Goal: Task Accomplishment & Management: Manage account settings

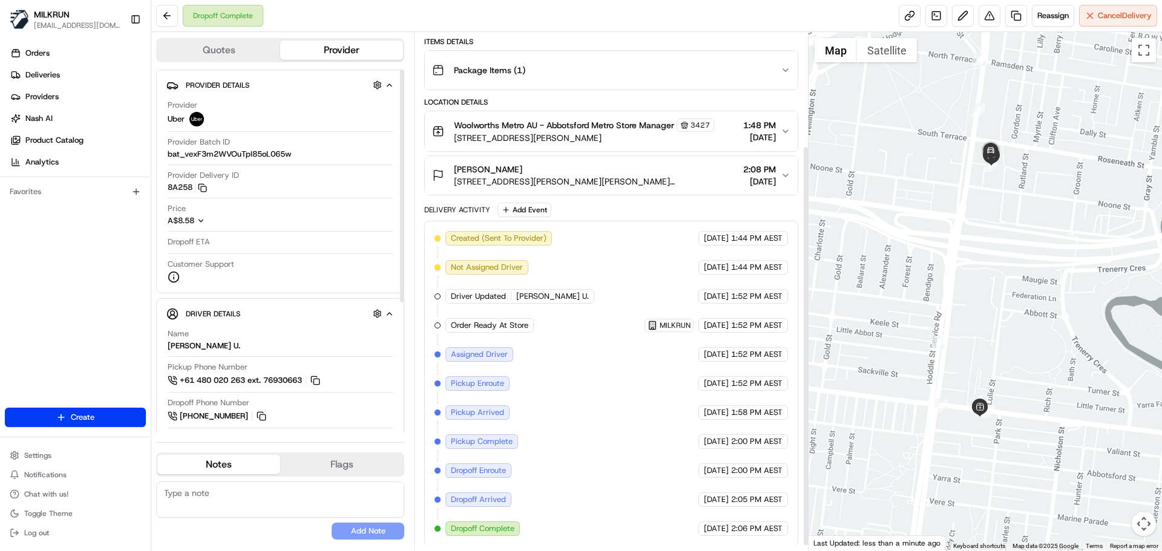
scroll to position [153, 0]
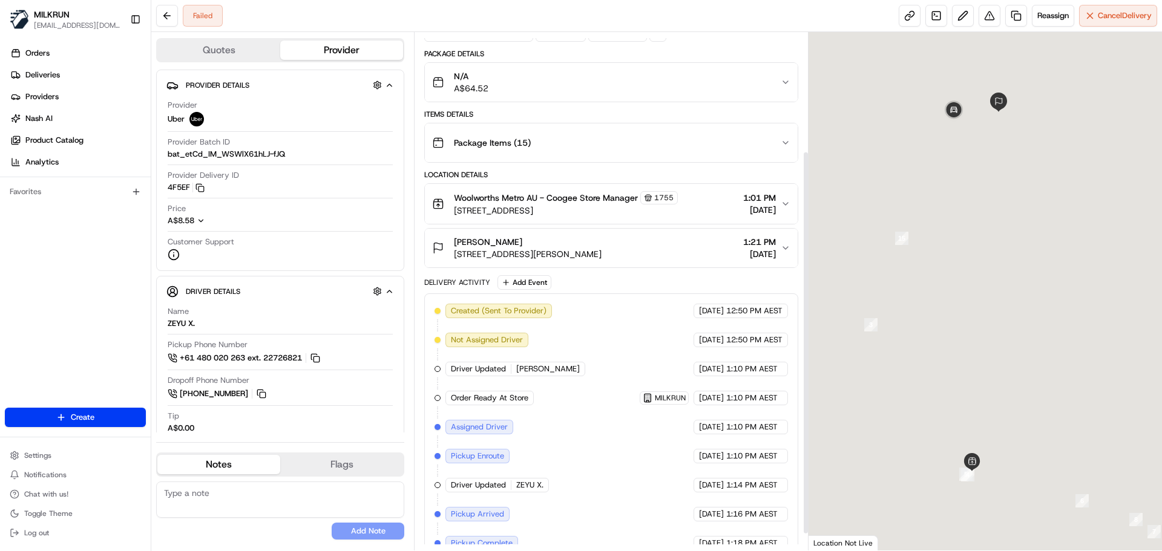
scroll to position [182, 0]
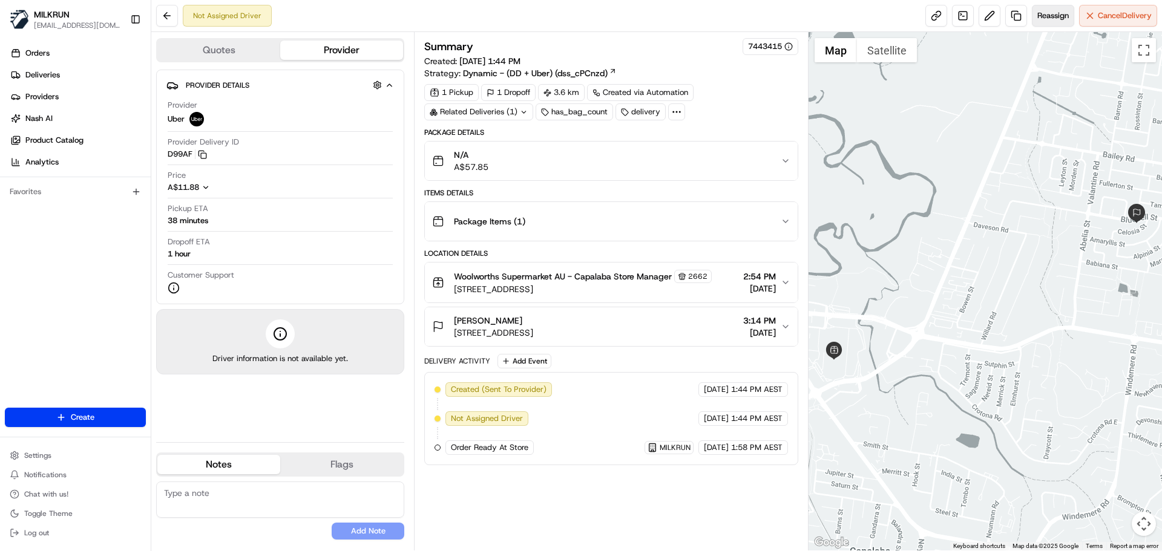
click at [1051, 16] on span "Reassign" at bounding box center [1052, 15] width 31 height 11
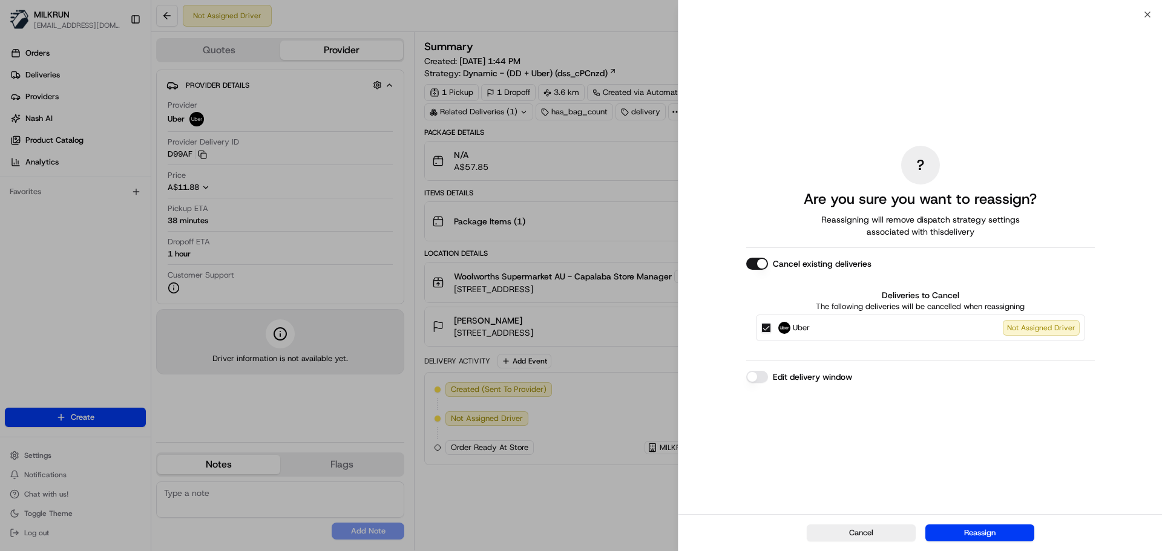
drag, startPoint x: 770, startPoint y: 330, endPoint x: 774, endPoint y: 336, distance: 6.5
click at [771, 331] on div "Uber Not Assigned Driver" at bounding box center [920, 328] width 329 height 27
click at [978, 539] on button "Reassign" at bounding box center [980, 533] width 109 height 17
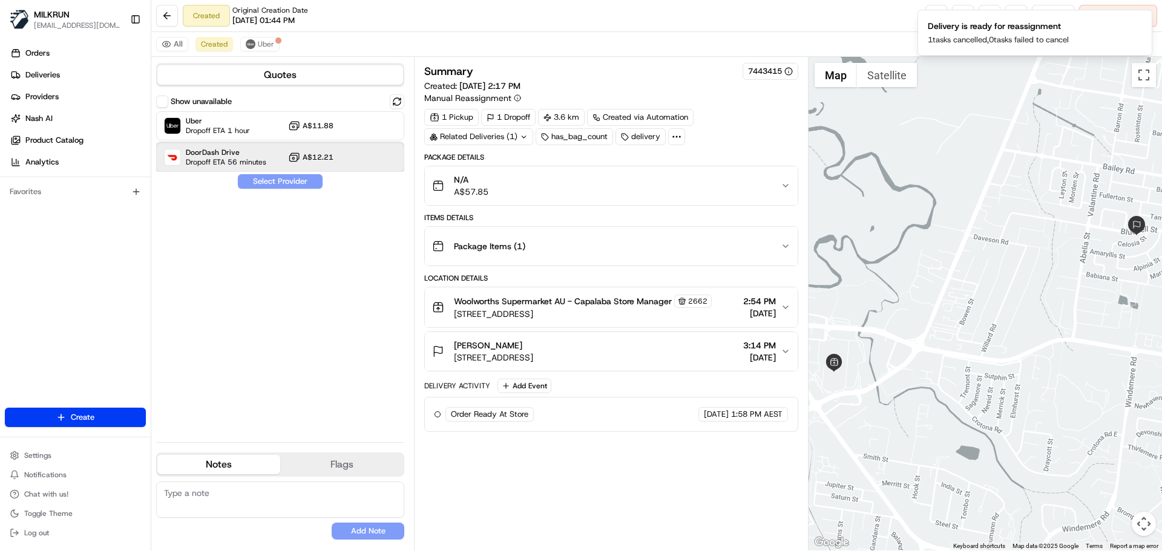
click at [244, 151] on span "DoorDash Drive" at bounding box center [226, 153] width 81 height 10
click at [276, 183] on button "Assign Provider" at bounding box center [280, 181] width 86 height 15
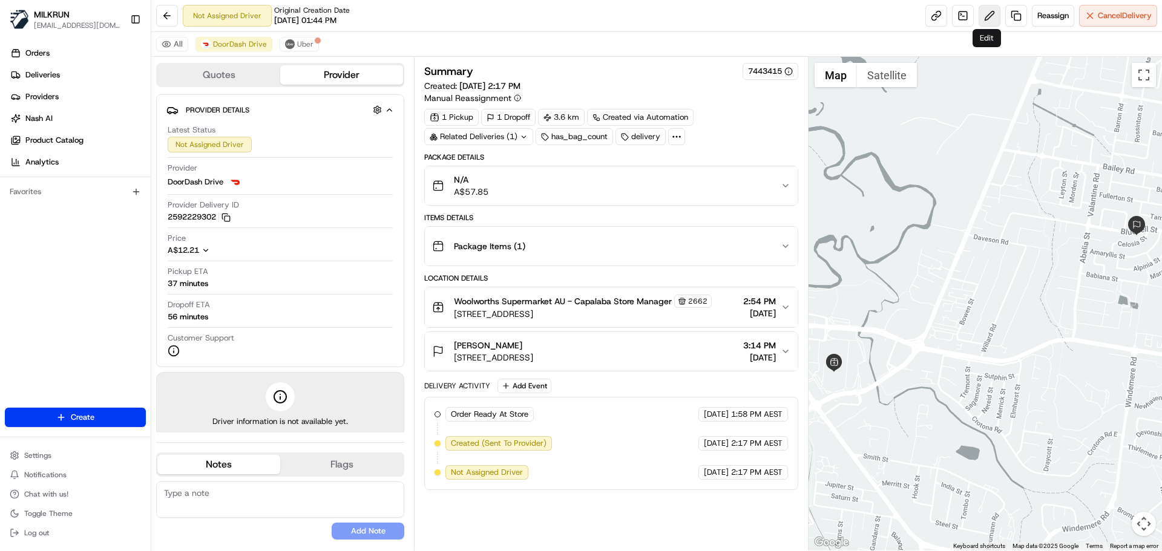
click at [984, 12] on button at bounding box center [990, 16] width 22 height 22
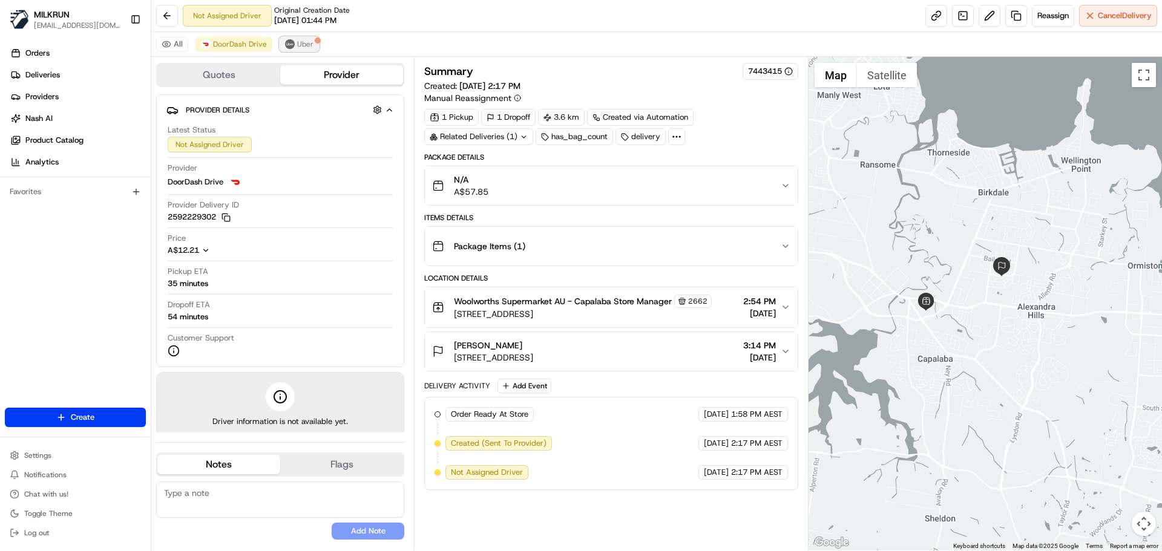
click at [303, 46] on span "Uber" at bounding box center [305, 44] width 16 height 10
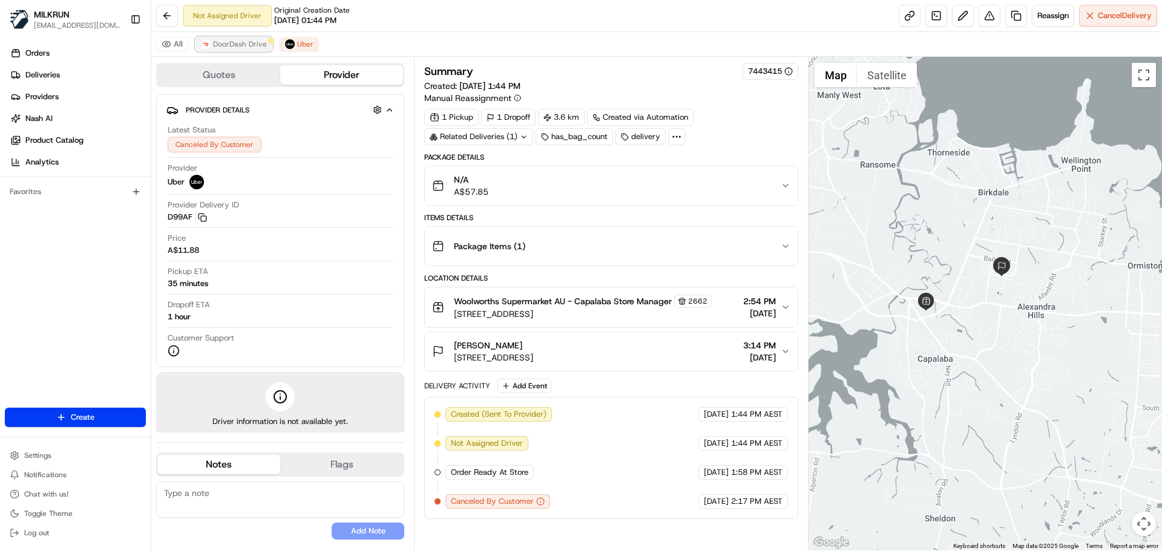
click at [241, 43] on span "DoorDash Drive" at bounding box center [240, 44] width 54 height 10
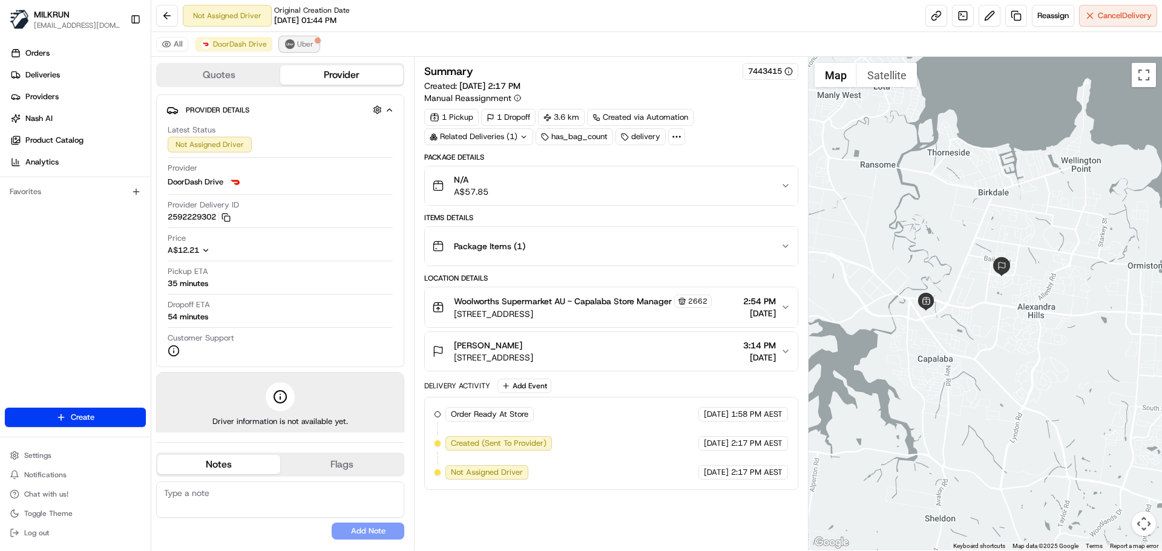
click at [304, 42] on span "Uber" at bounding box center [305, 44] width 16 height 10
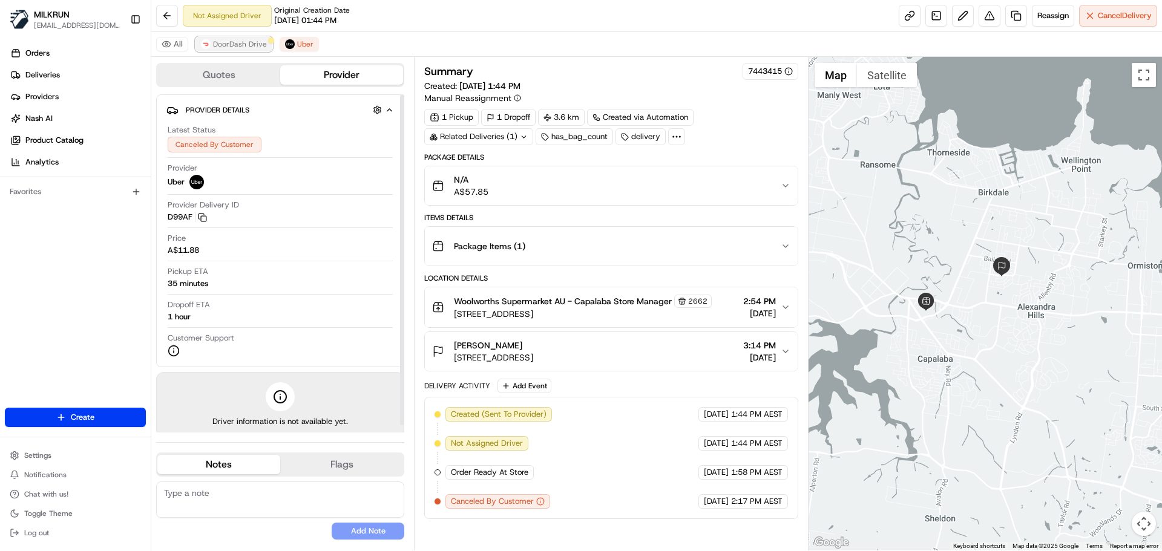
click at [226, 39] on span "DoorDash Drive" at bounding box center [240, 44] width 54 height 10
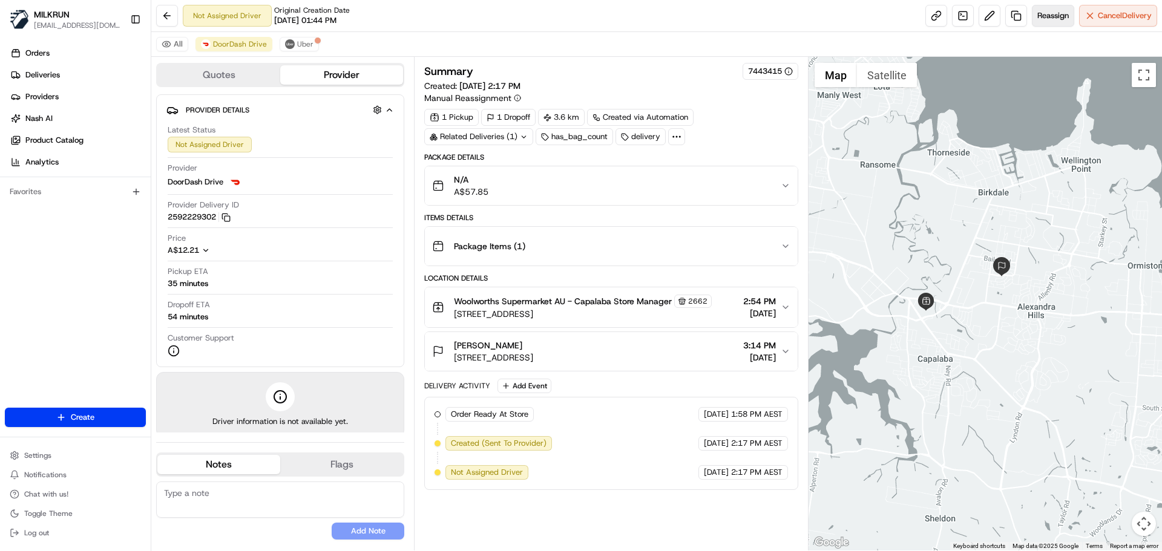
click at [1061, 20] on span "Reassign" at bounding box center [1052, 15] width 31 height 11
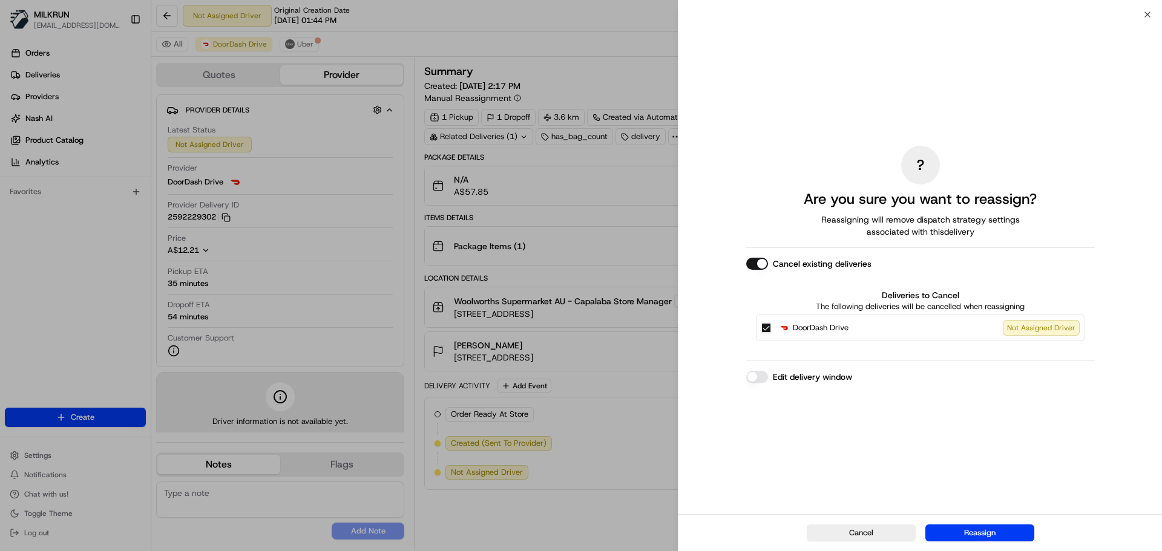
drag, startPoint x: 766, startPoint y: 332, endPoint x: 873, endPoint y: 493, distance: 193.4
click at [769, 332] on button "DoorDash Drive Not Assigned Driver" at bounding box center [766, 328] width 10 height 10
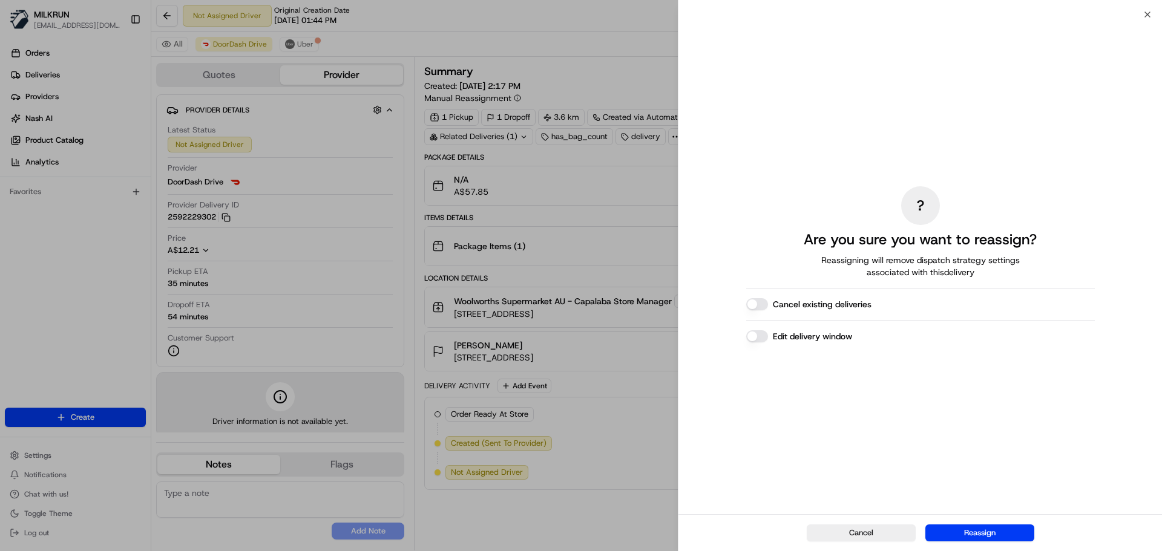
drag, startPoint x: 999, startPoint y: 531, endPoint x: 978, endPoint y: 518, distance: 24.7
click at [1002, 531] on button "Reassign" at bounding box center [980, 533] width 109 height 17
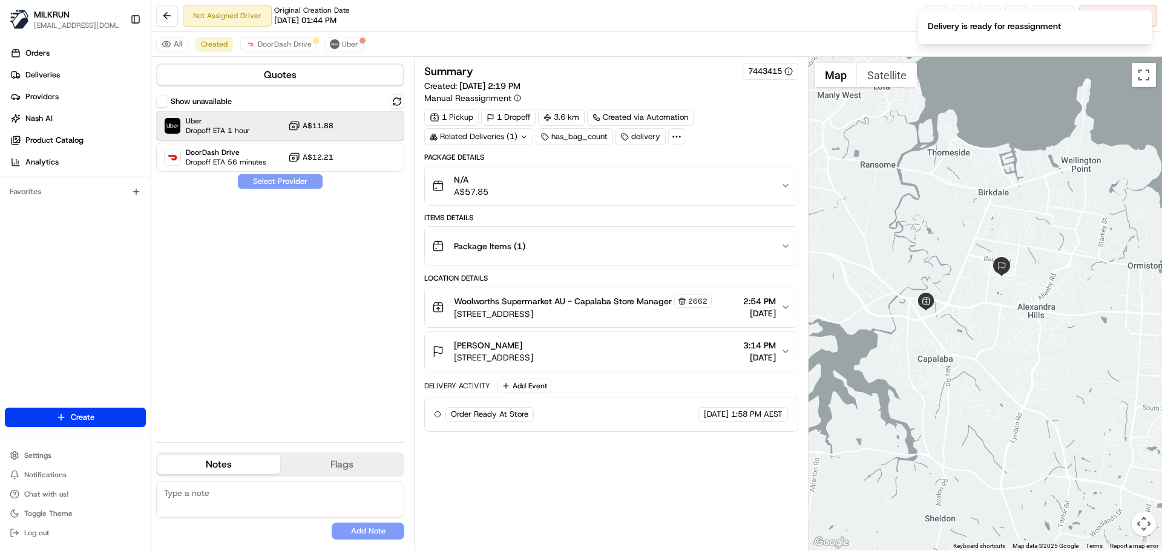
click at [267, 128] on div "Uber Dropoff ETA 1 hour A$11.88" at bounding box center [280, 125] width 248 height 29
click at [269, 180] on button "Assign Provider" at bounding box center [280, 181] width 86 height 15
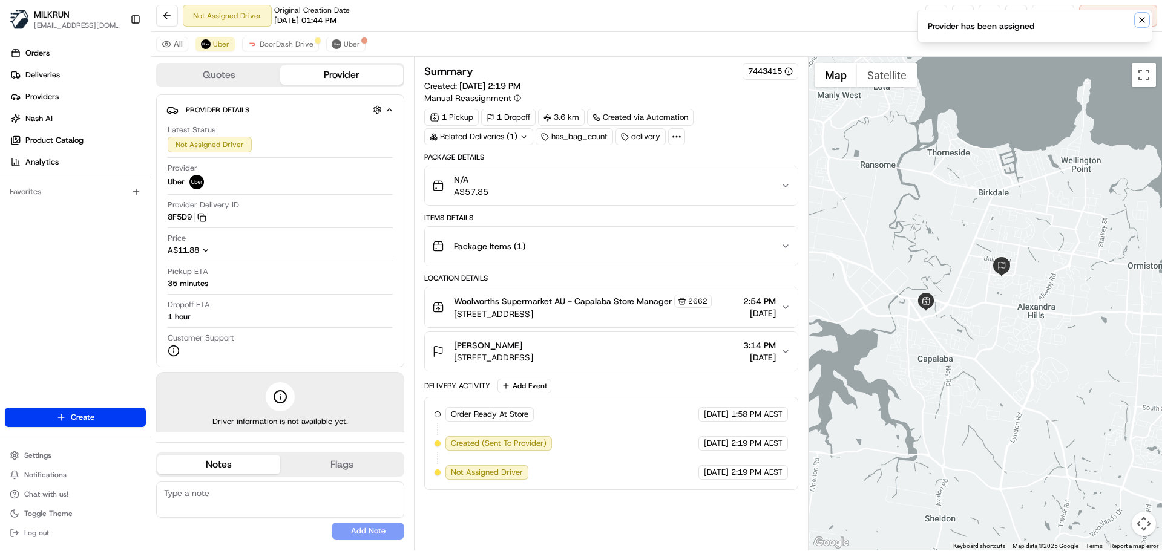
click at [1144, 19] on icon "Notifications (F8)" at bounding box center [1142, 20] width 10 height 10
click at [270, 42] on span "DoorDash Drive" at bounding box center [287, 44] width 54 height 10
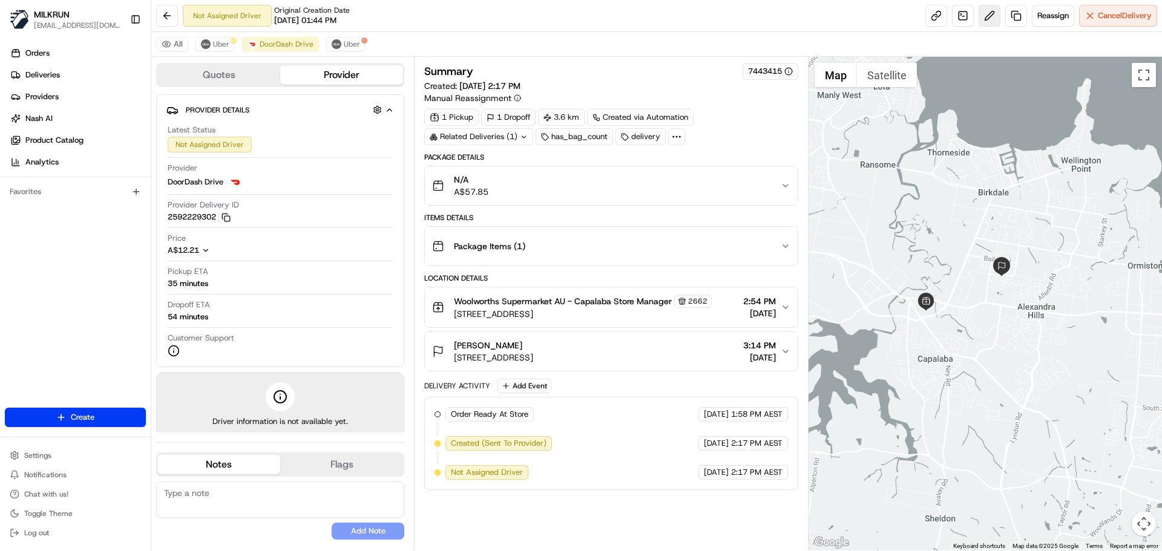
click at [987, 12] on button at bounding box center [990, 16] width 22 height 22
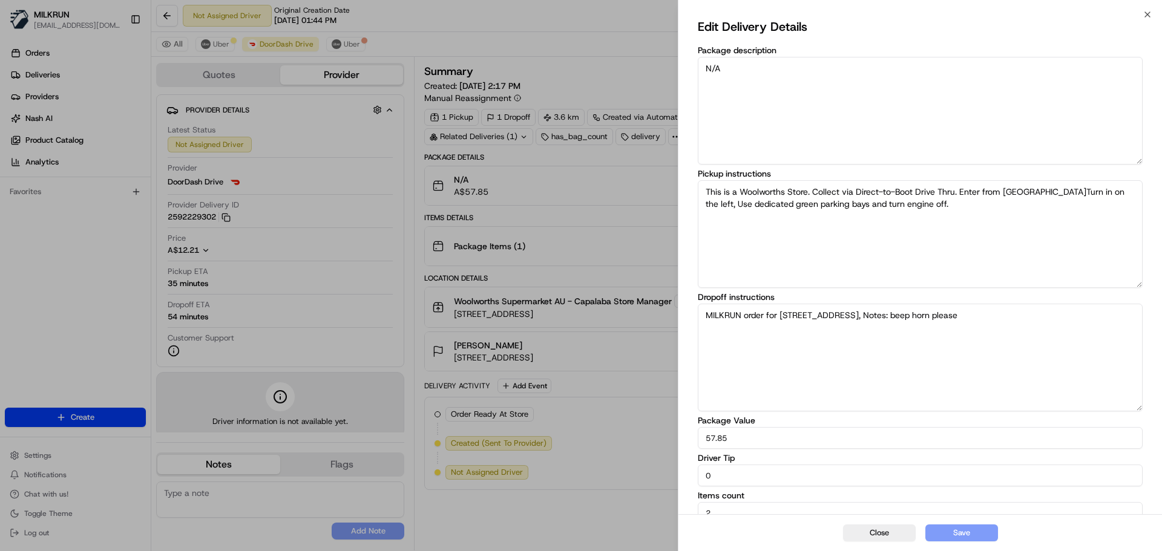
drag, startPoint x: 711, startPoint y: 470, endPoint x: 689, endPoint y: 461, distance: 23.0
click at [689, 461] on div "Edit Delivery Details Package description N/A Pickup instructions This is a Woo…" at bounding box center [921, 271] width 484 height 512
type input "10"
click at [959, 536] on button "Save" at bounding box center [962, 533] width 73 height 17
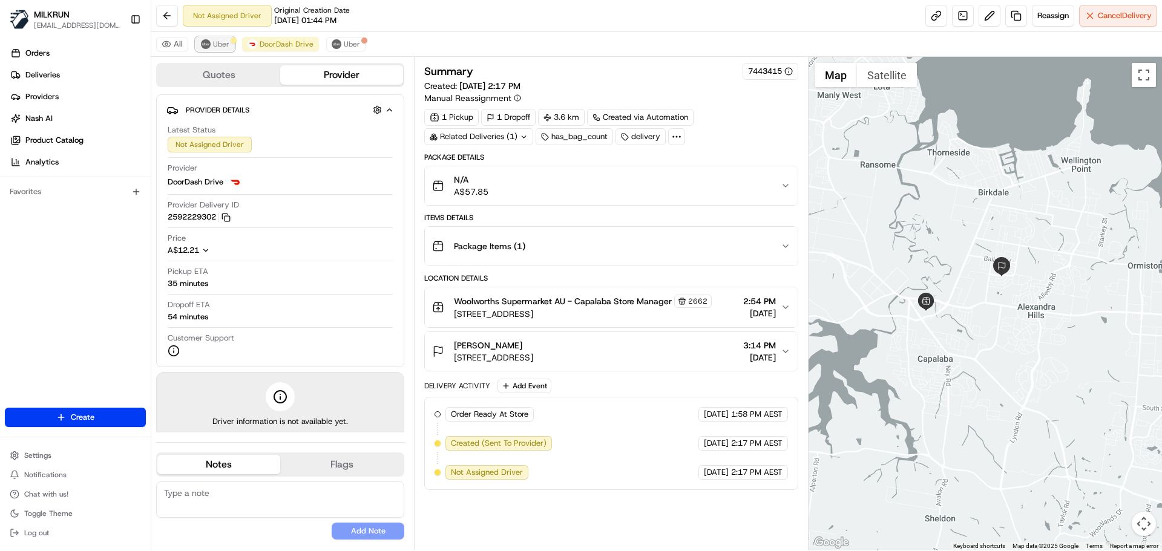
click at [223, 38] on button "Uber" at bounding box center [215, 44] width 39 height 15
click at [272, 41] on span "DoorDash Drive" at bounding box center [287, 44] width 54 height 10
click at [213, 41] on span "Uber" at bounding box center [221, 44] width 16 height 10
click at [932, 10] on link at bounding box center [937, 16] width 22 height 22
click at [282, 50] on button "DoorDash Drive" at bounding box center [280, 44] width 77 height 15
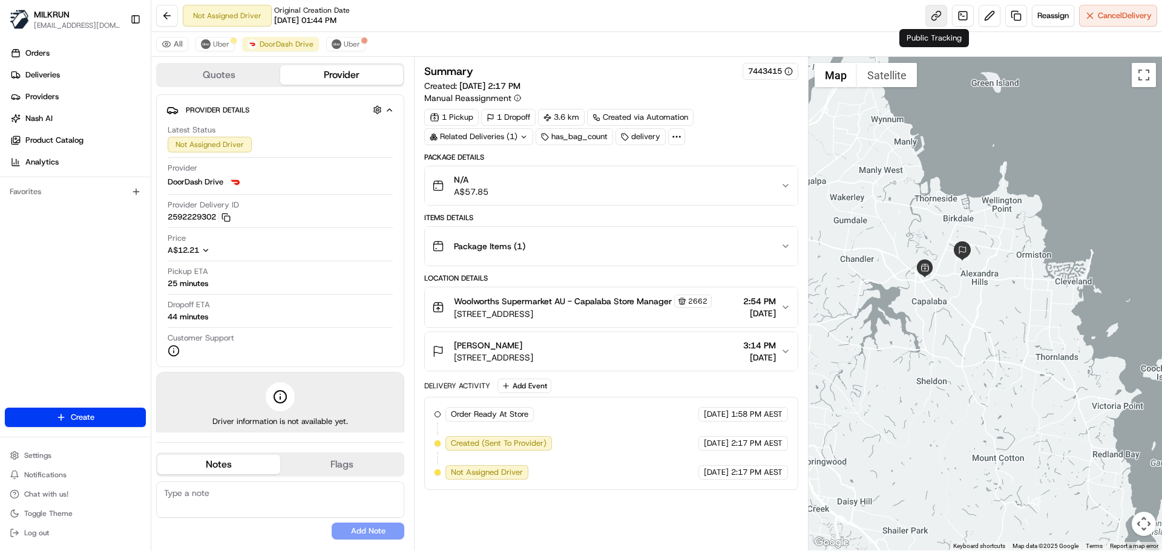
click at [927, 16] on link at bounding box center [937, 16] width 22 height 22
click at [225, 41] on span "Uber" at bounding box center [221, 44] width 16 height 10
click at [281, 40] on span "DoorDash Drive" at bounding box center [287, 44] width 54 height 10
click at [221, 41] on span "Uber" at bounding box center [221, 44] width 16 height 10
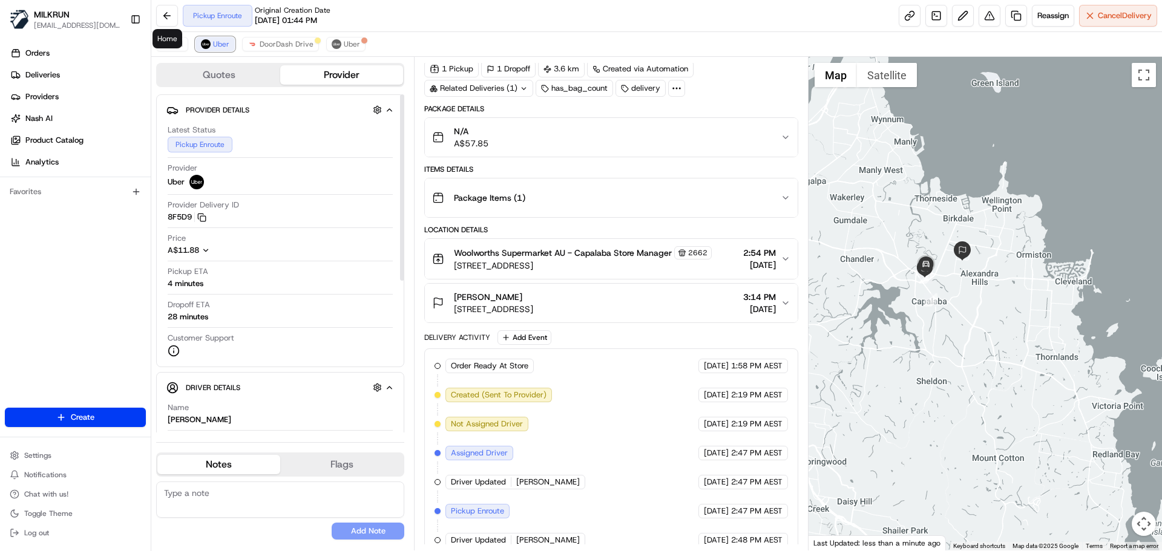
scroll to position [62, 0]
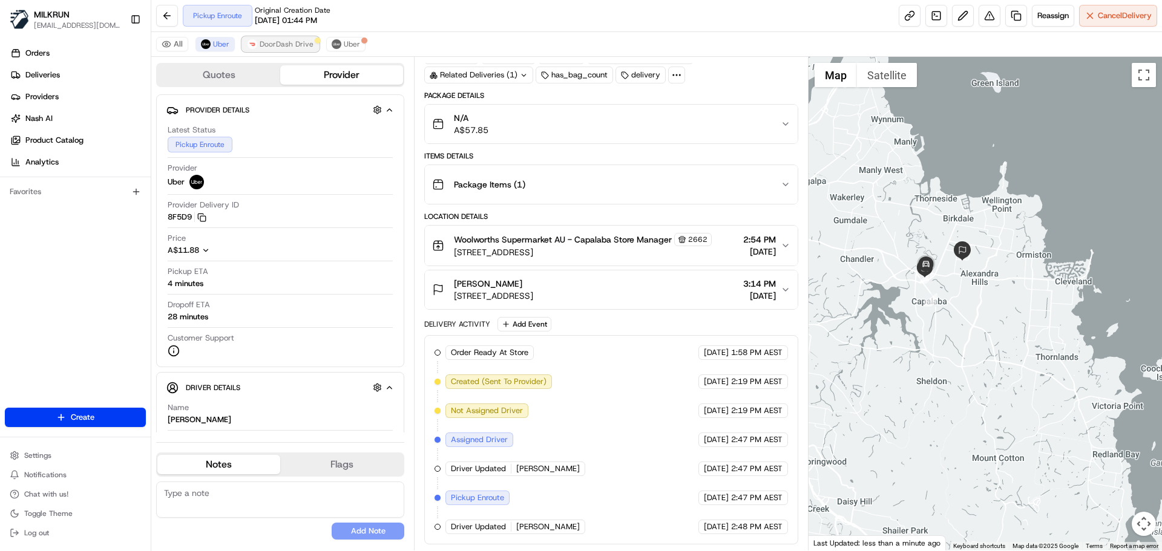
click at [287, 44] on span "DoorDash Drive" at bounding box center [287, 44] width 54 height 10
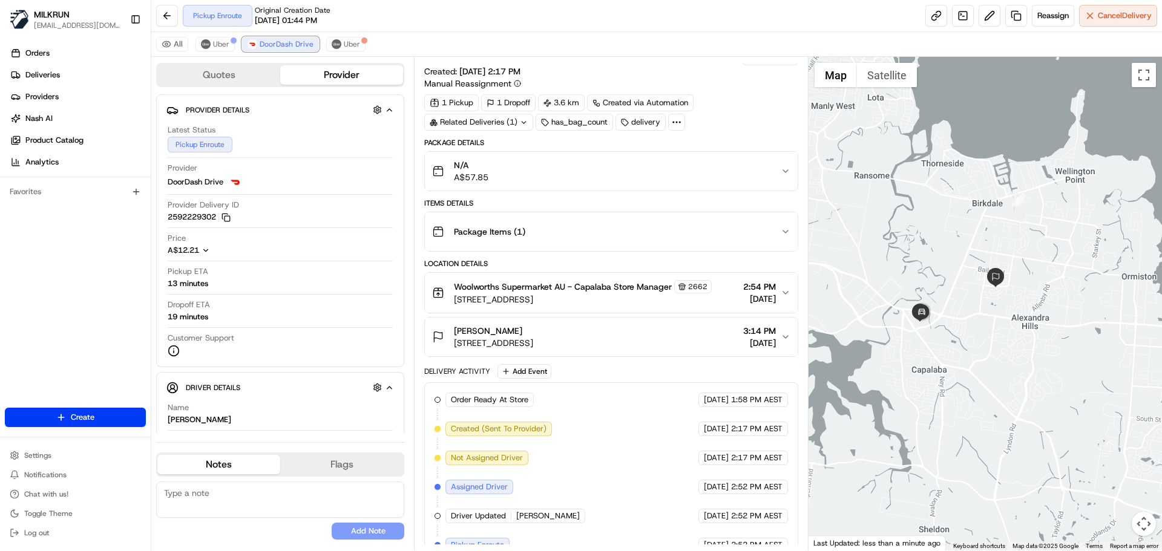
scroll to position [33, 0]
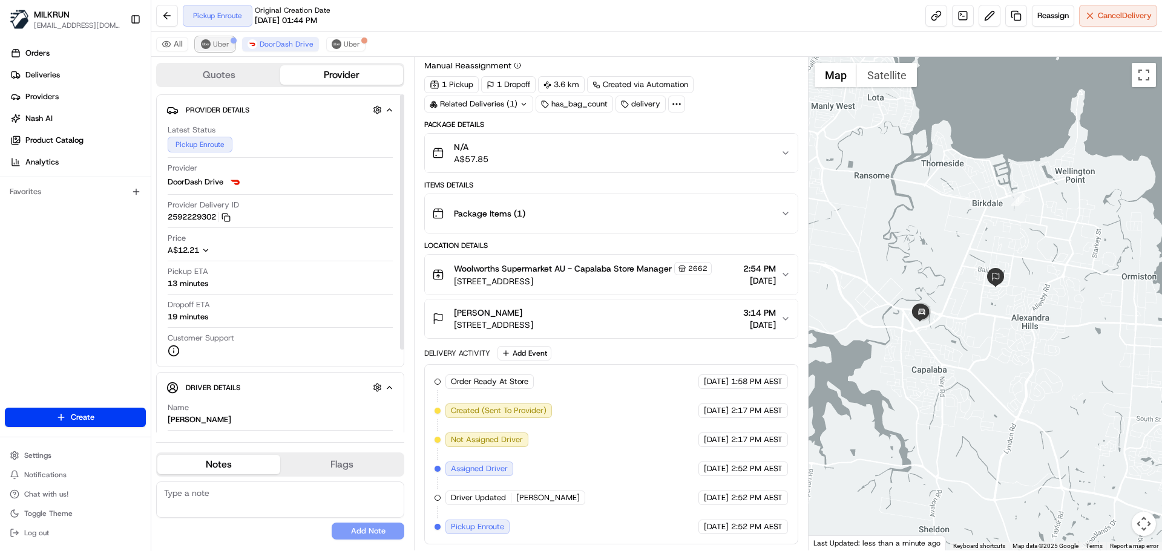
click at [222, 41] on span "Uber" at bounding box center [221, 44] width 16 height 10
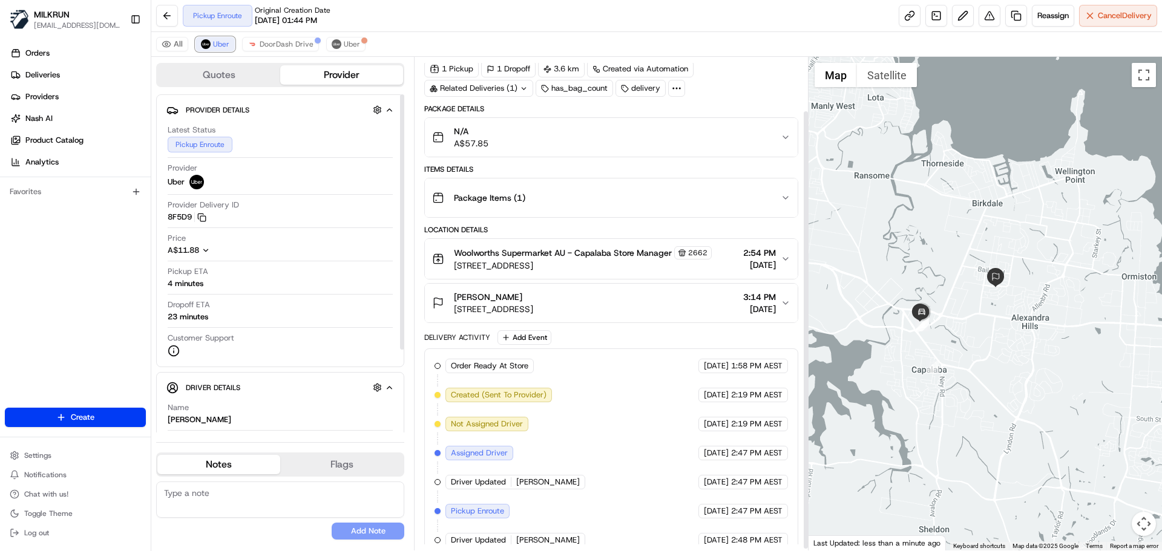
scroll to position [62, 0]
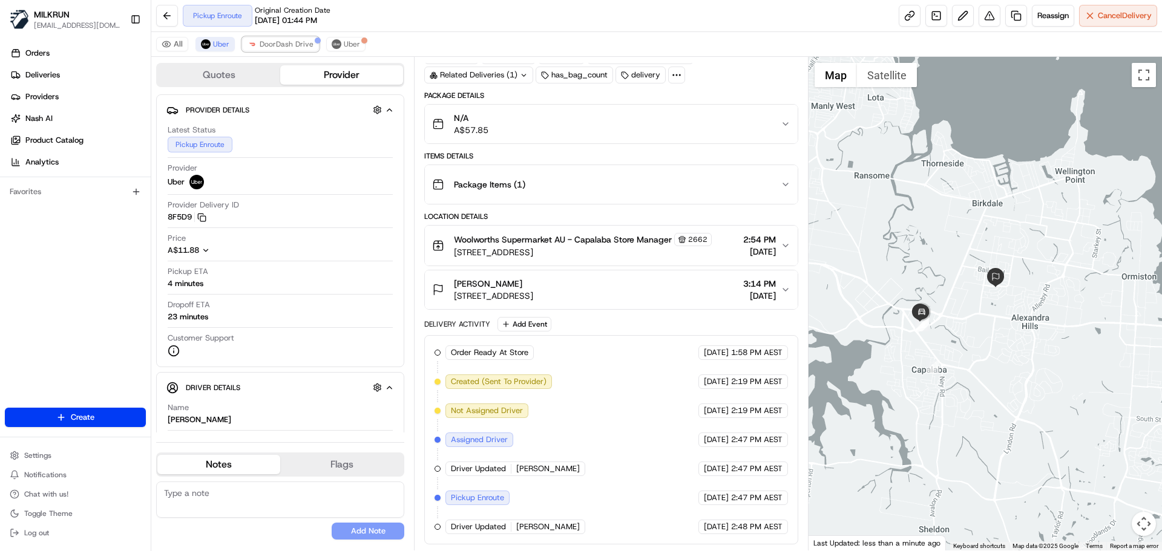
drag, startPoint x: 279, startPoint y: 43, endPoint x: 305, endPoint y: 64, distance: 33.2
click at [280, 44] on span "DoorDash Drive" at bounding box center [287, 44] width 54 height 10
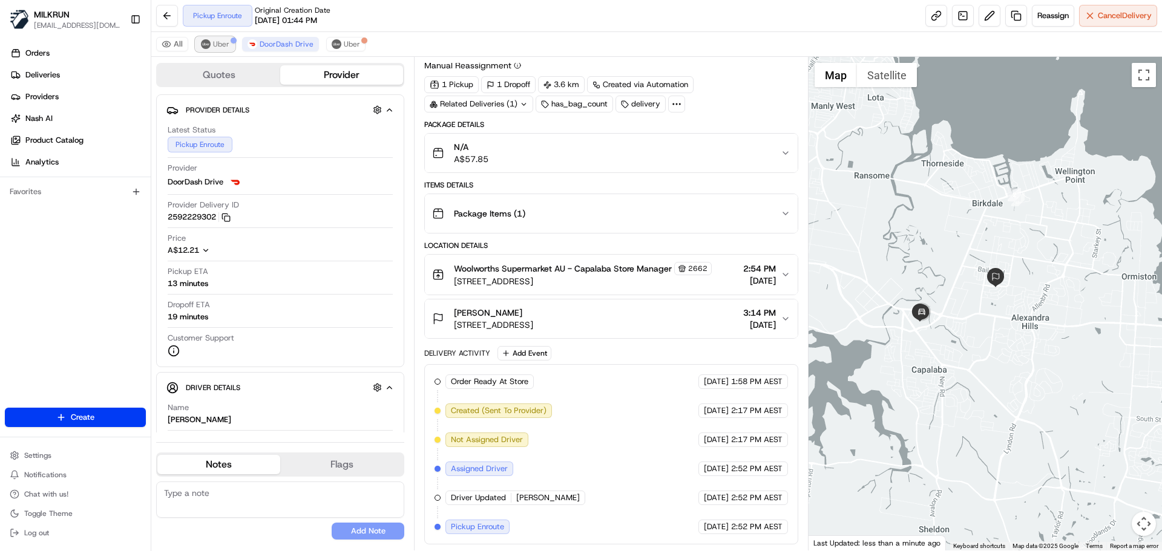
click at [217, 41] on span "Uber" at bounding box center [221, 44] width 16 height 10
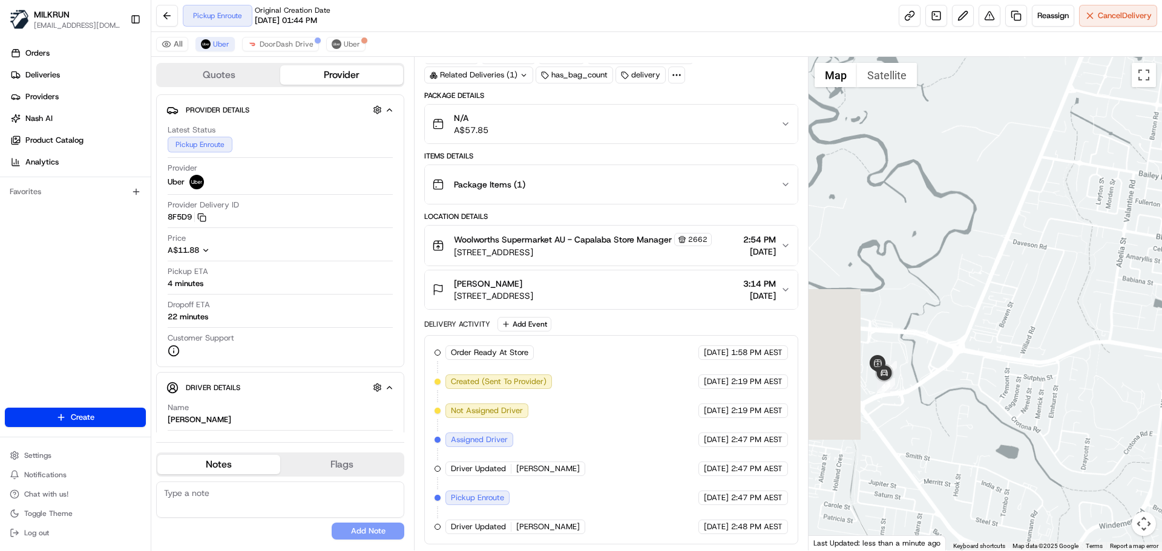
drag, startPoint x: 968, startPoint y: 295, endPoint x: 1034, endPoint y: 276, distance: 69.3
click at [1034, 276] on div at bounding box center [986, 304] width 354 height 494
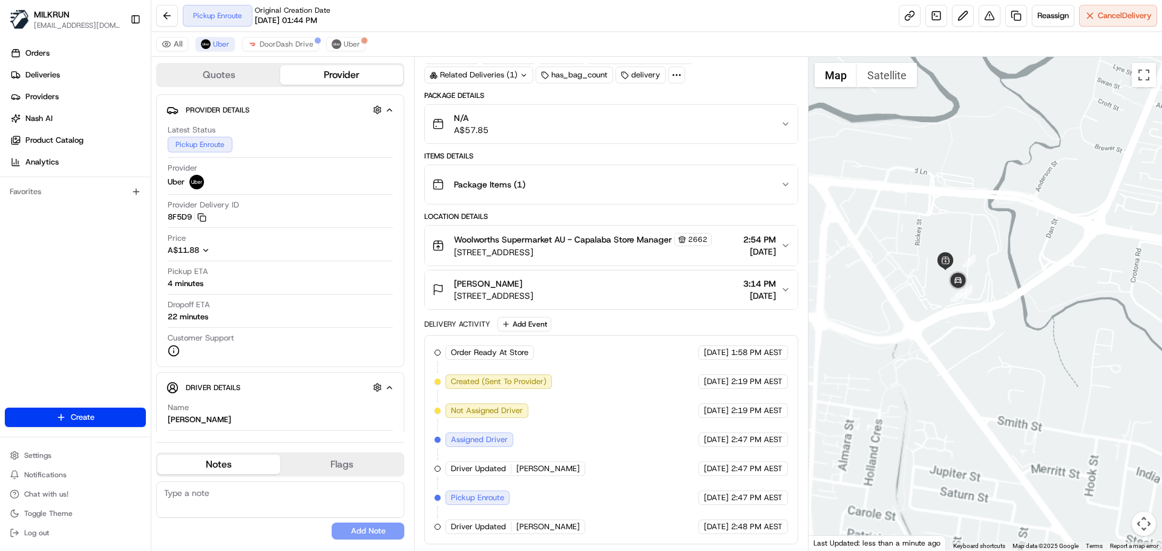
drag, startPoint x: 916, startPoint y: 323, endPoint x: 1012, endPoint y: 184, distance: 168.8
click at [1012, 184] on div at bounding box center [986, 304] width 354 height 494
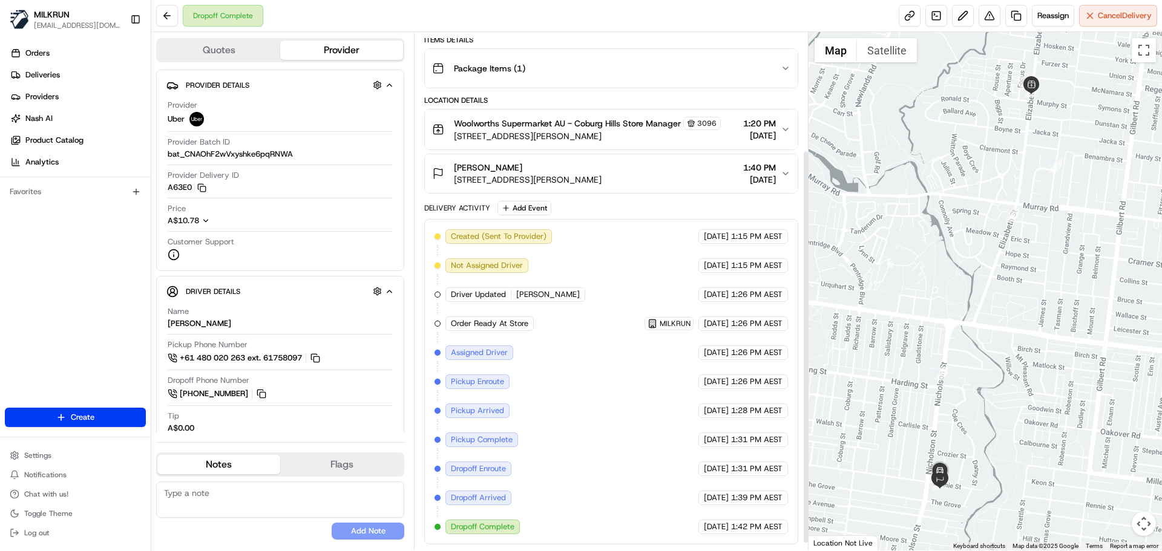
scroll to position [164, 0]
click at [791, 172] on button "jordana aamalia [STREET_ADDRESS][PERSON_NAME] 1:40 PM [DATE]" at bounding box center [611, 173] width 372 height 39
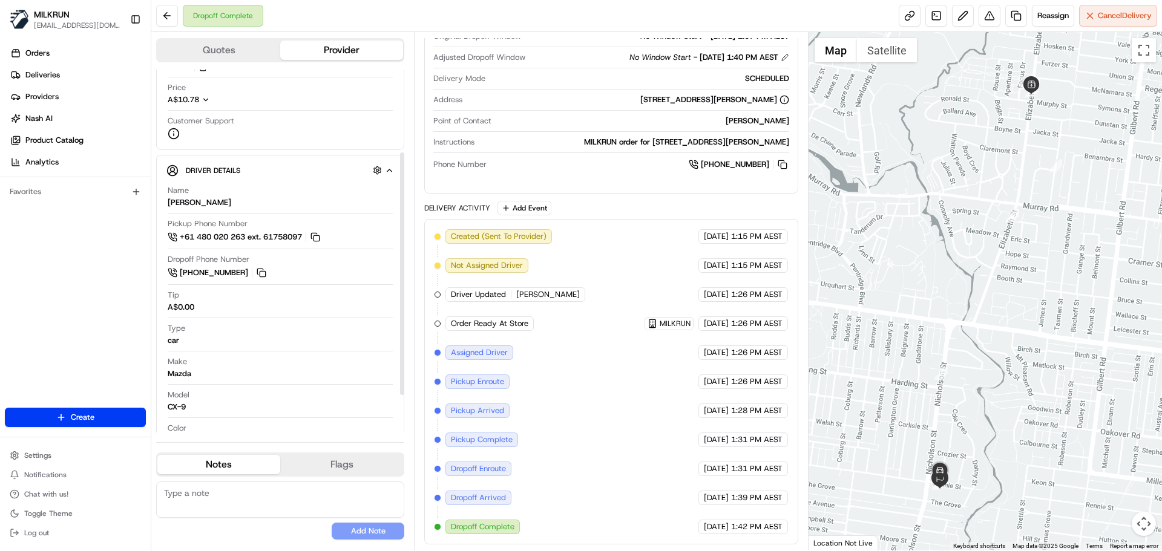
scroll to position [180, 0]
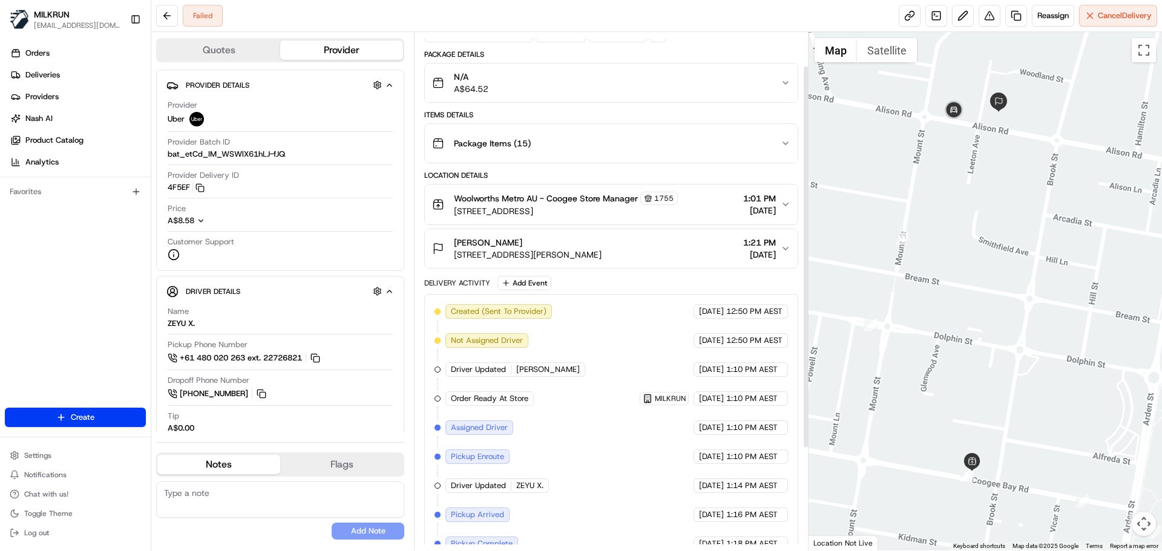
scroll to position [182, 0]
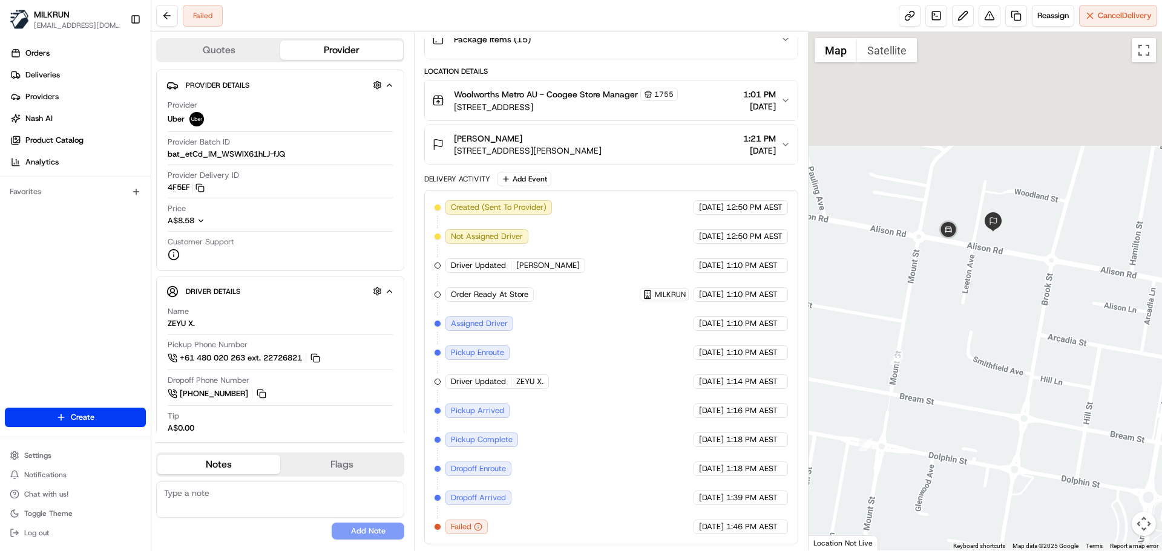
drag, startPoint x: 974, startPoint y: 298, endPoint x: 974, endPoint y: 409, distance: 111.4
click at [969, 415] on div at bounding box center [986, 291] width 354 height 519
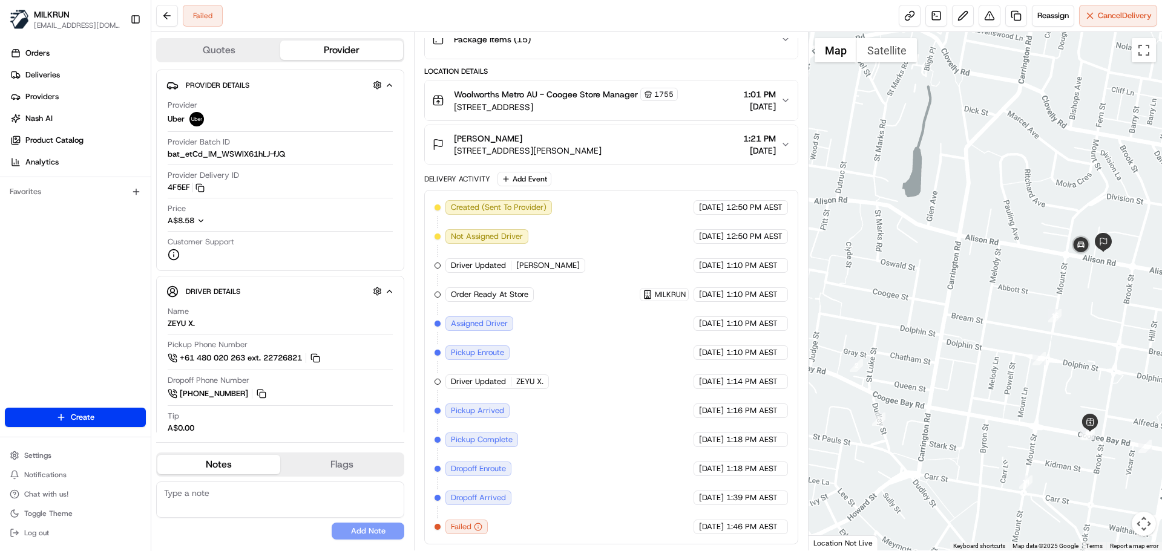
drag, startPoint x: 1016, startPoint y: 346, endPoint x: 922, endPoint y: 377, distance: 99.5
click at [922, 377] on div at bounding box center [986, 291] width 354 height 519
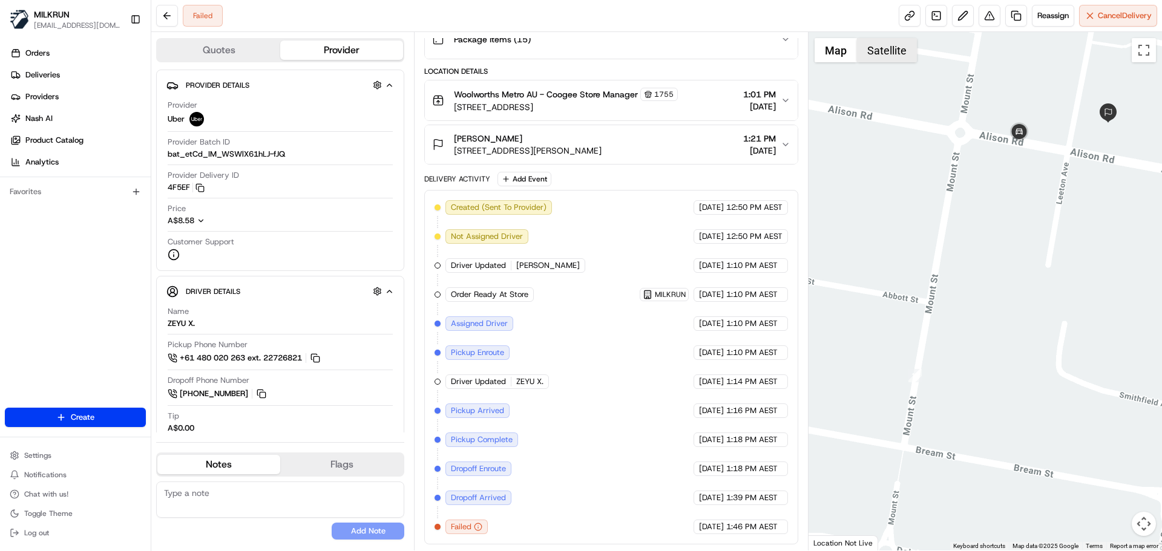
click at [888, 44] on button "Satellite" at bounding box center [887, 50] width 60 height 24
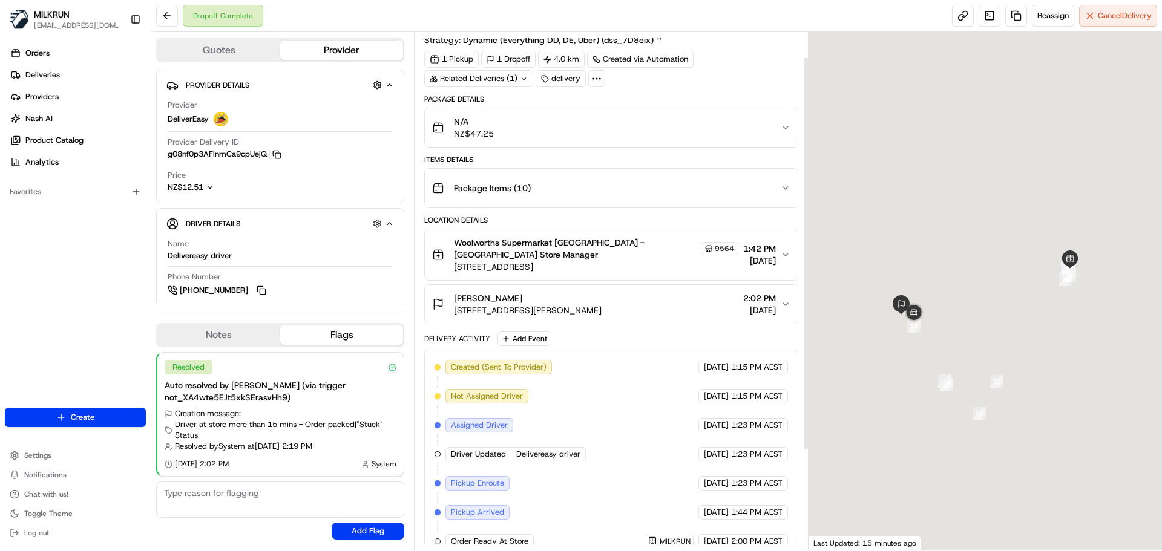
scroll to position [164, 0]
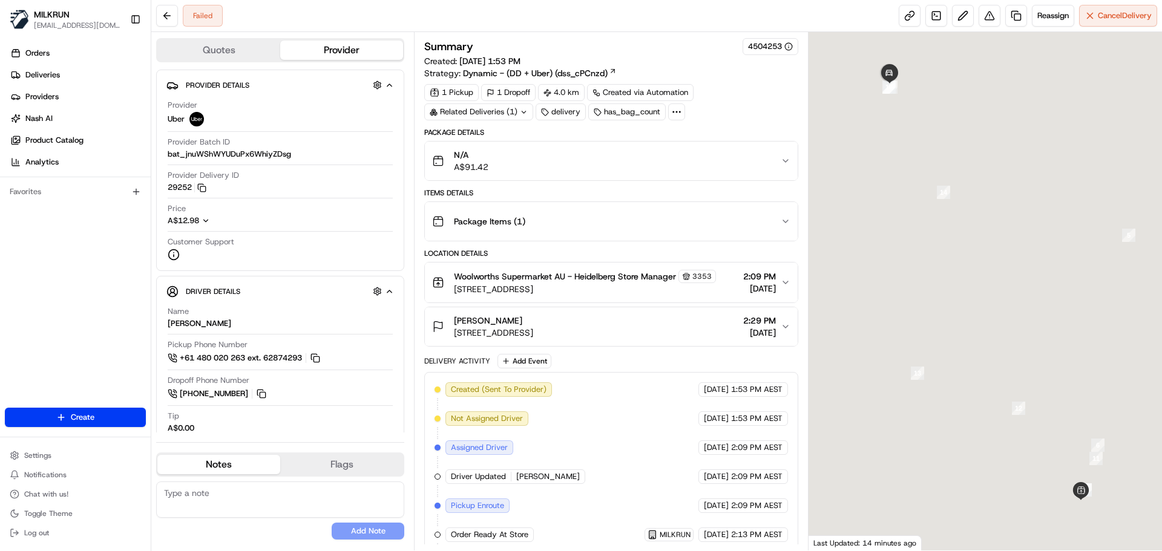
scroll to position [153, 0]
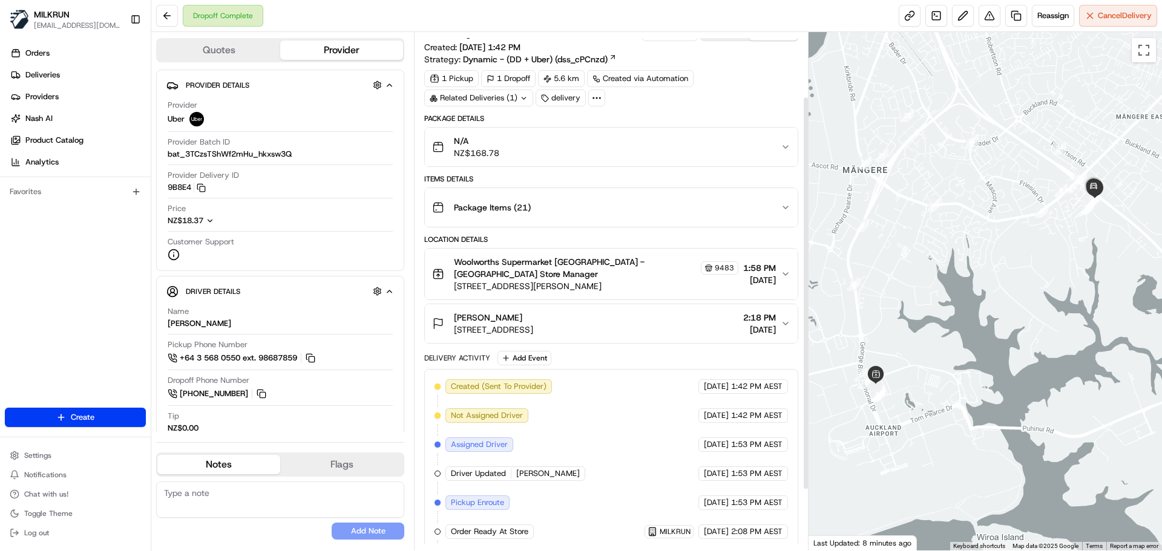
scroll to position [164, 0]
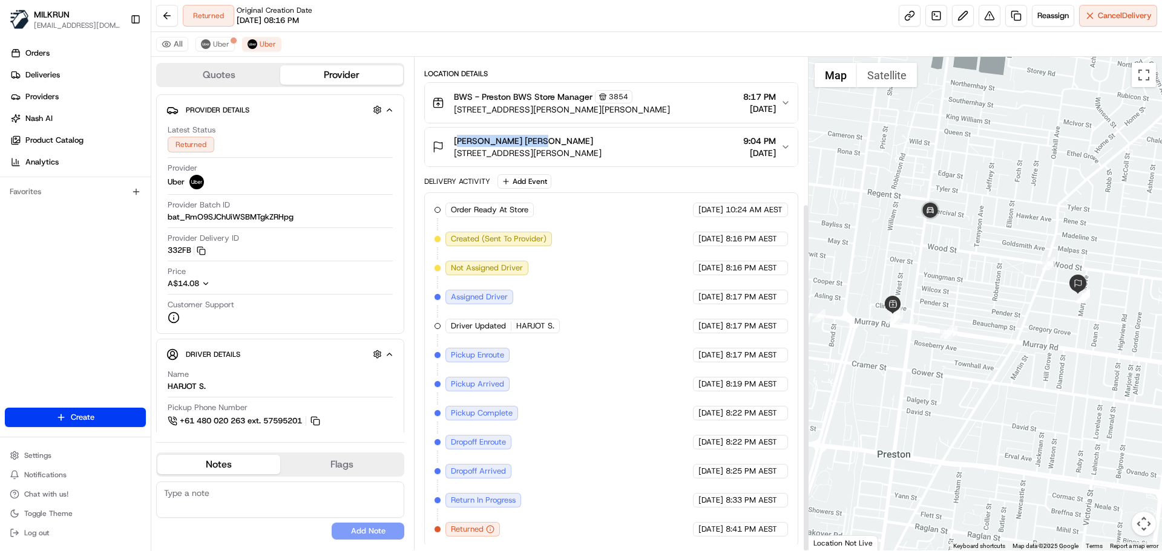
scroll to position [207, 0]
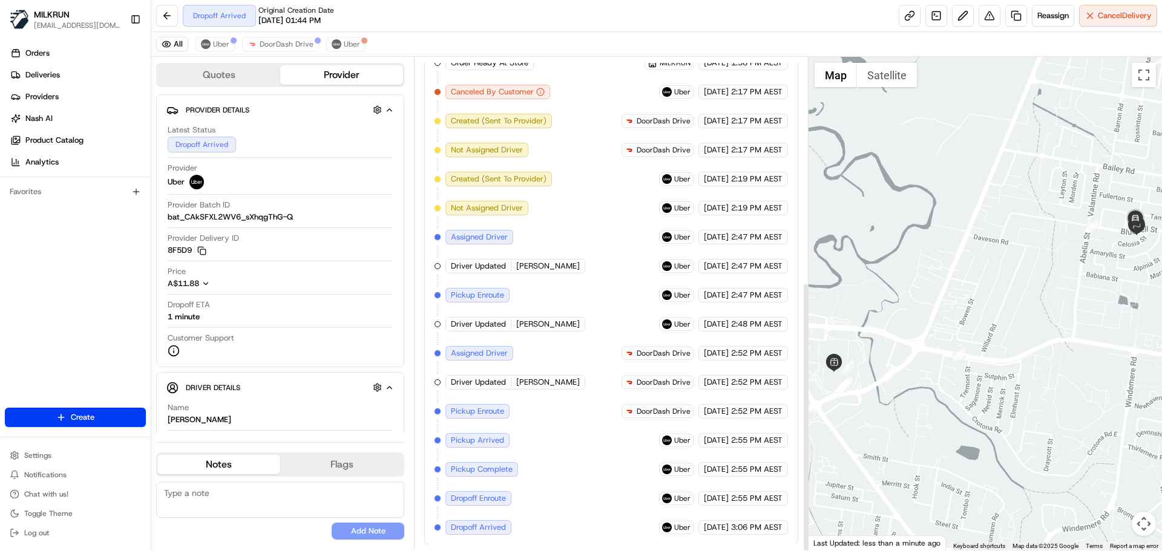
scroll to position [410, 0]
click at [277, 44] on span "DoorDash Drive" at bounding box center [287, 44] width 54 height 10
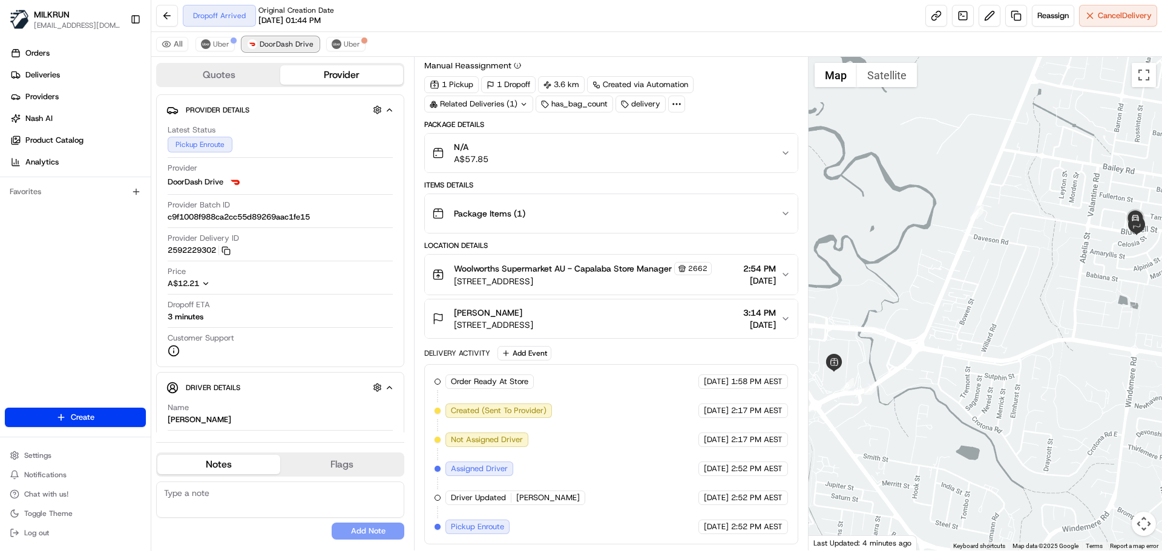
scroll to position [33, 0]
click at [1120, 11] on span "Cancel Delivery" at bounding box center [1125, 15] width 54 height 11
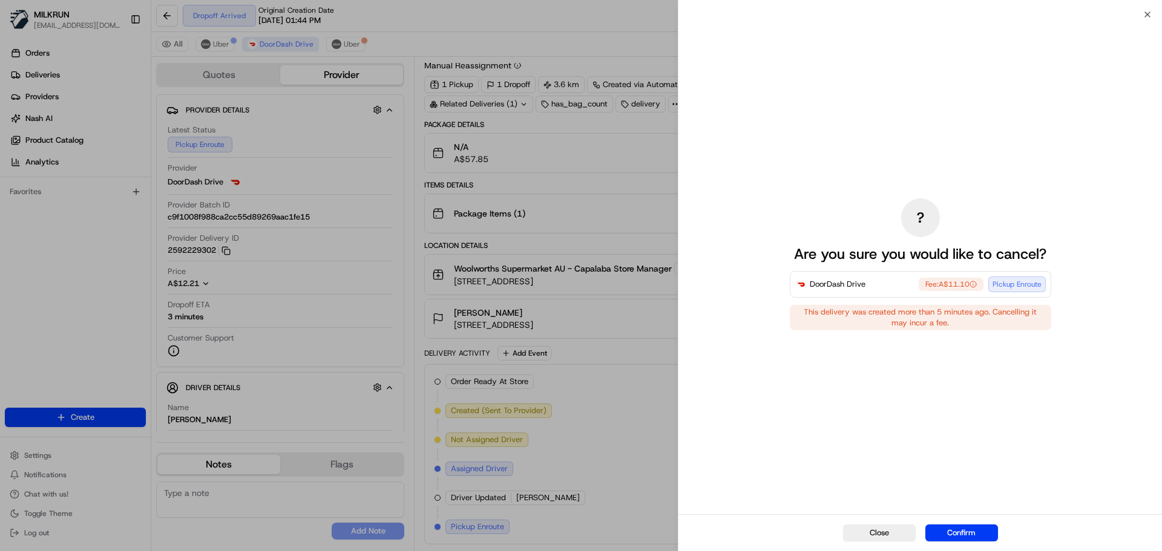
click at [946, 533] on button "Confirm" at bounding box center [962, 533] width 73 height 17
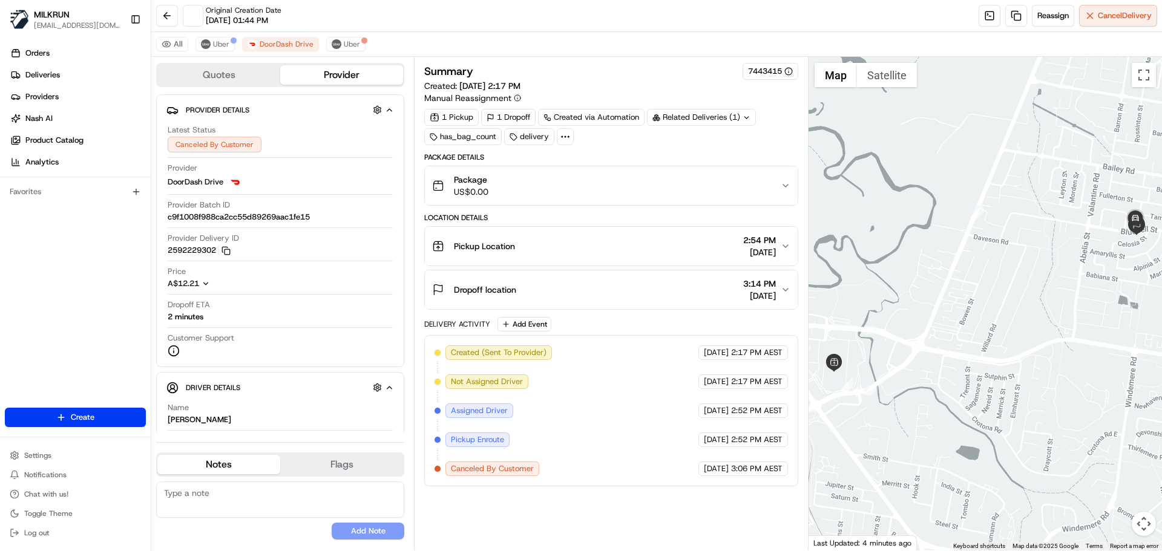
scroll to position [0, 0]
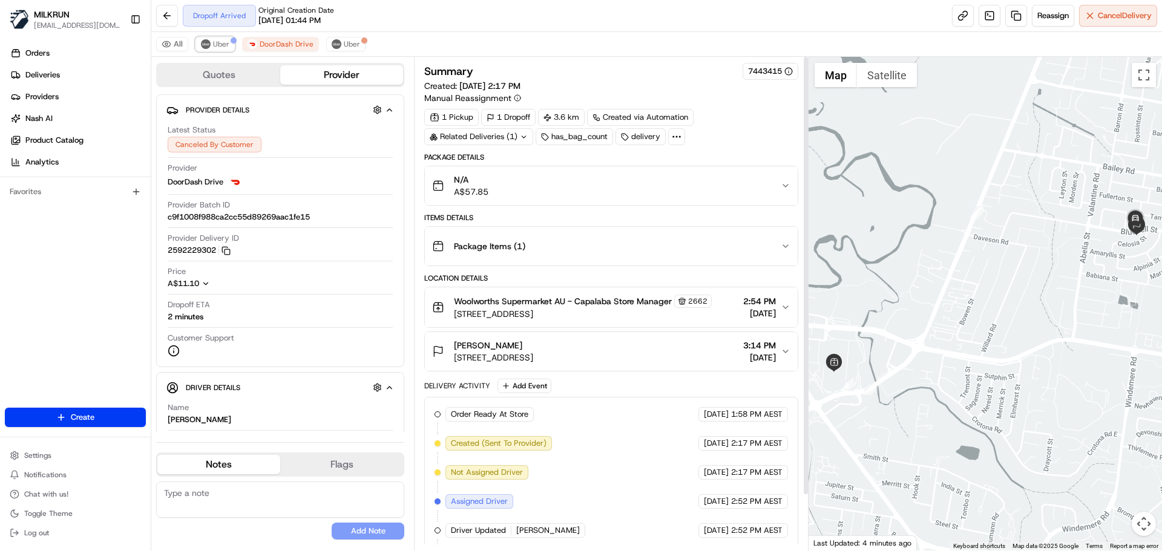
click at [215, 44] on span "Uber" at bounding box center [221, 44] width 16 height 10
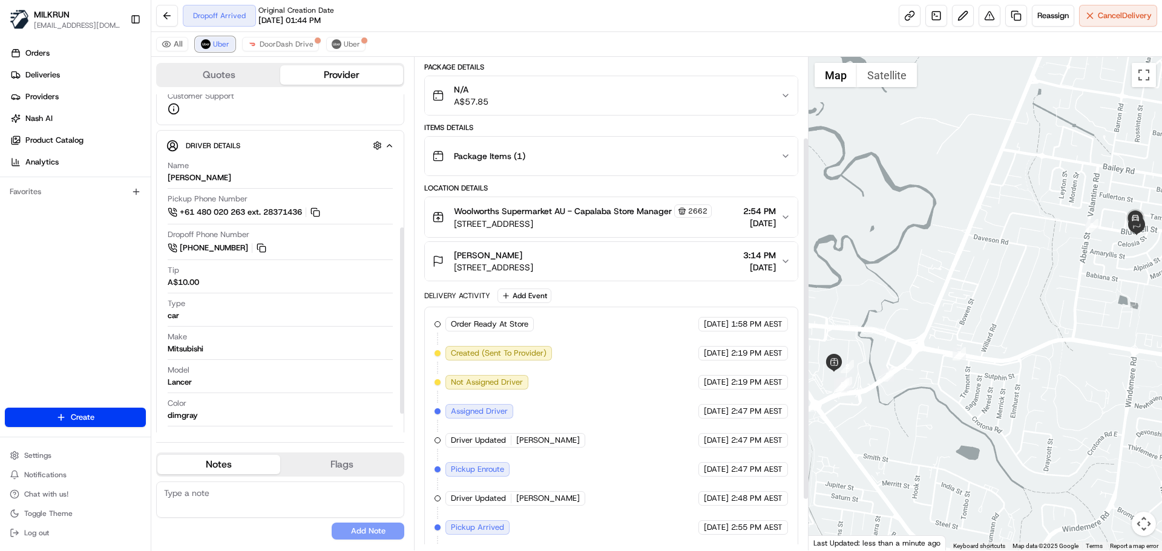
scroll to position [178, 0]
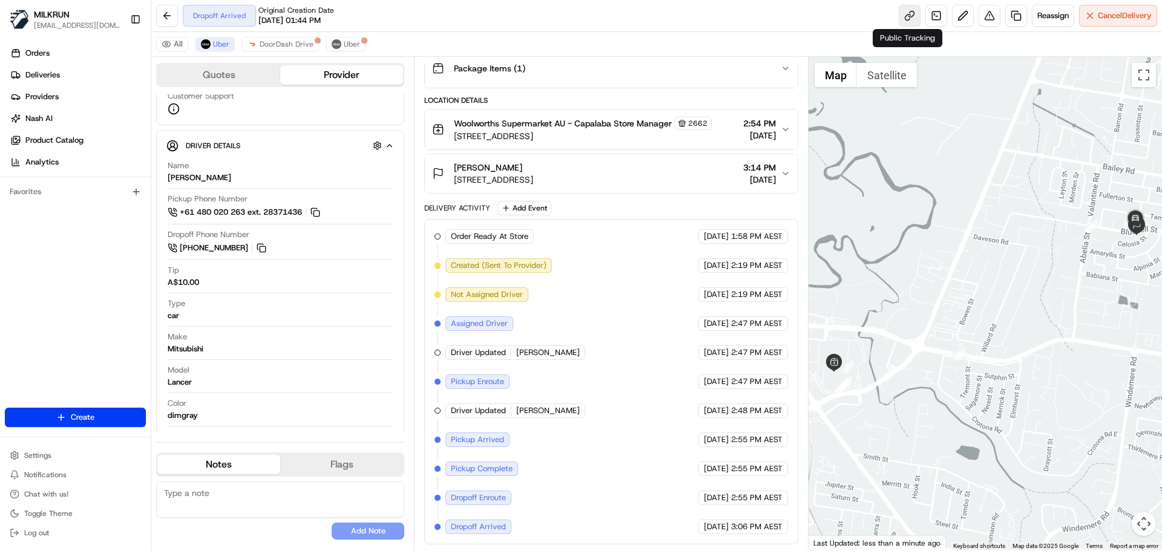
click at [912, 16] on link at bounding box center [910, 16] width 22 height 22
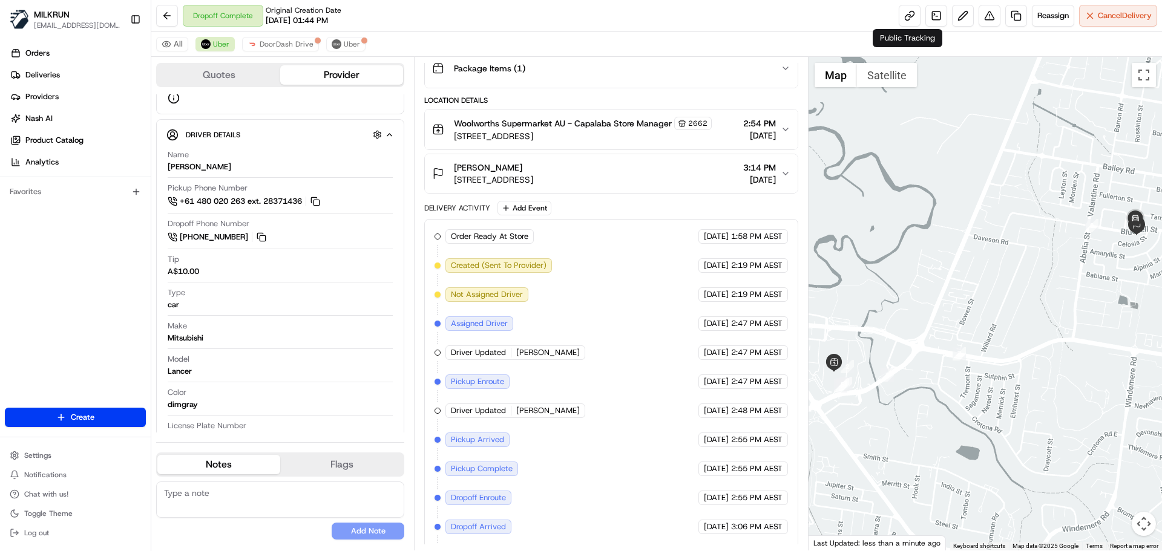
scroll to position [231, 0]
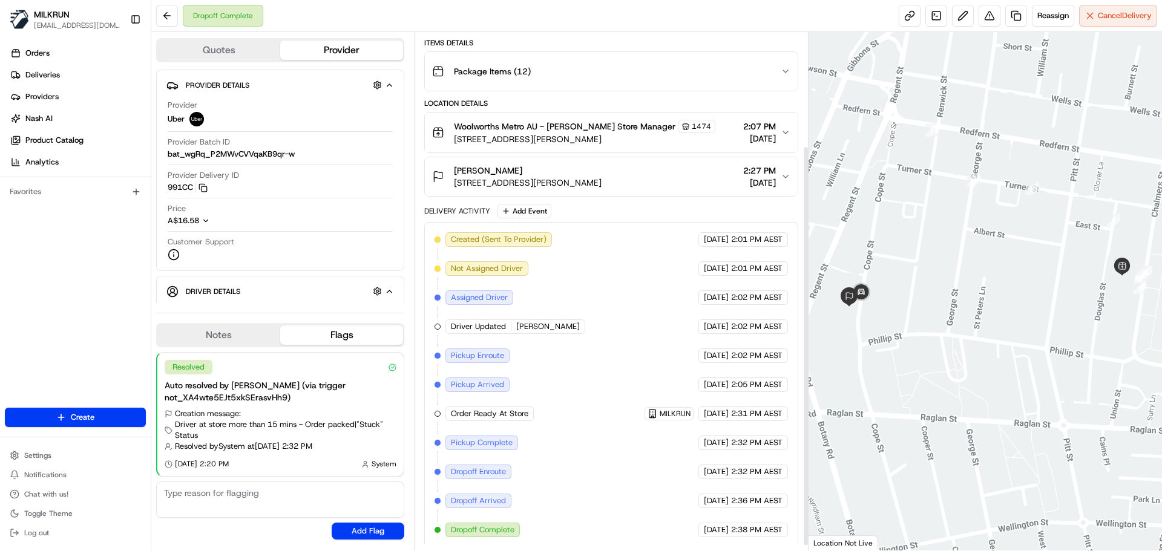
scroll to position [153, 0]
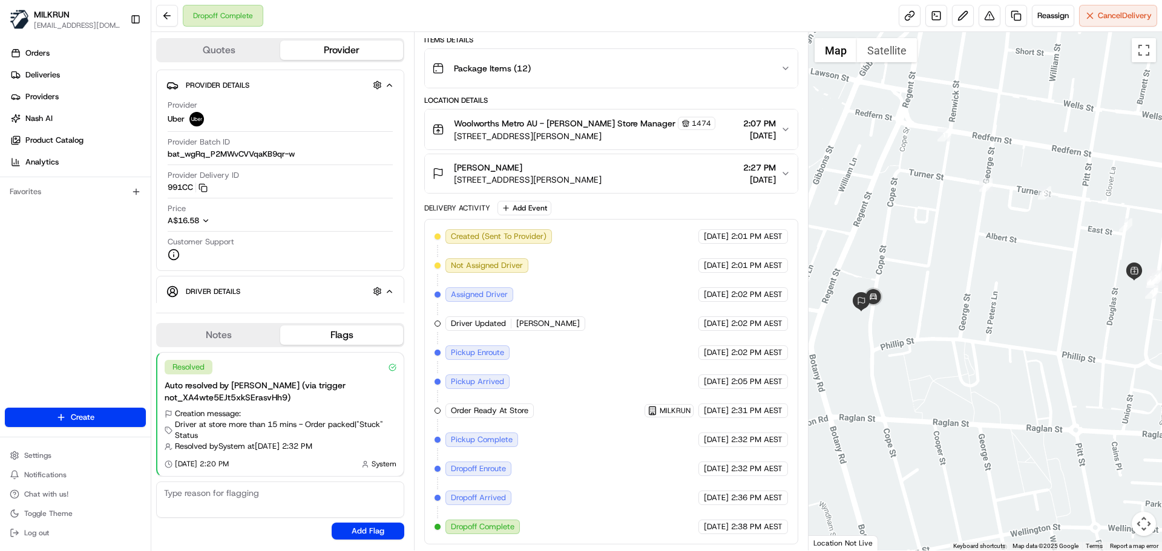
drag, startPoint x: 1014, startPoint y: 395, endPoint x: 1162, endPoint y: 413, distance: 148.8
click at [1162, 413] on html "MILKRUN aoman@woolworths.com.au Toggle Sidebar Orders Deliveries Providers Nash…" at bounding box center [581, 275] width 1162 height 551
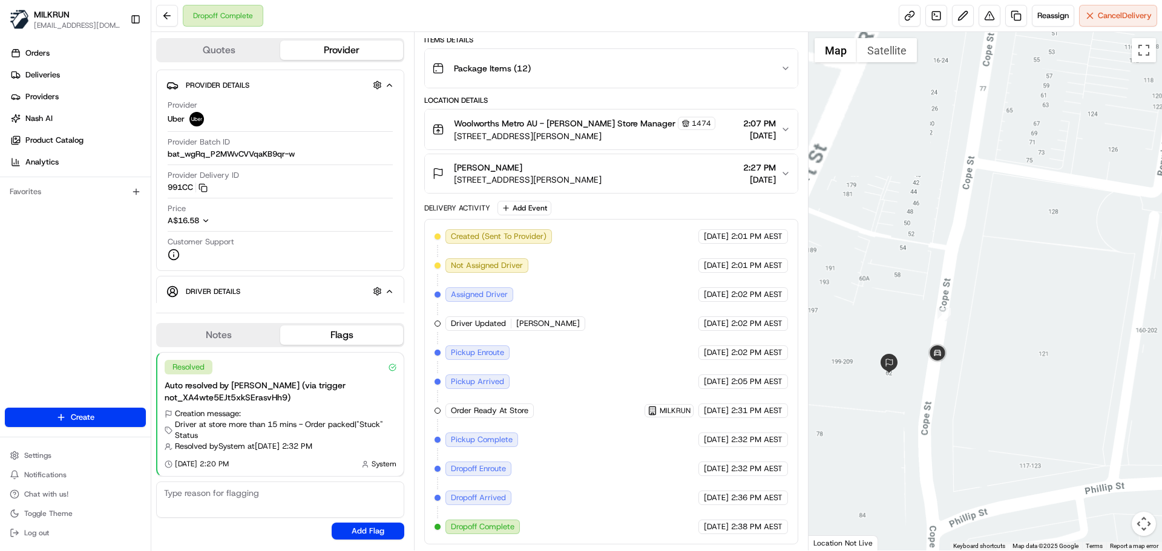
drag, startPoint x: 1009, startPoint y: 237, endPoint x: 1036, endPoint y: 167, distance: 74.5
click at [1036, 166] on div at bounding box center [986, 291] width 354 height 519
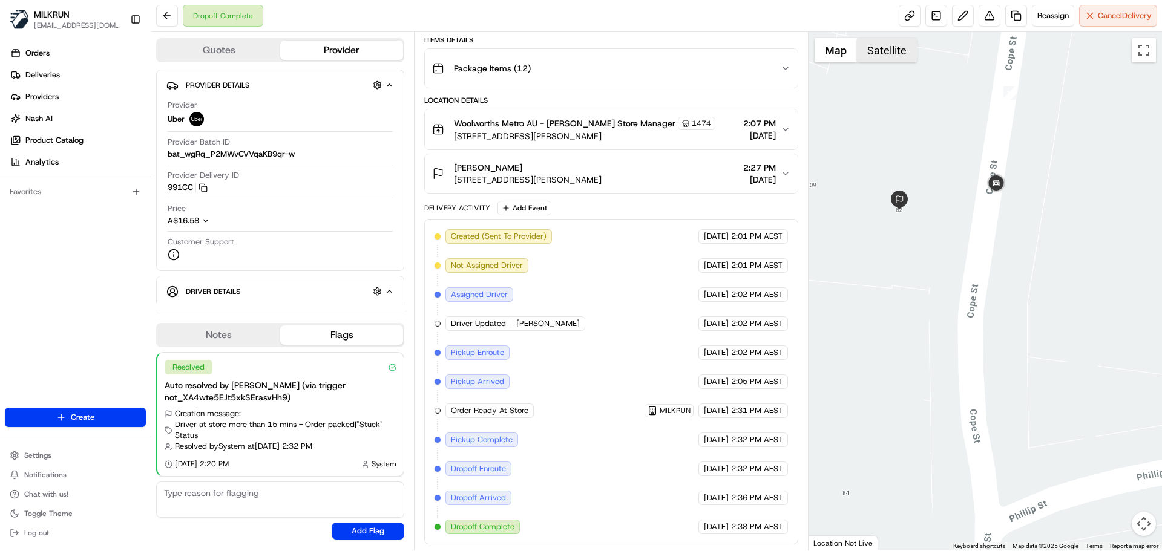
click at [883, 53] on button "Satellite" at bounding box center [887, 50] width 60 height 24
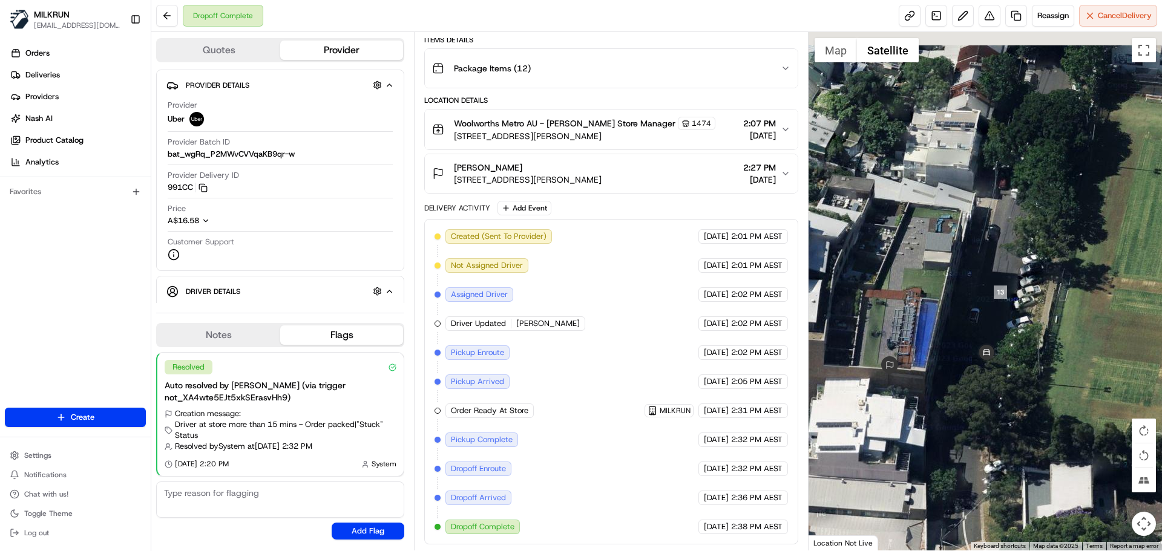
click at [947, 429] on div at bounding box center [986, 291] width 354 height 519
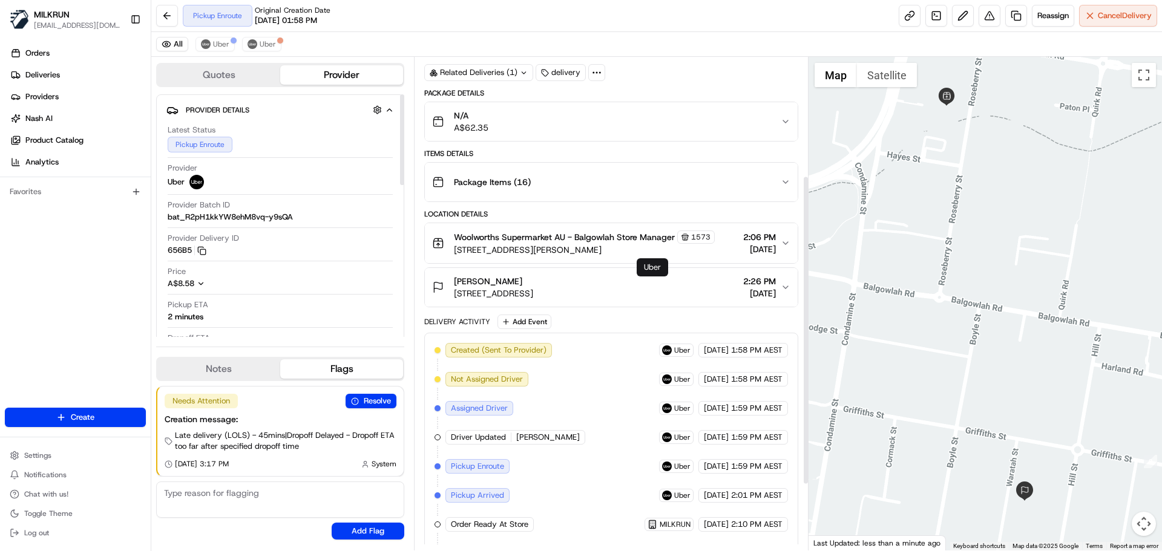
scroll to position [294, 0]
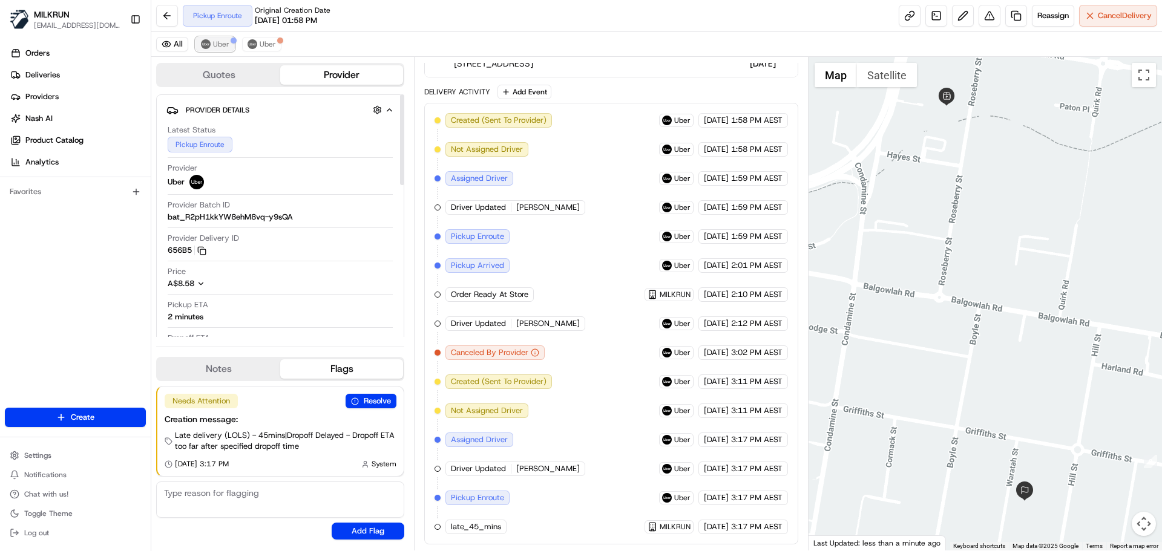
click at [220, 39] on button "Uber" at bounding box center [215, 44] width 39 height 15
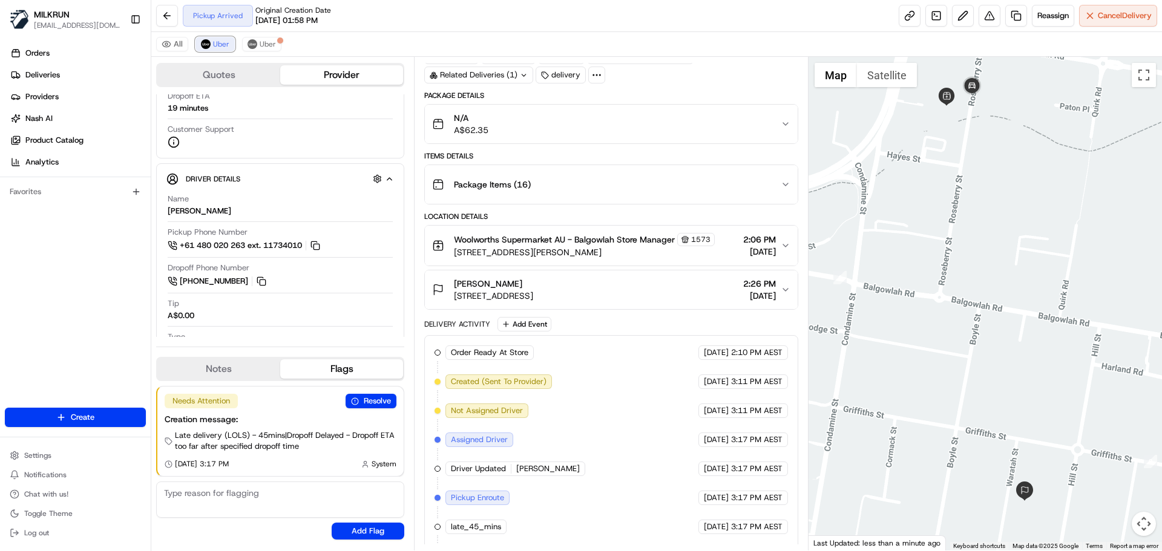
scroll to position [91, 0]
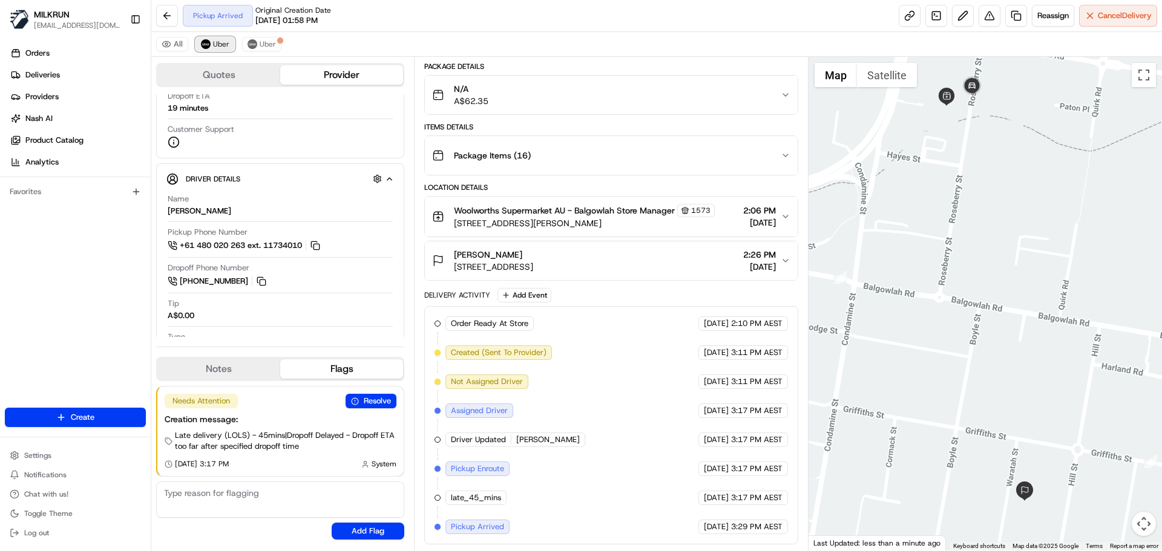
click at [219, 44] on span "Uber" at bounding box center [221, 44] width 16 height 10
click at [269, 41] on span "Uber" at bounding box center [268, 44] width 16 height 10
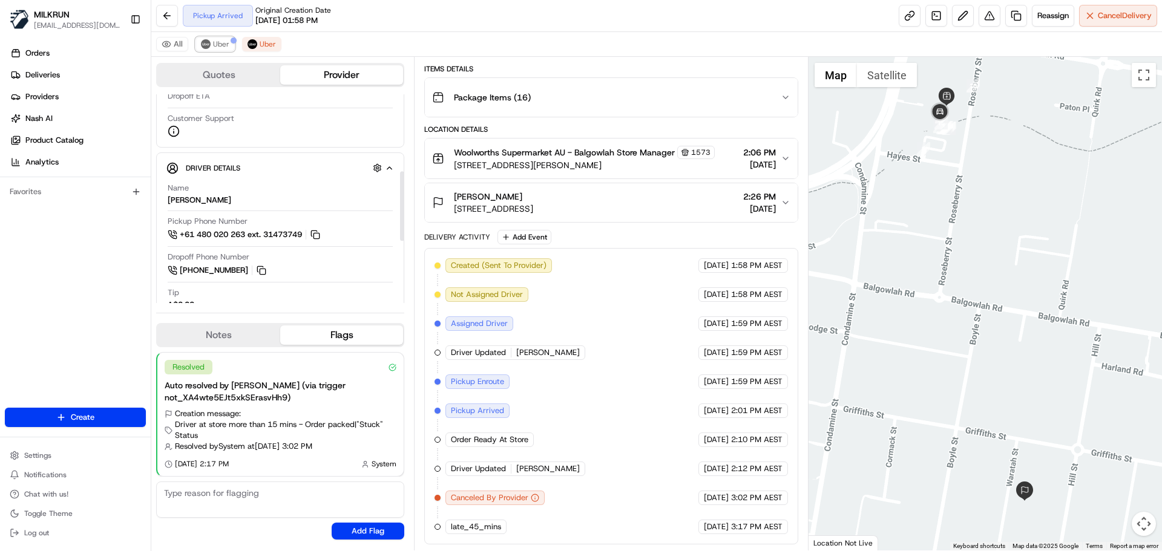
drag, startPoint x: 211, startPoint y: 40, endPoint x: 200, endPoint y: 21, distance: 21.9
click at [211, 40] on button "Uber" at bounding box center [215, 44] width 39 height 15
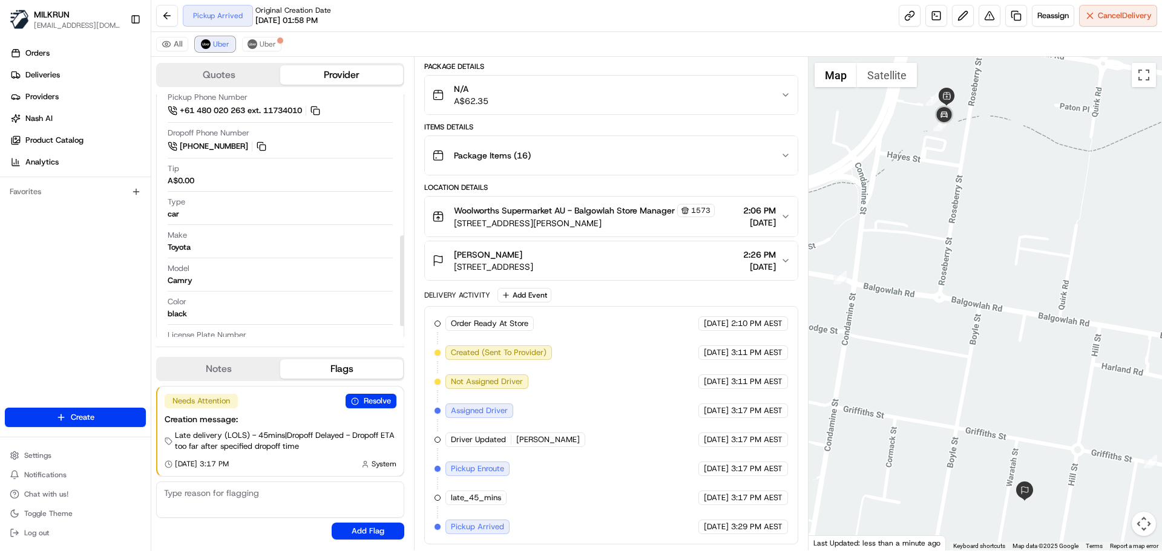
scroll to position [406, 0]
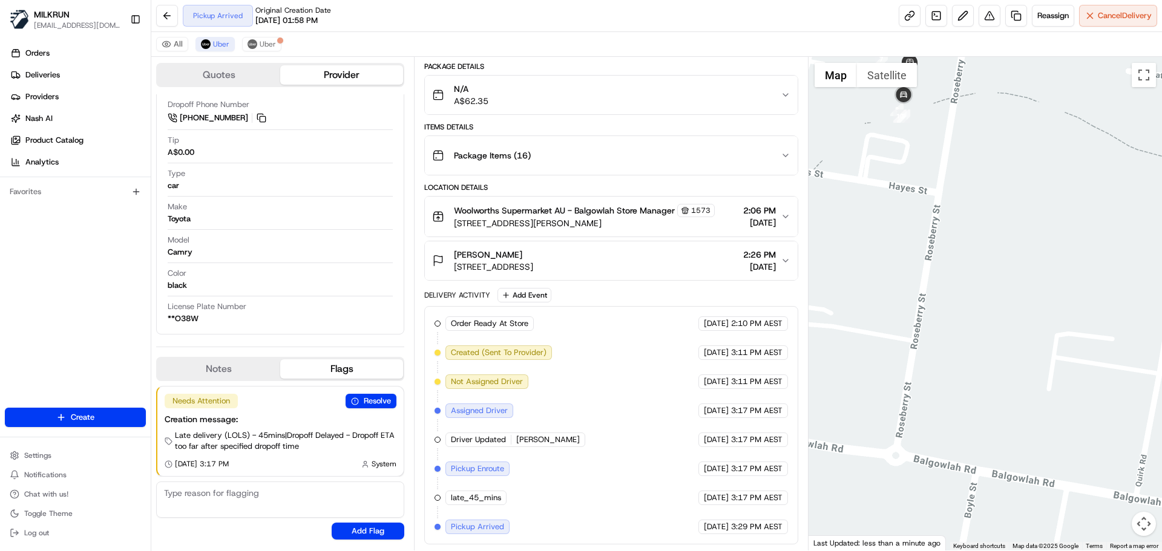
drag, startPoint x: 1009, startPoint y: 207, endPoint x: 1060, endPoint y: 292, distance: 99.3
click at [1060, 292] on div at bounding box center [986, 304] width 354 height 494
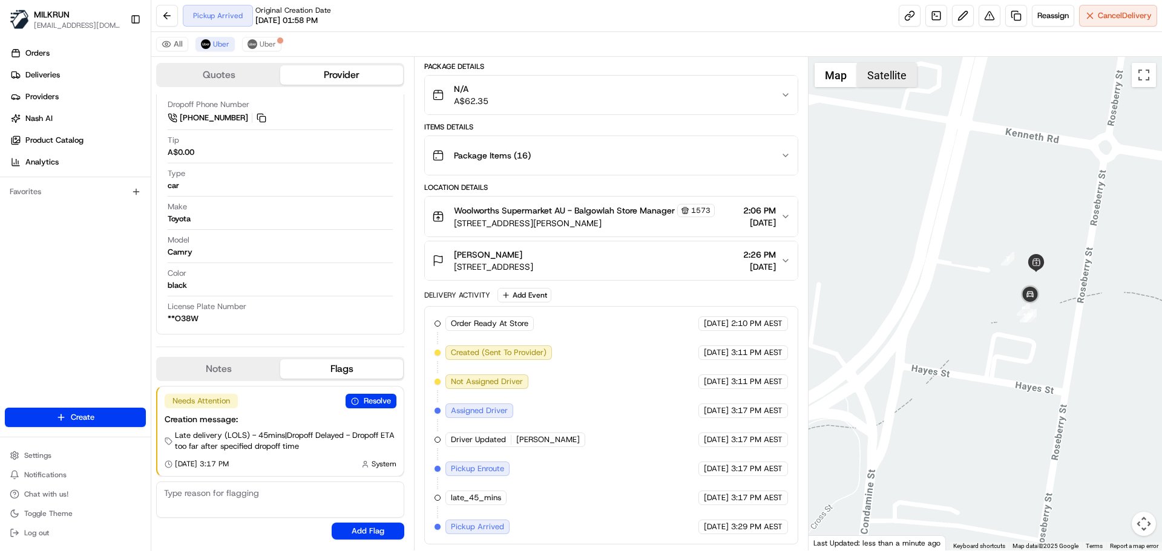
click at [901, 76] on button "Satellite" at bounding box center [887, 75] width 60 height 24
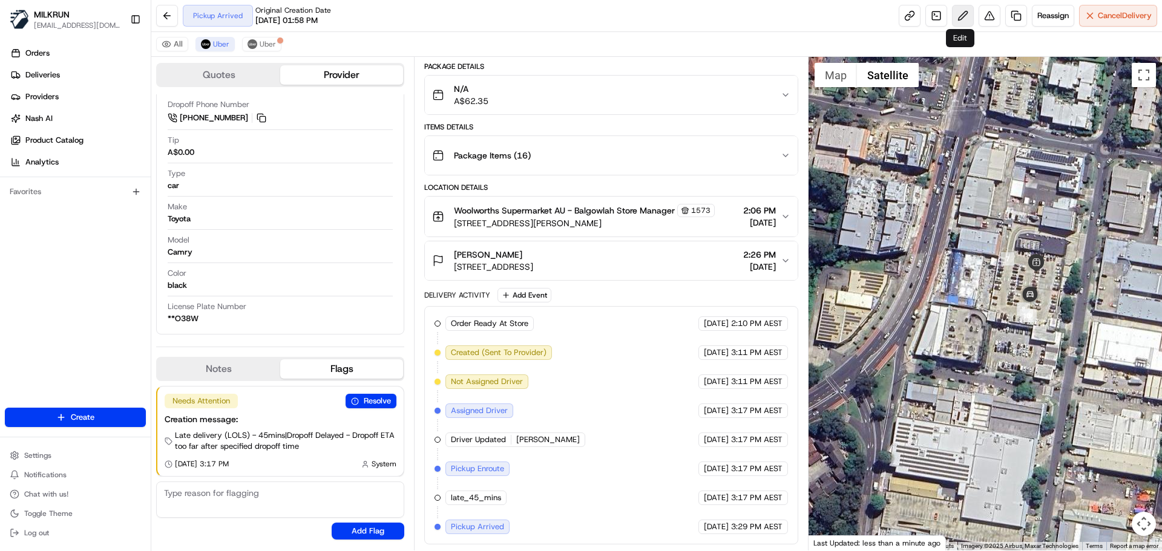
click at [958, 9] on button at bounding box center [963, 16] width 22 height 22
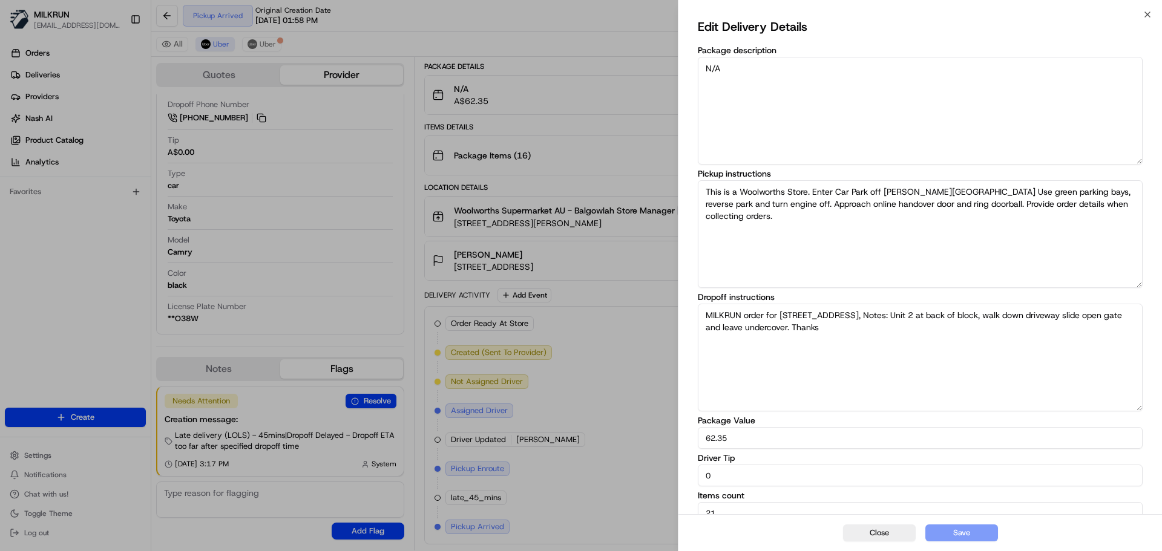
click at [663, 472] on body "MILKRUN [EMAIL_ADDRESS][DOMAIN_NAME] Toggle Sidebar Orders Deliveries Providers…" at bounding box center [581, 275] width 1162 height 551
type input "10"
click at [965, 533] on button "Save" at bounding box center [962, 533] width 73 height 17
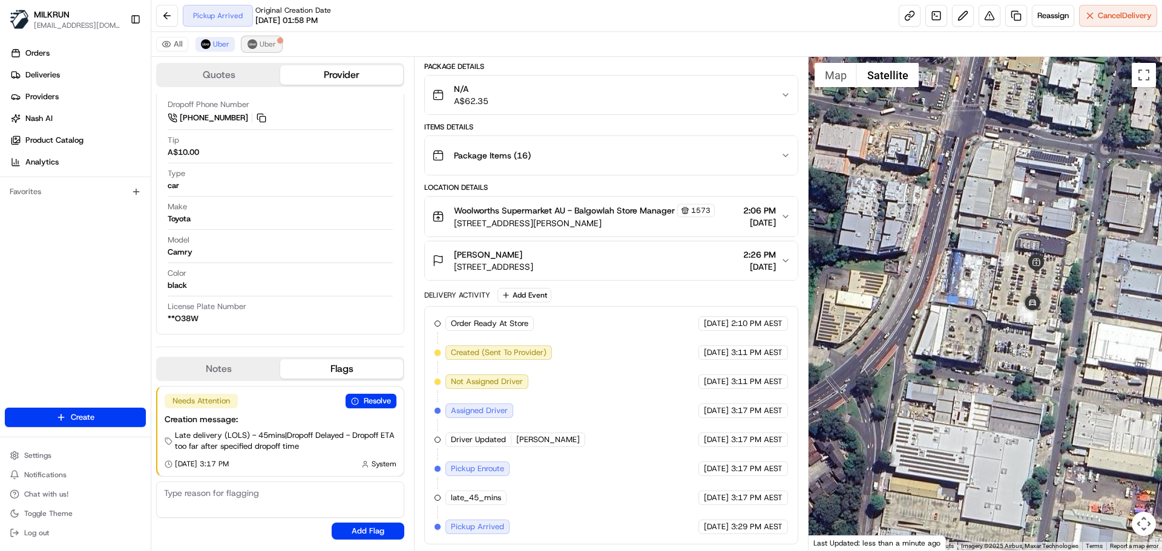
click at [273, 42] on span "Uber" at bounding box center [268, 44] width 16 height 10
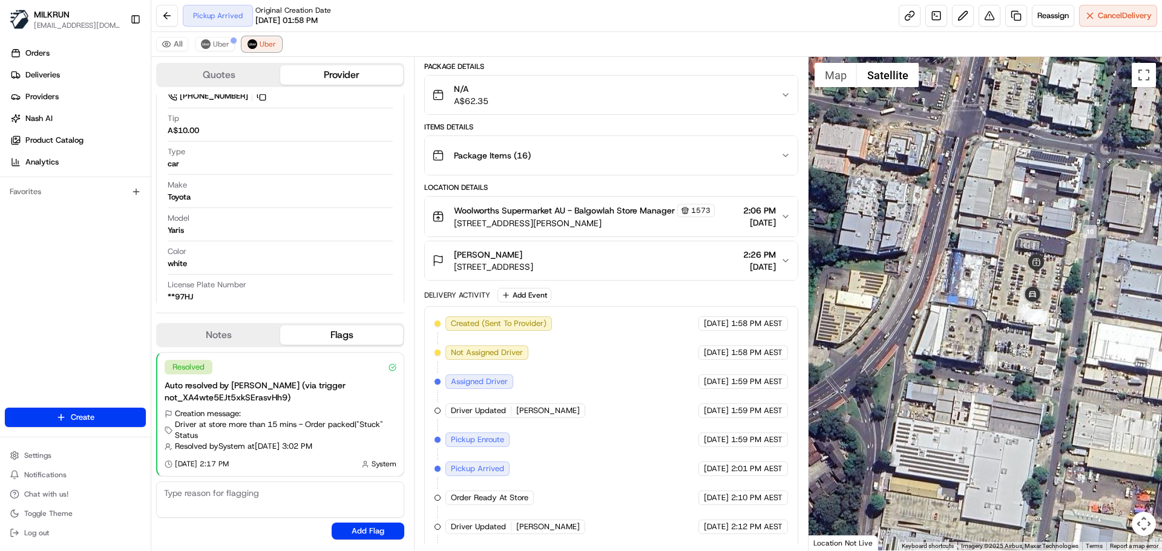
scroll to position [149, 0]
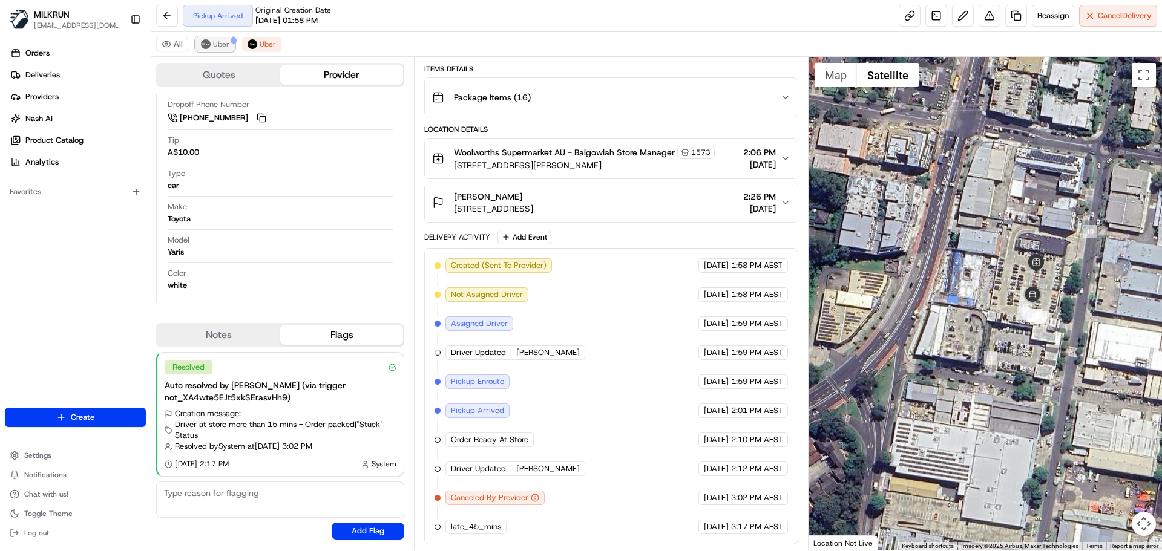
click at [219, 43] on span "Uber" at bounding box center [221, 44] width 16 height 10
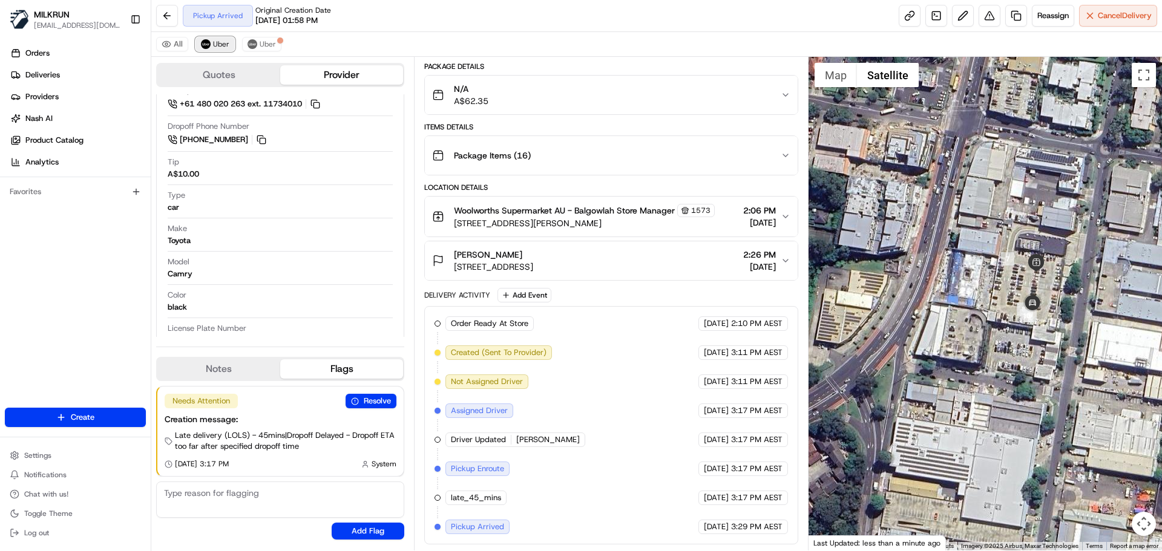
scroll to position [406, 0]
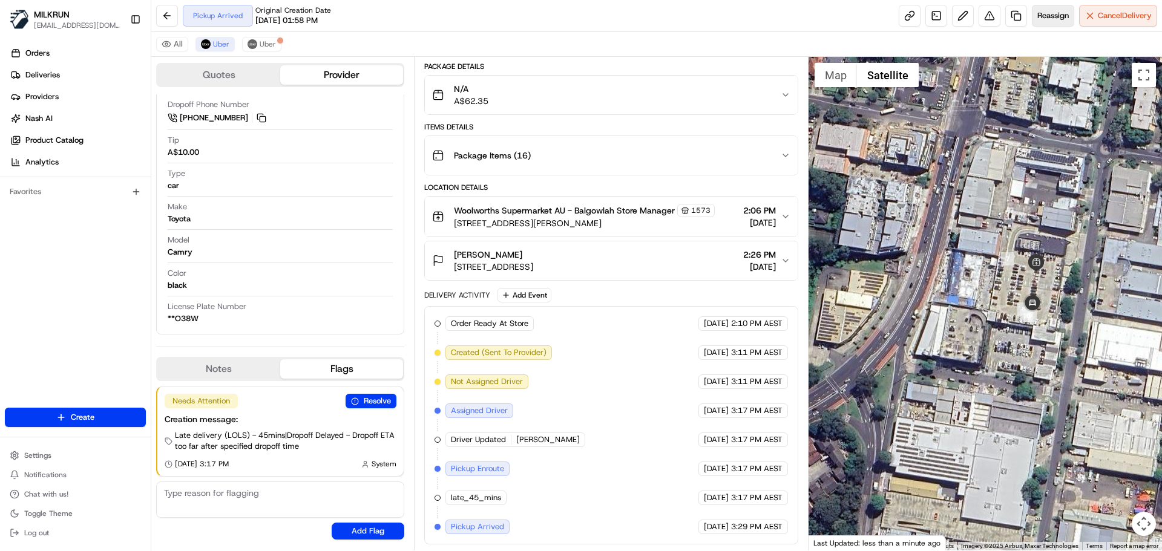
click at [1047, 12] on span "Reassign" at bounding box center [1052, 15] width 31 height 11
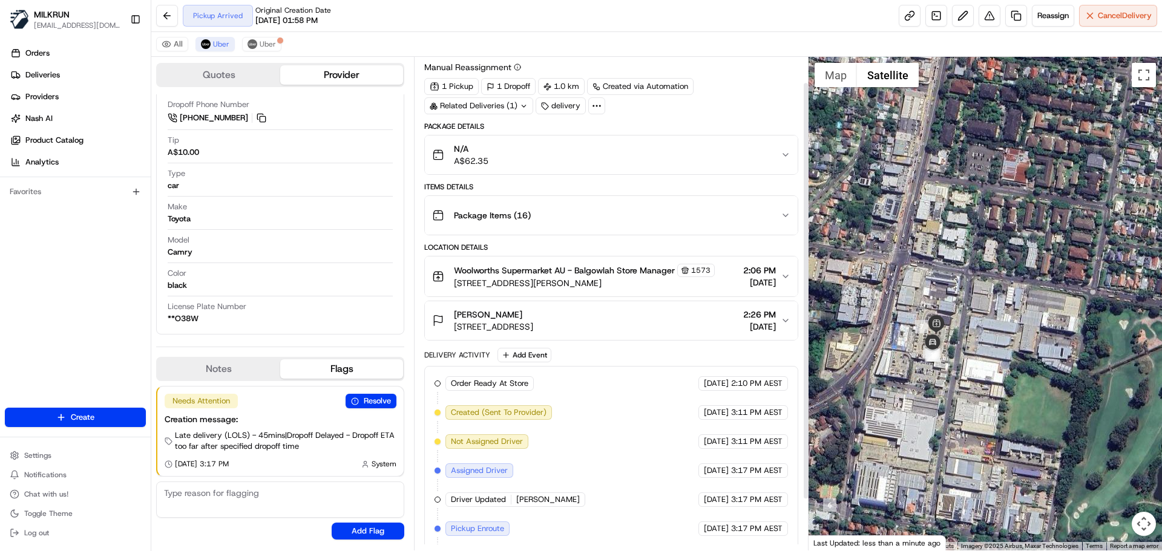
scroll to position [30, 0]
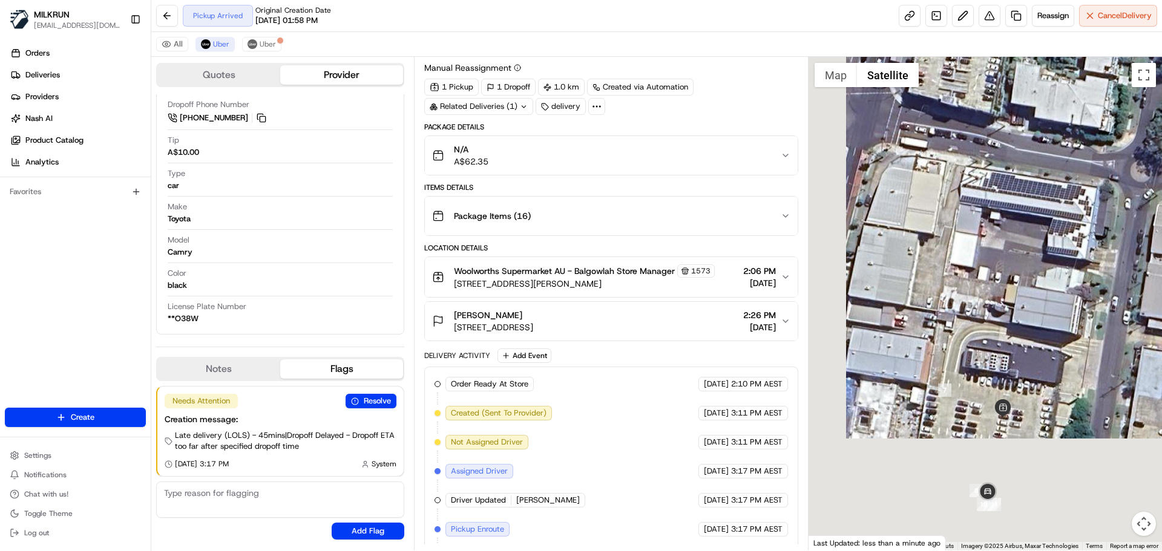
drag, startPoint x: 901, startPoint y: 314, endPoint x: 1043, endPoint y: 222, distance: 169.7
click at [1073, 198] on div at bounding box center [986, 304] width 354 height 494
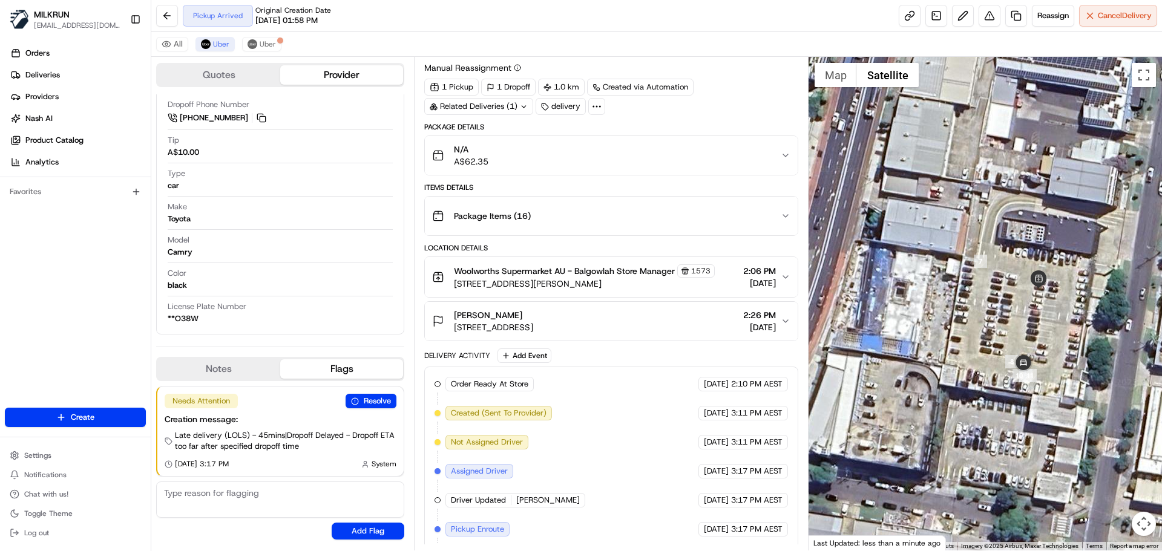
drag, startPoint x: 987, startPoint y: 334, endPoint x: 961, endPoint y: 137, distance: 198.4
click at [959, 138] on div at bounding box center [986, 304] width 354 height 494
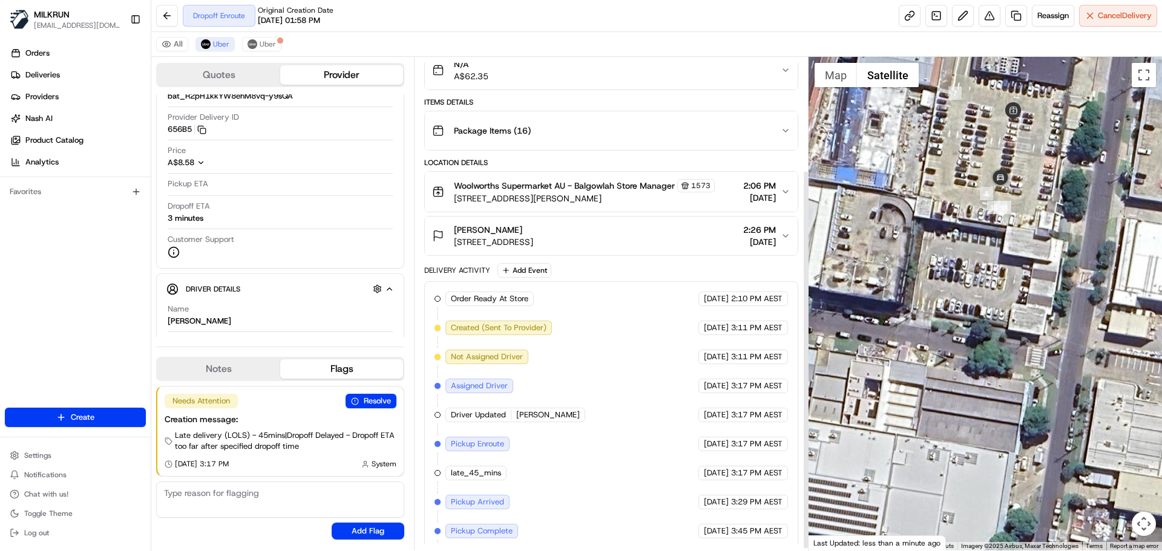
scroll to position [149, 0]
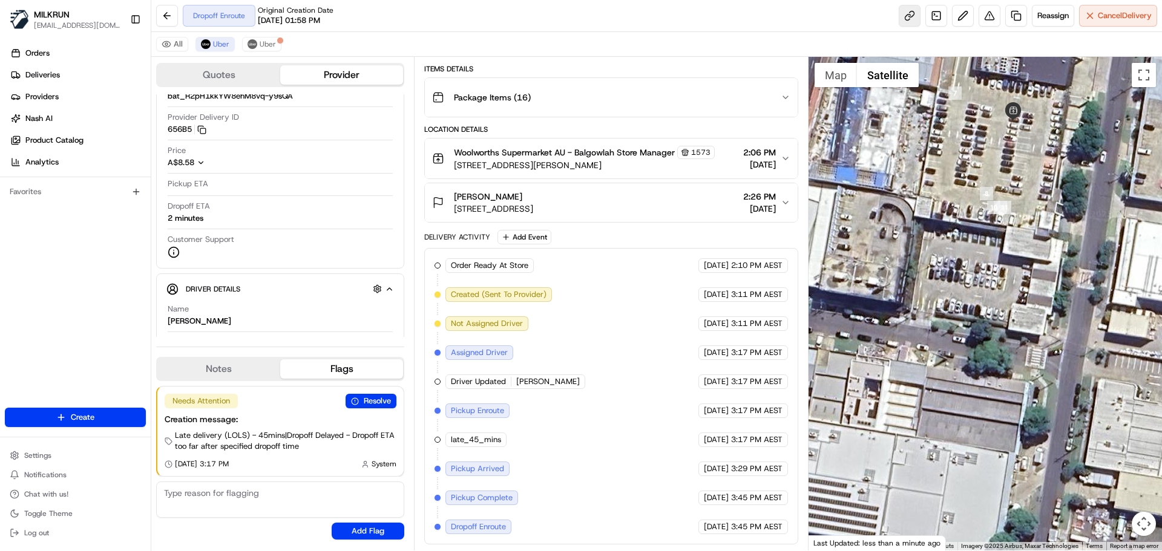
click at [903, 10] on link at bounding box center [910, 16] width 22 height 22
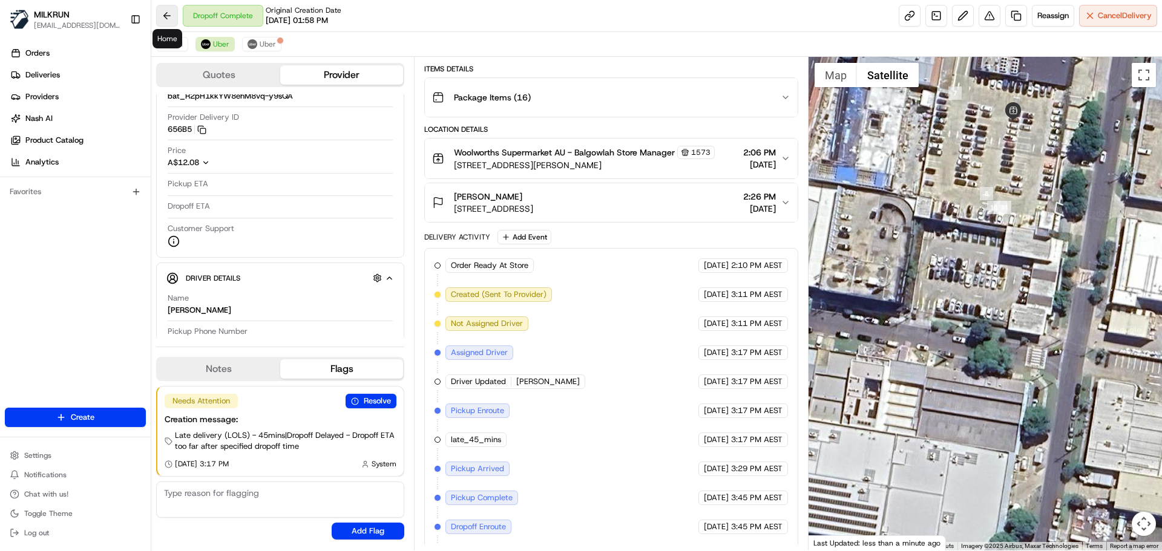
click at [173, 12] on button at bounding box center [167, 16] width 22 height 22
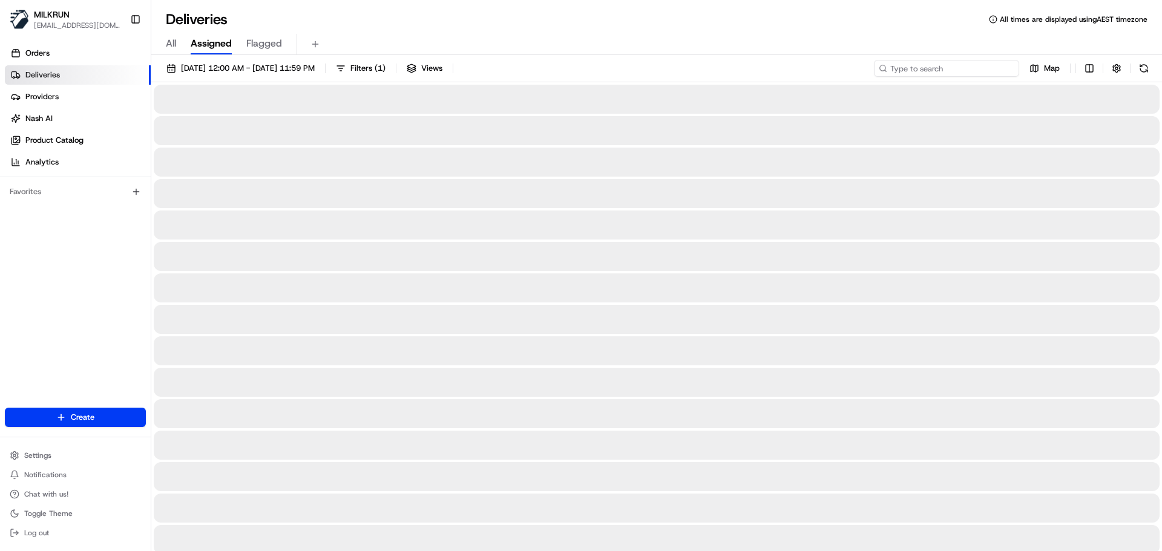
click at [935, 68] on input at bounding box center [946, 68] width 145 height 17
paste input "[PERSON_NAME]"
click at [893, 65] on input "[PERSON_NAME]" at bounding box center [946, 68] width 145 height 17
type input "[PERSON_NAME]"
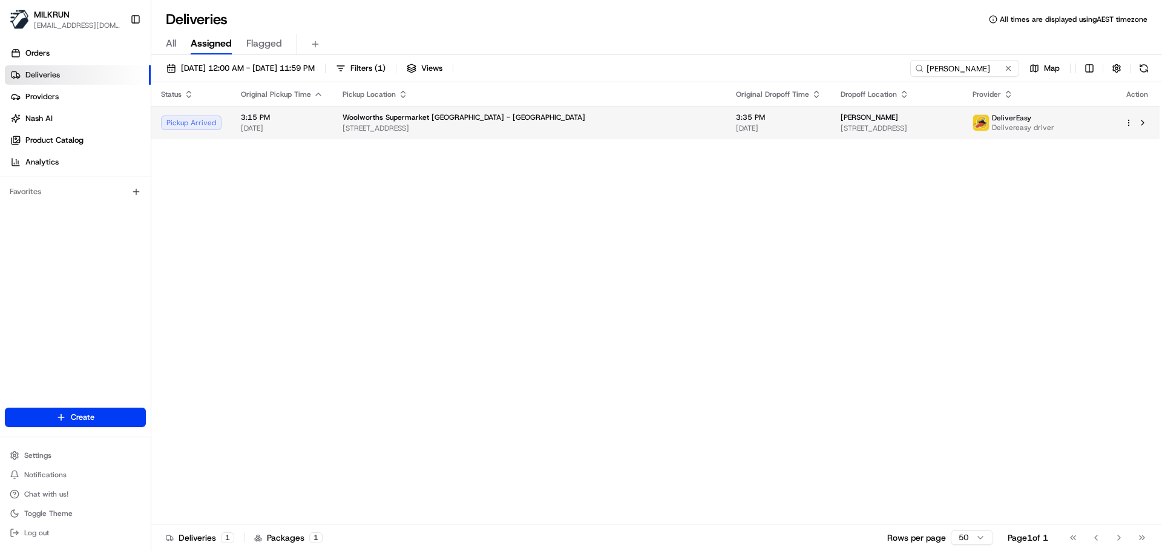
click at [393, 127] on span "[STREET_ADDRESS]" at bounding box center [530, 128] width 374 height 10
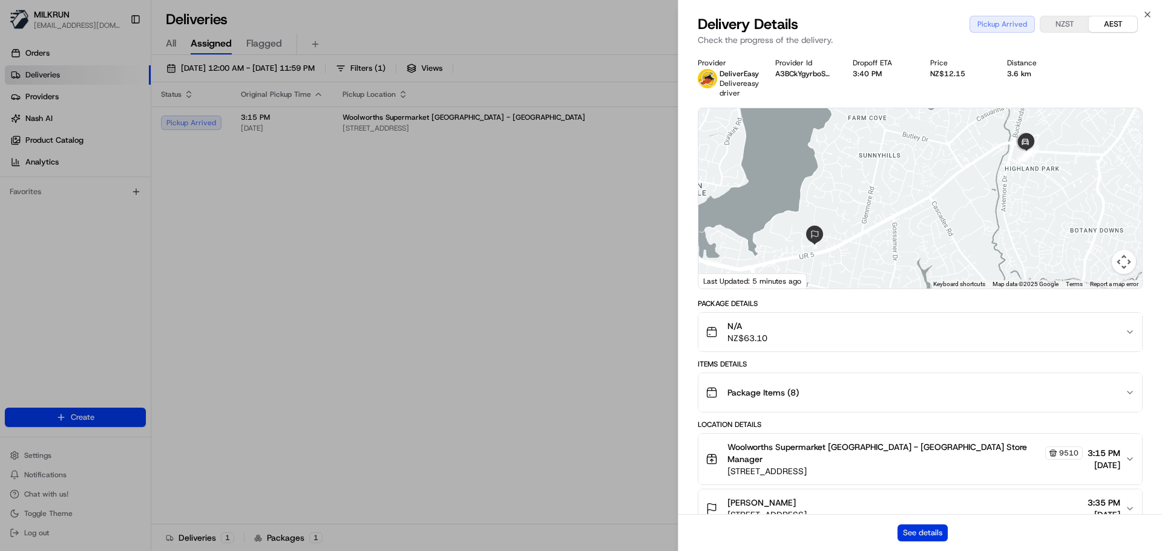
click at [936, 525] on button "See details" at bounding box center [923, 533] width 50 height 17
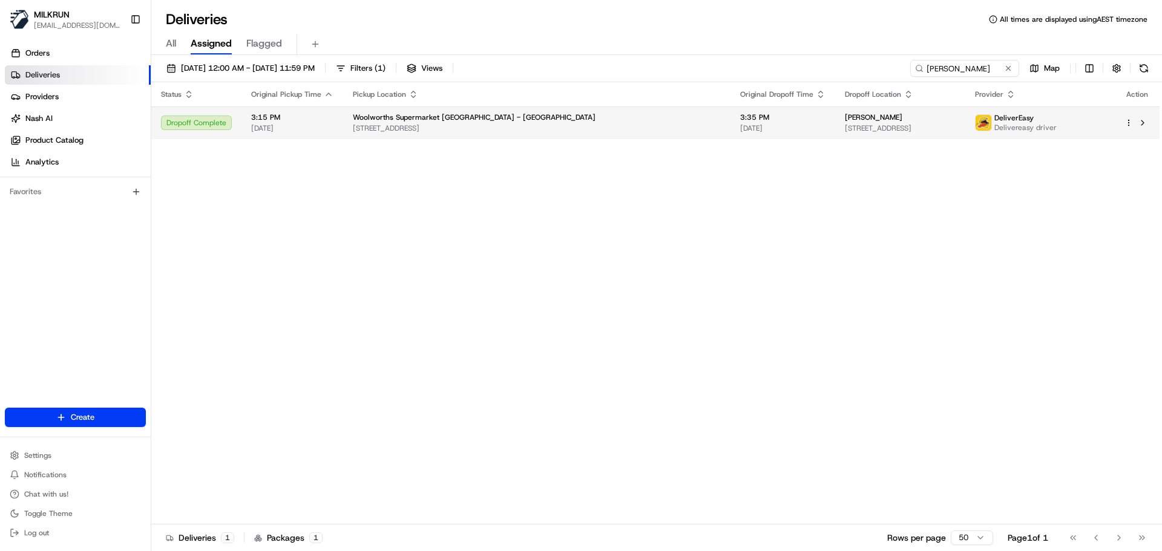
drag, startPoint x: 535, startPoint y: 185, endPoint x: 525, endPoint y: 117, distance: 68.6
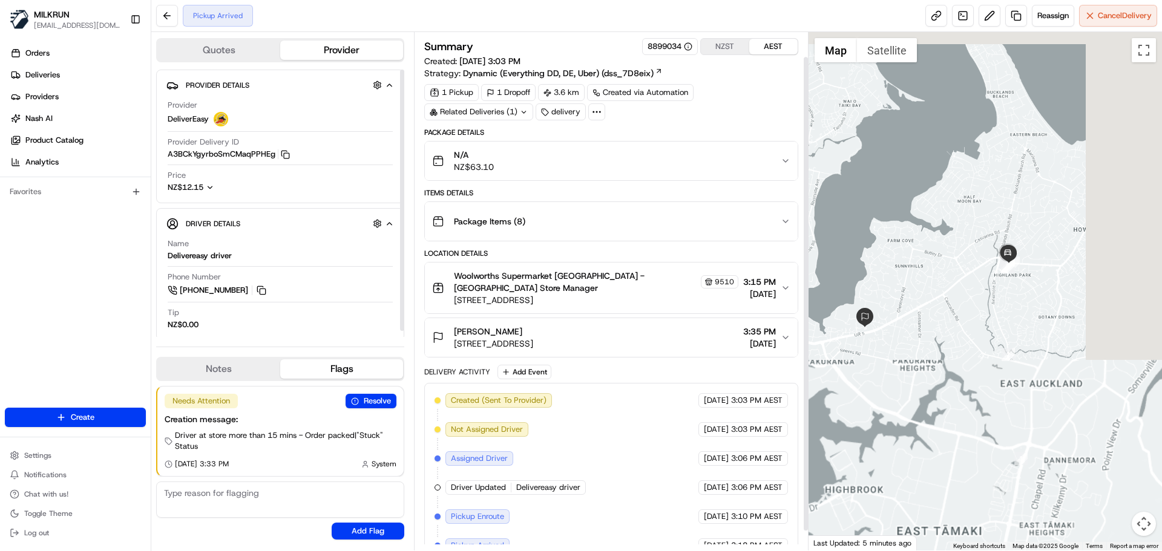
scroll to position [48, 0]
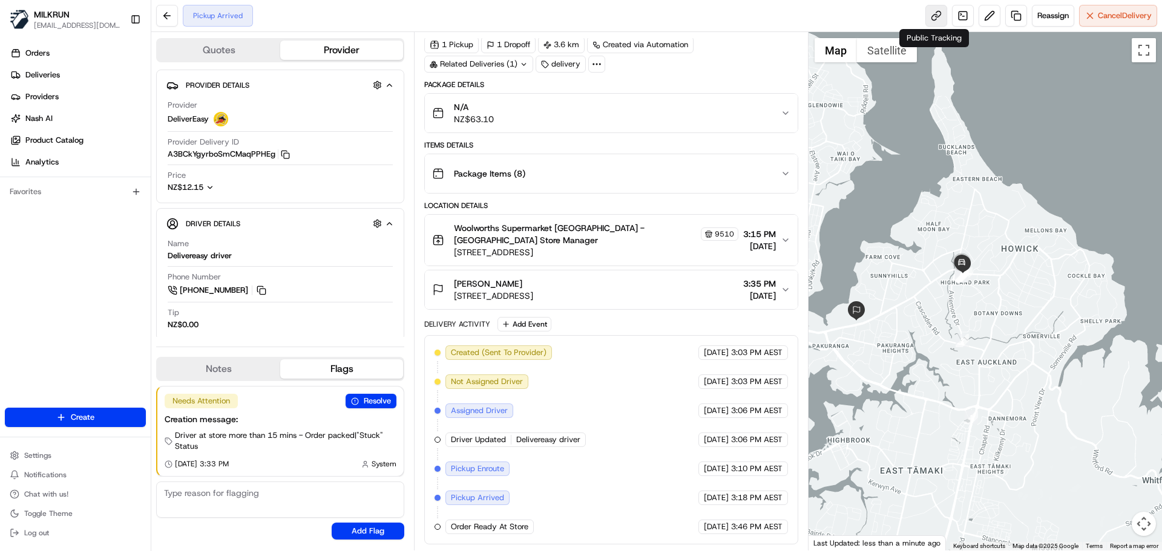
click at [926, 16] on link at bounding box center [937, 16] width 22 height 22
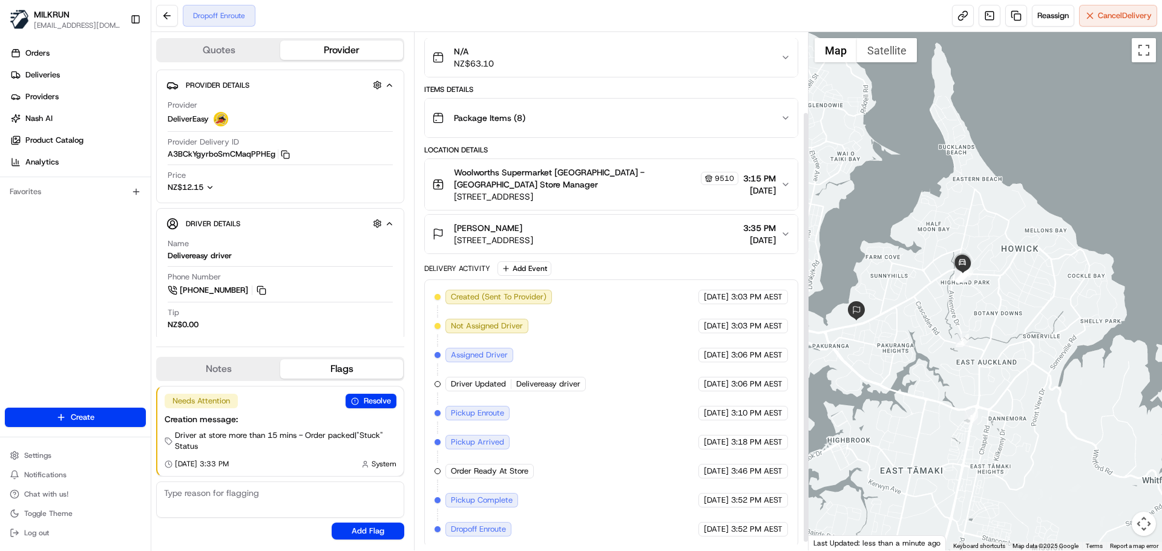
scroll to position [106, 0]
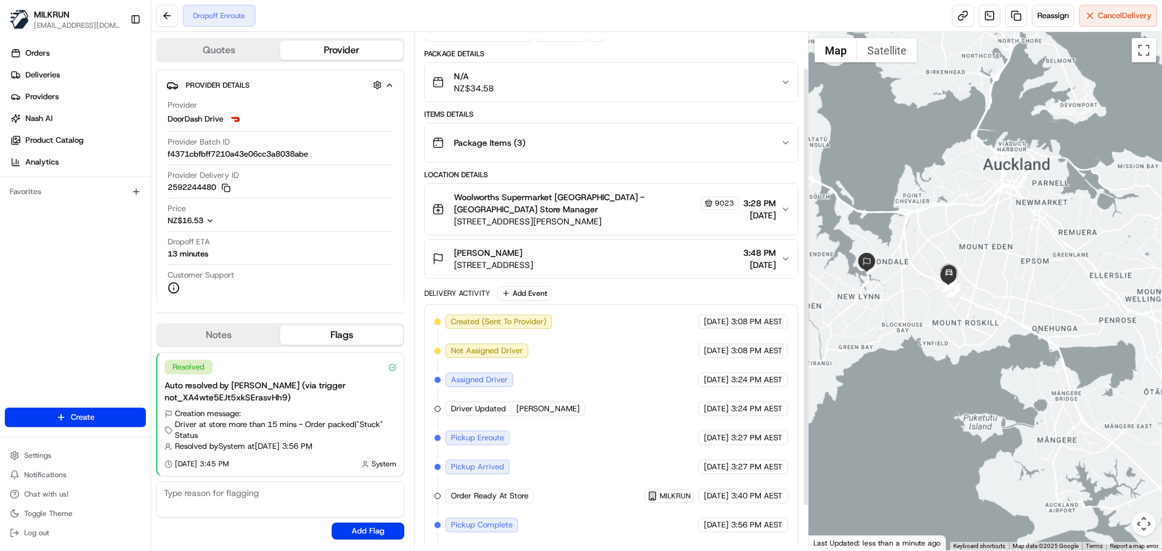
scroll to position [95, 0]
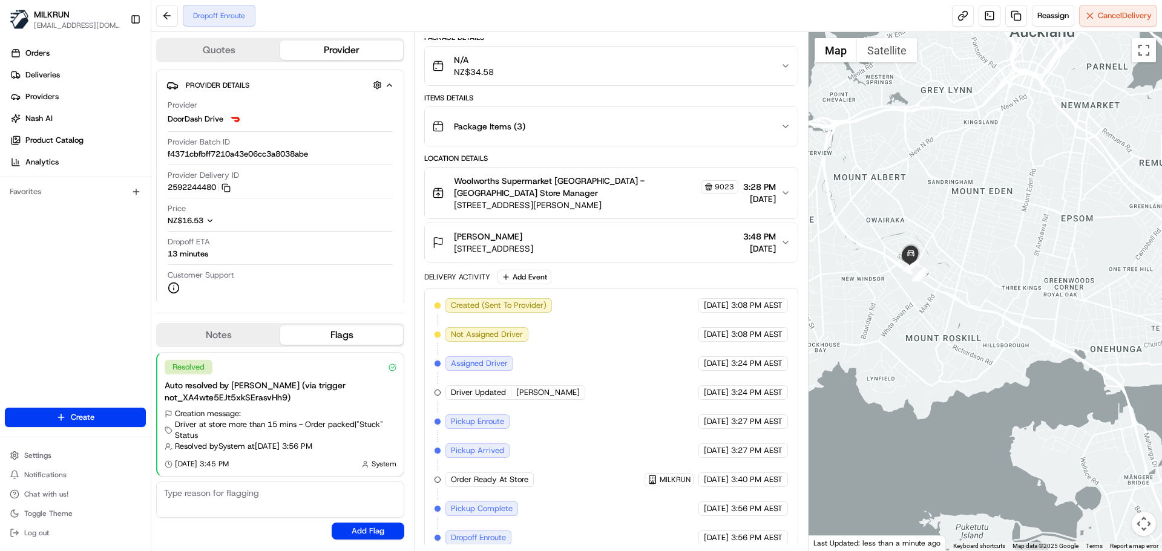
drag, startPoint x: 919, startPoint y: 312, endPoint x: 1019, endPoint y: 345, distance: 104.7
click at [1019, 345] on div at bounding box center [986, 291] width 354 height 519
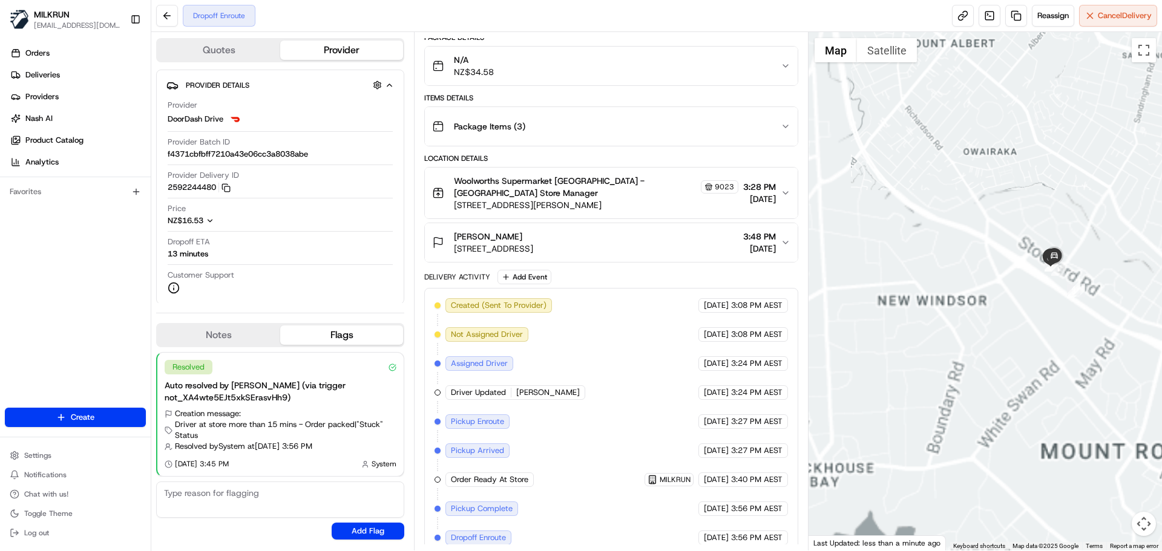
drag, startPoint x: 989, startPoint y: 314, endPoint x: 970, endPoint y: 311, distance: 19.6
click at [986, 311] on div at bounding box center [986, 291] width 354 height 519
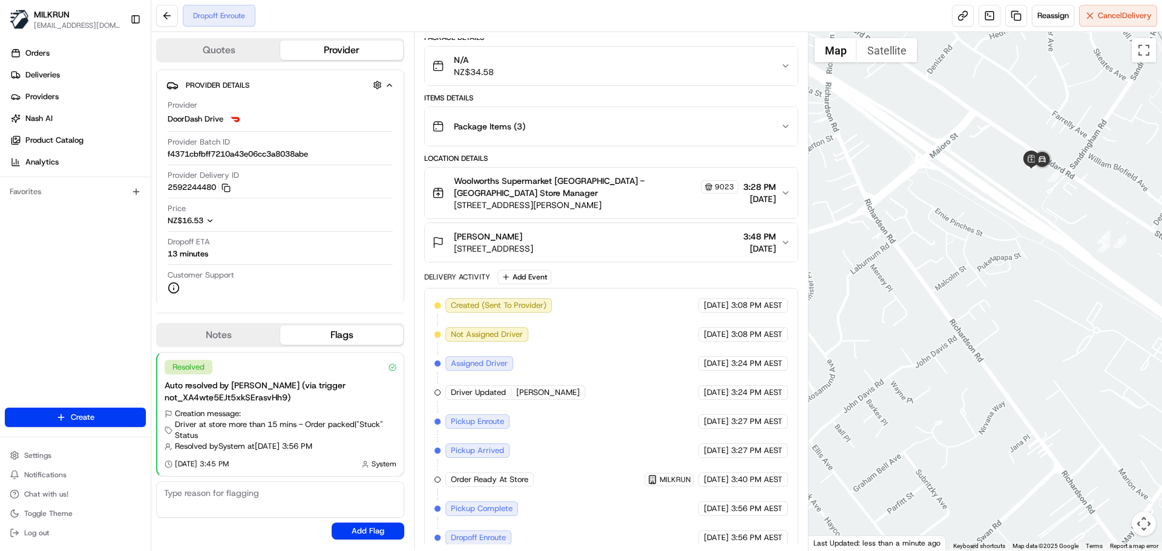
drag, startPoint x: 1047, startPoint y: 316, endPoint x: 1026, endPoint y: 333, distance: 27.1
click at [1026, 333] on div at bounding box center [986, 291] width 354 height 519
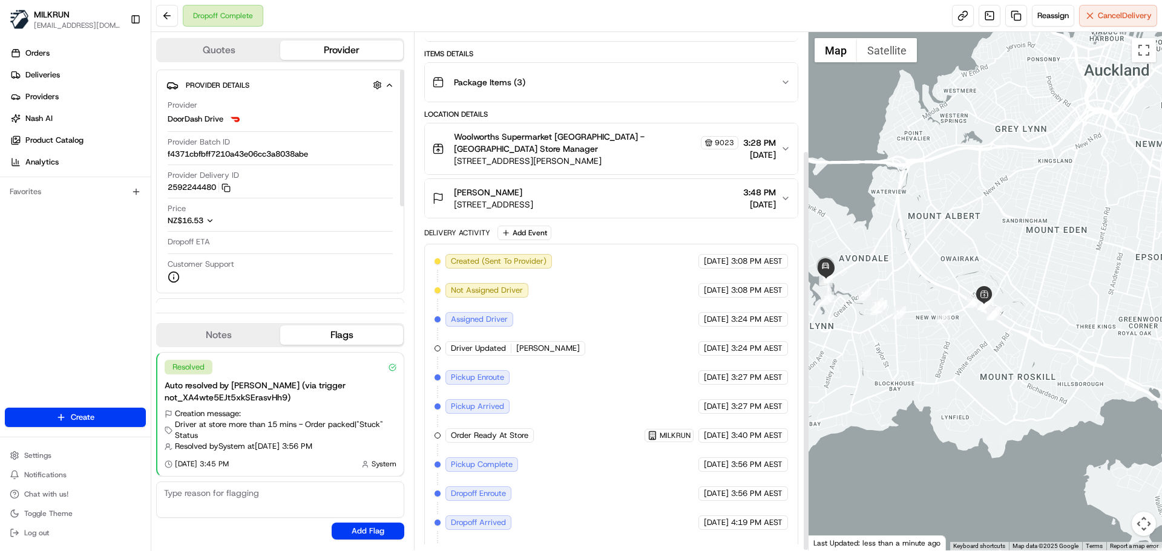
scroll to position [153, 0]
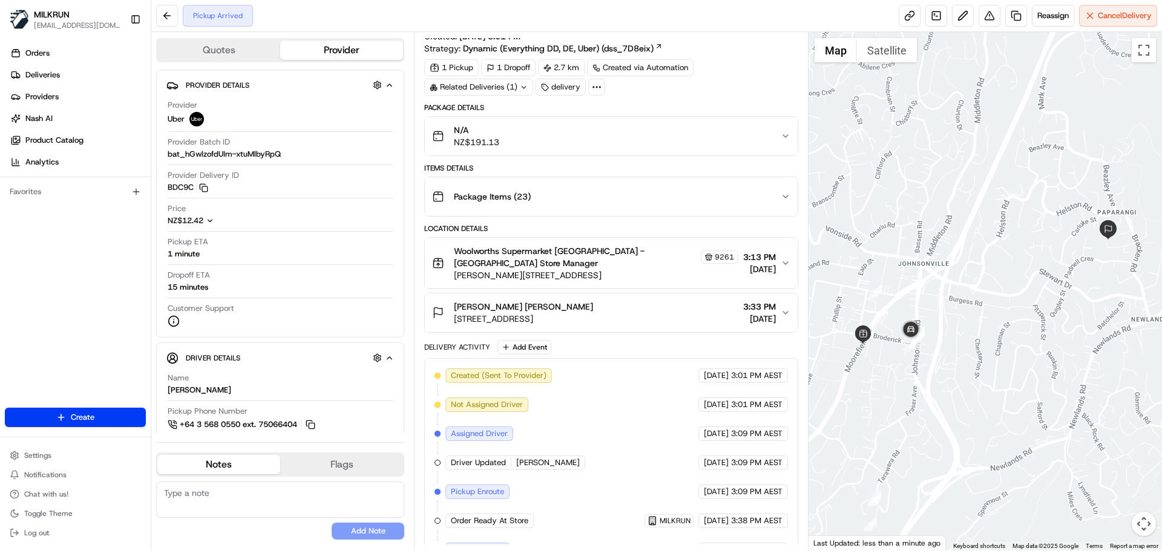
scroll to position [48, 0]
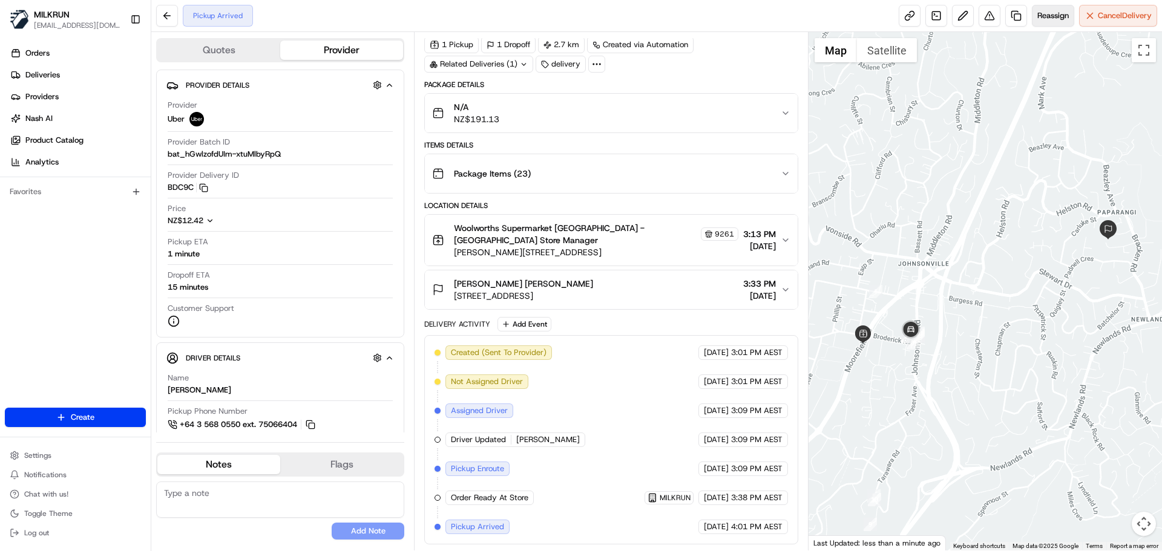
click at [1051, 13] on span "Reassign" at bounding box center [1052, 15] width 31 height 11
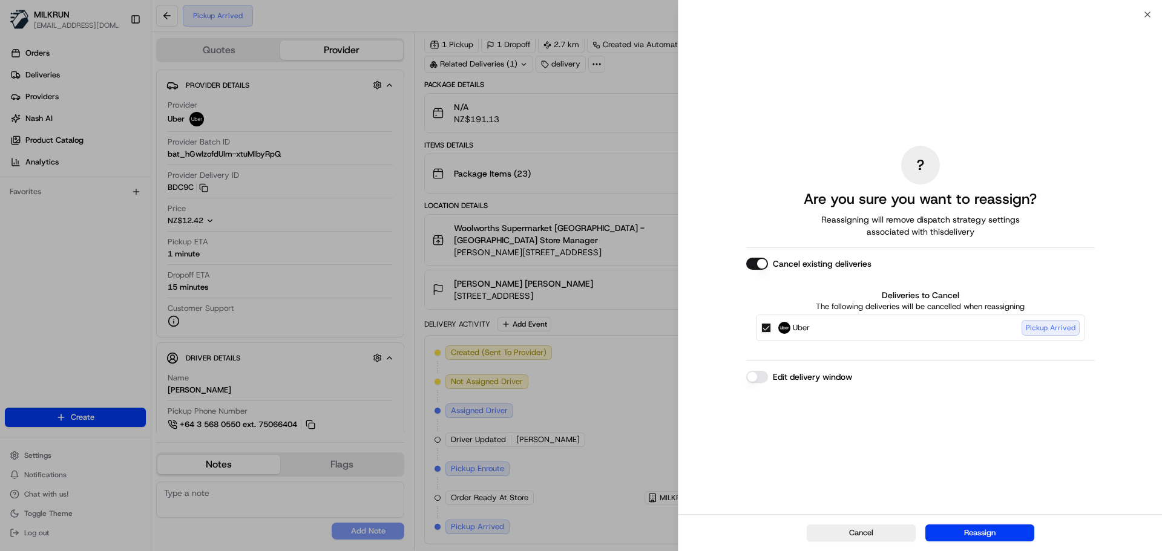
click at [761, 333] on div "Uber Pickup Arrived" at bounding box center [920, 328] width 329 height 27
click at [764, 330] on button "Uber Pickup Arrived" at bounding box center [766, 328] width 10 height 10
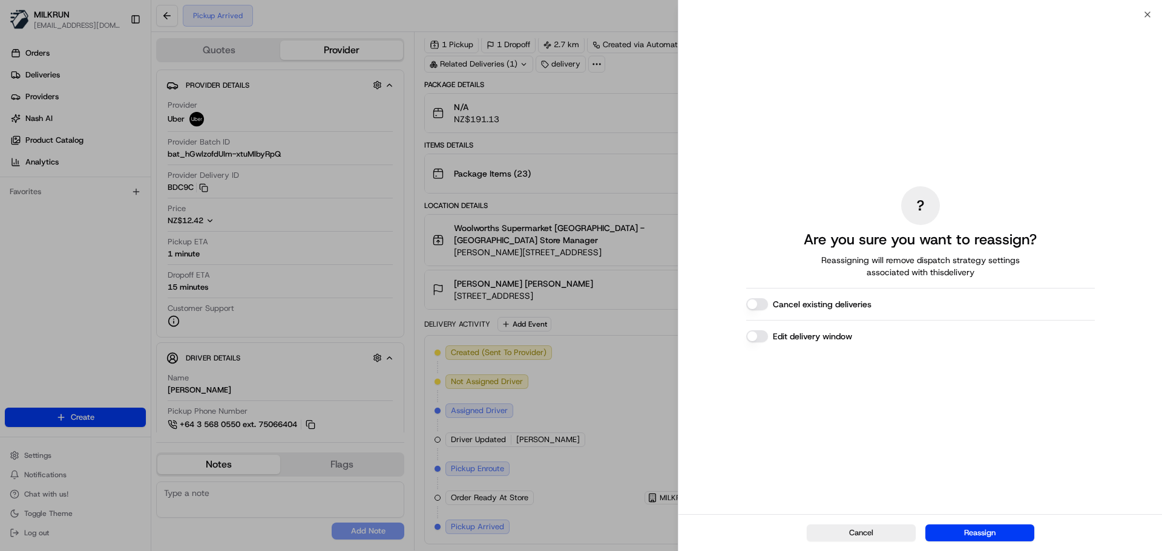
click at [1002, 537] on button "Reassign" at bounding box center [980, 533] width 109 height 17
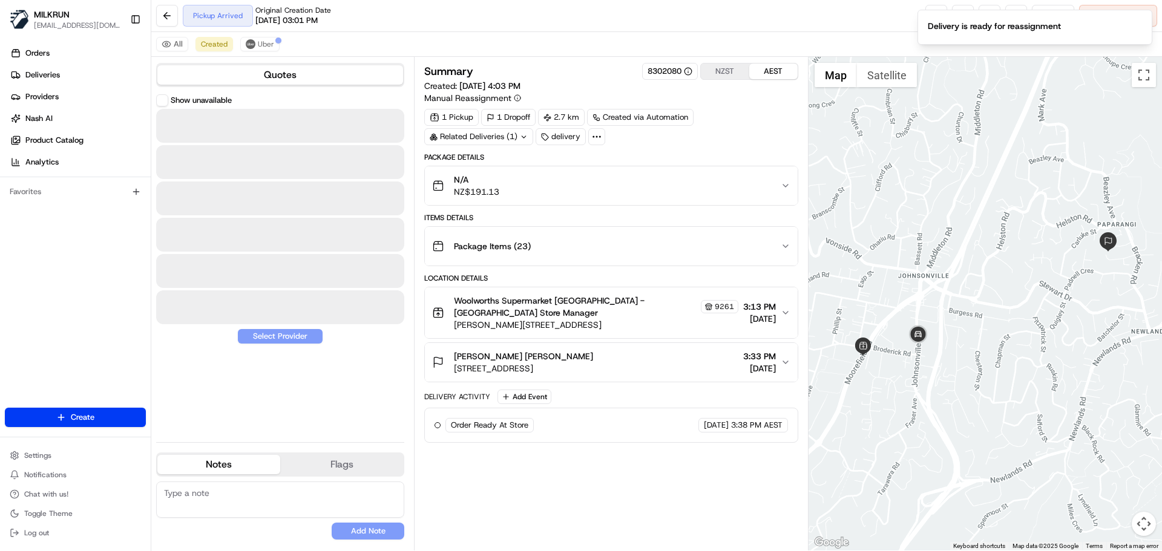
scroll to position [0, 0]
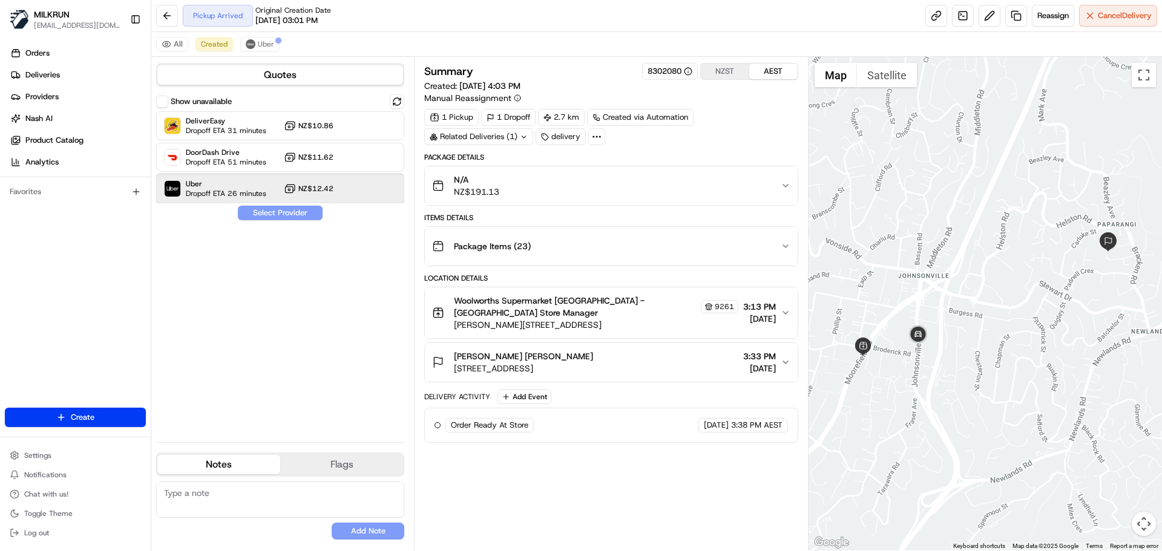
click at [224, 191] on span "Dropoff ETA 26 minutes" at bounding box center [226, 194] width 81 height 10
drag, startPoint x: 275, startPoint y: 214, endPoint x: 909, endPoint y: 61, distance: 652.0
click at [277, 212] on button "Assign Provider" at bounding box center [280, 213] width 86 height 15
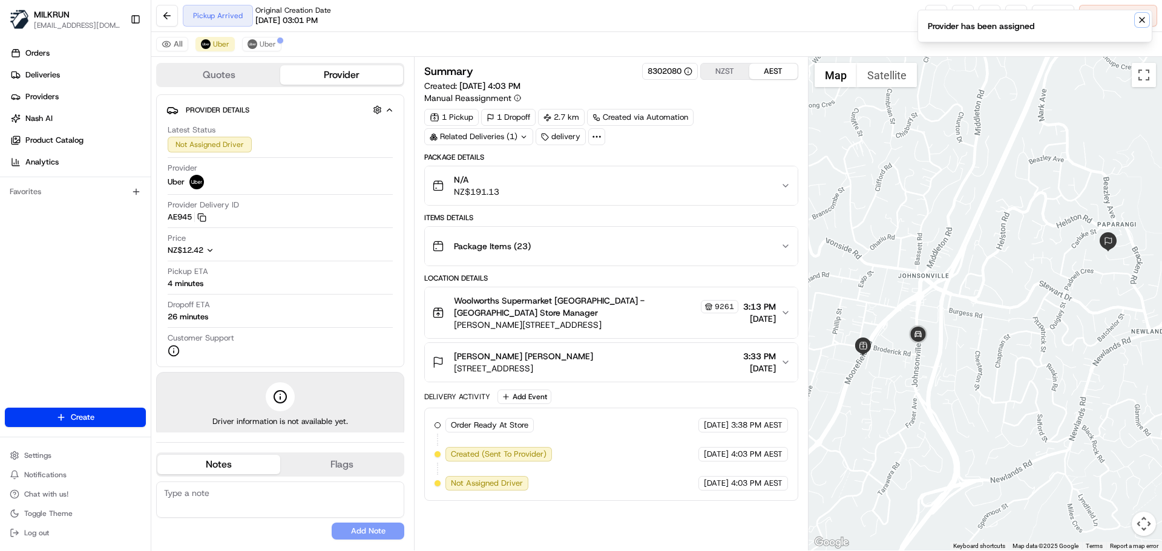
click at [1139, 18] on icon "Notifications (F8)" at bounding box center [1142, 20] width 10 height 10
click at [987, 14] on button at bounding box center [990, 16] width 22 height 22
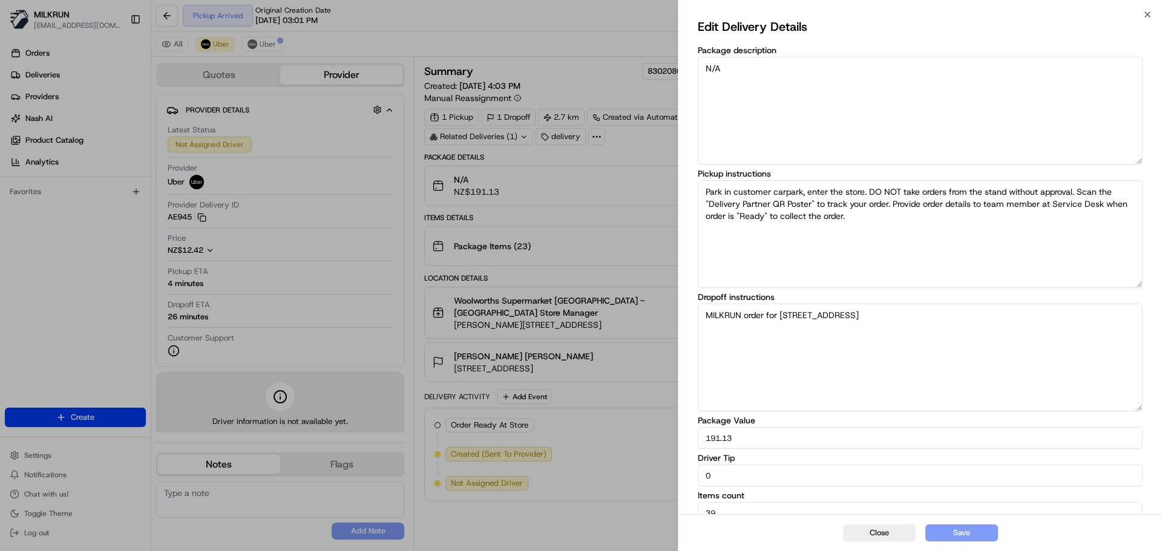
drag, startPoint x: 715, startPoint y: 475, endPoint x: 676, endPoint y: 474, distance: 40.0
click at [674, 474] on body "MILKRUN aoman@woolworths.com.au Toggle Sidebar Orders Deliveries Providers Nash…" at bounding box center [581, 275] width 1162 height 551
type input "10"
drag, startPoint x: 961, startPoint y: 535, endPoint x: 347, endPoint y: 249, distance: 676.7
click at [960, 533] on button "Save" at bounding box center [962, 533] width 73 height 17
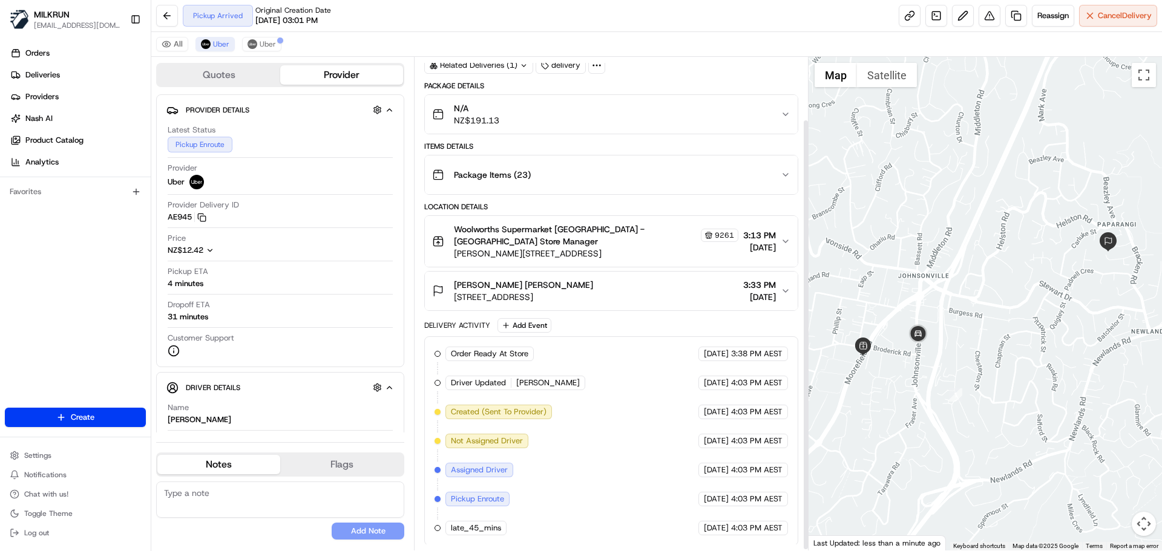
scroll to position [73, 0]
click at [261, 48] on span "Uber" at bounding box center [268, 44] width 16 height 10
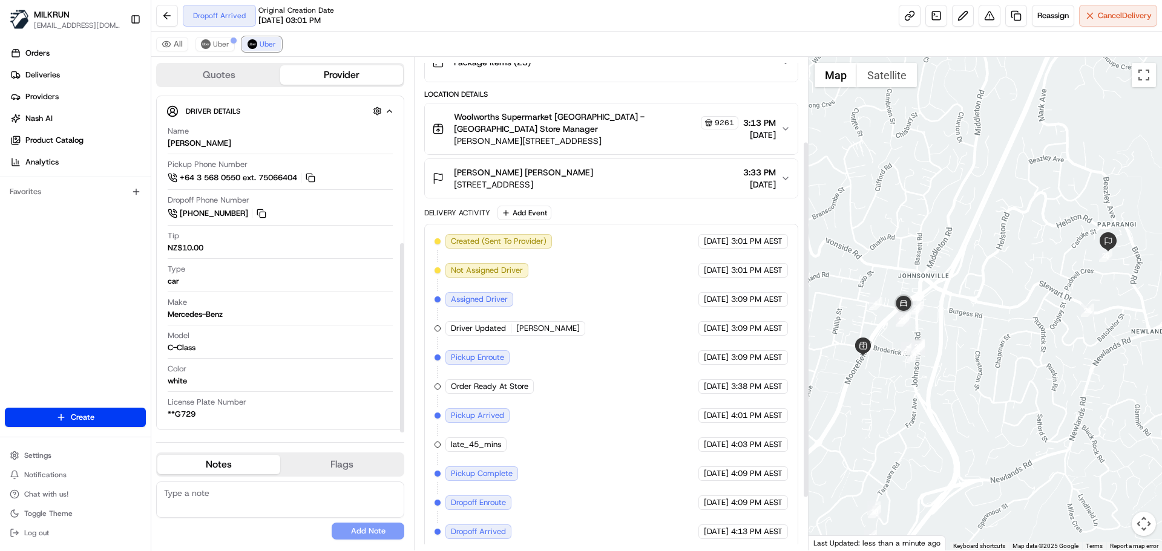
scroll to position [189, 0]
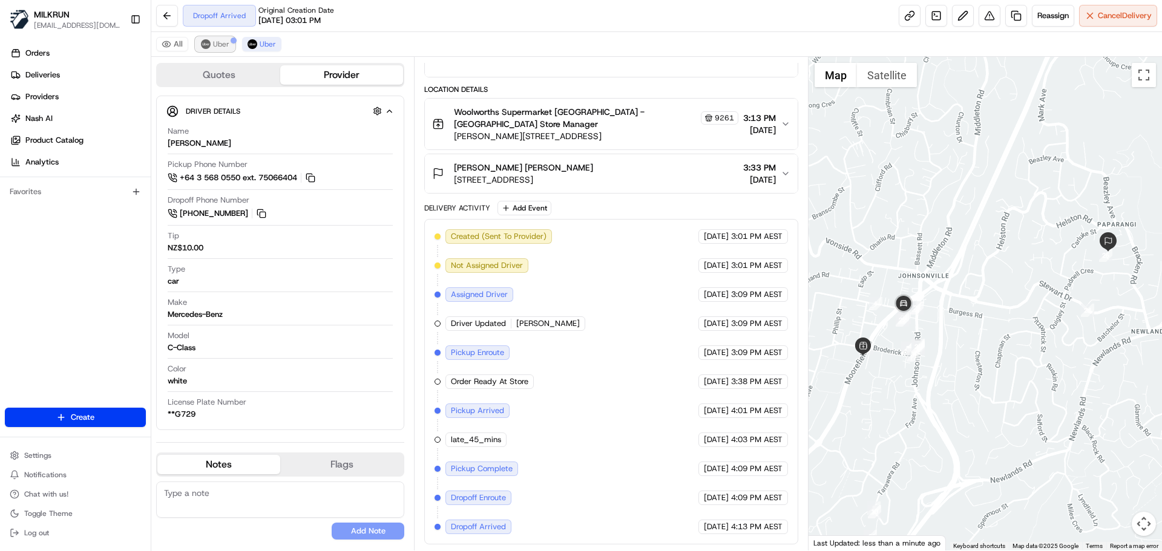
click at [214, 44] on span "Uber" at bounding box center [221, 44] width 16 height 10
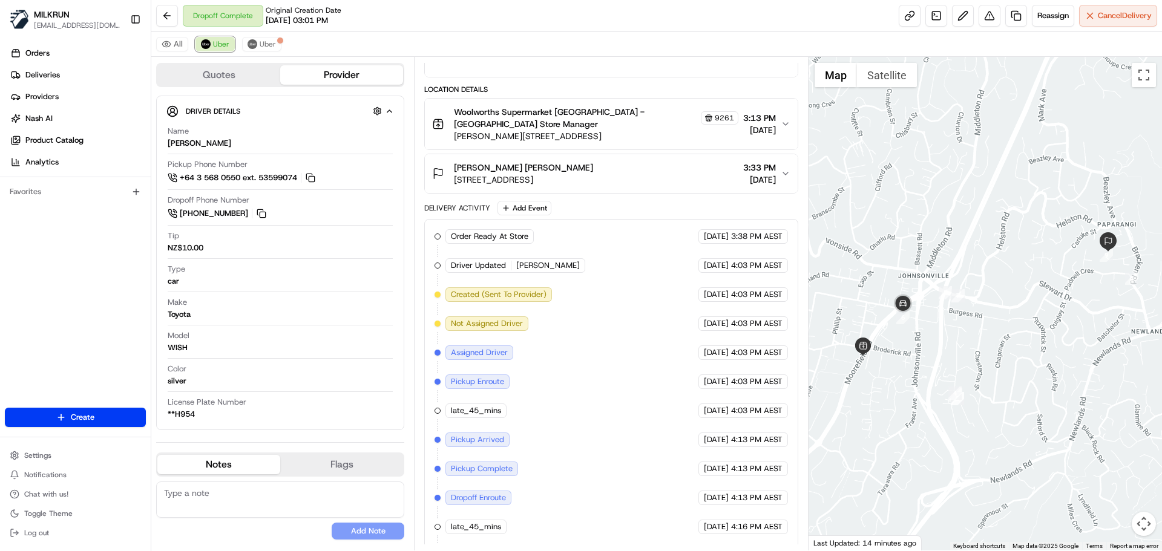
scroll to position [255, 0]
click at [171, 15] on button at bounding box center [167, 16] width 22 height 22
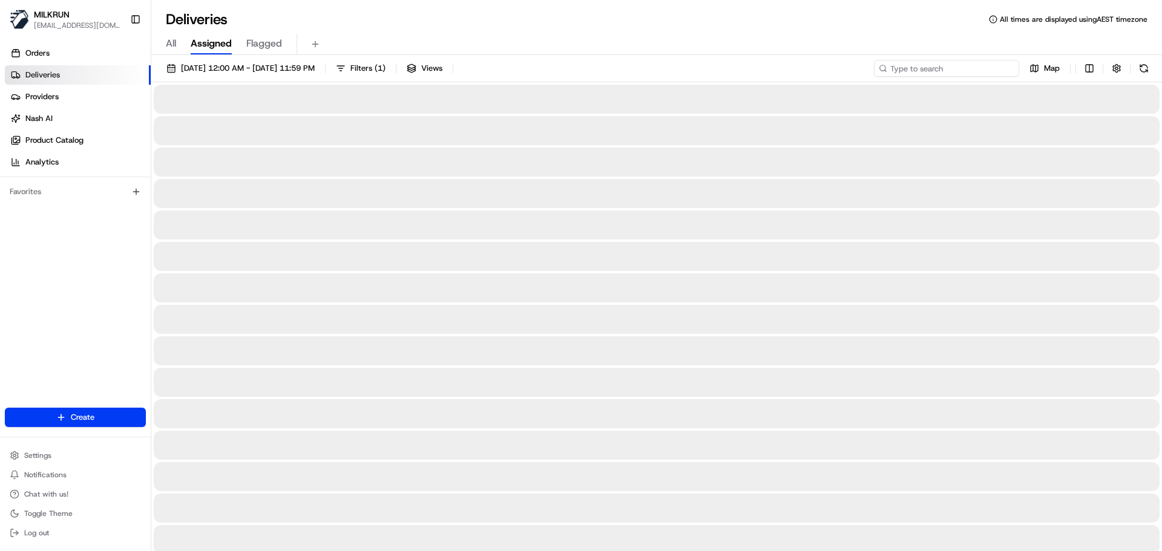
click at [929, 73] on input at bounding box center [946, 68] width 145 height 17
paste input "Amqle Tuaratini"
click at [893, 68] on input "Amqle Tuaratini" at bounding box center [946, 68] width 145 height 17
type input "Amqle Tuaratini"
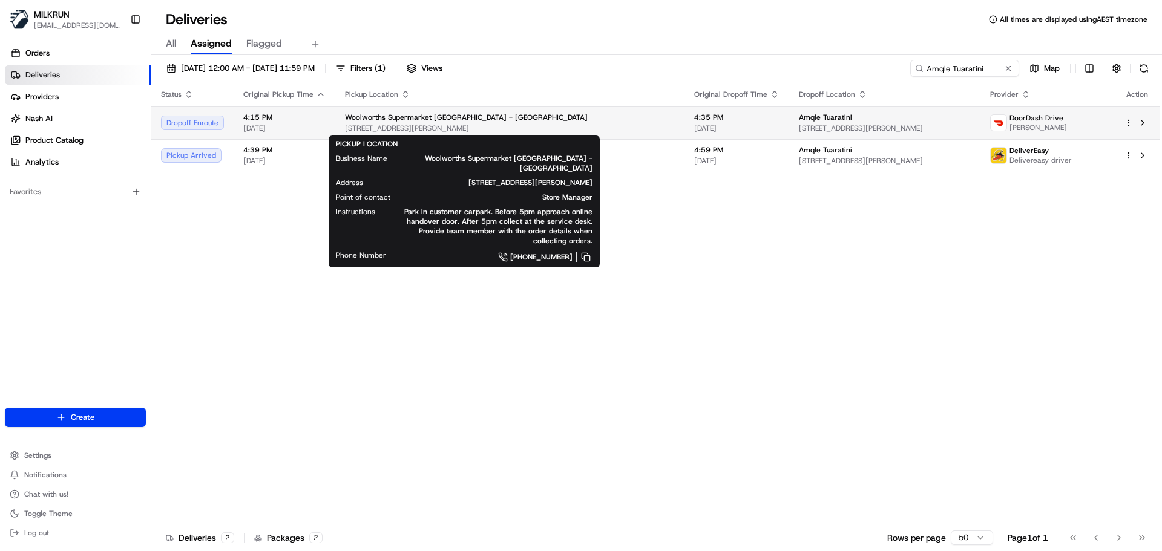
click at [528, 120] on div "Woolworths Supermarket NZ - Mt Roskill" at bounding box center [510, 118] width 330 height 10
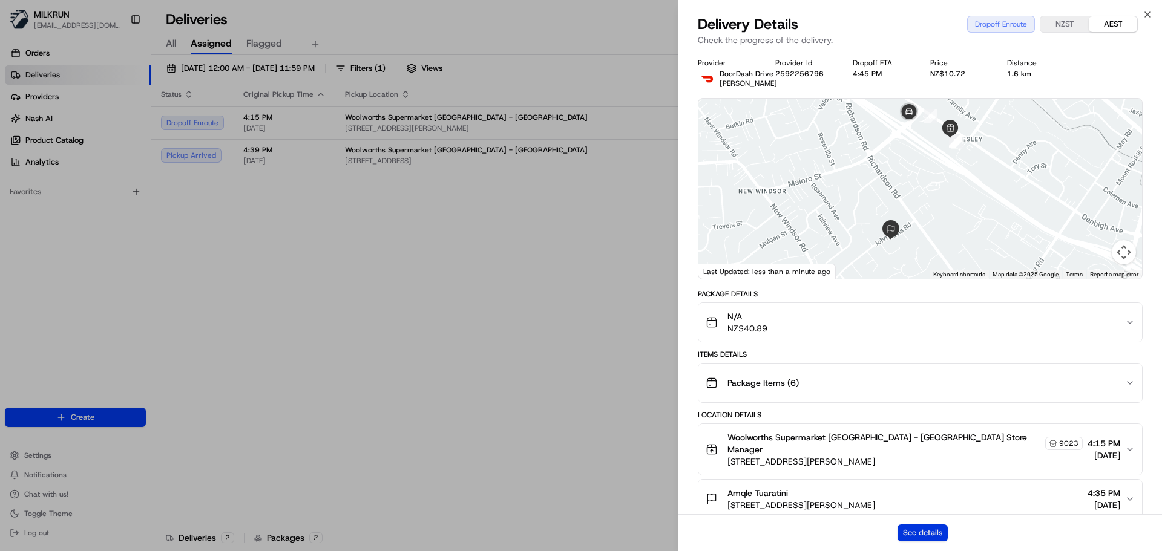
click at [916, 531] on button "See details" at bounding box center [923, 533] width 50 height 17
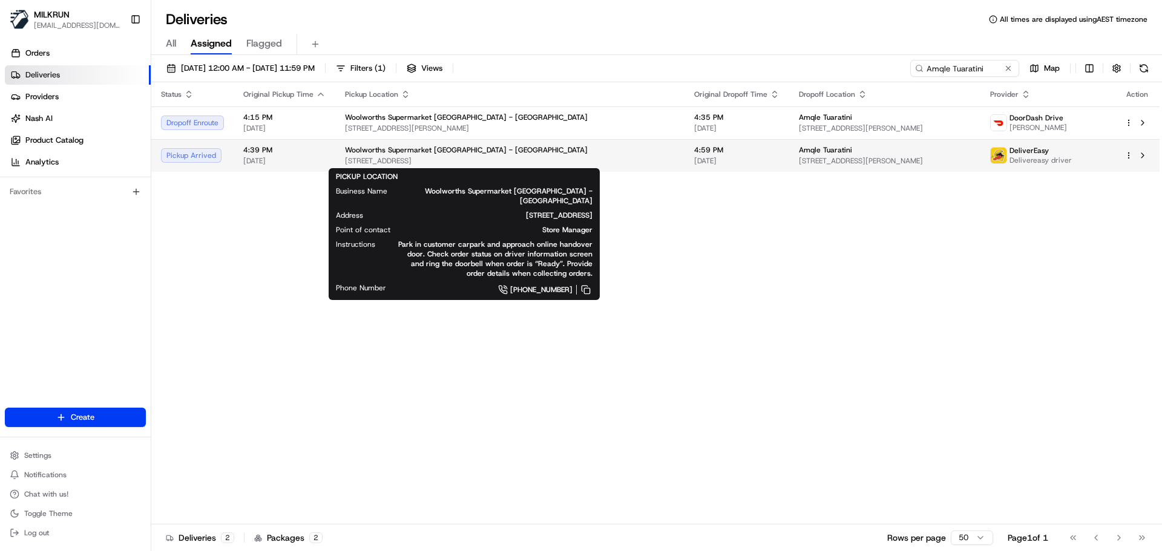
click at [469, 161] on span "118-120 Valley Rd, Auckland, Auckland 1024, NZ" at bounding box center [510, 161] width 330 height 10
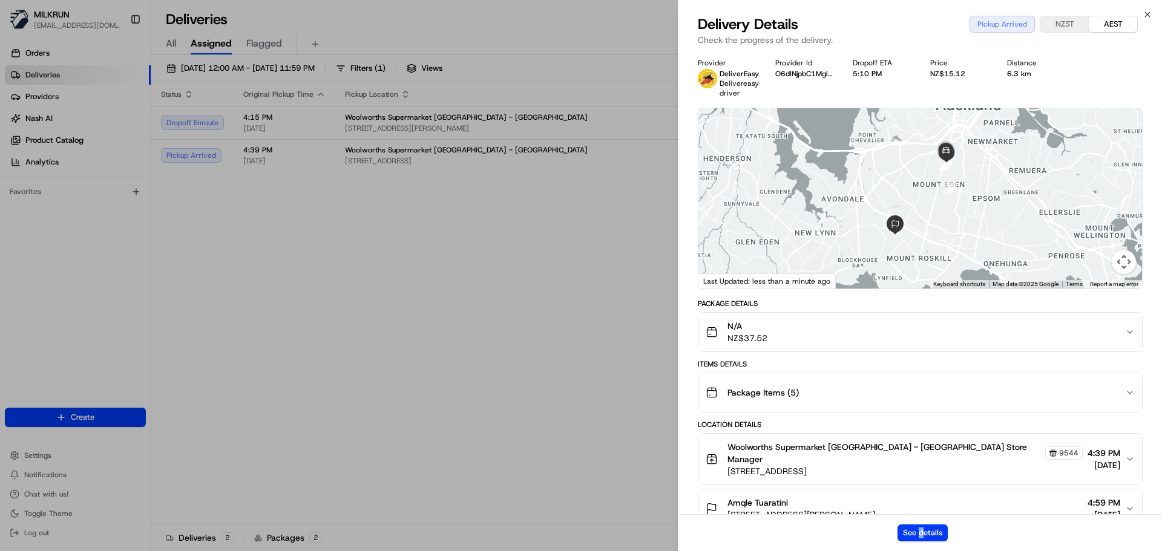
click at [921, 544] on div "See details" at bounding box center [921, 533] width 484 height 37
click at [914, 529] on button "See details" at bounding box center [923, 533] width 50 height 17
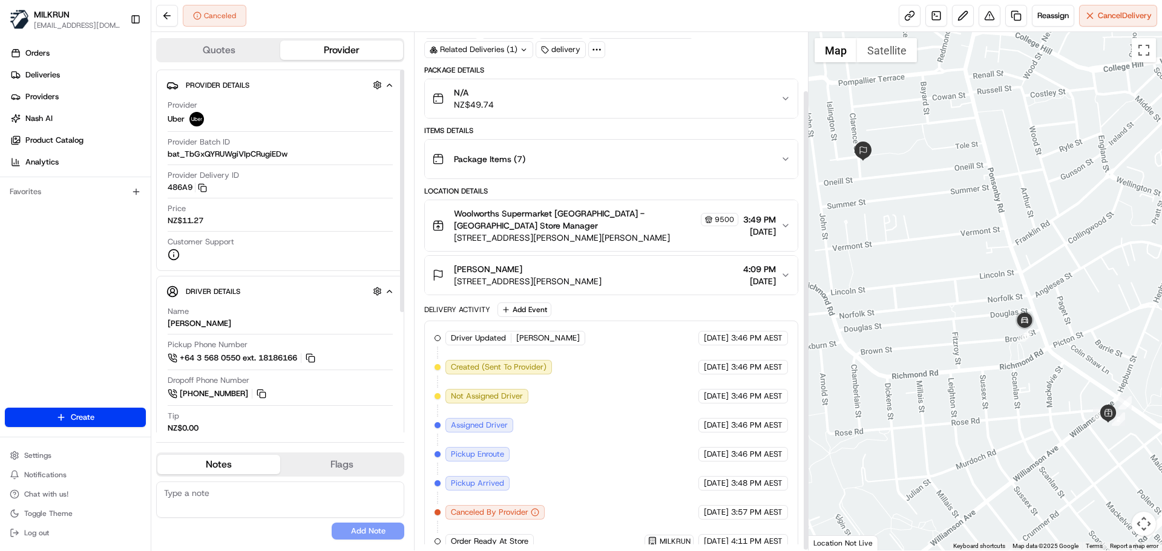
scroll to position [66, 0]
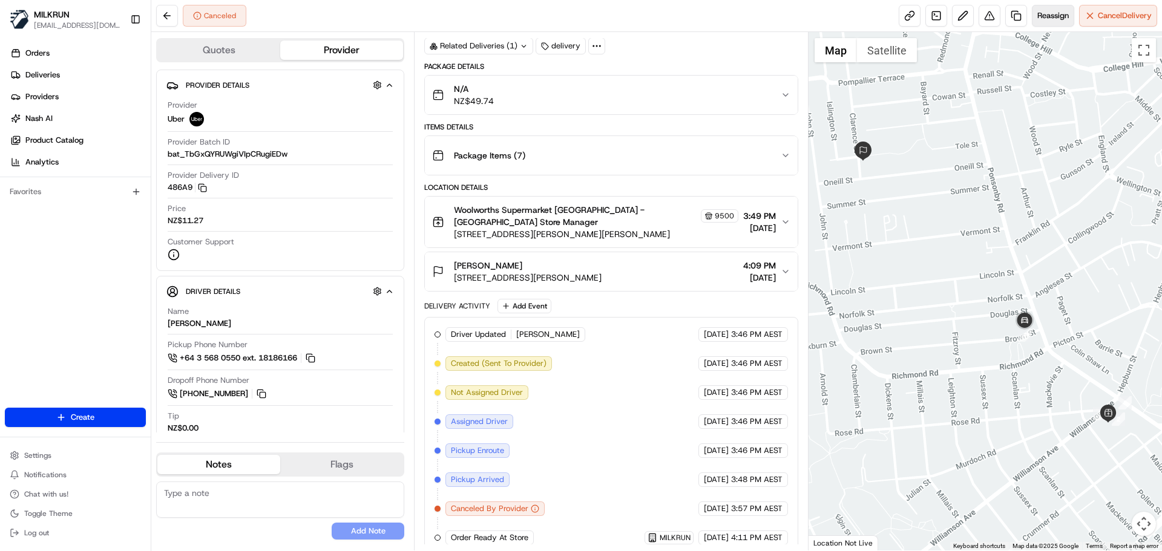
click at [1041, 14] on span "Reassign" at bounding box center [1052, 15] width 31 height 11
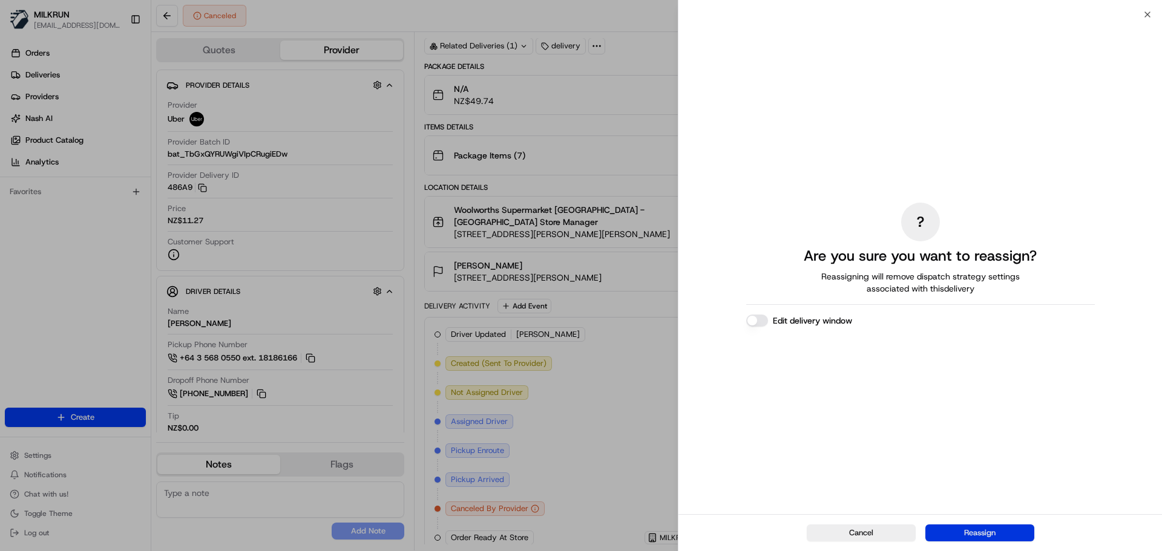
click at [956, 533] on button "Reassign" at bounding box center [980, 533] width 109 height 17
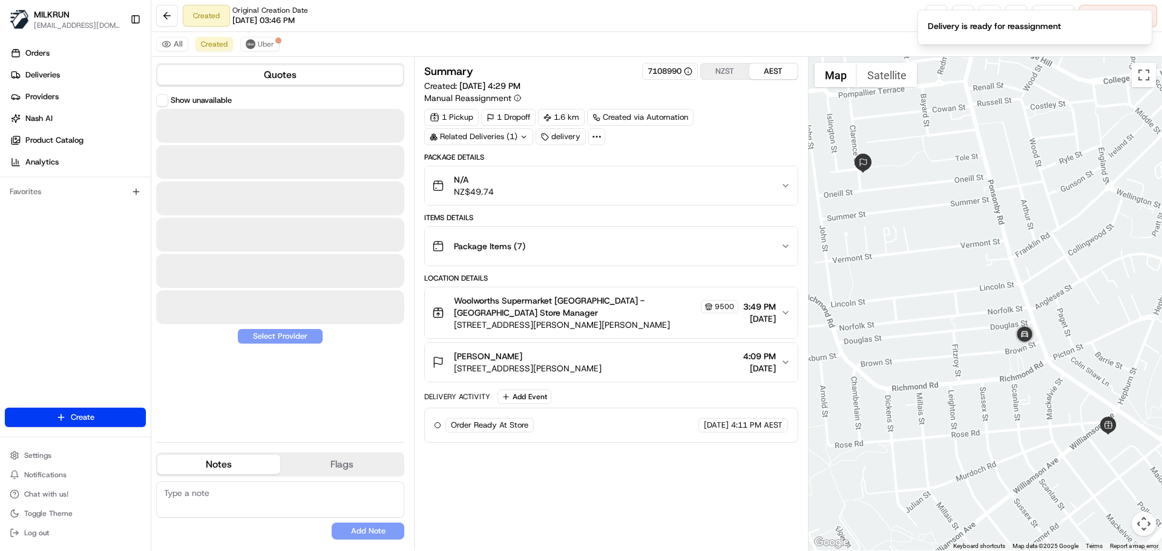
scroll to position [0, 0]
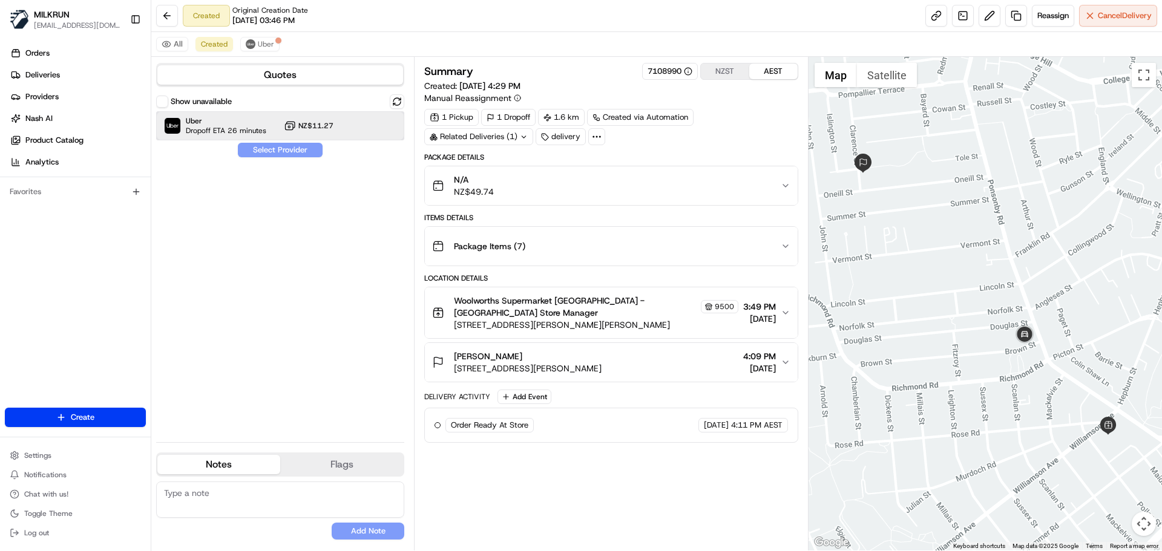
click at [249, 120] on span "Uber" at bounding box center [226, 121] width 81 height 10
click at [280, 150] on button "Assign Provider" at bounding box center [280, 150] width 86 height 15
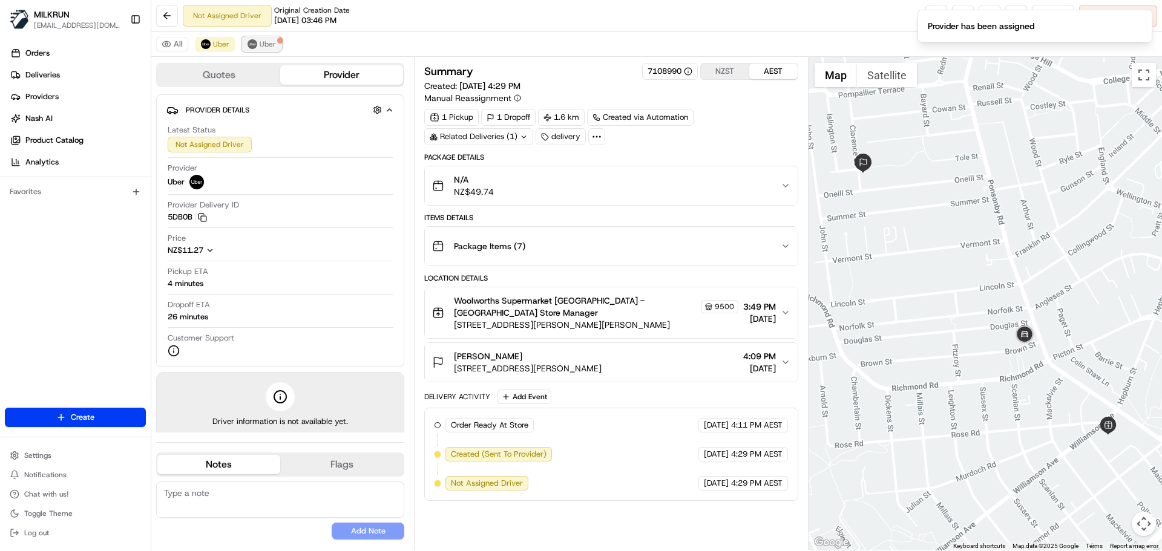
click at [269, 38] on button "Uber" at bounding box center [261, 44] width 39 height 15
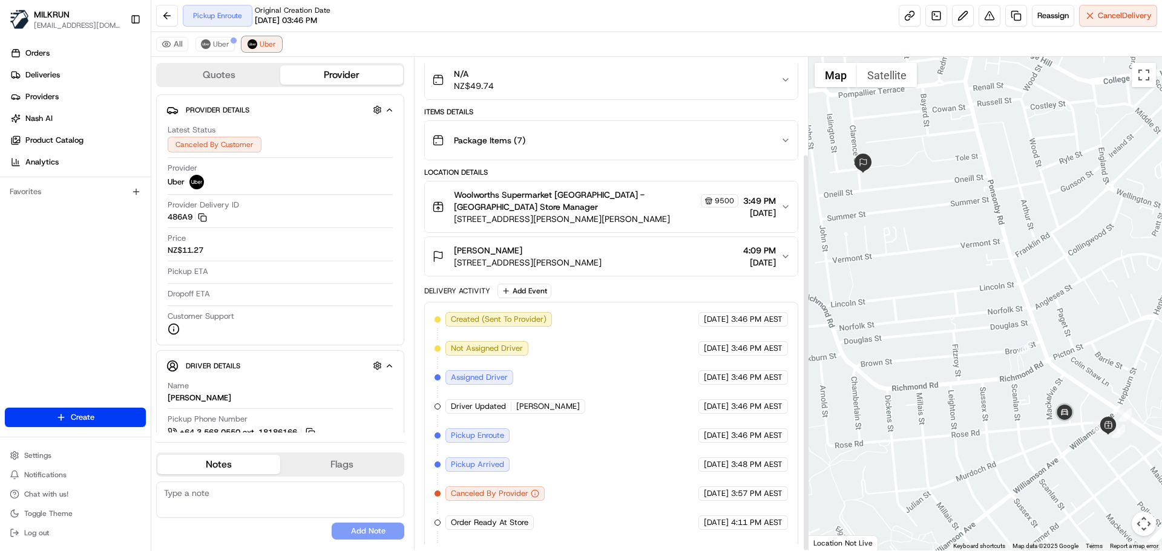
scroll to position [120, 0]
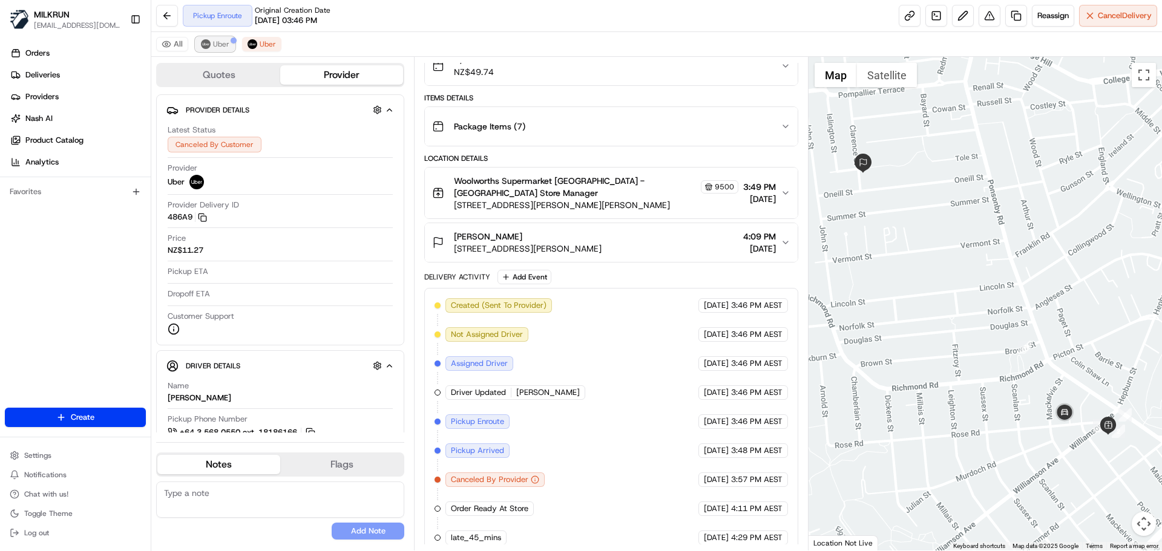
click at [223, 39] on span "Uber" at bounding box center [221, 44] width 16 height 10
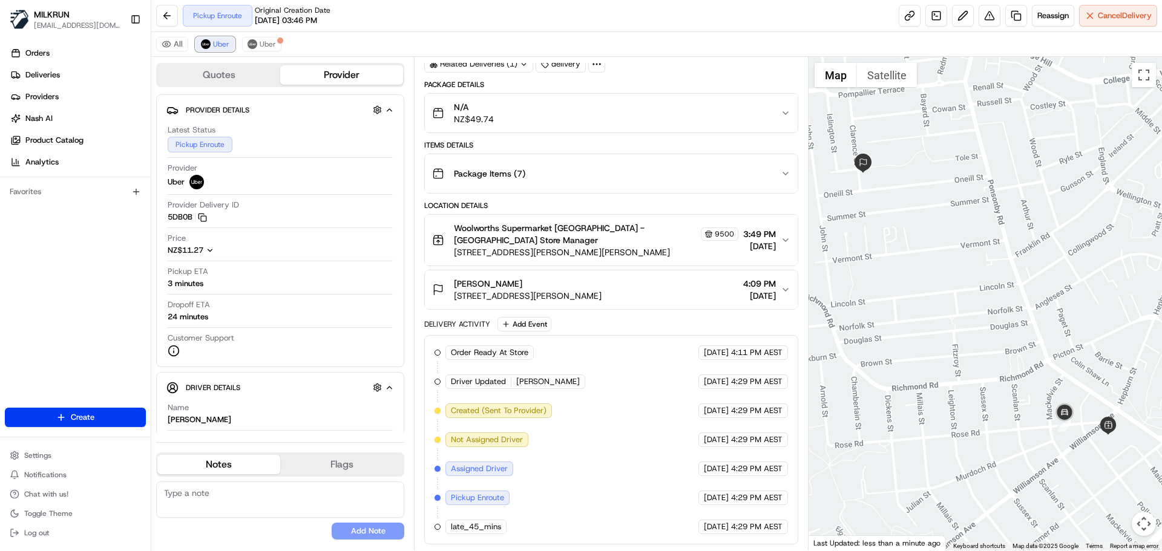
scroll to position [62, 0]
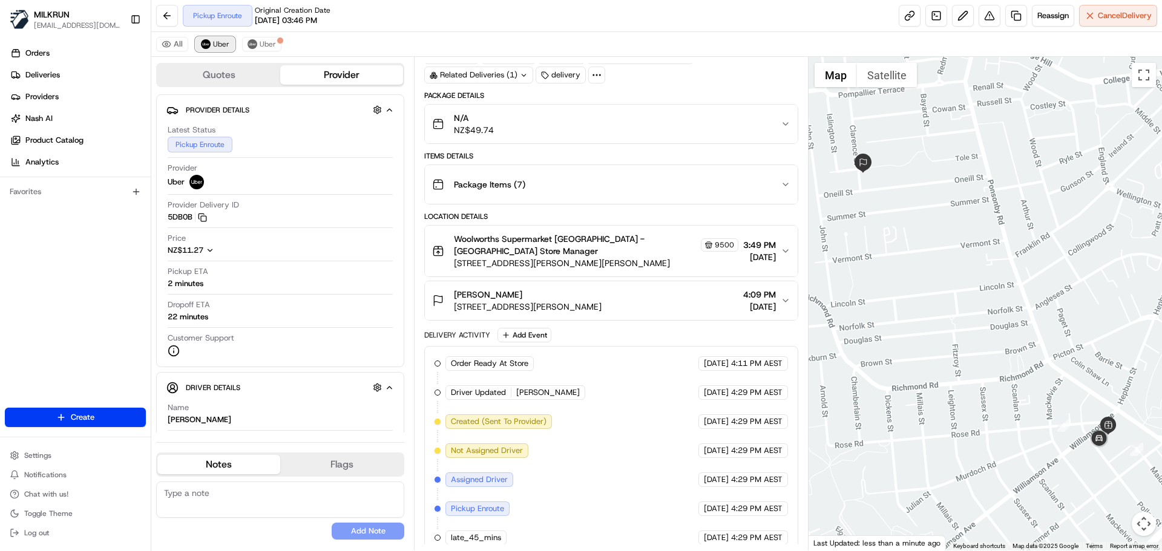
click at [224, 45] on span "Uber" at bounding box center [221, 44] width 16 height 10
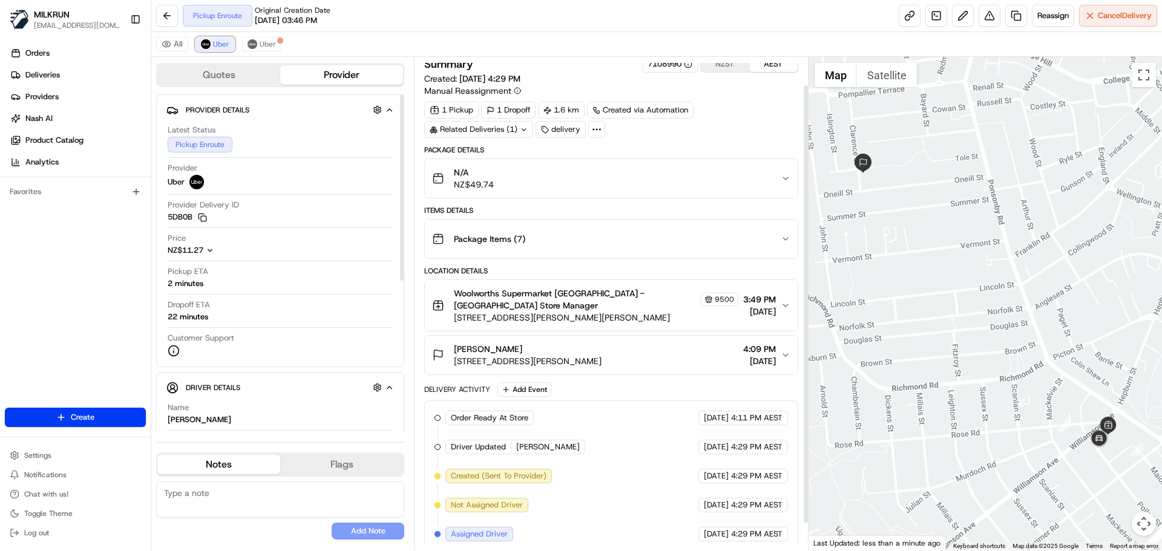
scroll to position [0, 0]
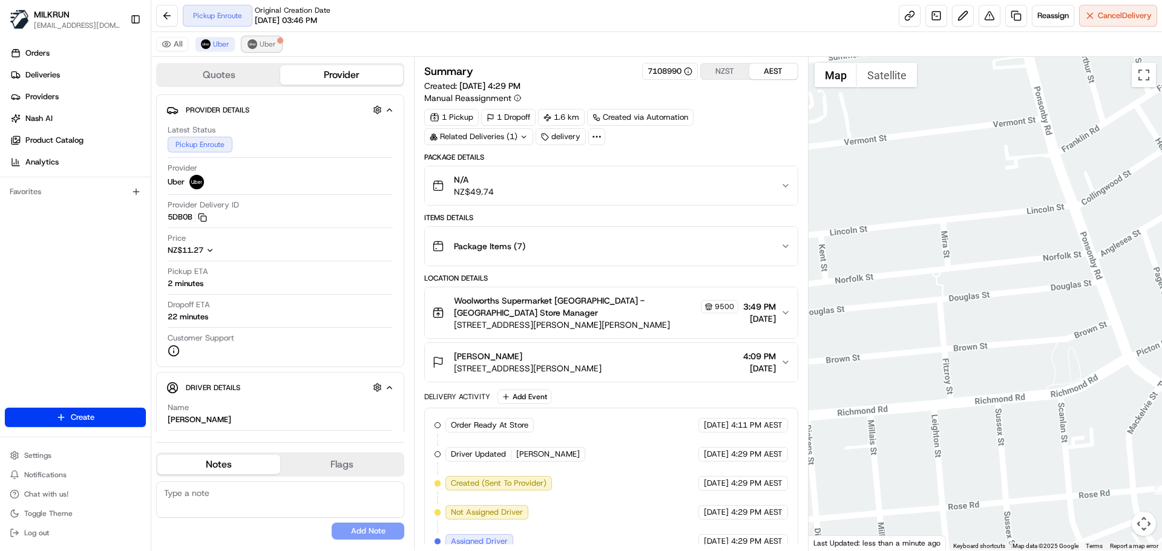
click at [269, 45] on span "Uber" at bounding box center [268, 44] width 16 height 10
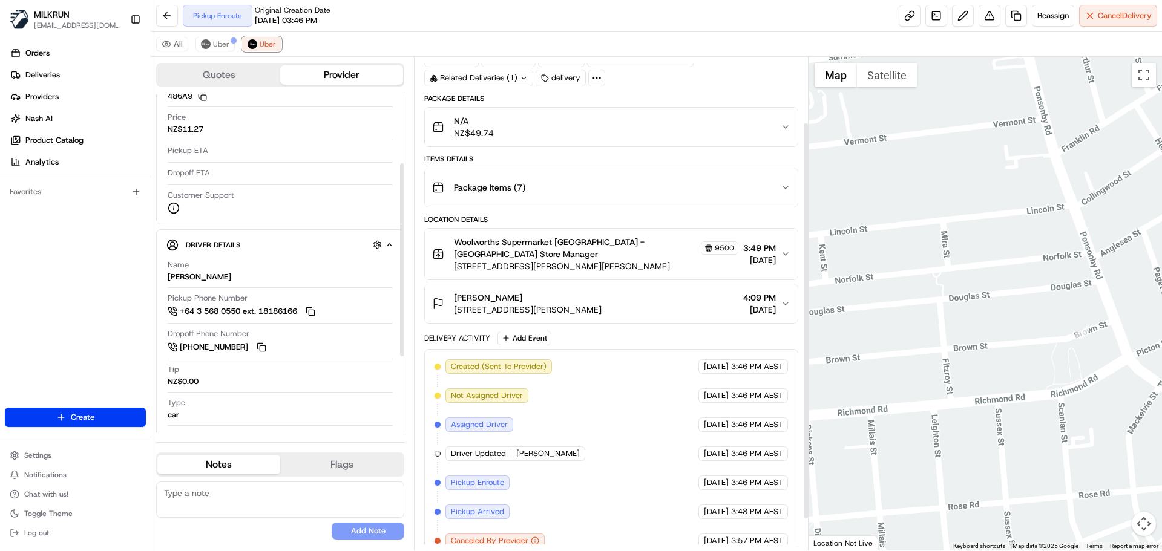
scroll to position [120, 0]
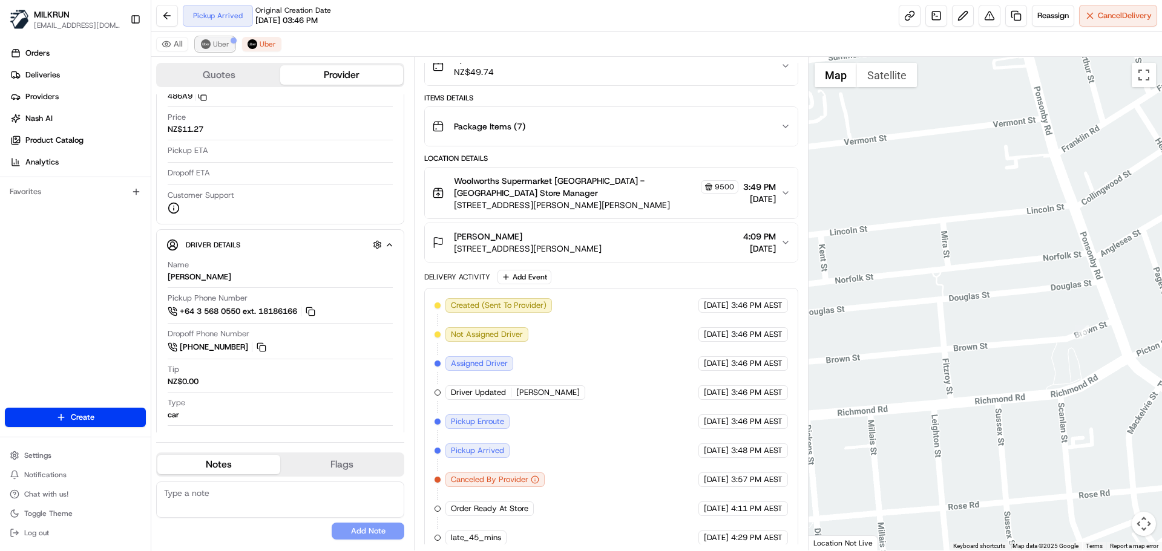
click at [220, 46] on span "Uber" at bounding box center [221, 44] width 16 height 10
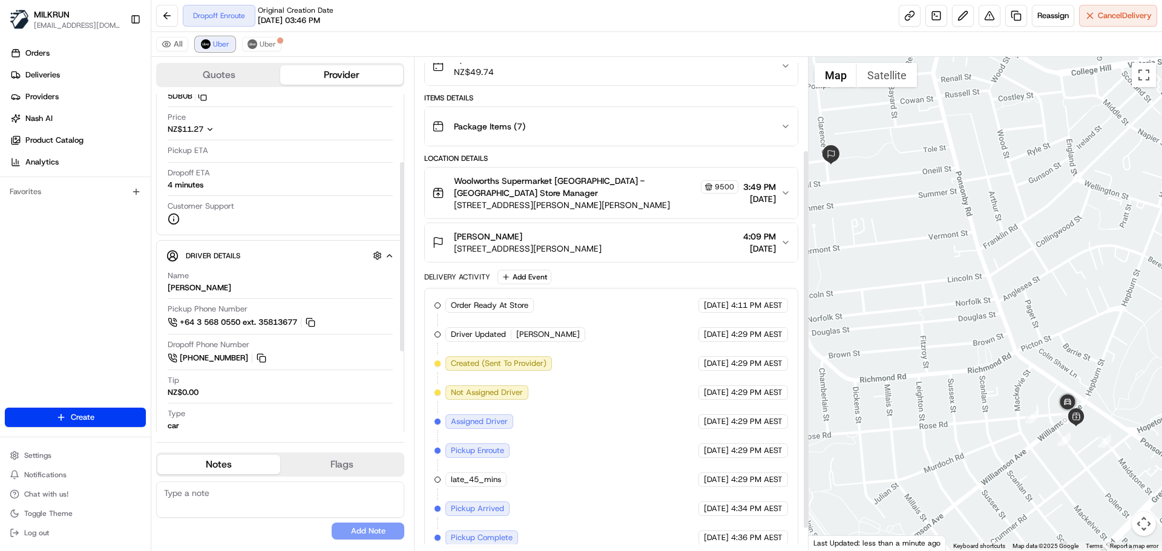
scroll to position [149, 0]
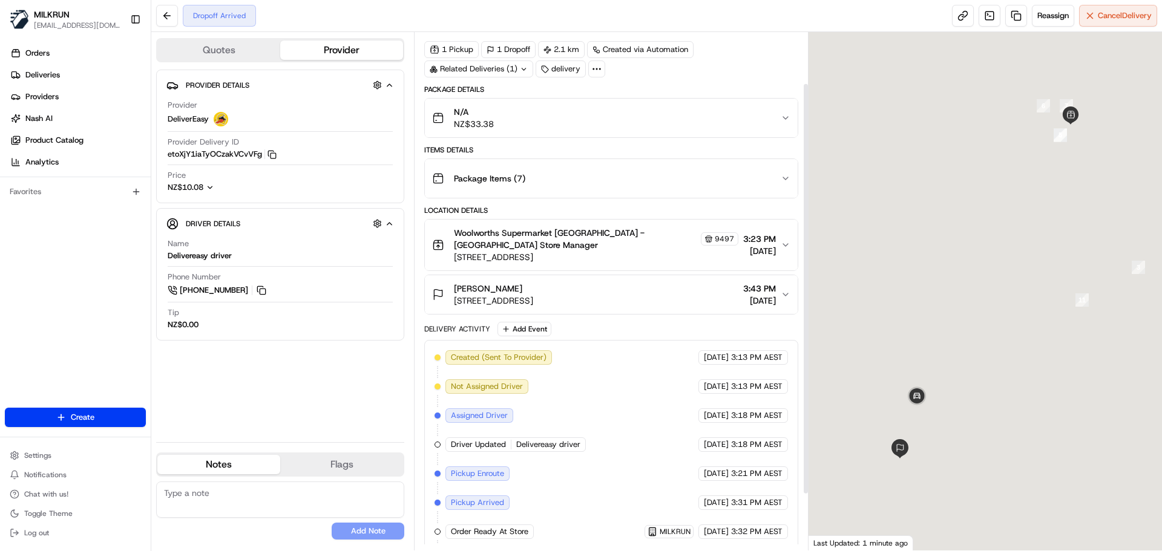
scroll to position [135, 0]
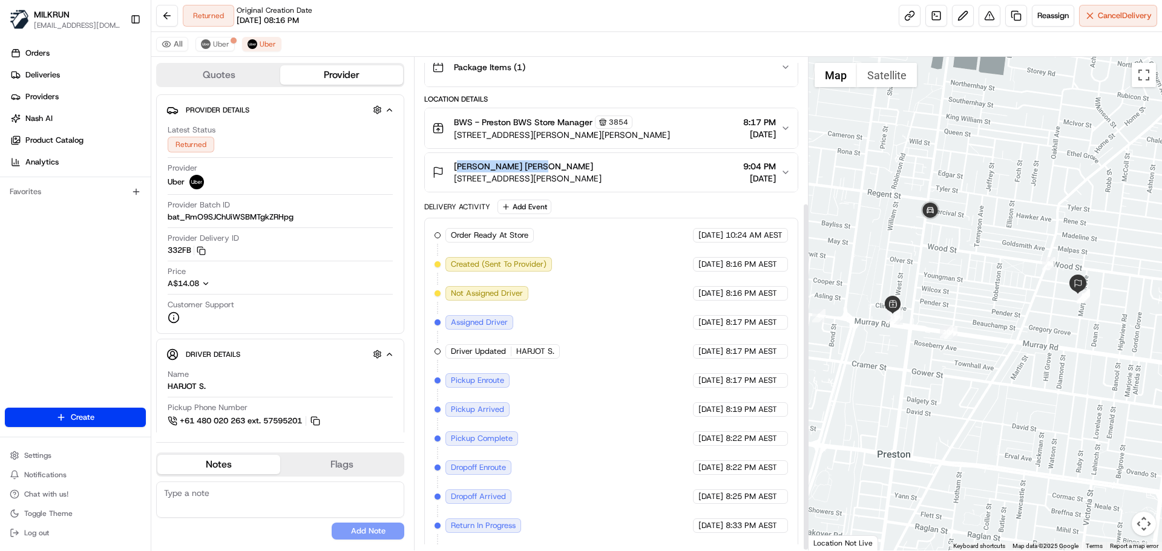
scroll to position [207, 0]
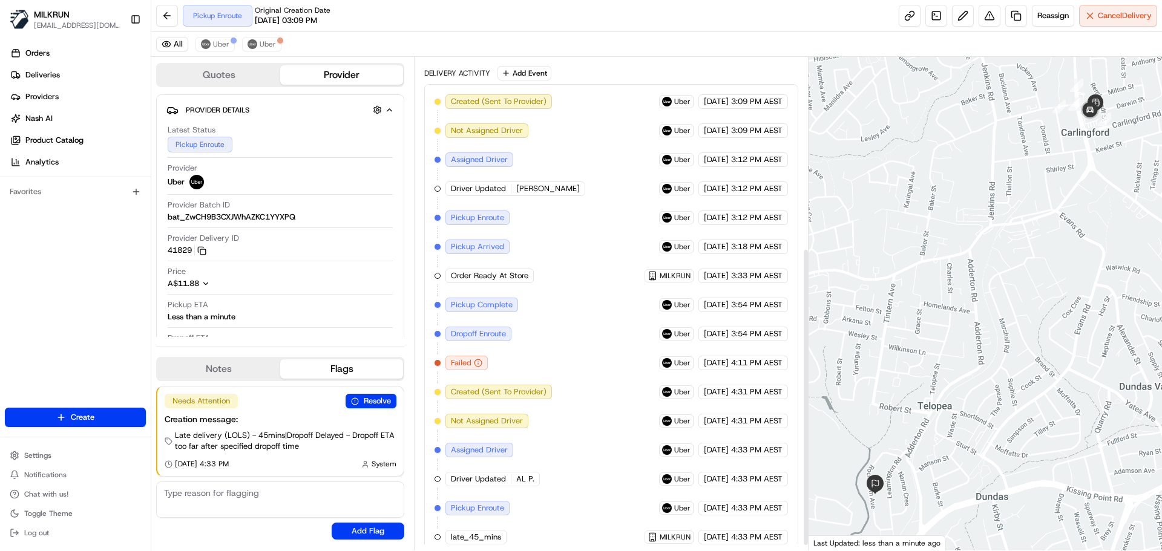
scroll to position [323, 0]
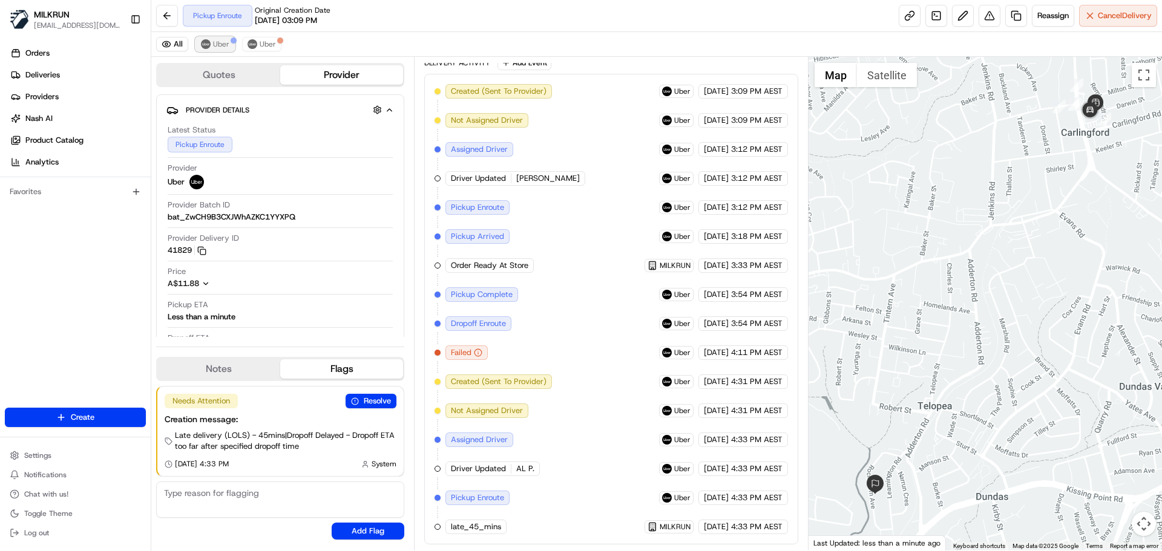
click at [215, 41] on span "Uber" at bounding box center [221, 44] width 16 height 10
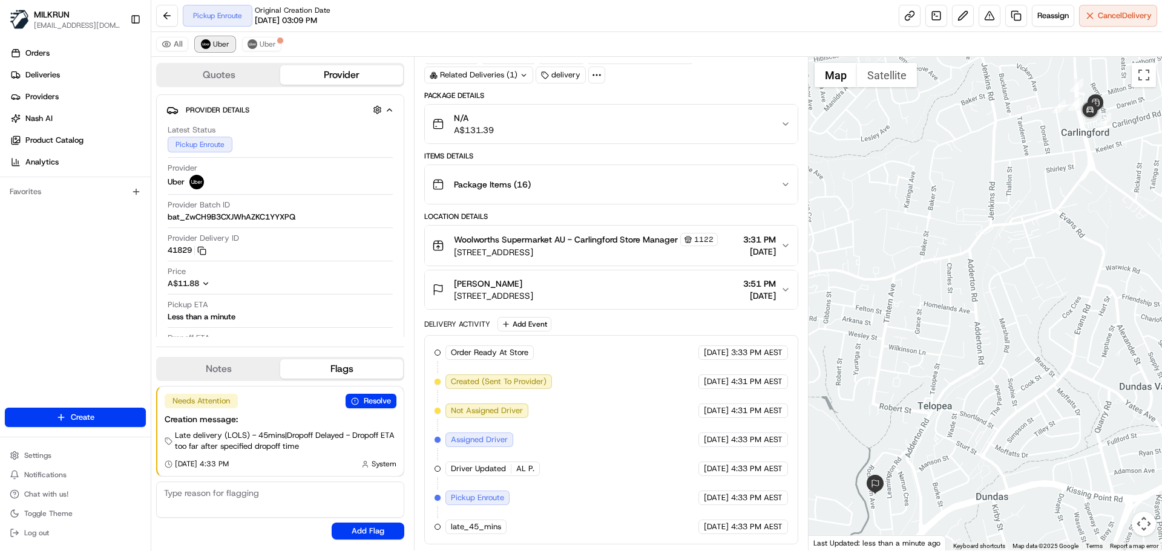
scroll to position [62, 0]
drag, startPoint x: 266, startPoint y: 44, endPoint x: 270, endPoint y: 50, distance: 7.1
click at [268, 44] on span "Uber" at bounding box center [268, 44] width 16 height 10
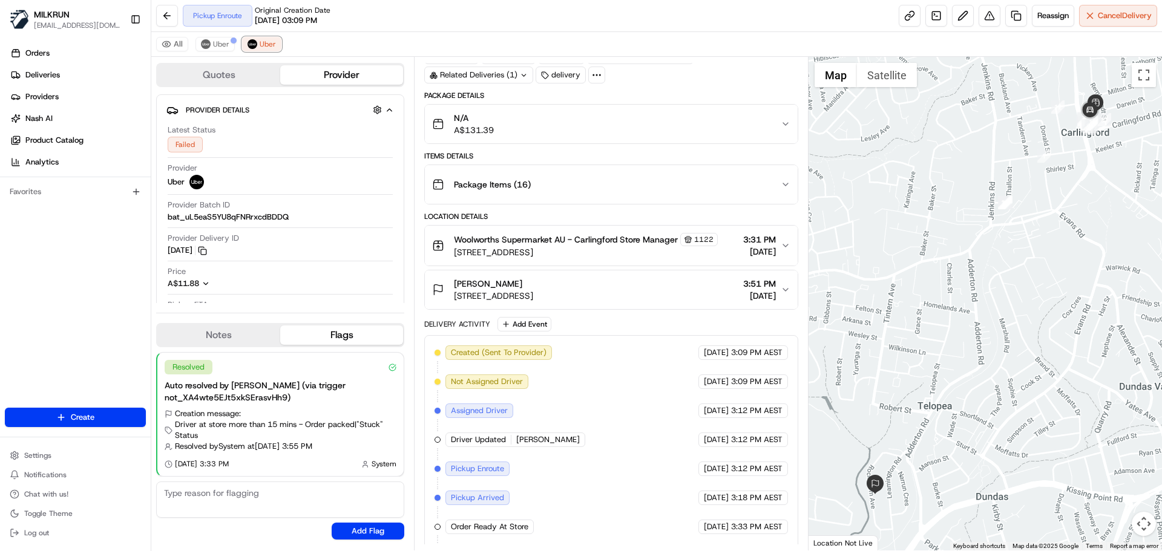
scroll to position [178, 0]
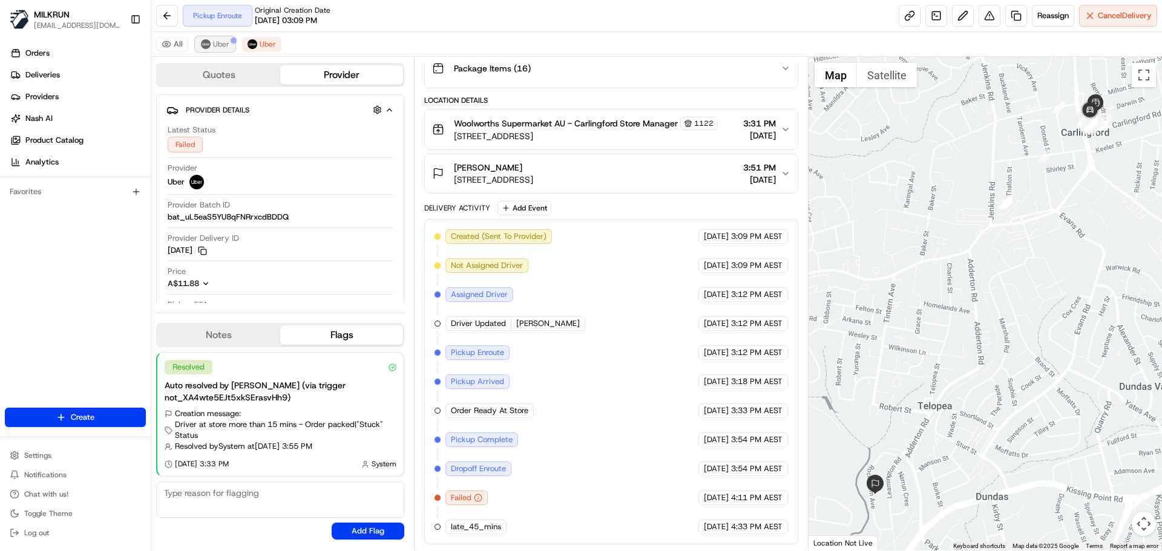
click at [215, 47] on span "Uber" at bounding box center [221, 44] width 16 height 10
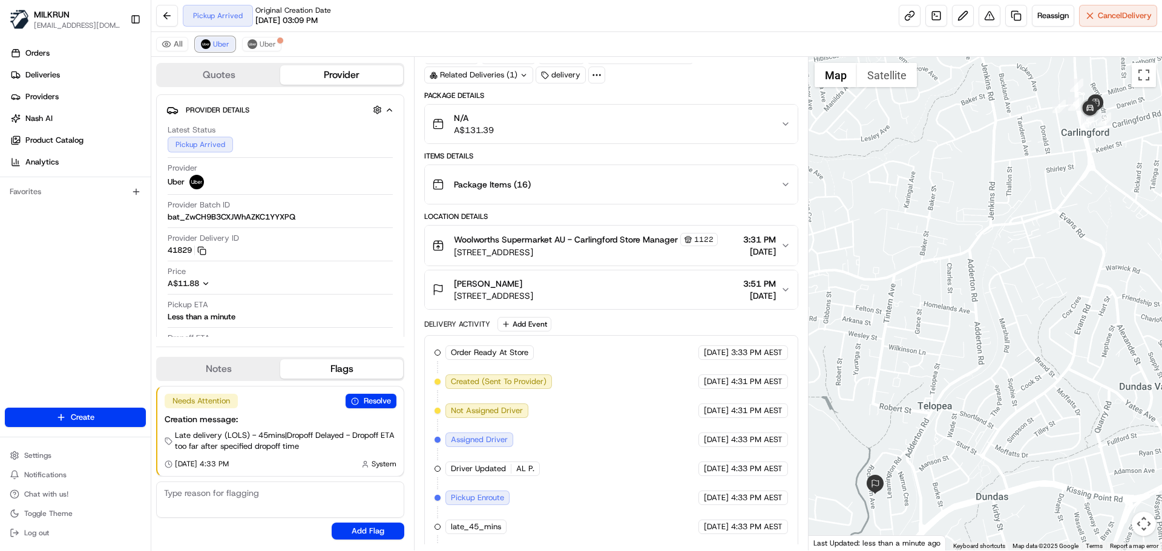
scroll to position [91, 0]
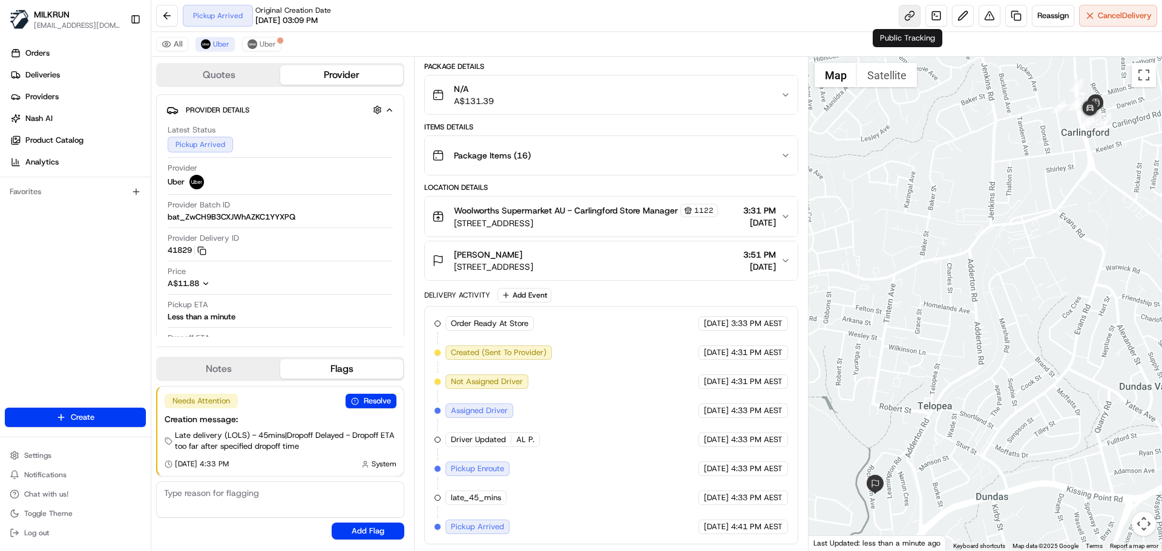
click at [908, 16] on link at bounding box center [910, 16] width 22 height 22
click at [960, 14] on button at bounding box center [963, 16] width 22 height 22
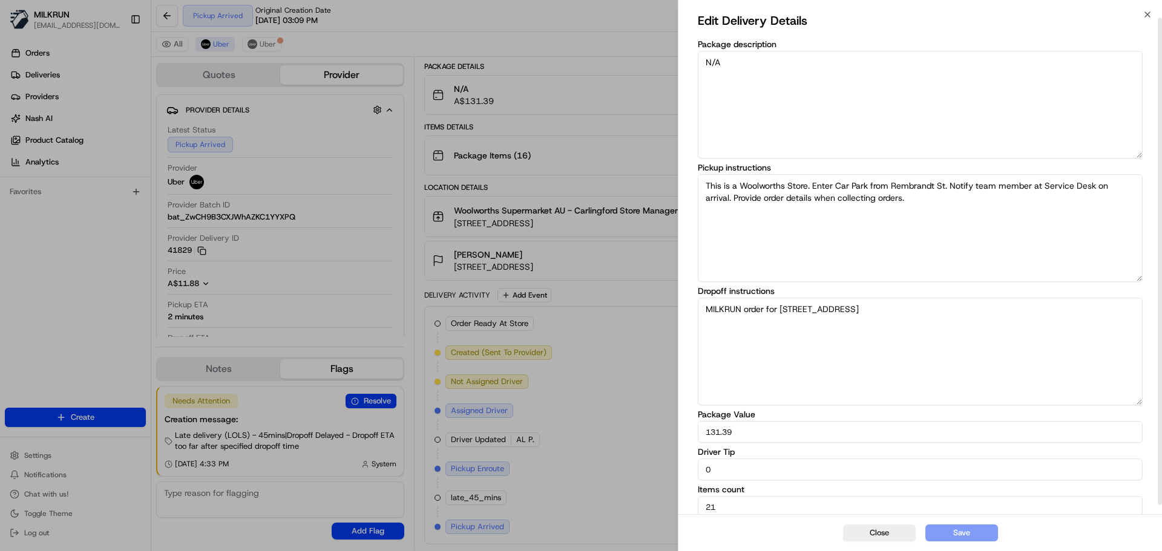
scroll to position [12, 0]
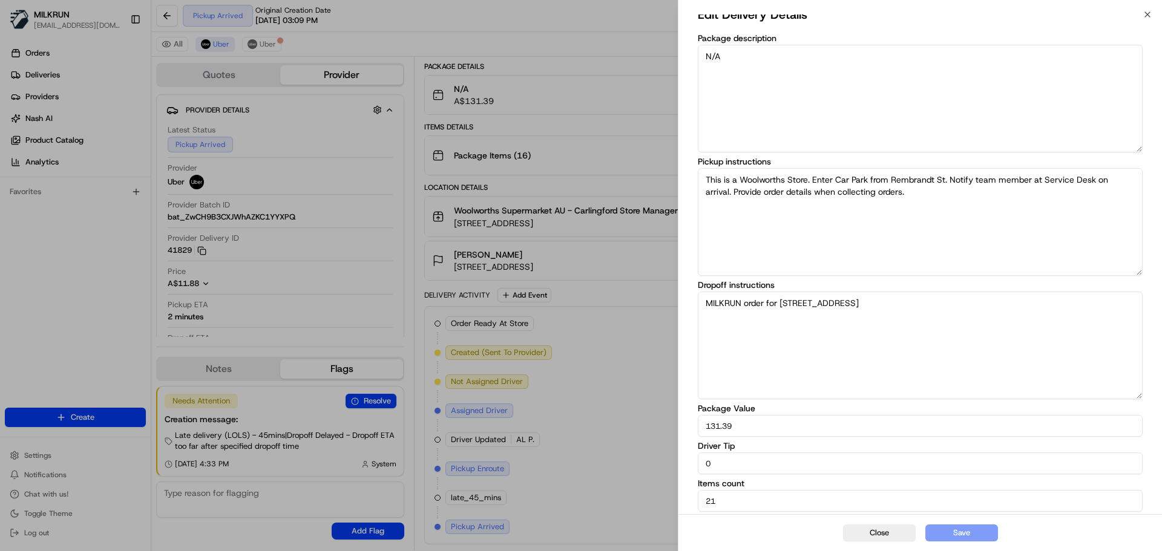
drag, startPoint x: 702, startPoint y: 464, endPoint x: 685, endPoint y: 463, distance: 17.0
click at [685, 463] on div "Edit Delivery Details Package description N/A Pickup instructions This is a Woo…" at bounding box center [921, 258] width 484 height 512
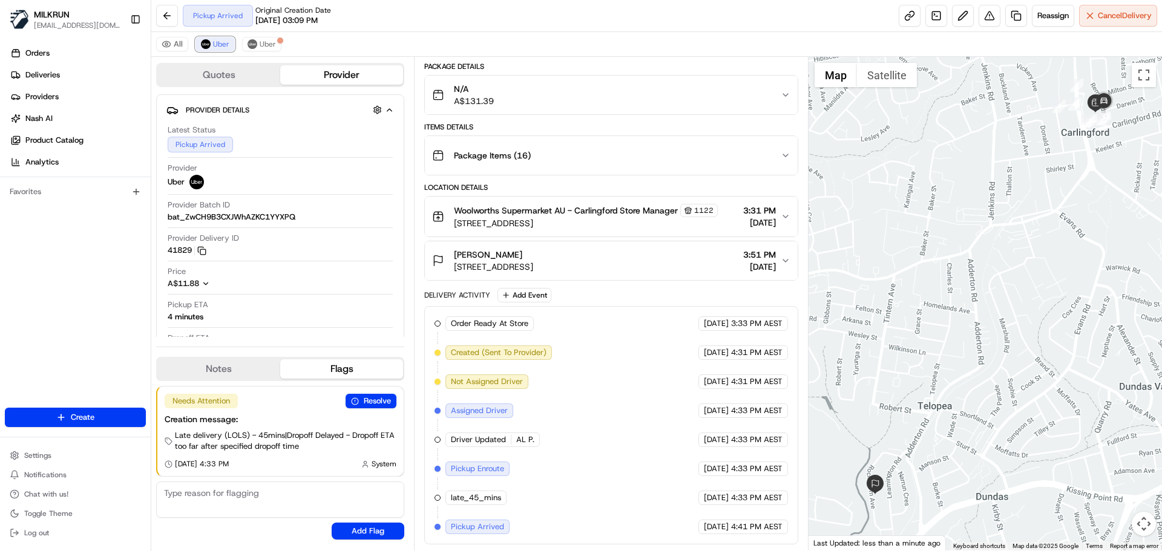
drag, startPoint x: 211, startPoint y: 42, endPoint x: 288, endPoint y: 87, distance: 89.8
click at [211, 42] on button "Uber" at bounding box center [215, 44] width 39 height 15
click at [272, 40] on span "Uber" at bounding box center [268, 44] width 16 height 10
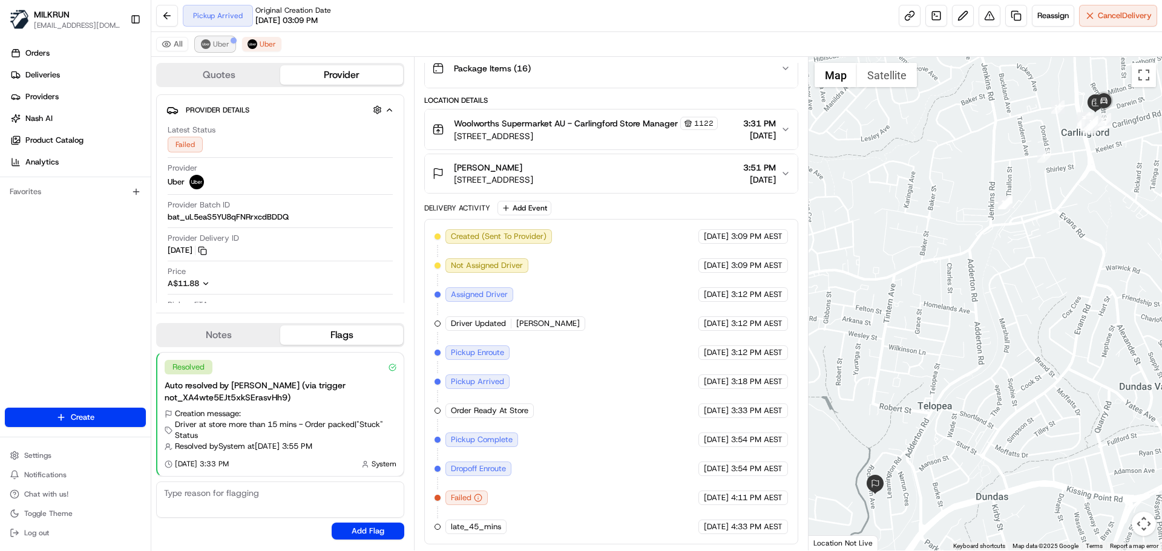
click at [209, 44] on img at bounding box center [206, 44] width 10 height 10
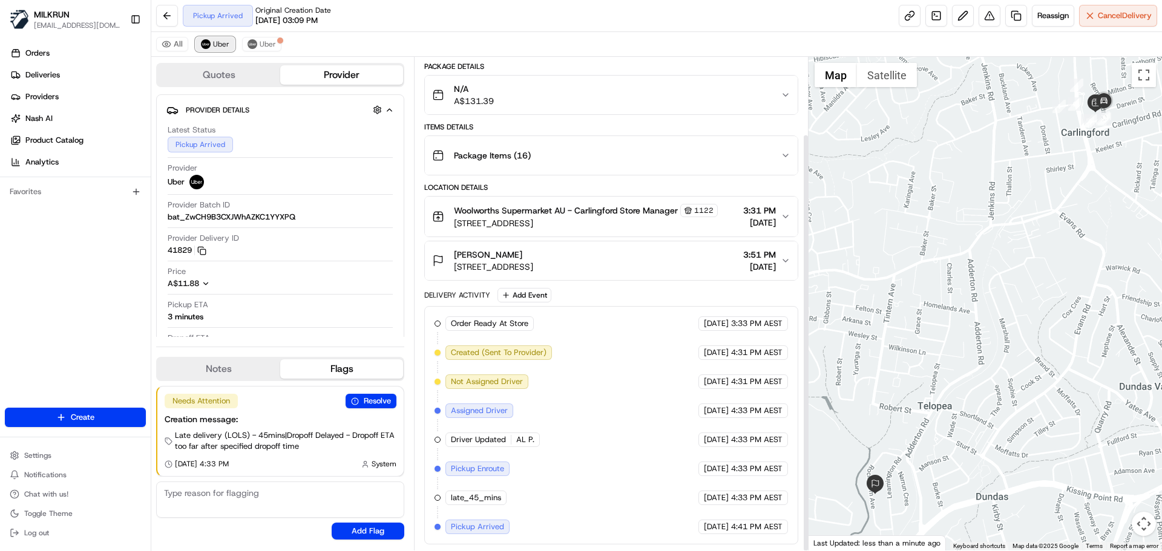
scroll to position [91, 0]
click at [964, 11] on button at bounding box center [963, 16] width 22 height 22
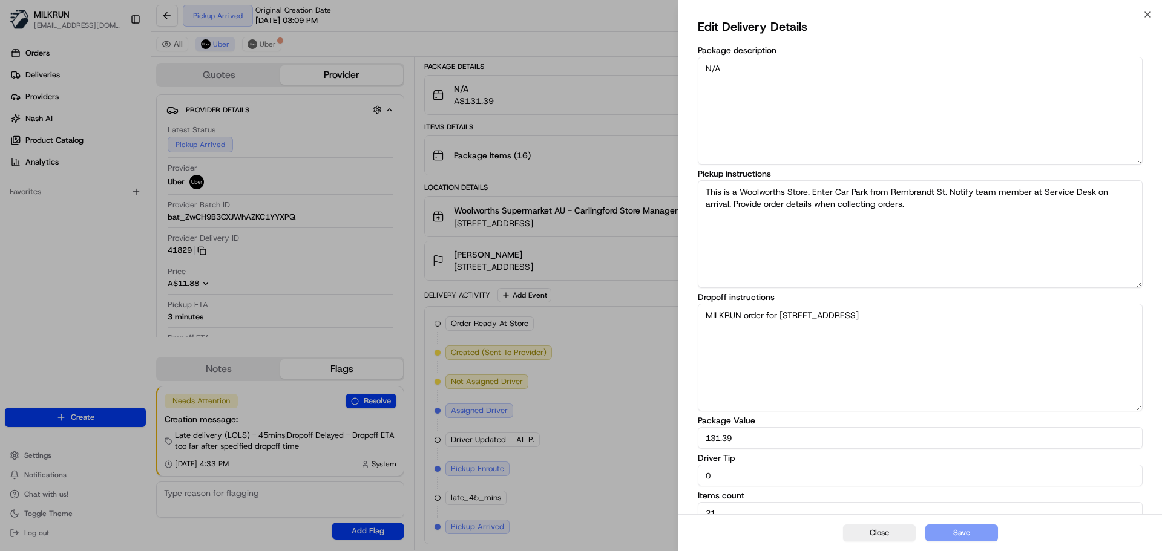
drag, startPoint x: 703, startPoint y: 475, endPoint x: 700, endPoint y: 469, distance: 7.3
click at [691, 459] on div "Edit Delivery Details Package description N/A Pickup instructions This is a Woo…" at bounding box center [921, 271] width 484 height 512
drag, startPoint x: 697, startPoint y: 463, endPoint x: 683, endPoint y: 455, distance: 15.5
click at [683, 455] on div "Edit Delivery Details Package description N/A Pickup instructions This is a Woo…" at bounding box center [921, 271] width 484 height 512
type input "10"
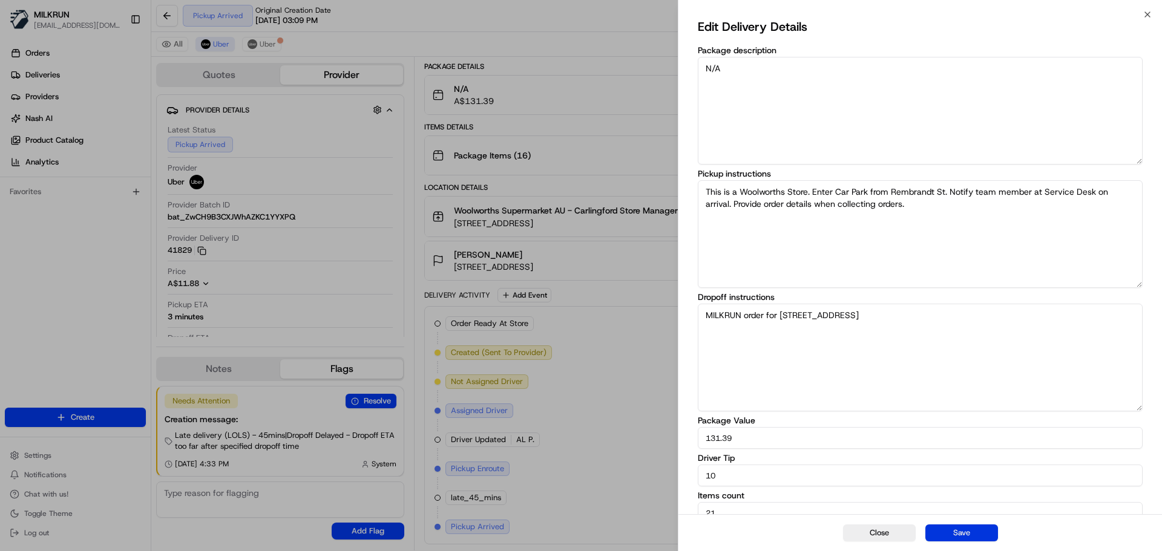
drag, startPoint x: 940, startPoint y: 531, endPoint x: 918, endPoint y: 518, distance: 25.5
click at [940, 531] on button "Save" at bounding box center [962, 533] width 73 height 17
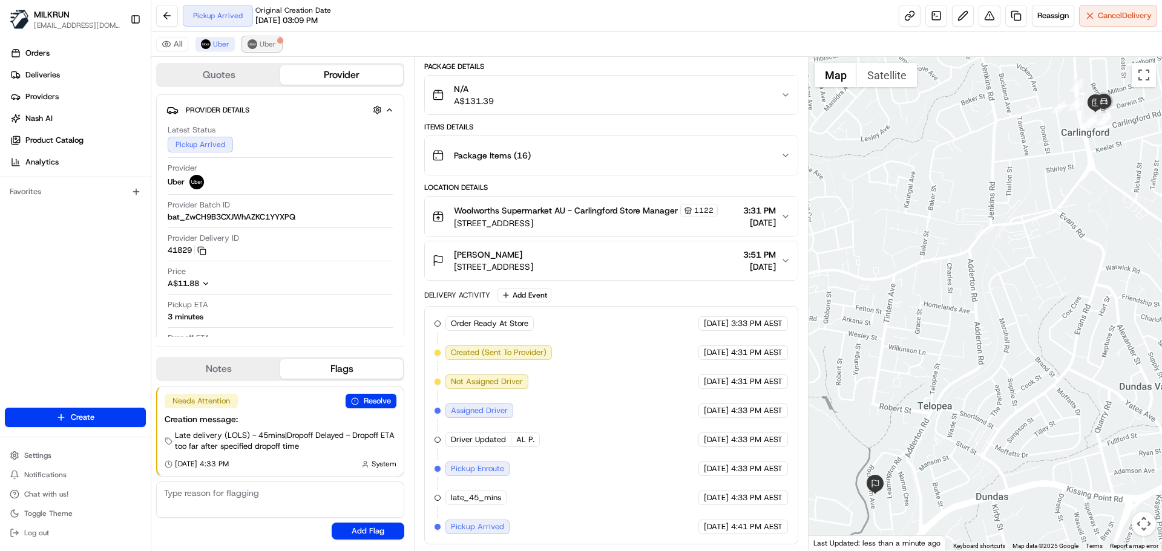
click at [261, 43] on span "Uber" at bounding box center [268, 44] width 16 height 10
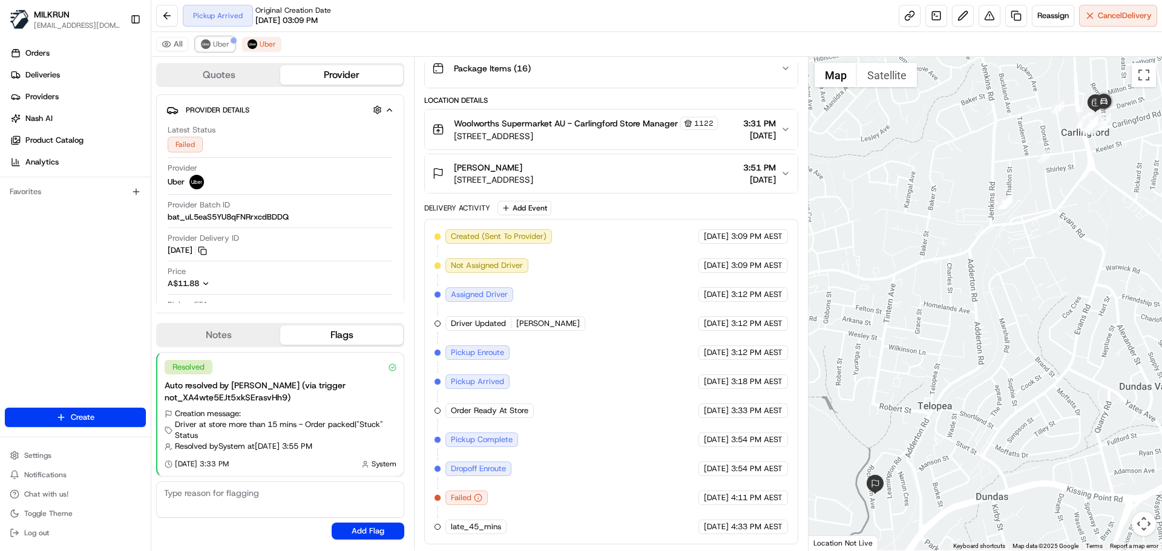
drag, startPoint x: 214, startPoint y: 44, endPoint x: 396, endPoint y: 189, distance: 233.4
click at [214, 44] on span "Uber" at bounding box center [221, 44] width 16 height 10
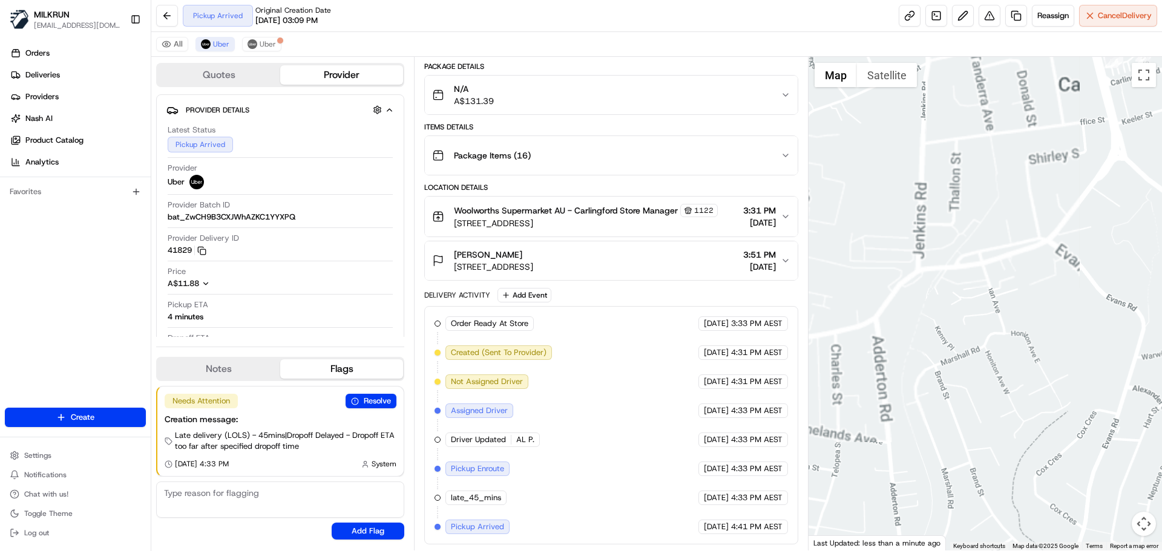
drag, startPoint x: 1047, startPoint y: 183, endPoint x: 899, endPoint y: 376, distance: 242.6
click at [896, 379] on div at bounding box center [986, 304] width 354 height 494
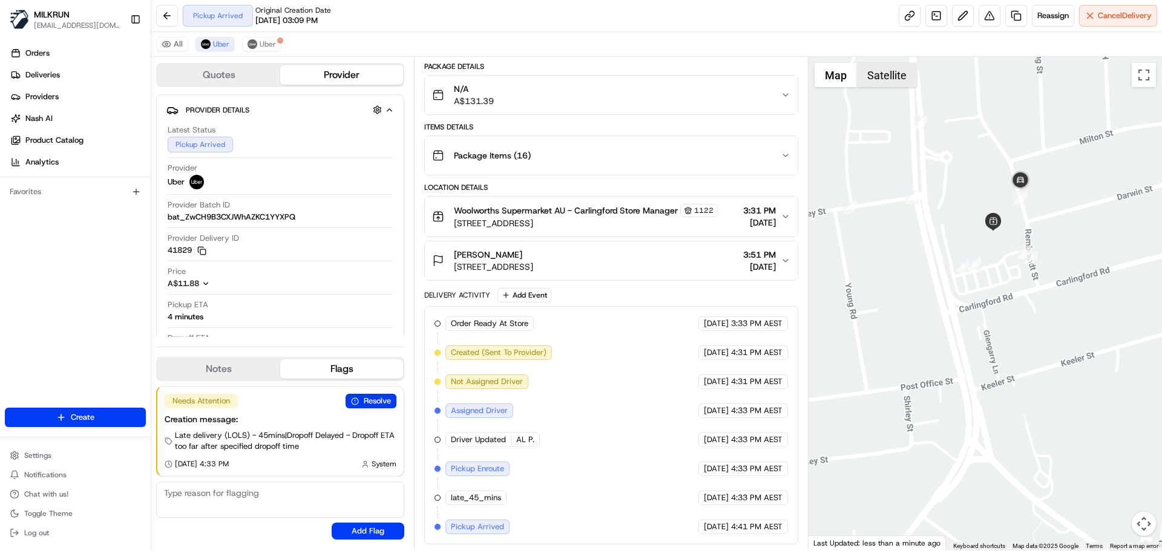
click at [887, 74] on button "Satellite" at bounding box center [887, 75] width 60 height 24
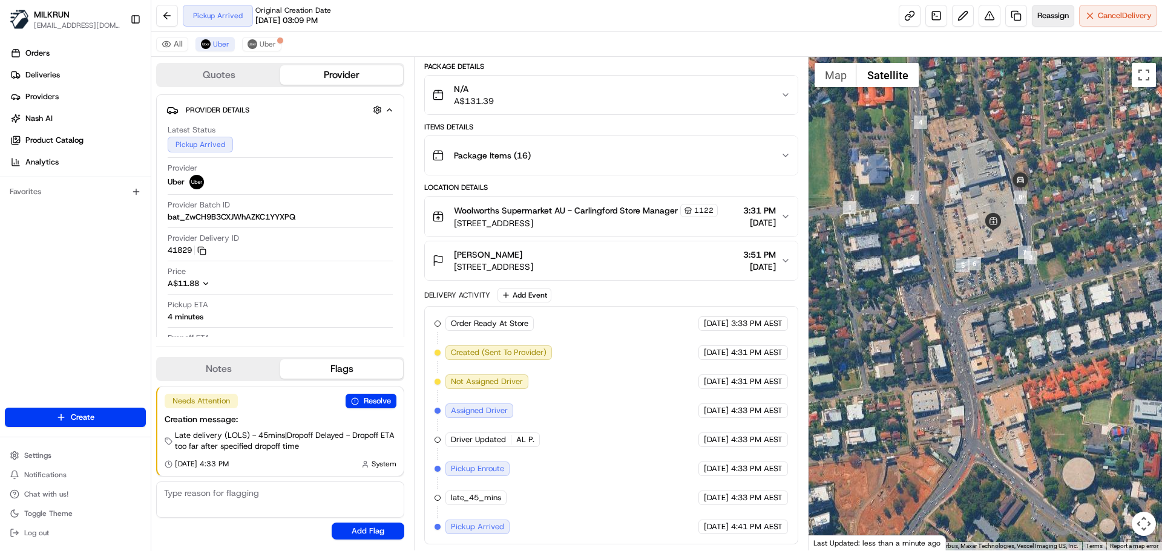
click at [1045, 16] on span "Reassign" at bounding box center [1052, 15] width 31 height 11
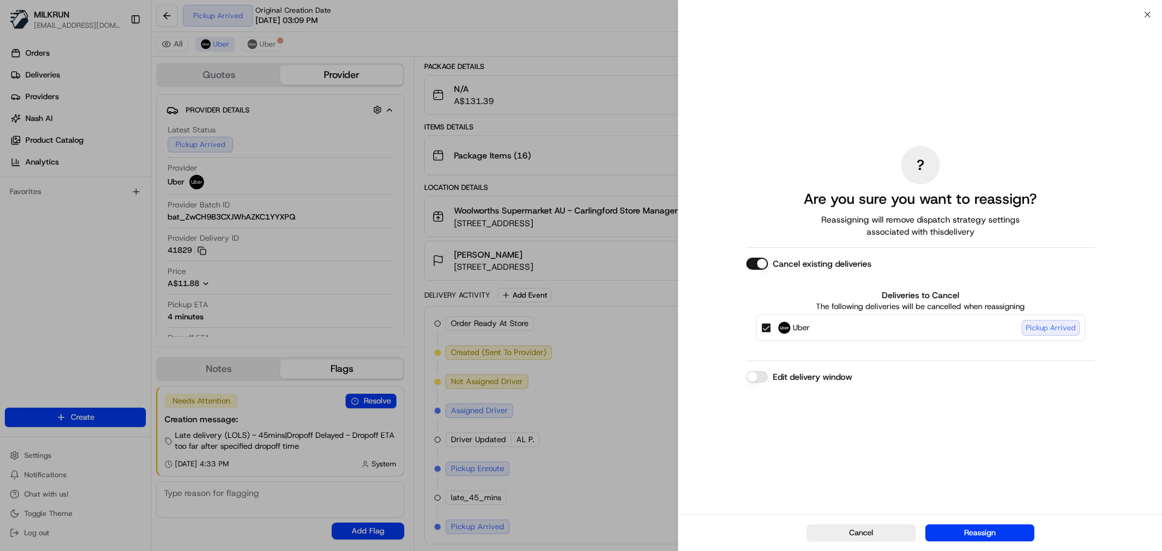
drag, startPoint x: 767, startPoint y: 328, endPoint x: 774, endPoint y: 359, distance: 31.7
click at [771, 328] on button "Uber Pickup Arrived" at bounding box center [766, 328] width 10 height 10
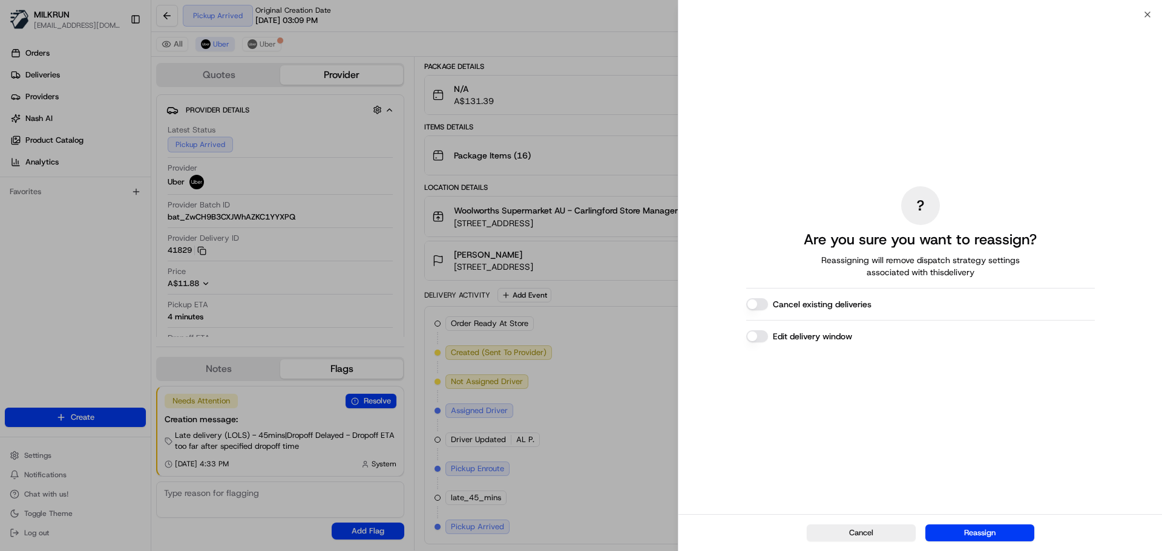
click at [985, 528] on button "Reassign" at bounding box center [980, 533] width 109 height 17
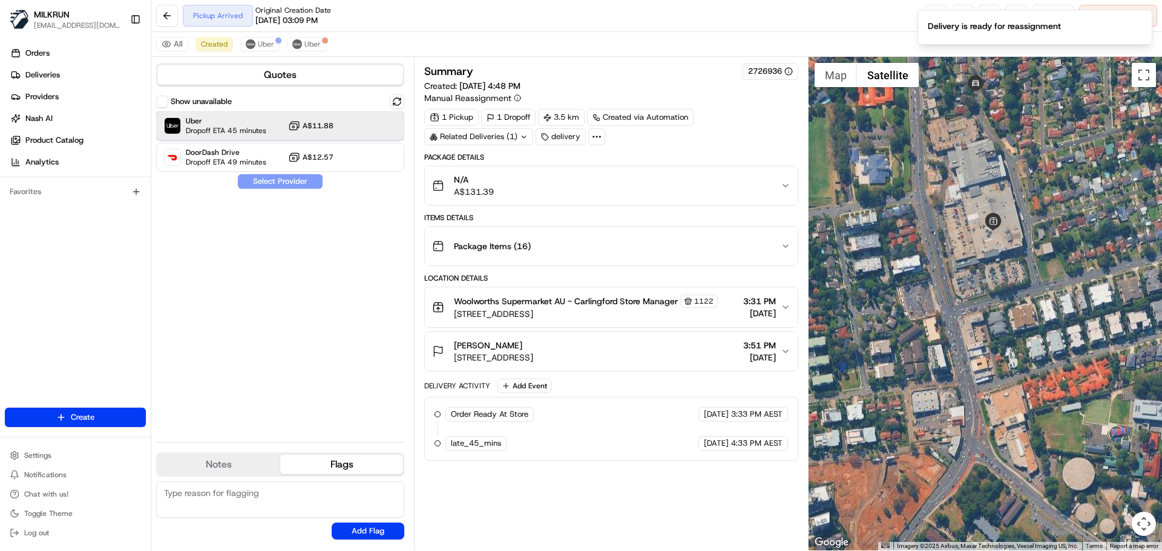
click at [245, 122] on span "Uber" at bounding box center [226, 121] width 81 height 10
click at [271, 183] on button "Assign Provider" at bounding box center [280, 181] width 86 height 15
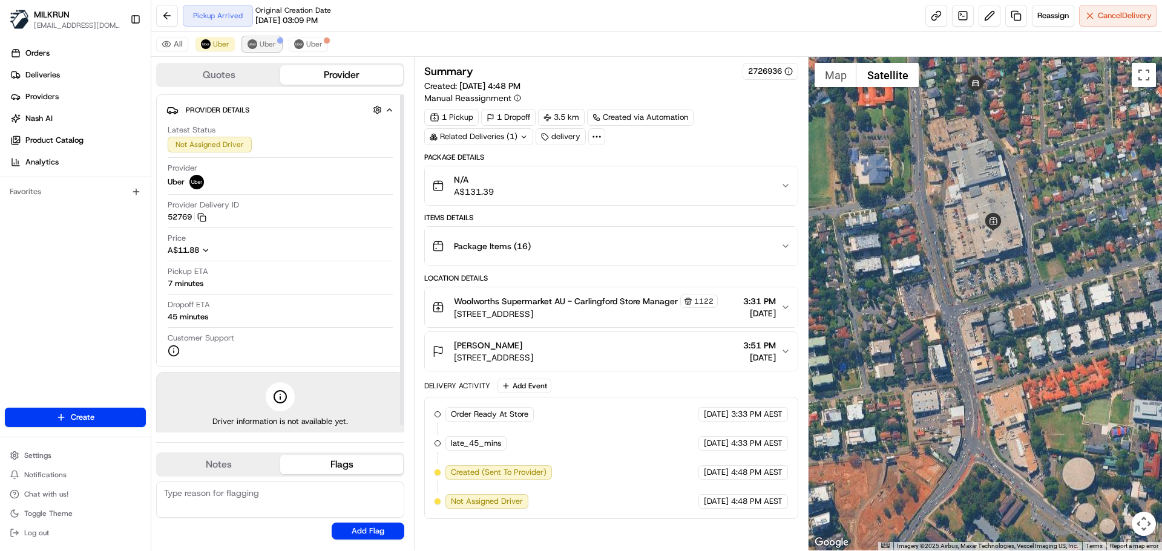
click at [265, 41] on span "Uber" at bounding box center [268, 44] width 16 height 10
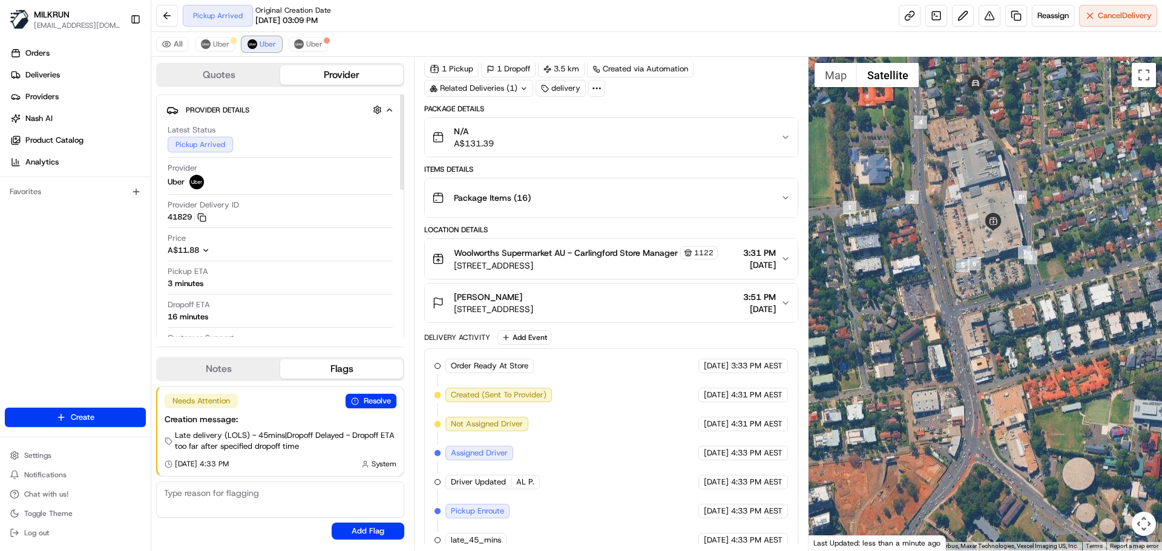
scroll to position [91, 0]
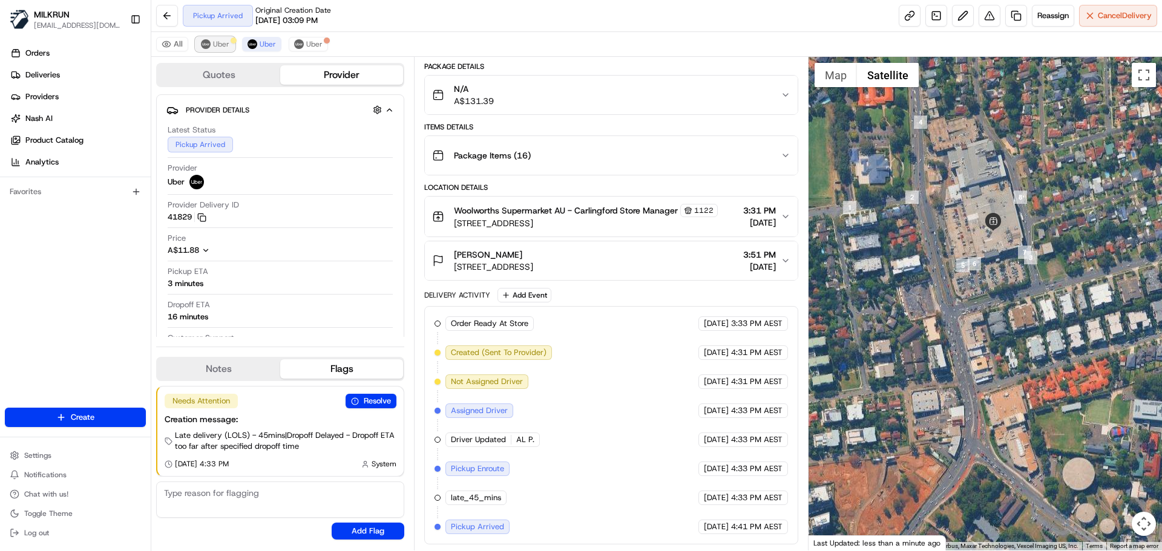
click at [220, 39] on button "Uber" at bounding box center [215, 44] width 39 height 15
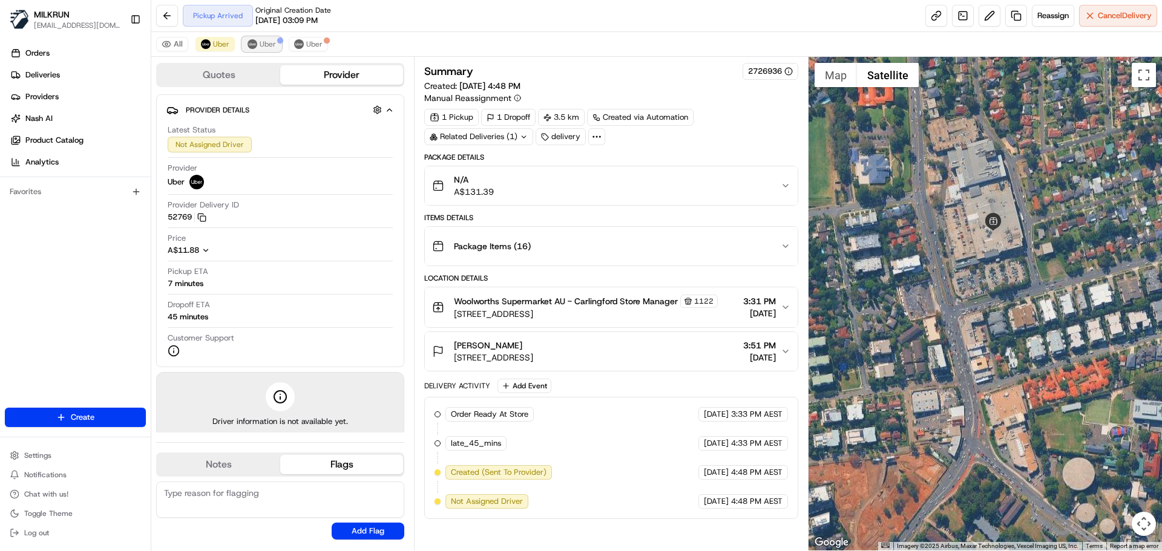
click at [258, 43] on button "Uber" at bounding box center [261, 44] width 39 height 15
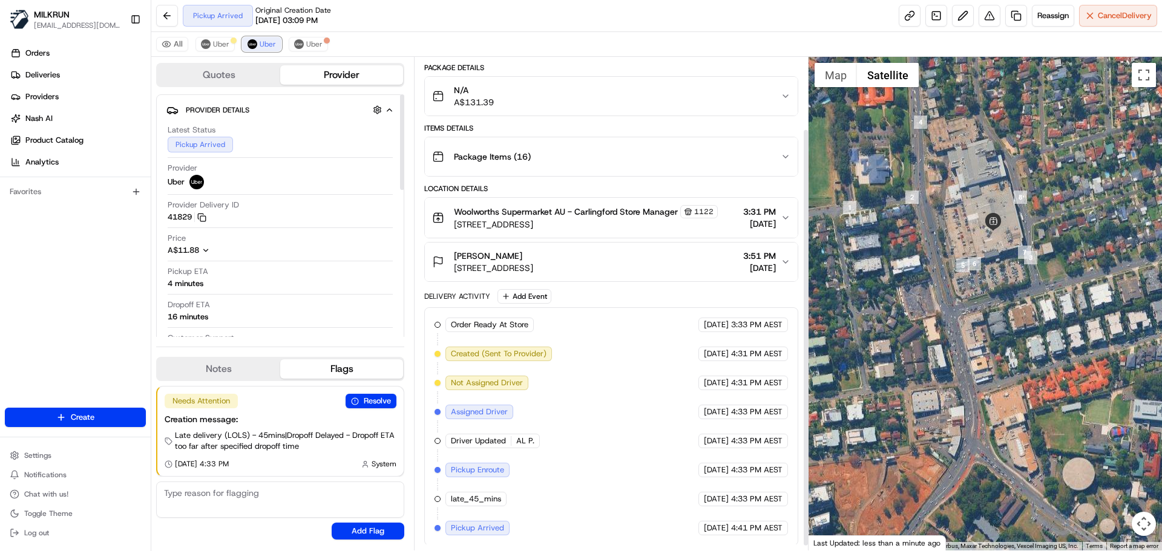
scroll to position [91, 0]
click at [262, 42] on span "Uber" at bounding box center [268, 44] width 16 height 10
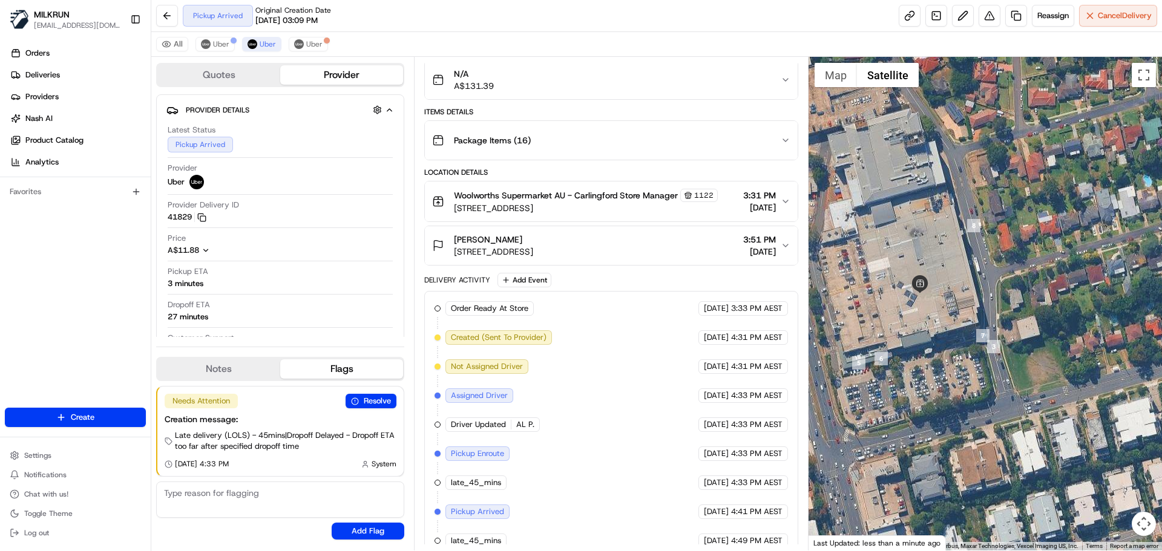
scroll to position [120, 0]
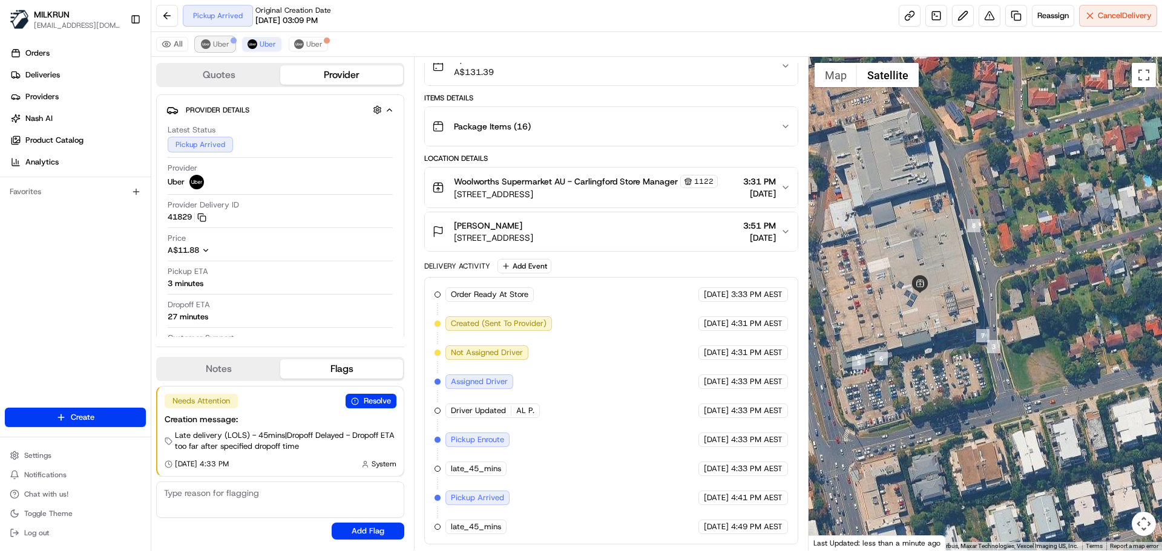
click at [213, 48] on span "Uber" at bounding box center [221, 44] width 16 height 10
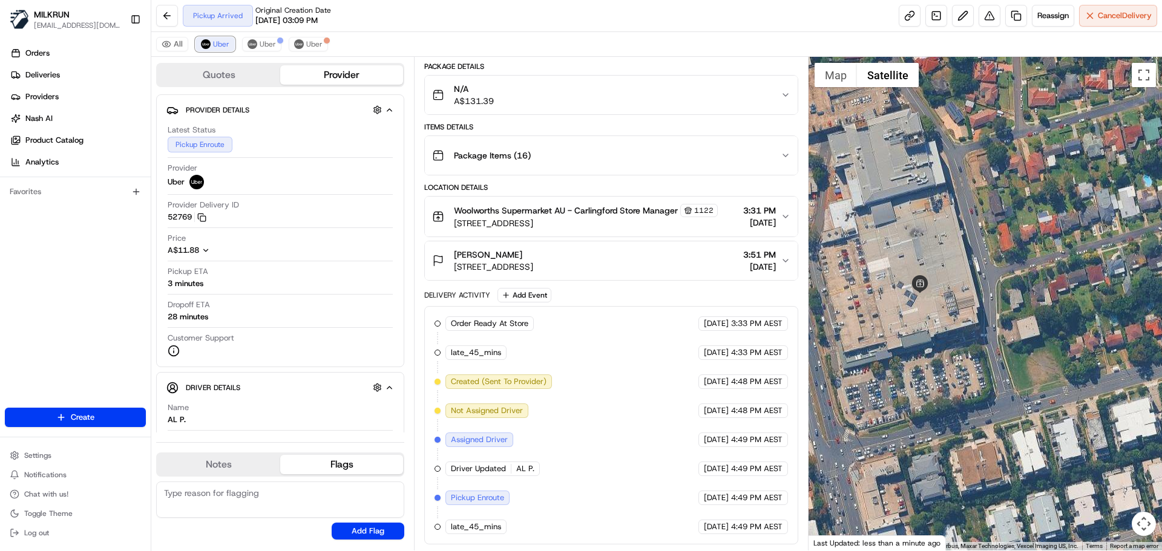
scroll to position [91, 0]
click at [268, 49] on button "Uber" at bounding box center [261, 44] width 39 height 15
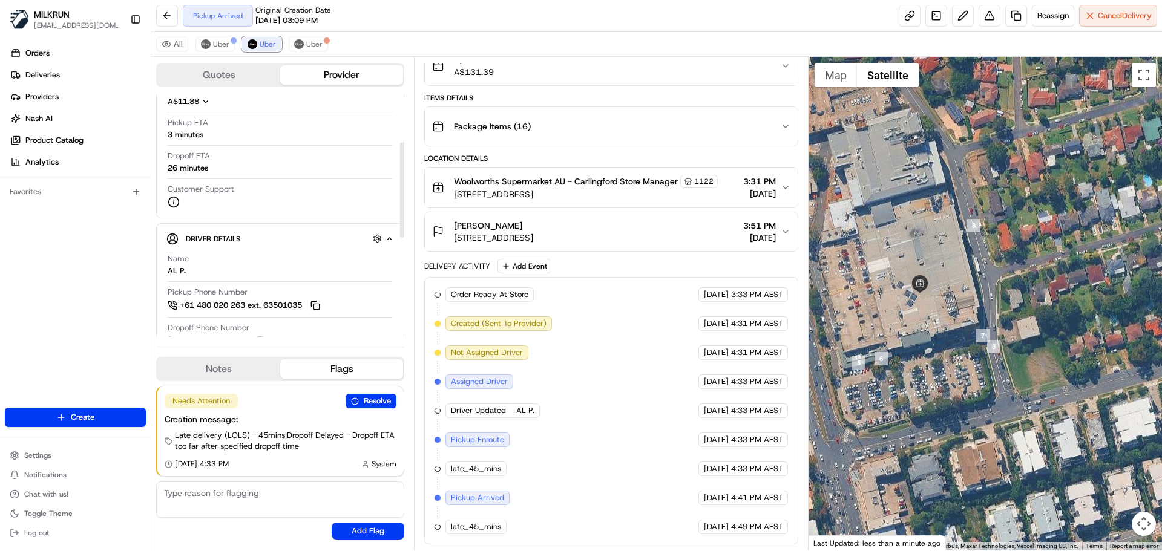
scroll to position [182, 0]
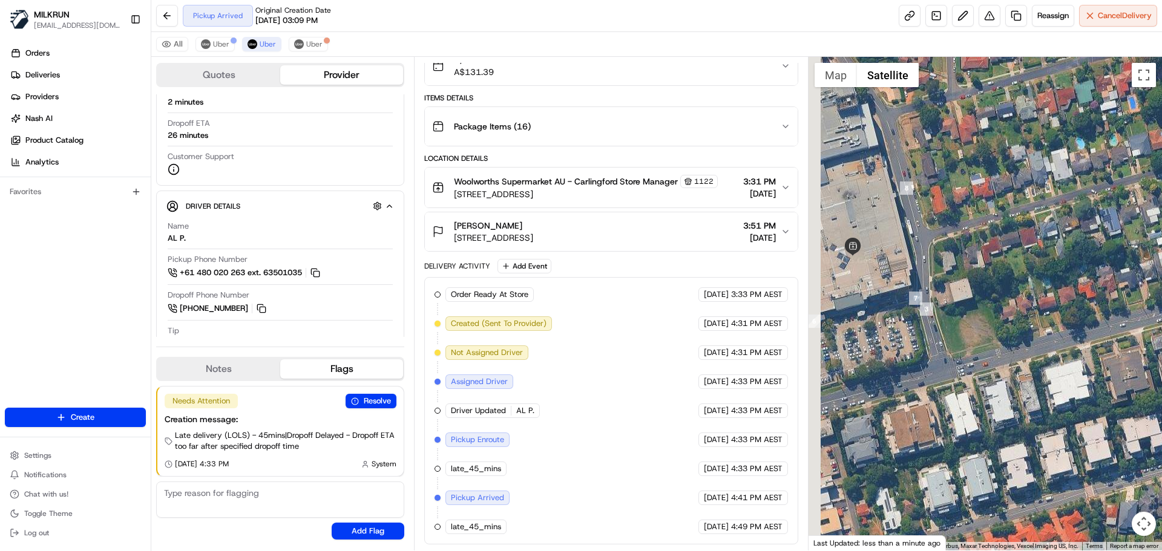
drag, startPoint x: 1008, startPoint y: 343, endPoint x: 1018, endPoint y: 346, distance: 10.0
click at [1018, 346] on div at bounding box center [986, 304] width 354 height 494
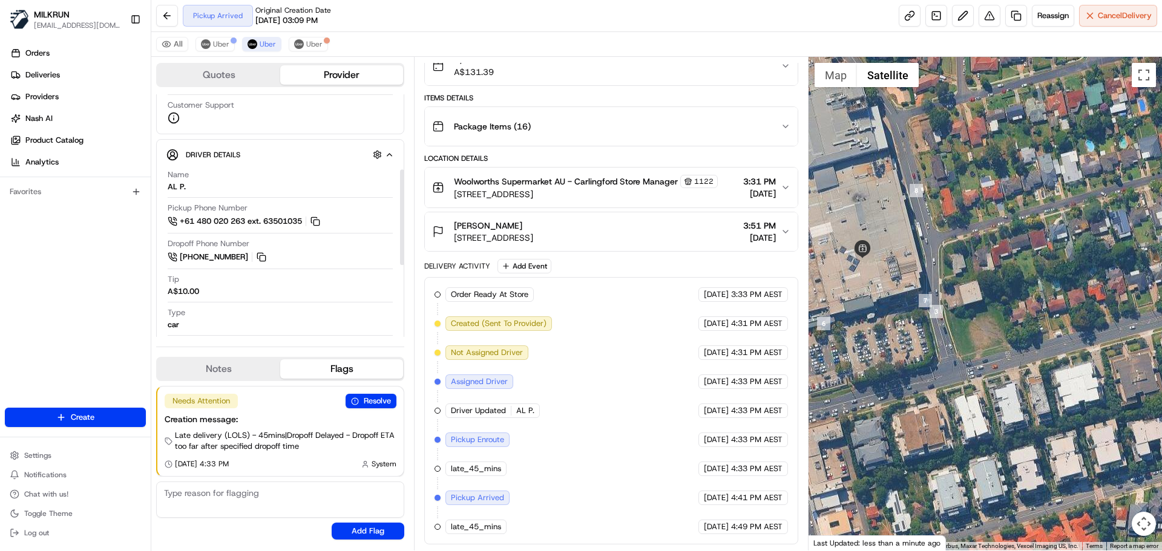
scroll to position [191, 0]
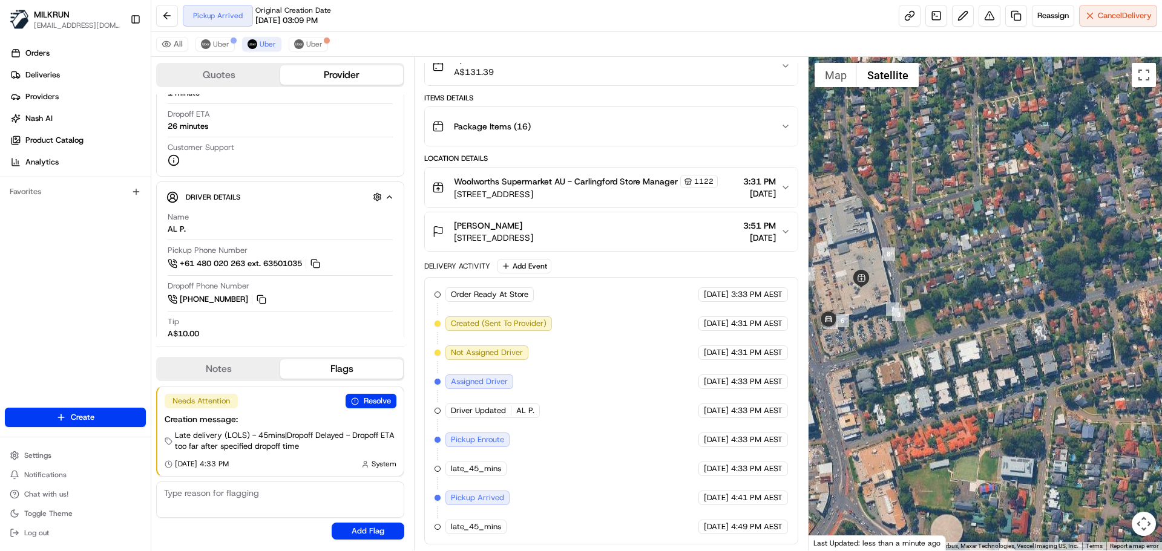
click at [786, 185] on icon "button" at bounding box center [786, 188] width 10 height 10
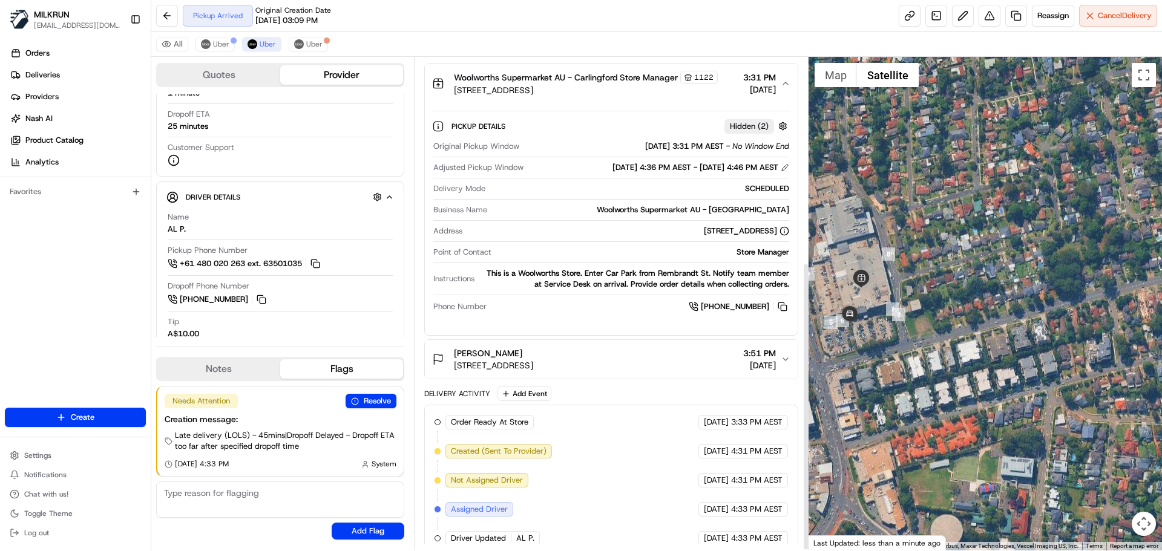
scroll to position [352, 0]
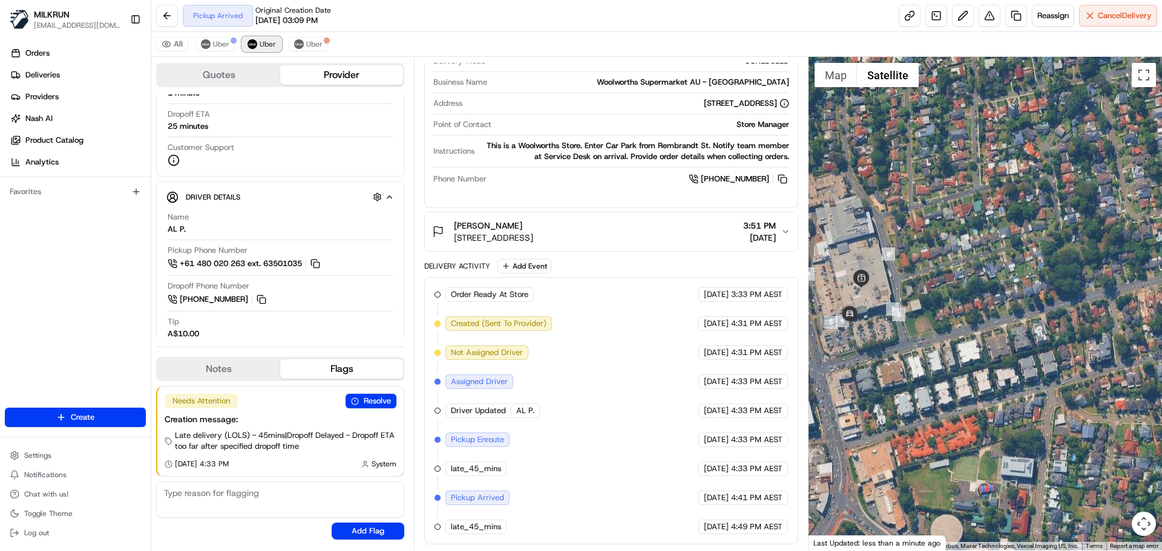
click at [265, 45] on span "Uber" at bounding box center [268, 44] width 16 height 10
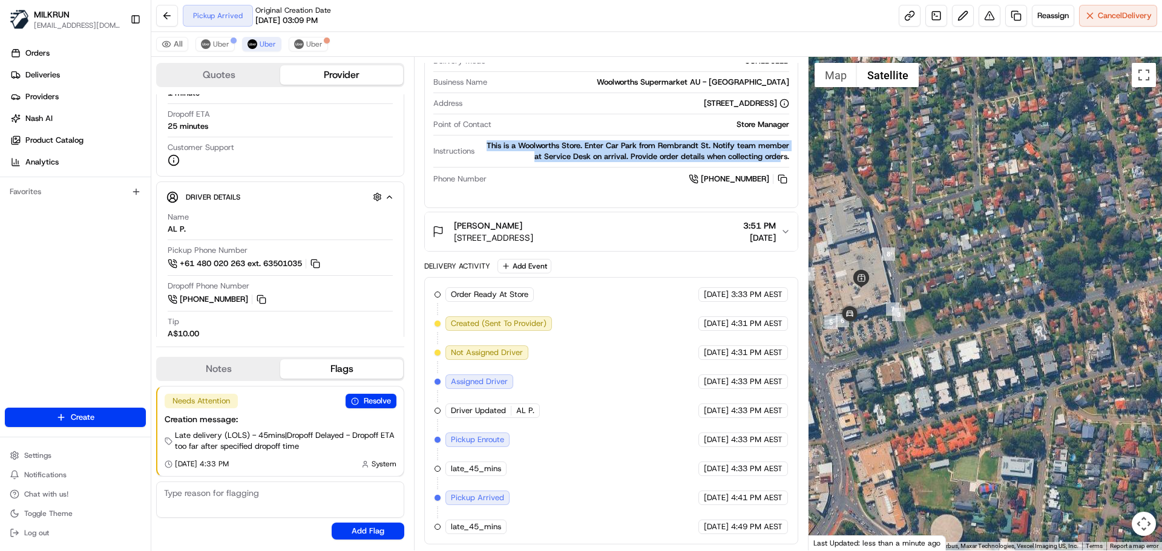
drag, startPoint x: 485, startPoint y: 145, endPoint x: 732, endPoint y: 162, distance: 247.5
click at [780, 157] on div "This is a Woolworths Store. Enter Car Park from Rembrandt St. Notify team membe…" at bounding box center [633, 151] width 309 height 22
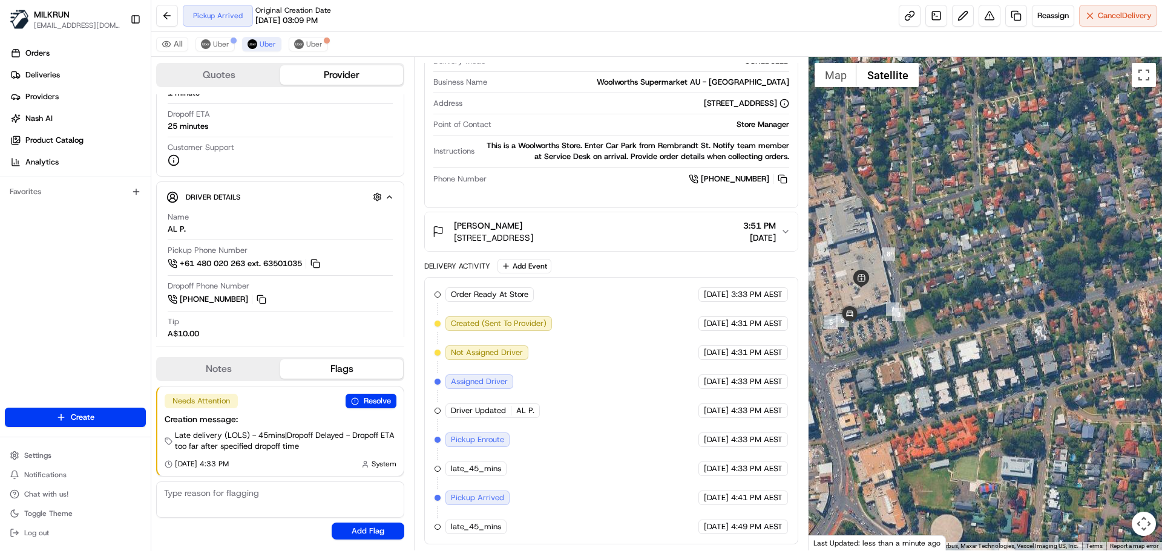
drag, startPoint x: 628, startPoint y: 169, endPoint x: 610, endPoint y: 161, distance: 19.2
click at [628, 168] on div "Original Pickup Window 17/08/2025 3:31 PM AEST - No Window End Adjusted Pickup …" at bounding box center [611, 99] width 358 height 182
click at [211, 45] on button "Uber" at bounding box center [215, 44] width 39 height 15
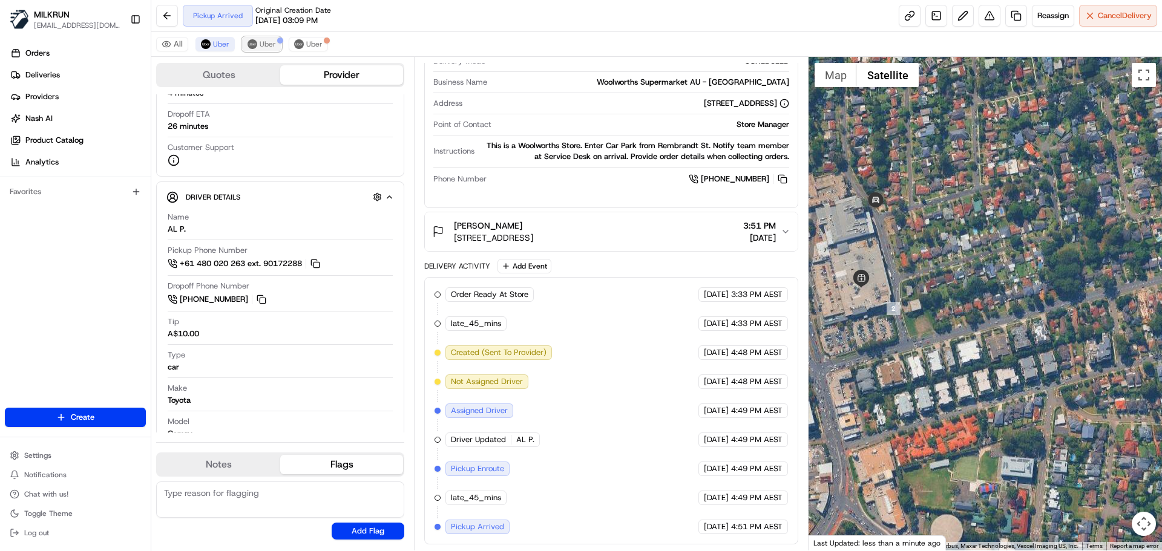
click at [269, 44] on span "Uber" at bounding box center [268, 44] width 16 height 10
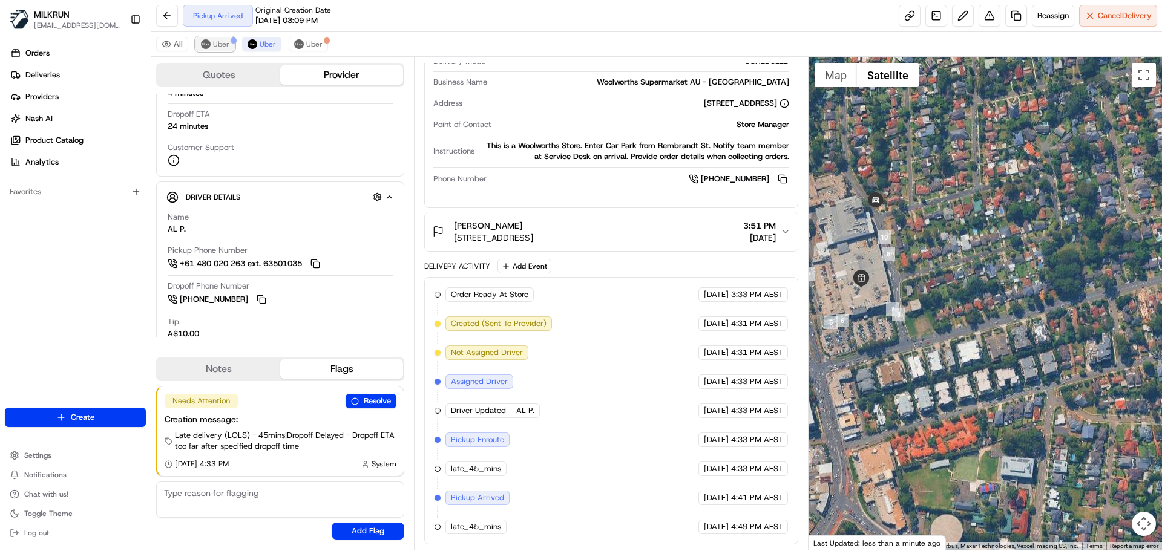
click at [219, 45] on span "Uber" at bounding box center [221, 44] width 16 height 10
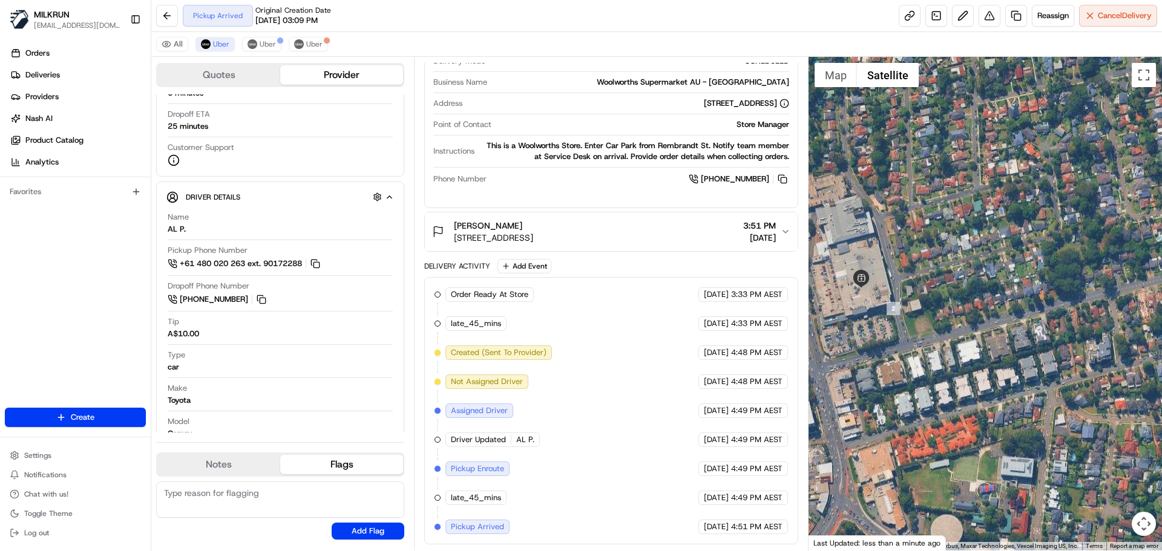
click at [257, 36] on div "All Uber Uber Uber" at bounding box center [656, 44] width 1011 height 25
click at [260, 36] on div "All Uber Uber Uber" at bounding box center [656, 44] width 1011 height 25
click at [267, 45] on span "Uber" at bounding box center [268, 44] width 16 height 10
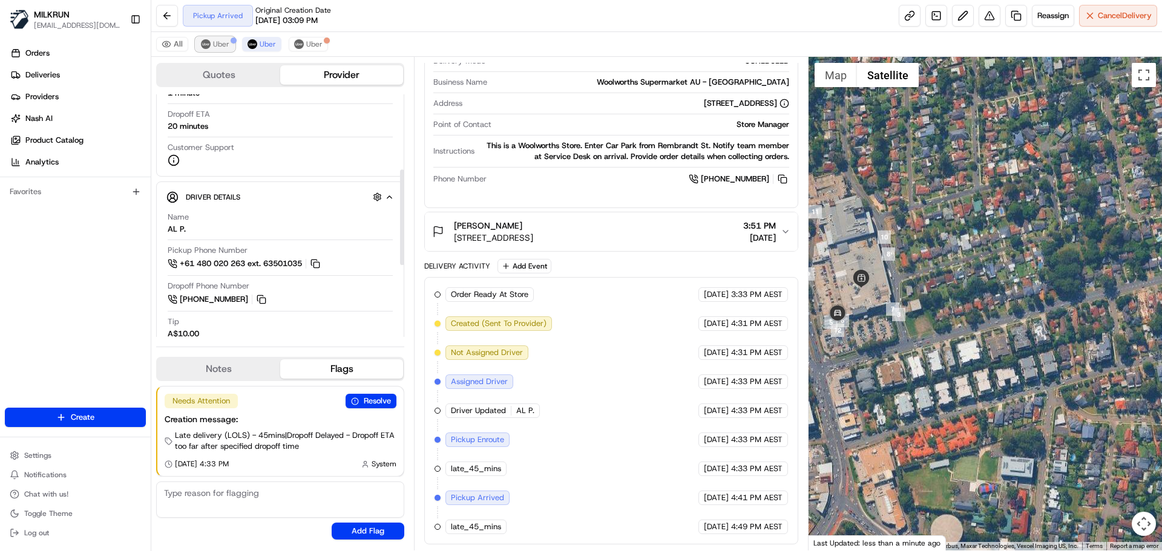
click at [221, 44] on span "Uber" at bounding box center [221, 44] width 16 height 10
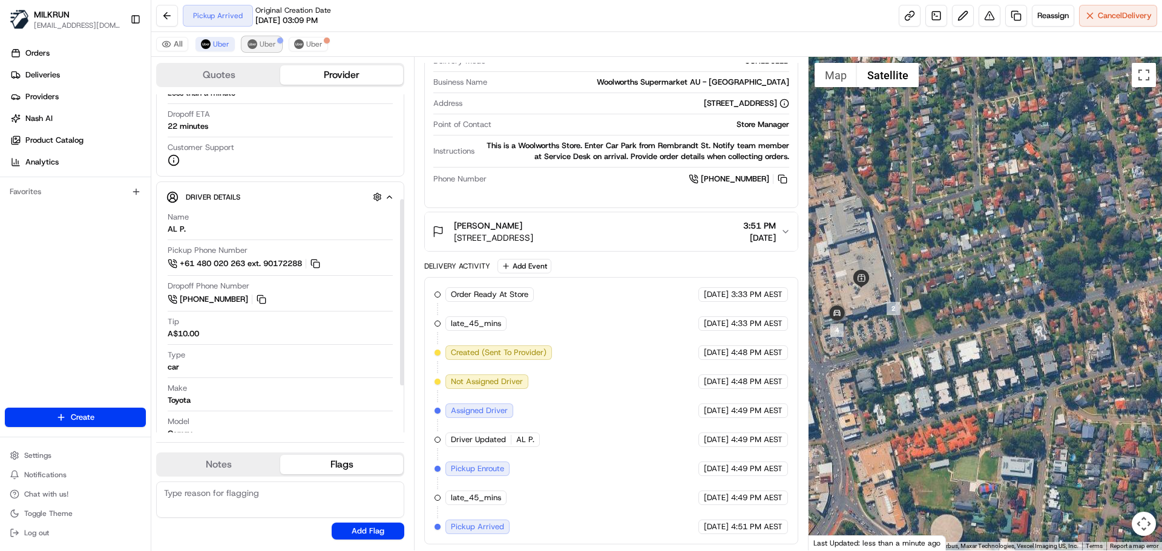
drag, startPoint x: 255, startPoint y: 41, endPoint x: 264, endPoint y: 45, distance: 10.0
click at [255, 41] on img at bounding box center [253, 44] width 10 height 10
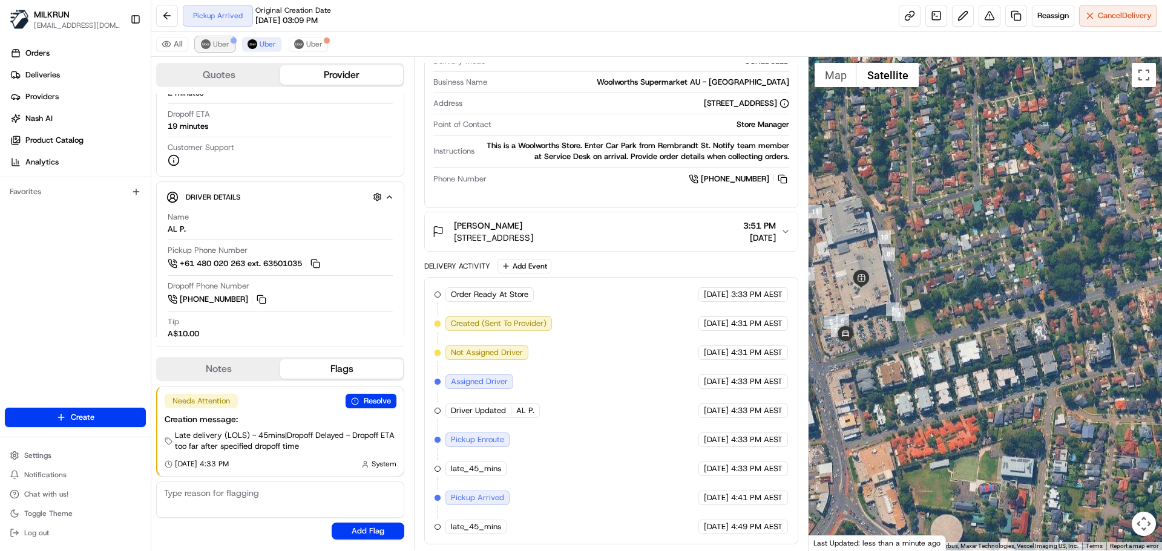
click at [220, 45] on span "Uber" at bounding box center [221, 44] width 16 height 10
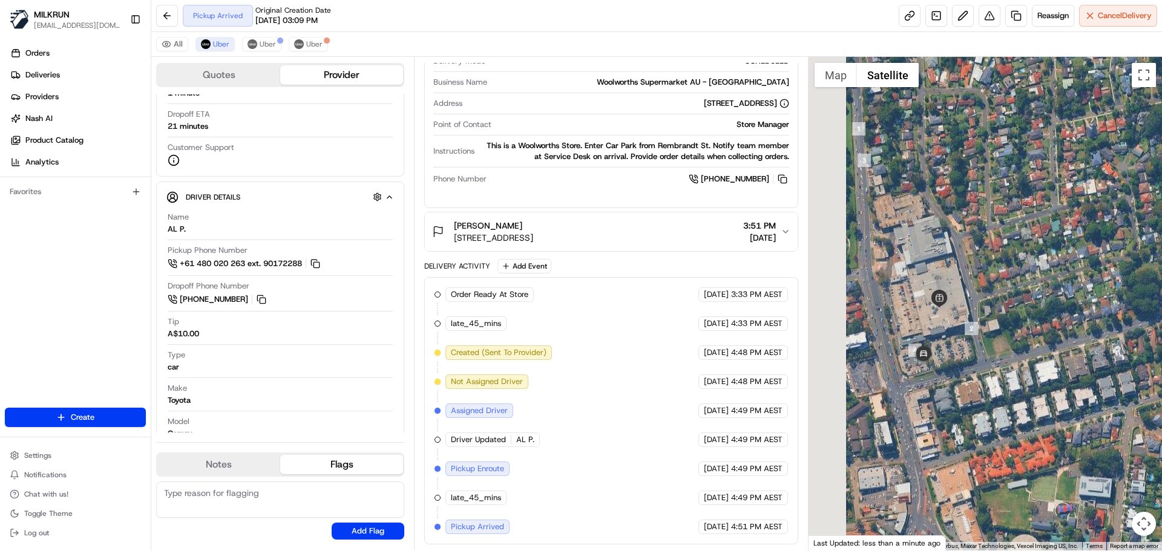
drag, startPoint x: 968, startPoint y: 266, endPoint x: 990, endPoint y: 261, distance: 22.2
click at [990, 261] on div at bounding box center [986, 304] width 354 height 494
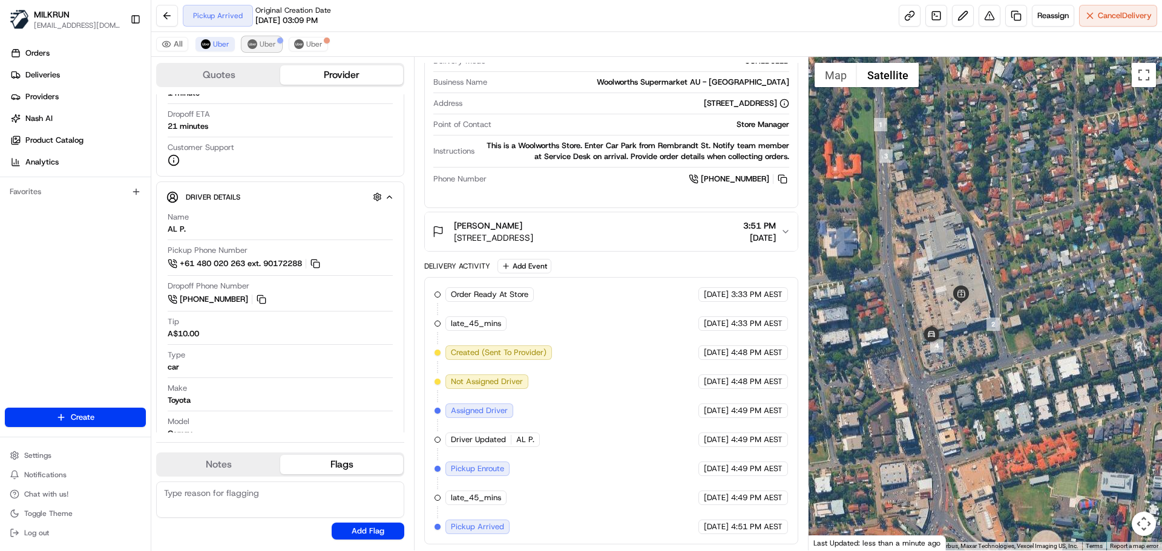
click at [265, 48] on span "Uber" at bounding box center [268, 44] width 16 height 10
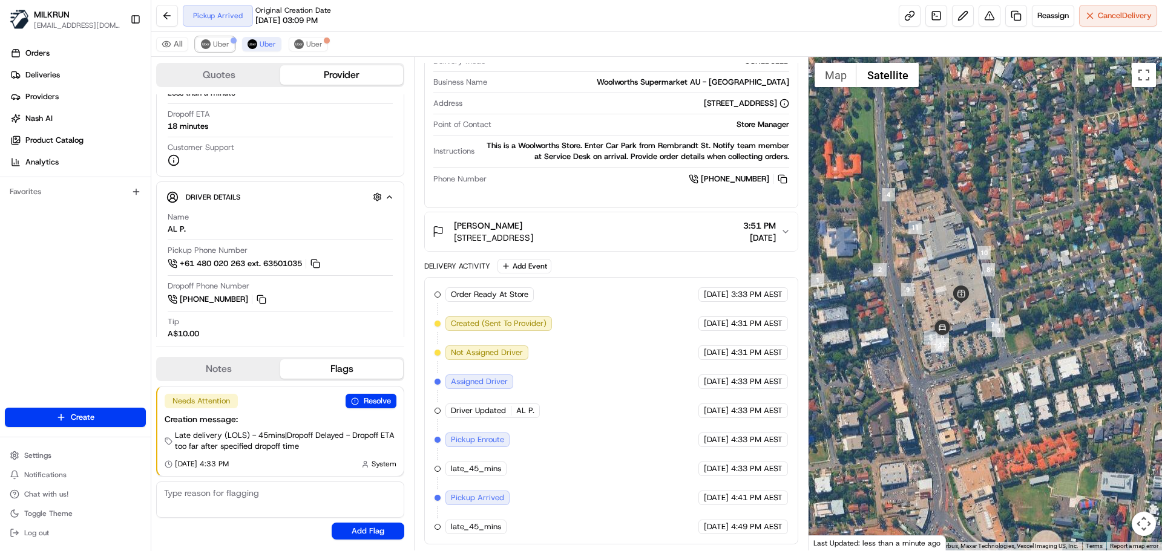
drag, startPoint x: 221, startPoint y: 43, endPoint x: 551, endPoint y: 207, distance: 368.4
click at [224, 45] on span "Uber" at bounding box center [221, 44] width 16 height 10
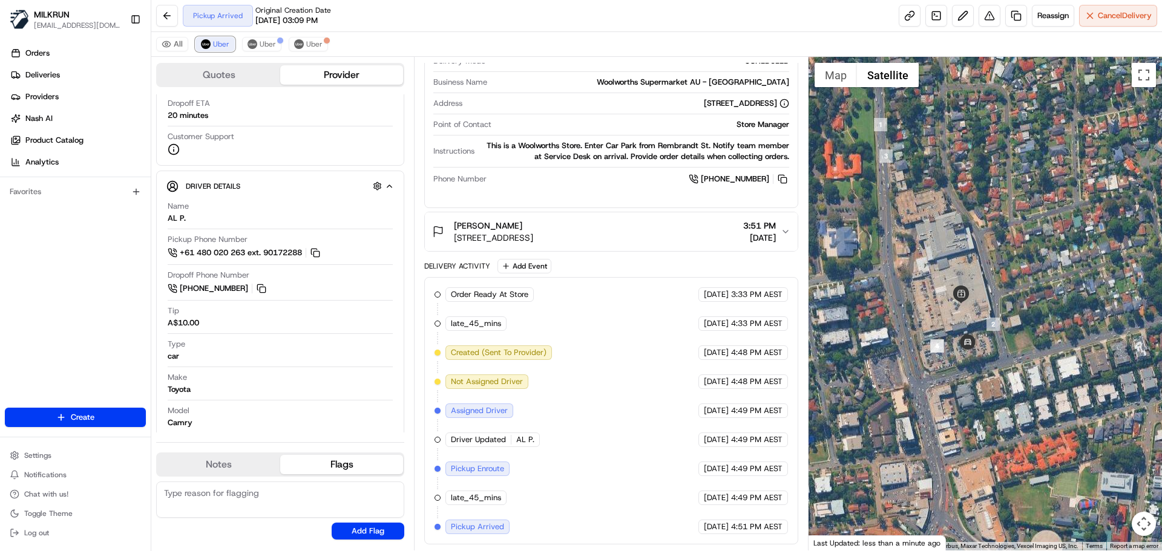
drag, startPoint x: 214, startPoint y: 42, endPoint x: 237, endPoint y: 46, distance: 23.4
click at [216, 41] on span "Uber" at bounding box center [221, 44] width 16 height 10
click at [266, 42] on span "Uber" at bounding box center [268, 44] width 16 height 10
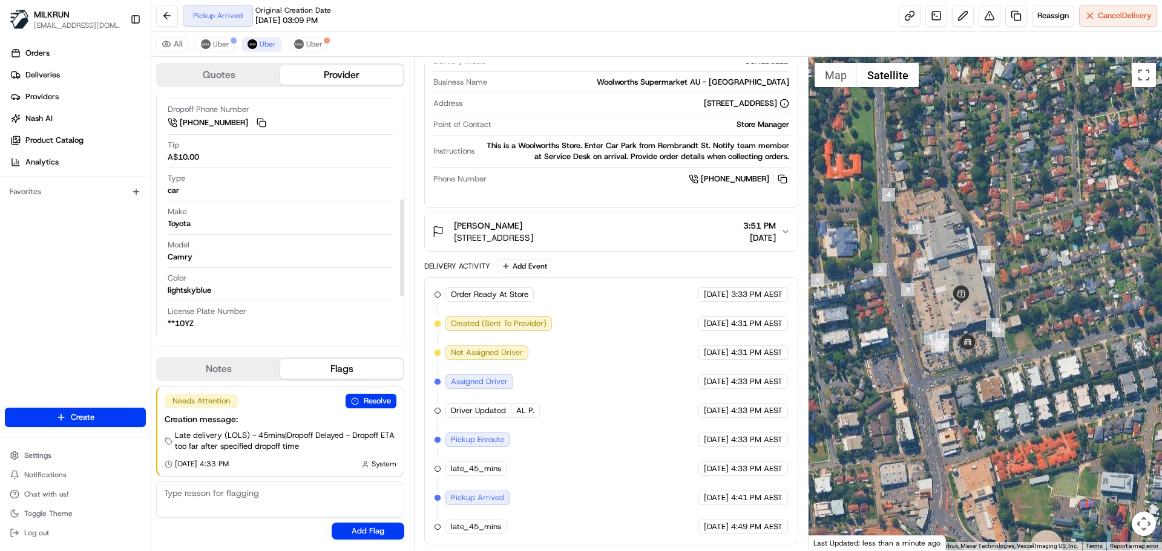
scroll to position [361, 0]
click at [217, 44] on span "Uber" at bounding box center [221, 44] width 16 height 10
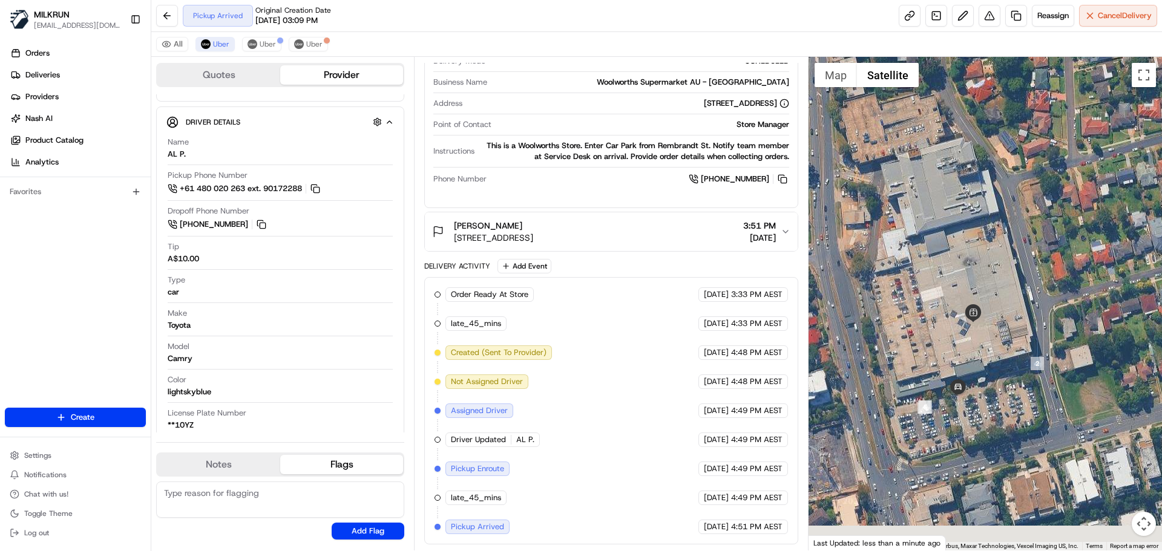
scroll to position [277, 0]
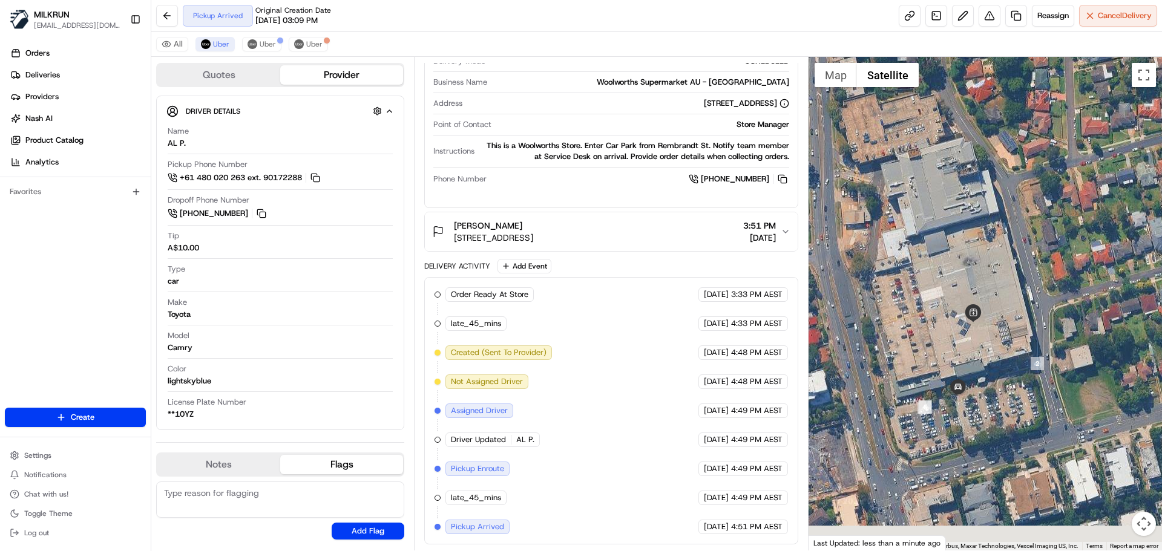
drag, startPoint x: 959, startPoint y: 202, endPoint x: 930, endPoint y: 150, distance: 59.9
click at [930, 150] on div at bounding box center [986, 304] width 354 height 494
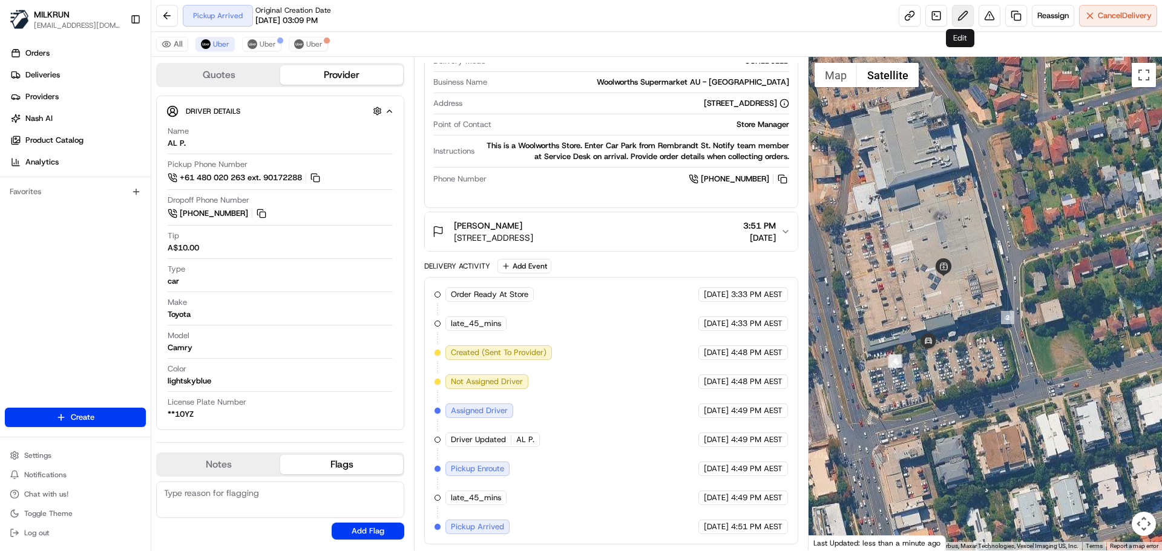
click at [959, 10] on button at bounding box center [963, 16] width 22 height 22
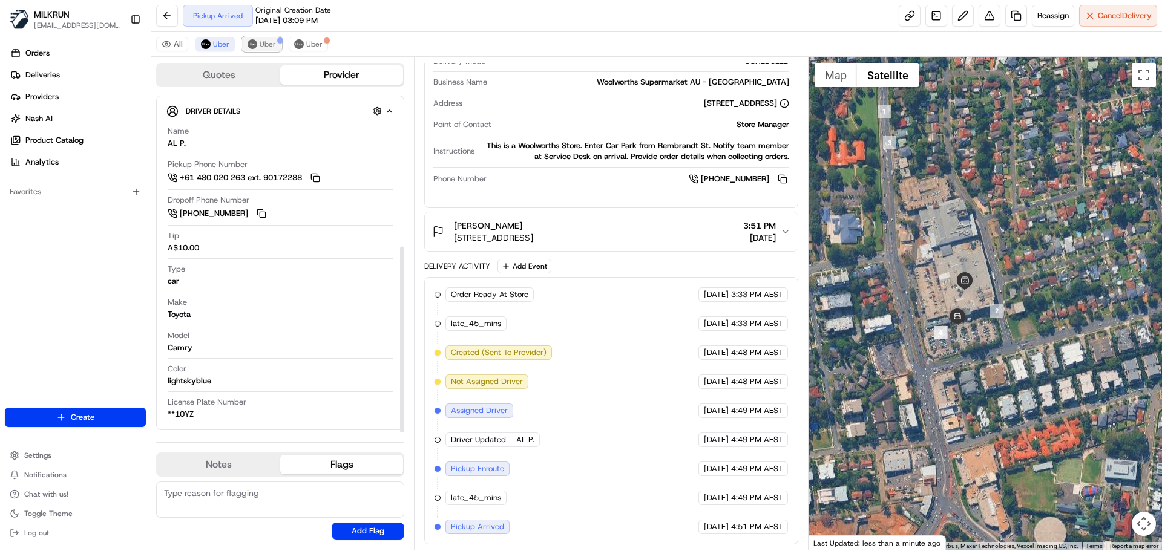
click at [268, 39] on button "Uber" at bounding box center [261, 44] width 39 height 15
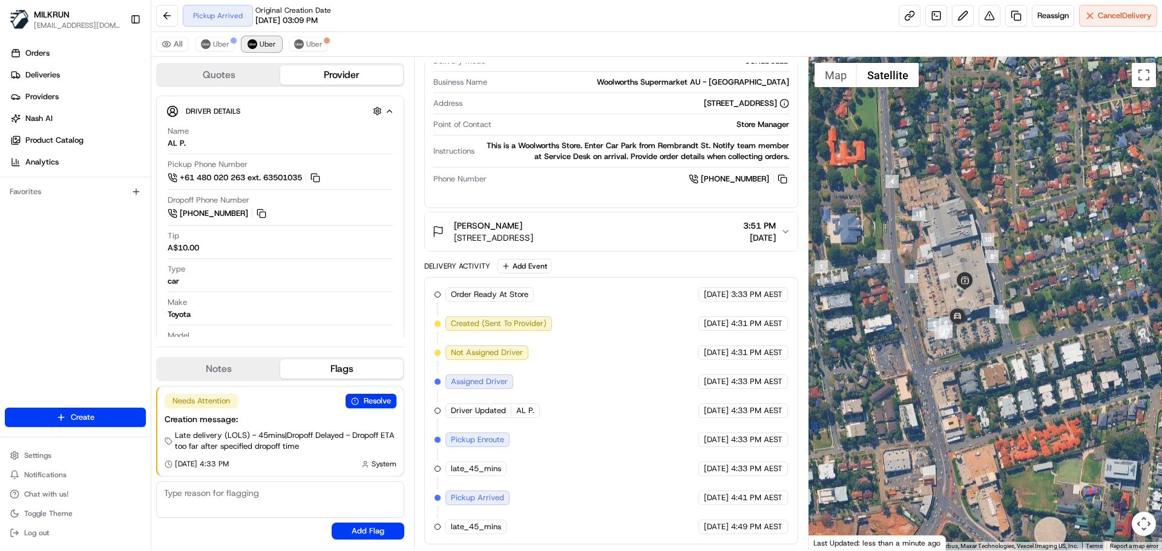
scroll to position [372, 0]
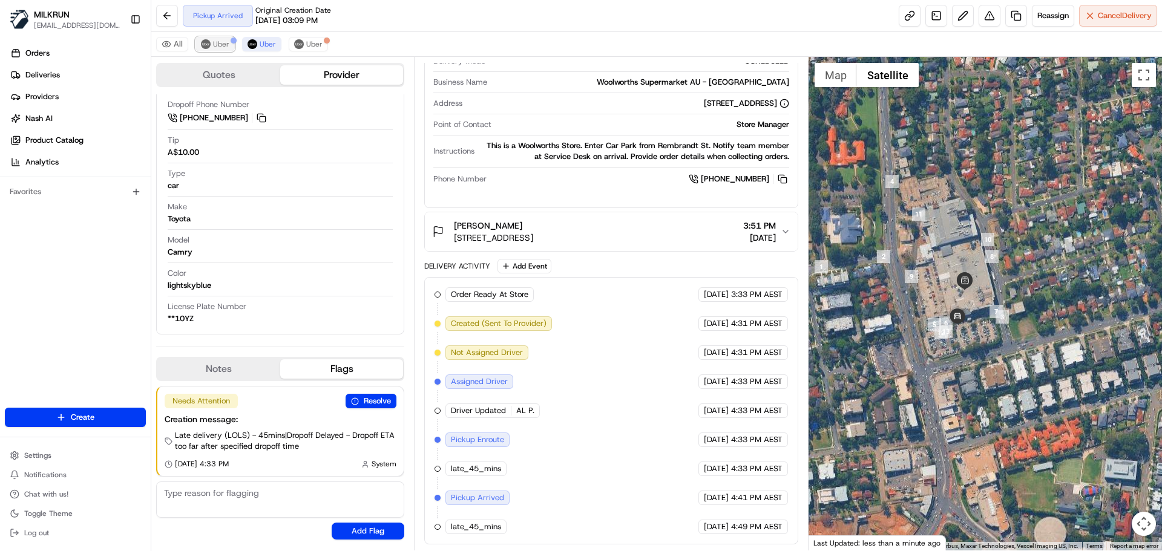
click at [219, 39] on span "Uber" at bounding box center [221, 44] width 16 height 10
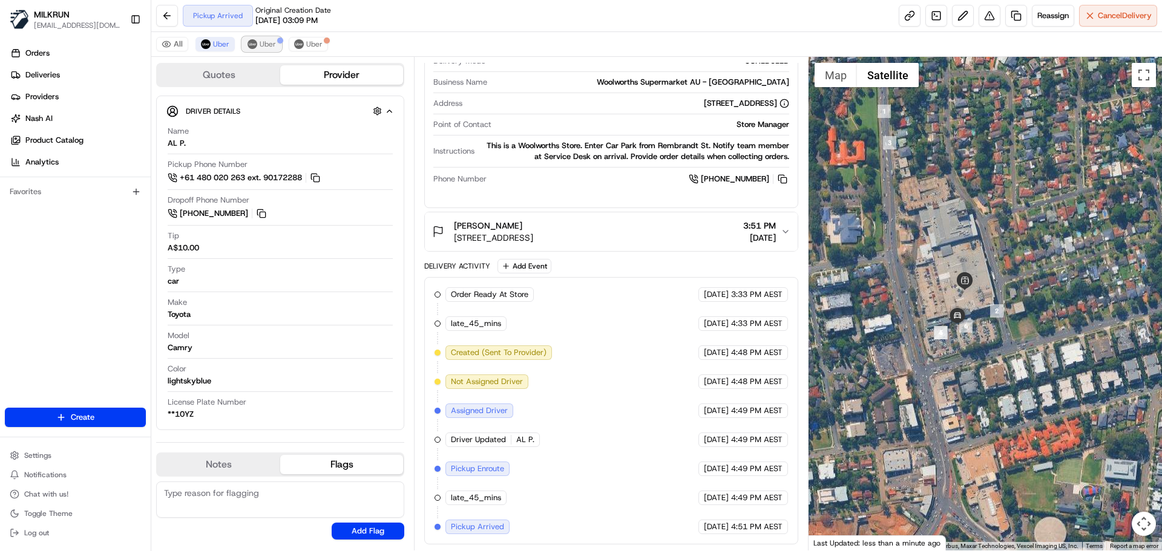
click at [260, 41] on span "Uber" at bounding box center [268, 44] width 16 height 10
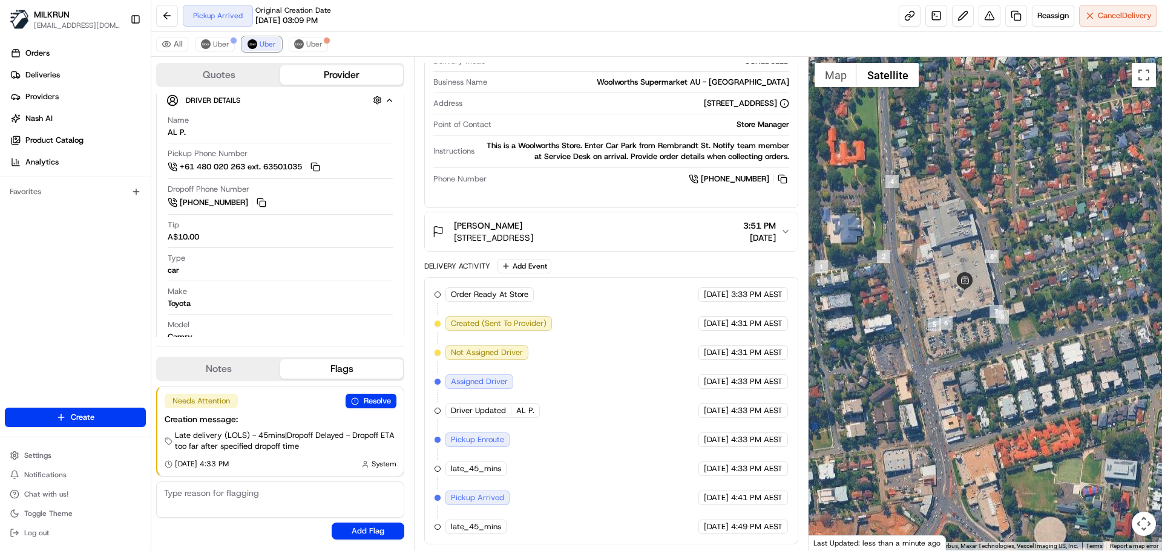
scroll to position [361, 0]
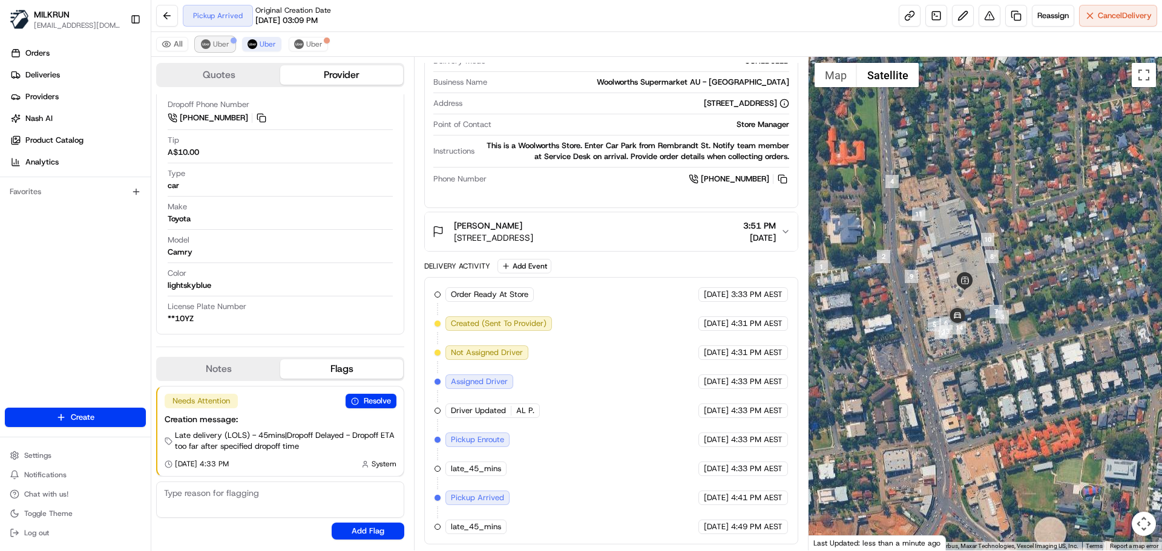
click at [227, 45] on span "Uber" at bounding box center [221, 44] width 16 height 10
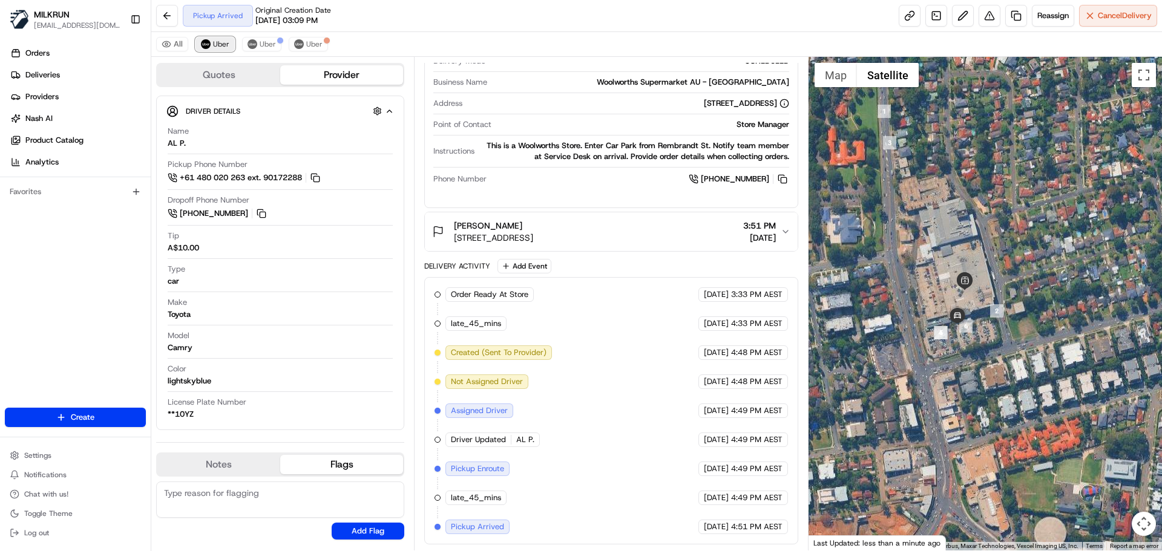
scroll to position [277, 0]
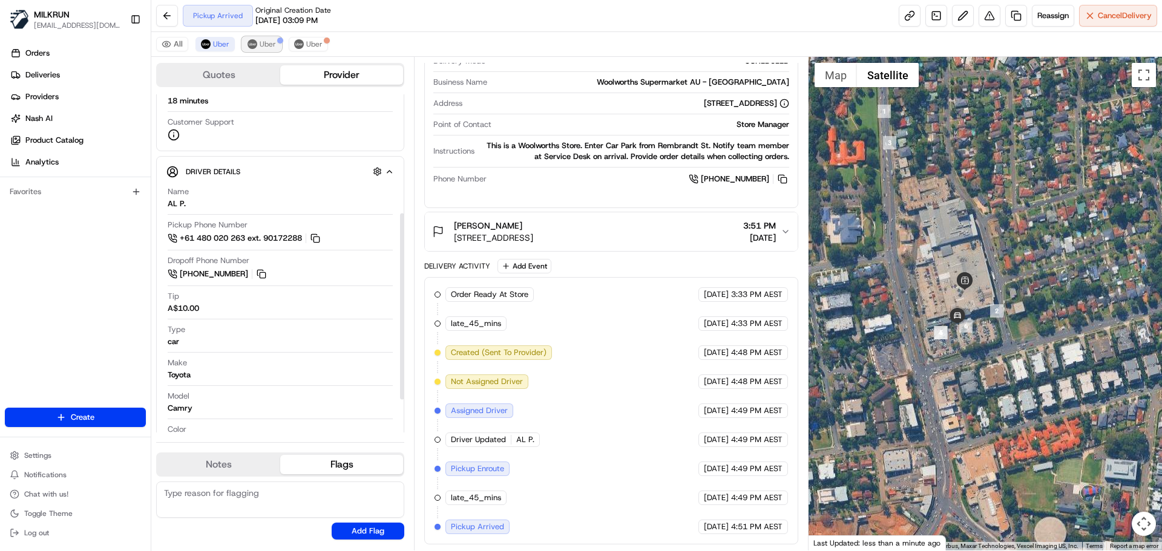
click at [271, 44] on span "Uber" at bounding box center [268, 44] width 16 height 10
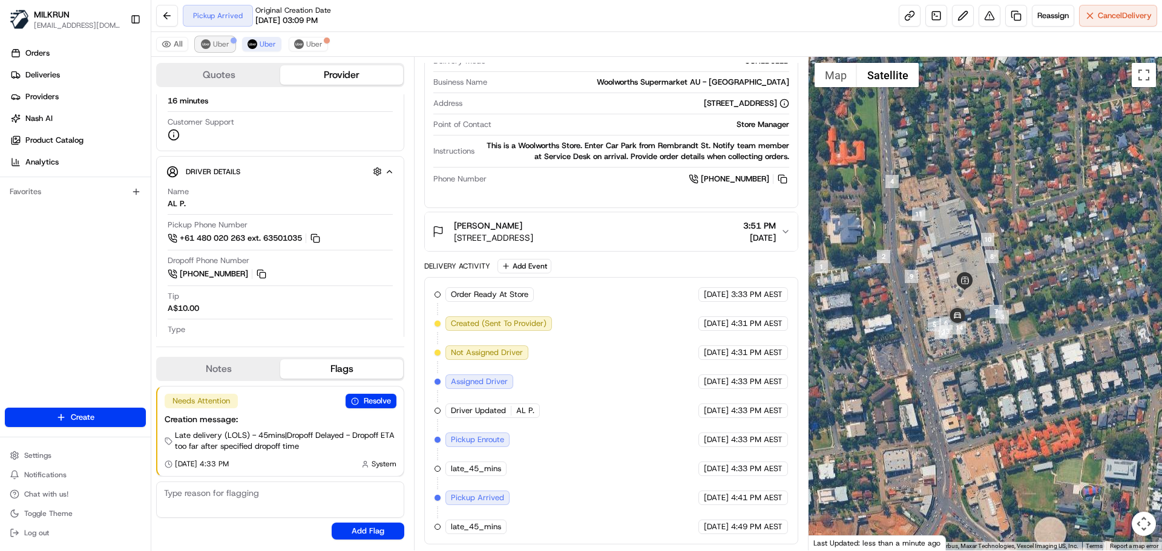
click at [232, 39] on div at bounding box center [234, 41] width 6 height 6
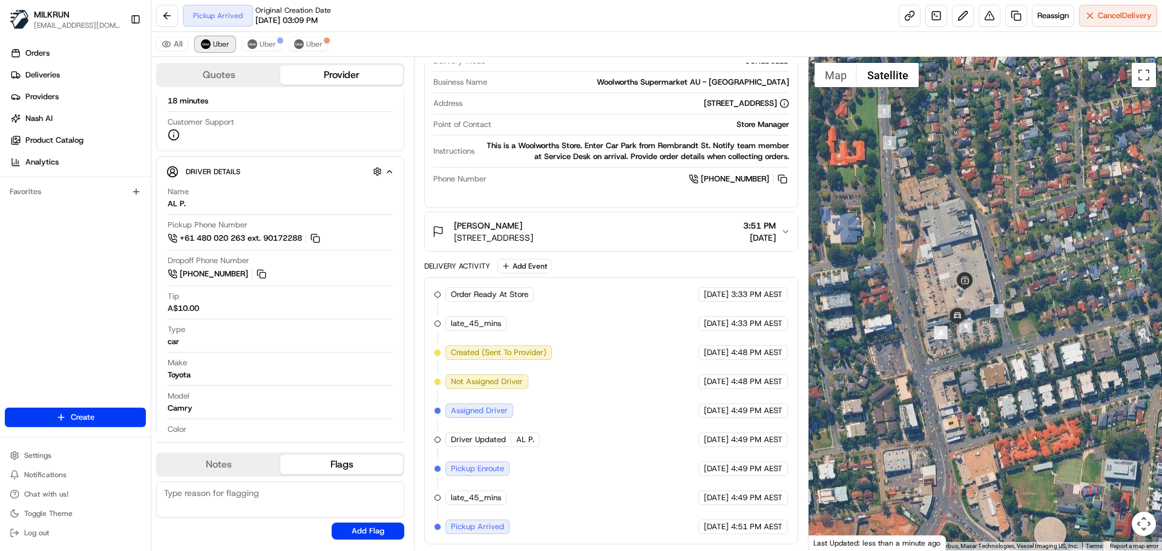
scroll to position [277, 0]
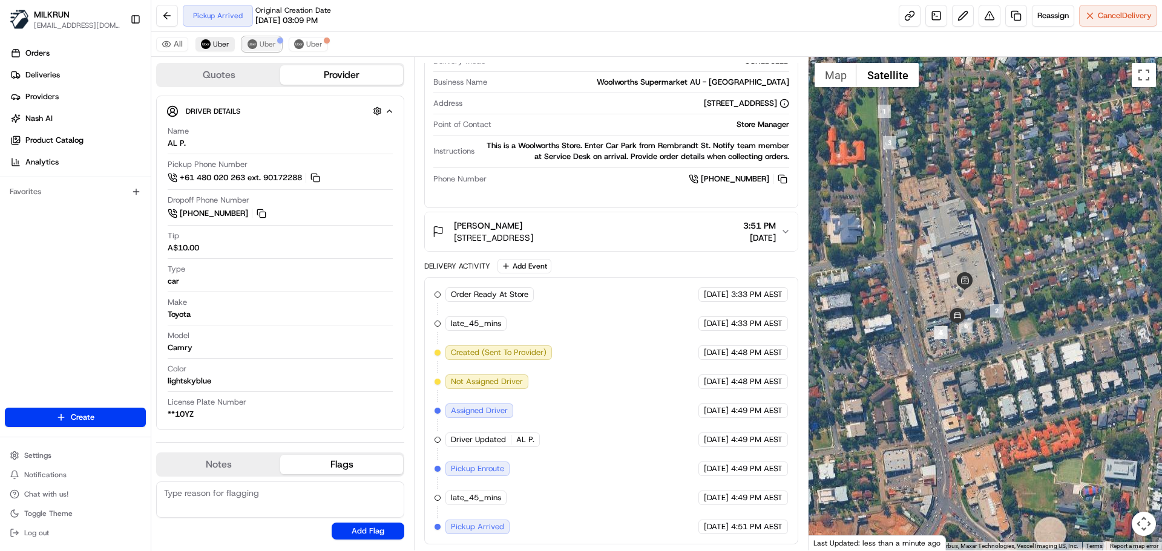
click at [267, 39] on span "Uber" at bounding box center [268, 44] width 16 height 10
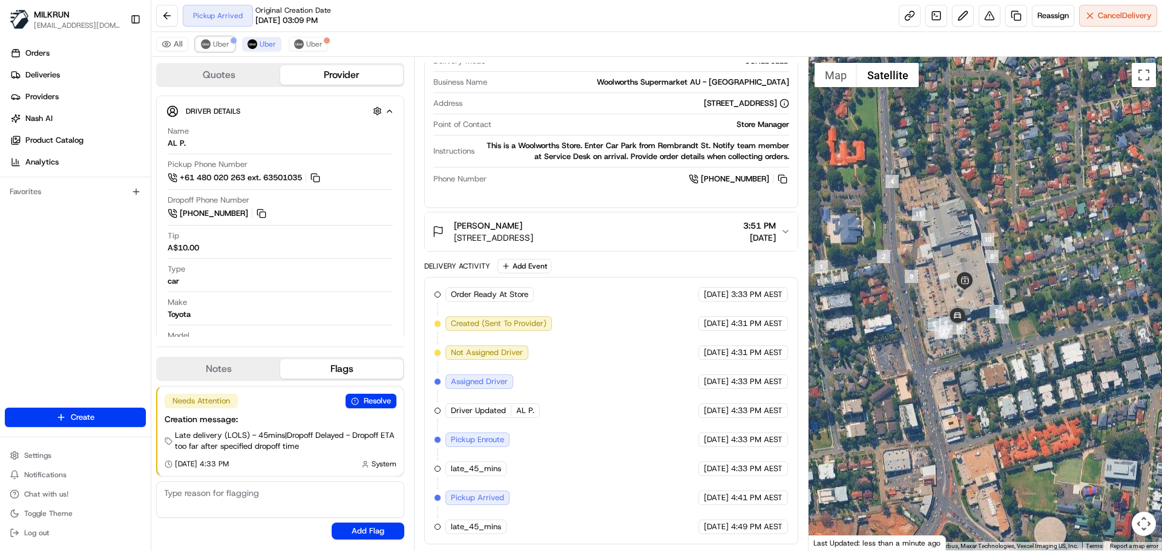
drag, startPoint x: 218, startPoint y: 41, endPoint x: 396, endPoint y: 4, distance: 182.3
click at [219, 40] on span "Uber" at bounding box center [221, 44] width 16 height 10
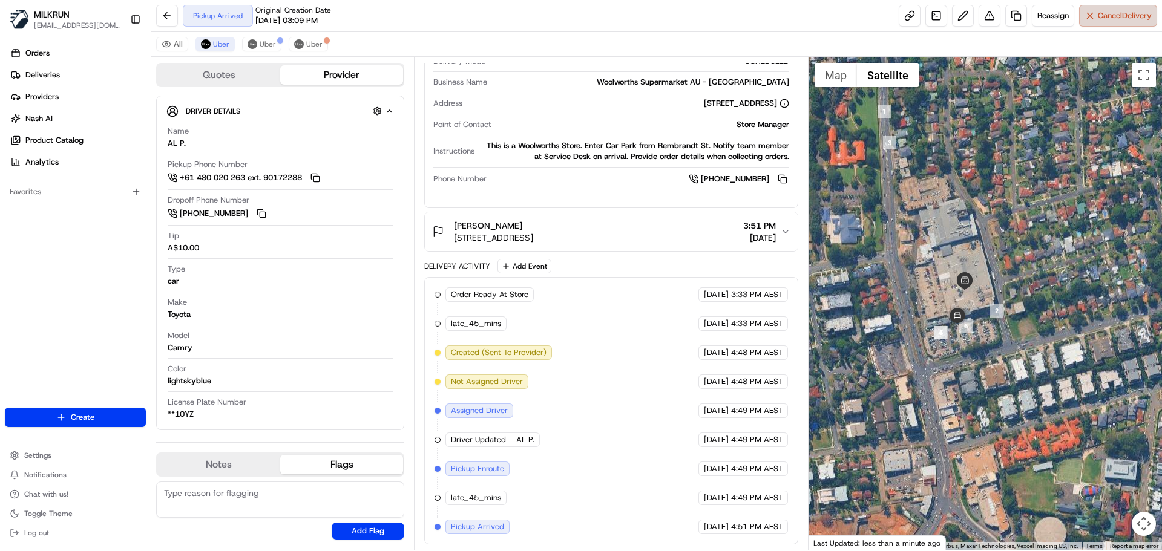
click at [1124, 15] on span "Cancel Delivery" at bounding box center [1125, 15] width 54 height 11
click at [267, 41] on span "Uber" at bounding box center [268, 44] width 16 height 10
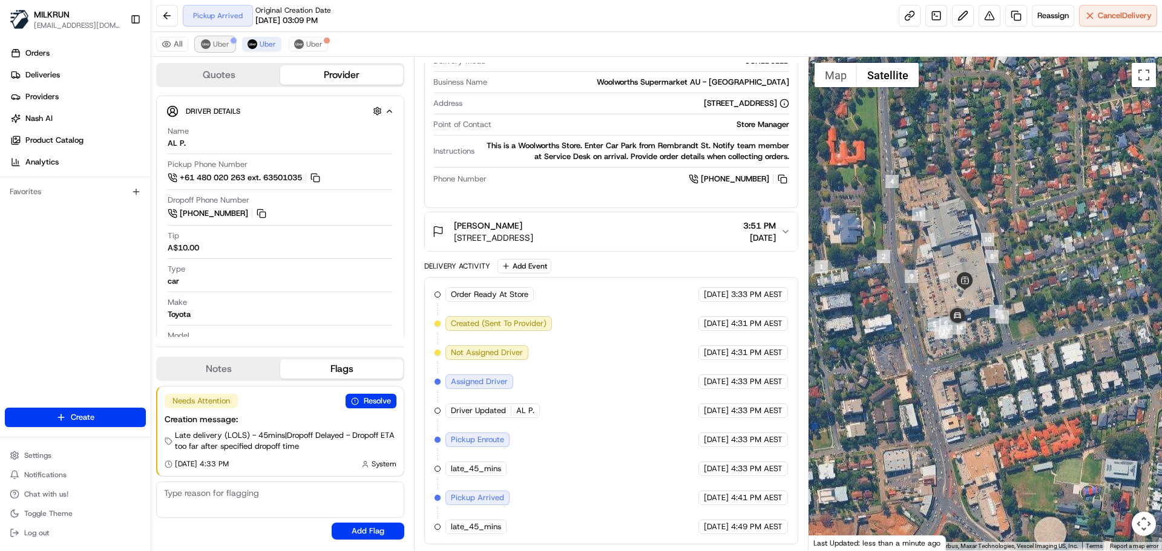
click at [218, 44] on span "Uber" at bounding box center [221, 44] width 16 height 10
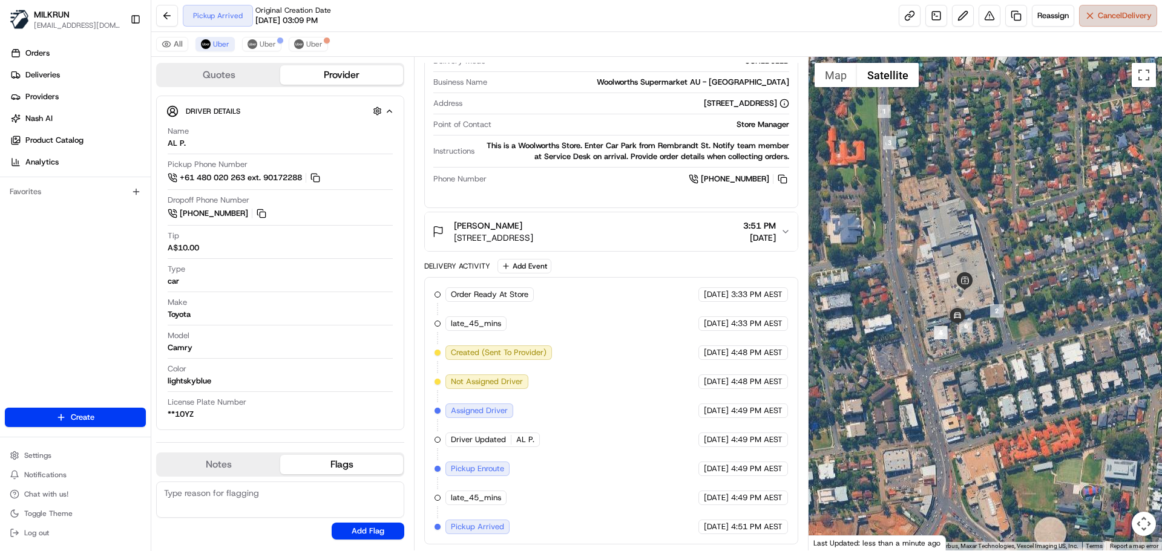
click at [1108, 20] on span "Cancel Delivery" at bounding box center [1125, 15] width 54 height 11
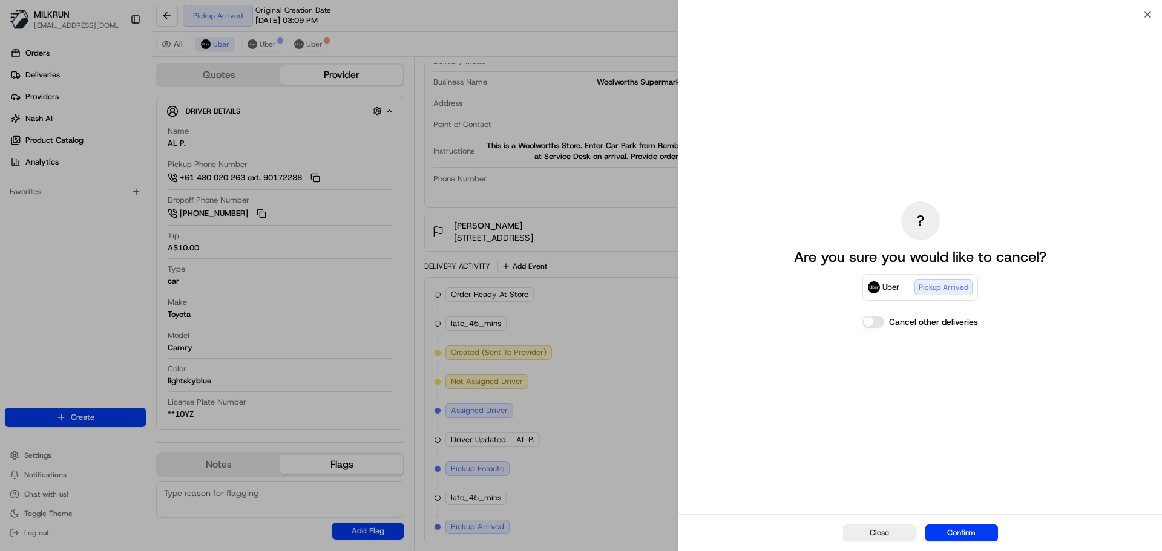
click at [965, 533] on button "Confirm" at bounding box center [962, 533] width 73 height 17
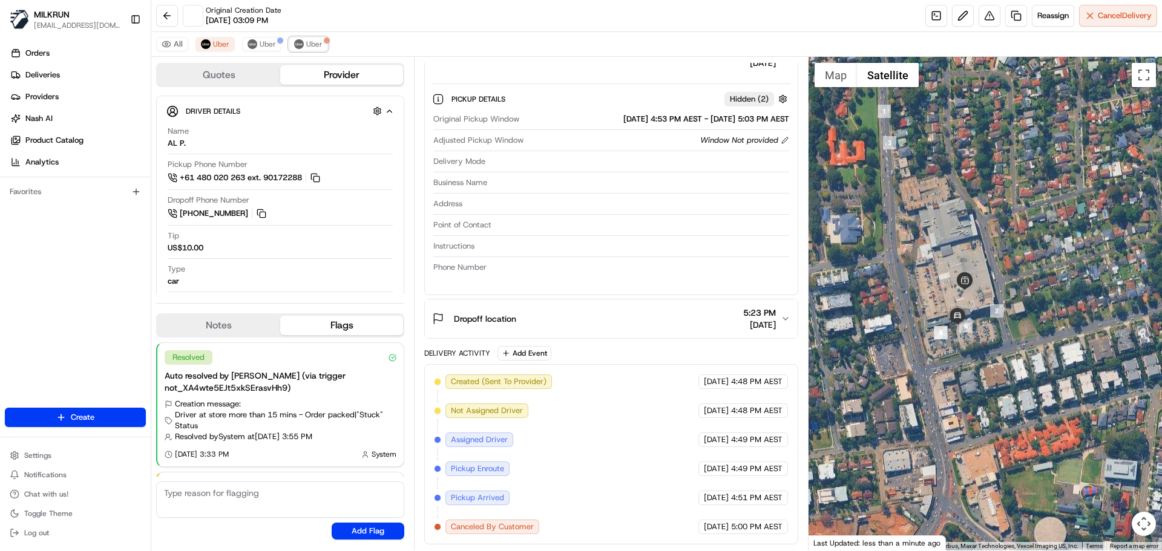
click at [312, 42] on span "Uber" at bounding box center [314, 44] width 16 height 10
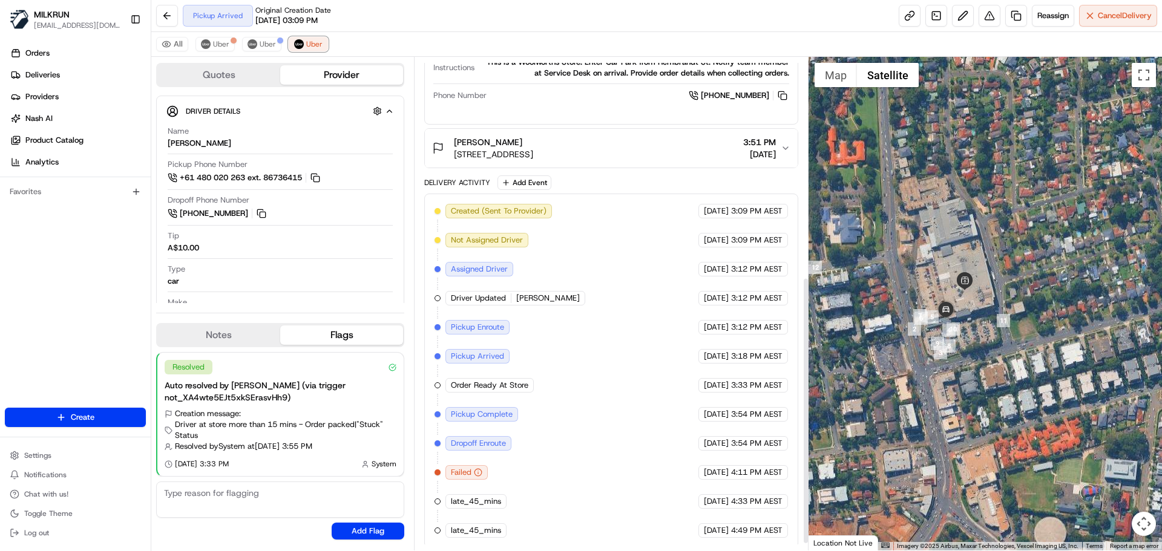
scroll to position [418, 0]
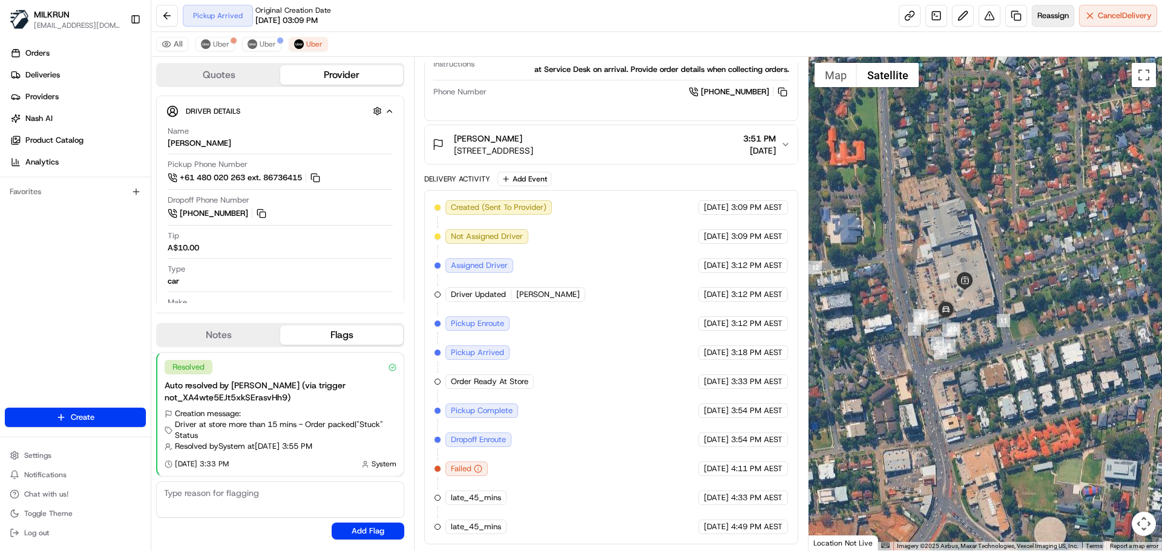
click at [1056, 14] on span "Reassign" at bounding box center [1052, 15] width 31 height 11
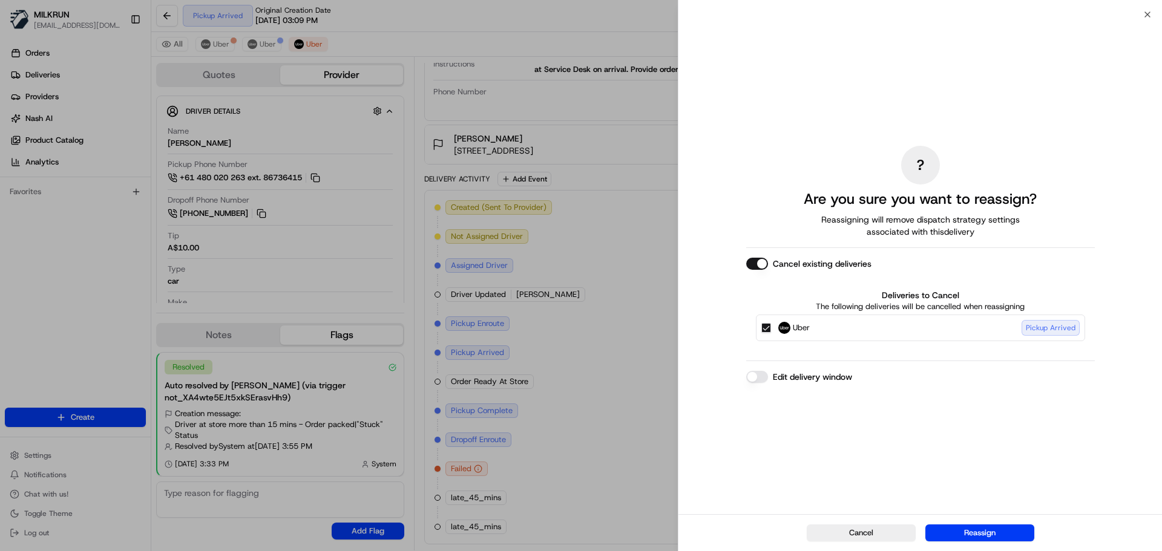
drag, startPoint x: 761, startPoint y: 326, endPoint x: 780, endPoint y: 344, distance: 26.5
click at [765, 327] on button "Uber Pickup Arrived" at bounding box center [766, 328] width 10 height 10
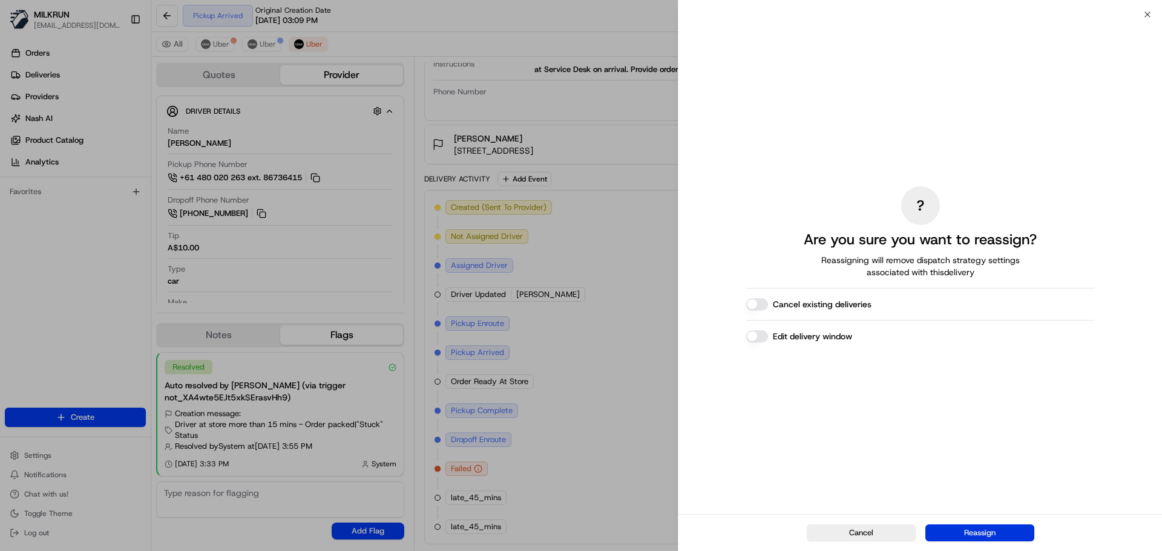
click at [981, 530] on button "Reassign" at bounding box center [980, 533] width 109 height 17
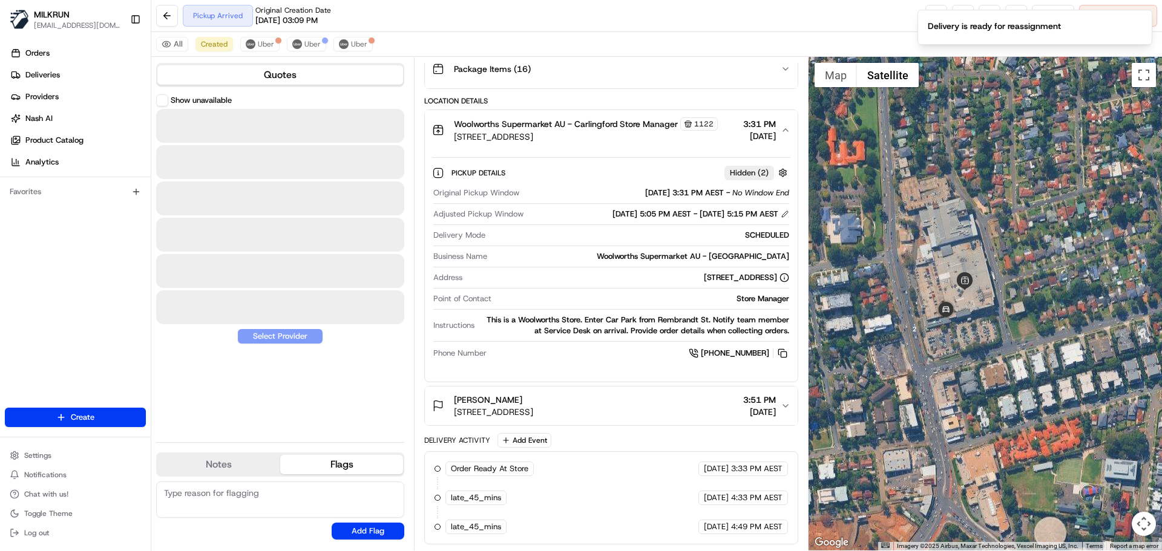
scroll to position [177, 0]
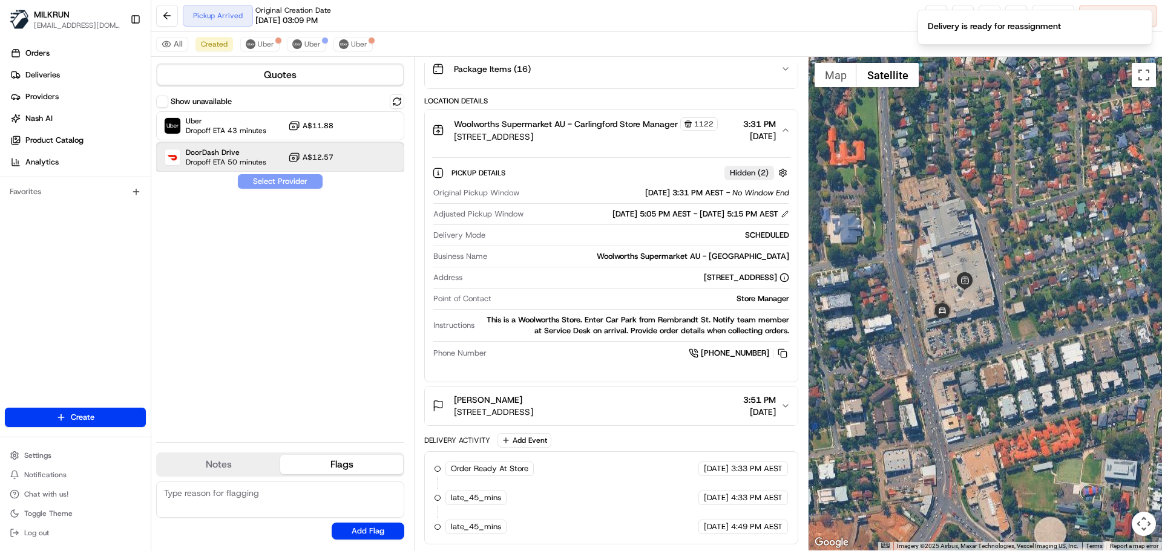
drag, startPoint x: 220, startPoint y: 151, endPoint x: 289, endPoint y: 205, distance: 87.5
click at [221, 151] on span "DoorDash Drive" at bounding box center [226, 153] width 81 height 10
click at [294, 184] on button "Assign Provider" at bounding box center [280, 181] width 86 height 15
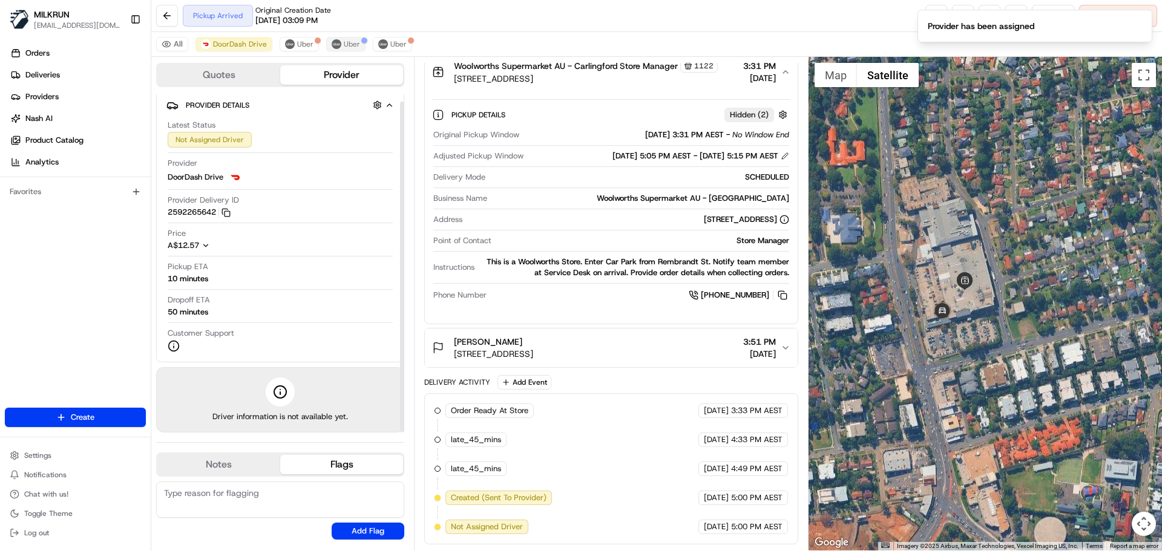
scroll to position [7, 0]
click at [344, 44] on span "Uber" at bounding box center [352, 44] width 16 height 10
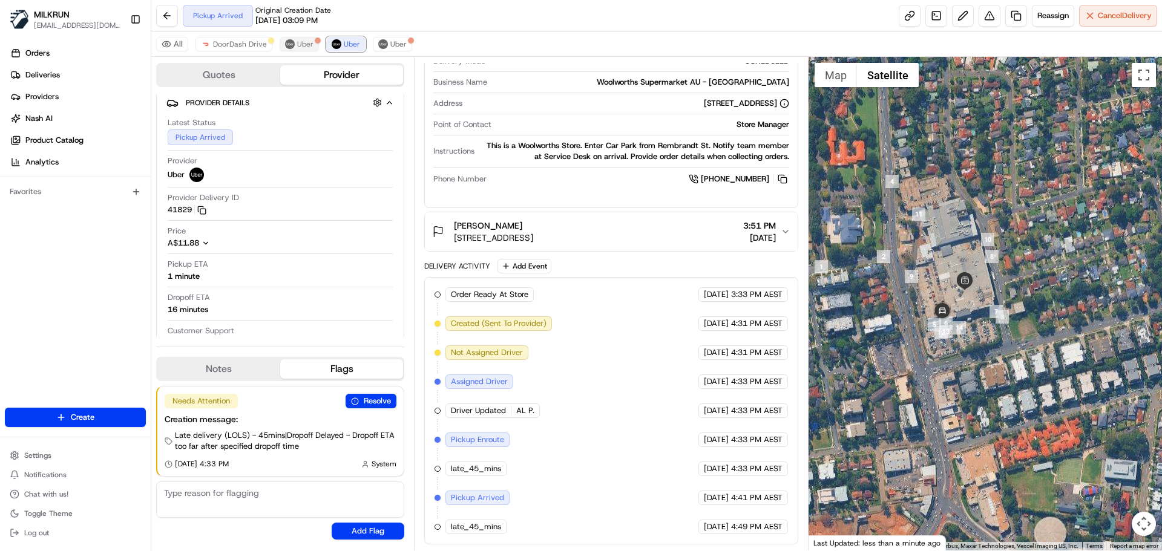
drag, startPoint x: 346, startPoint y: 40, endPoint x: 296, endPoint y: 48, distance: 50.3
click at [295, 48] on div "All DoorDash Drive Uber Uber Uber" at bounding box center [656, 44] width 1011 height 25
click at [349, 44] on span "Uber" at bounding box center [352, 44] width 16 height 10
drag, startPoint x: 251, startPoint y: 46, endPoint x: 269, endPoint y: 54, distance: 19.5
click at [252, 46] on span "DoorDash Drive" at bounding box center [240, 44] width 54 height 10
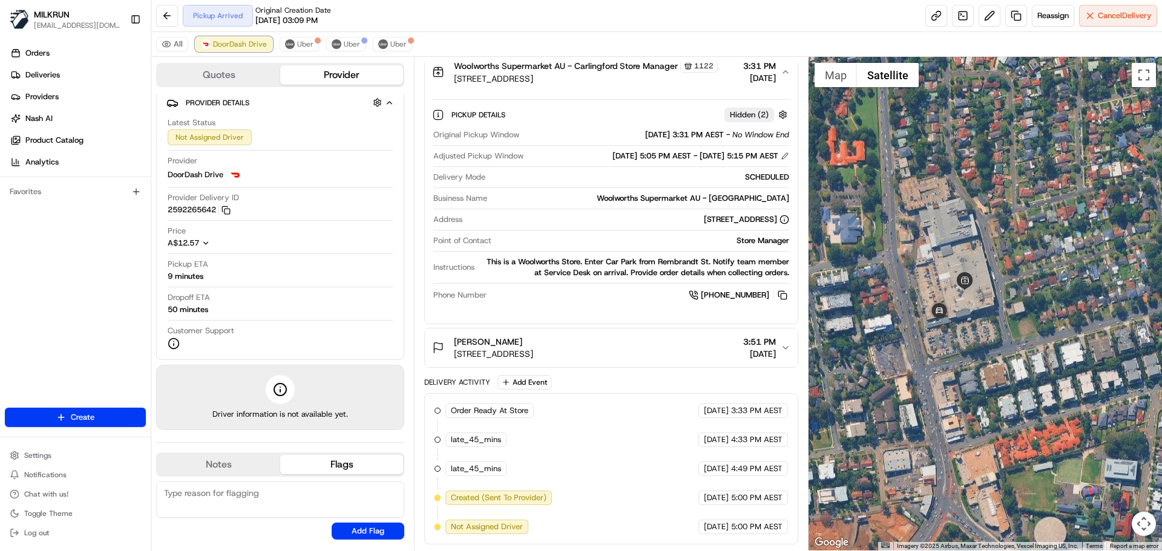
scroll to position [235, 0]
click at [300, 39] on span "Uber" at bounding box center [305, 44] width 16 height 10
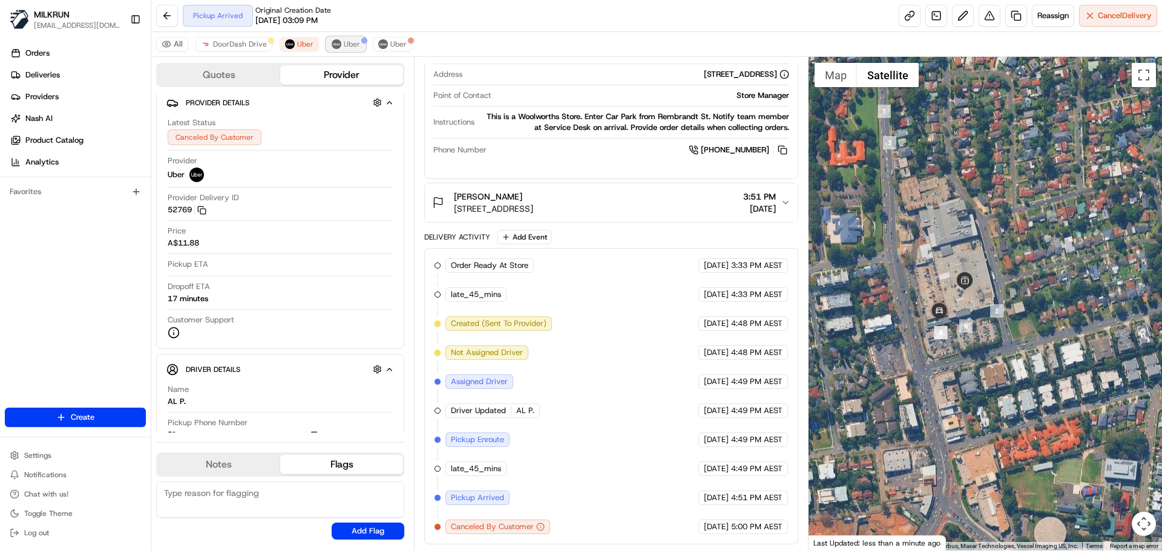
click at [348, 41] on span "Uber" at bounding box center [352, 44] width 16 height 10
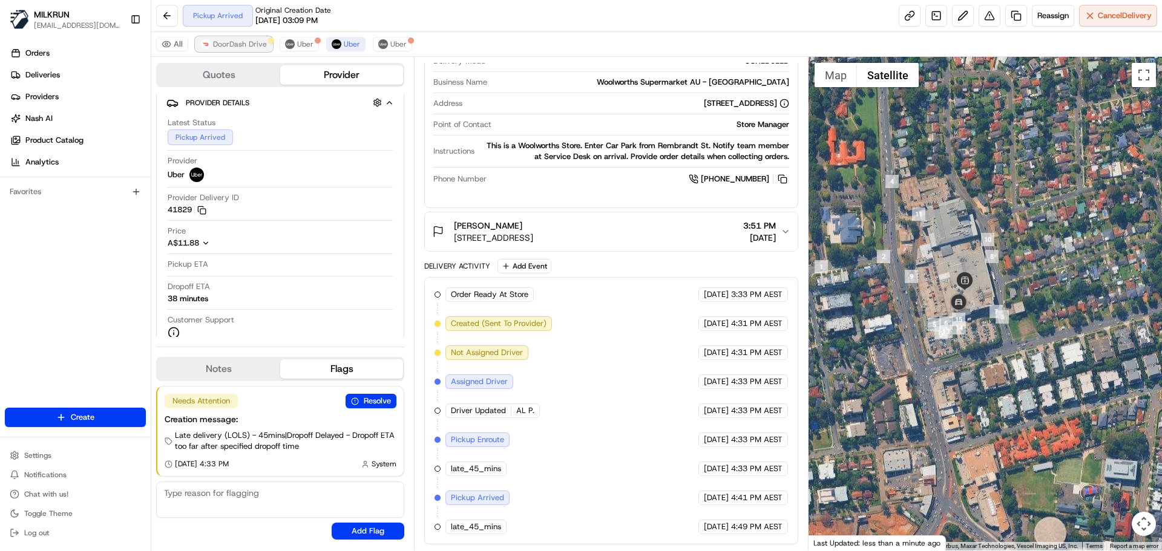
drag, startPoint x: 257, startPoint y: 39, endPoint x: 111, endPoint y: 38, distance: 146.5
click at [258, 38] on button "DoorDash Drive" at bounding box center [234, 44] width 77 height 15
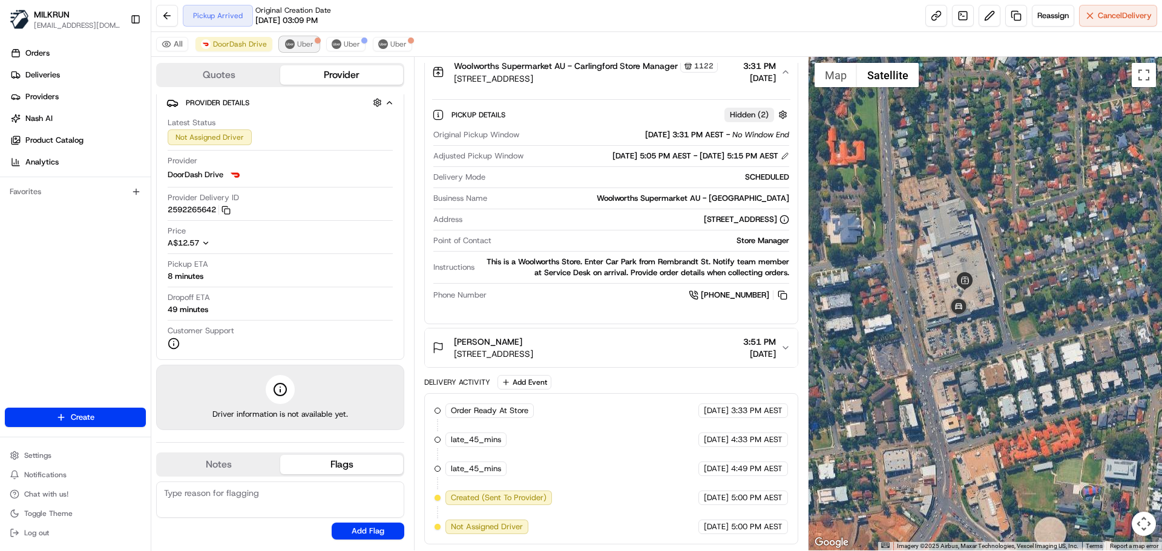
click at [303, 42] on span "Uber" at bounding box center [305, 44] width 16 height 10
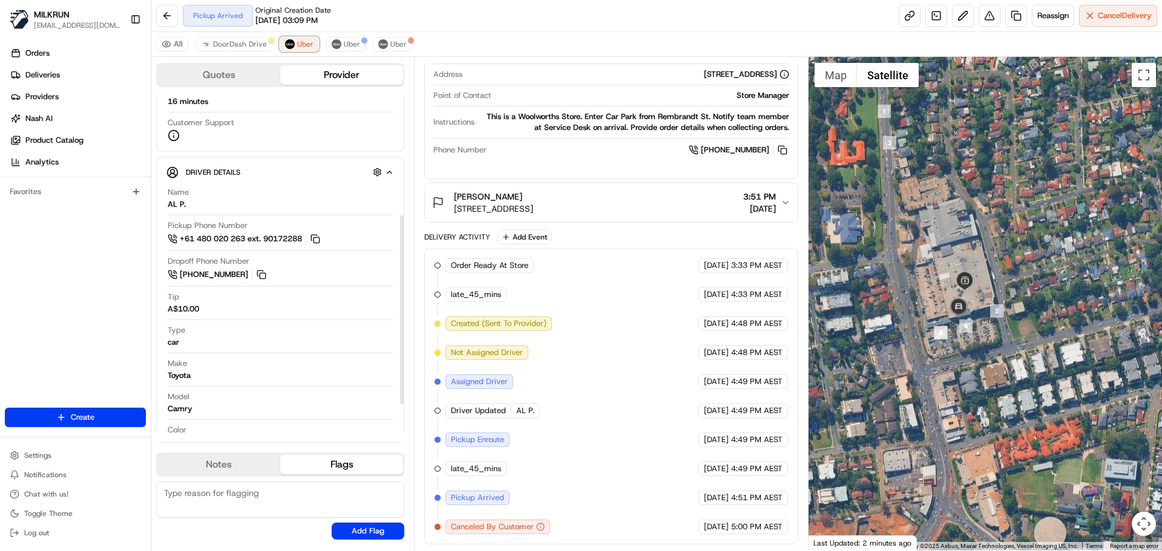
scroll to position [242, 0]
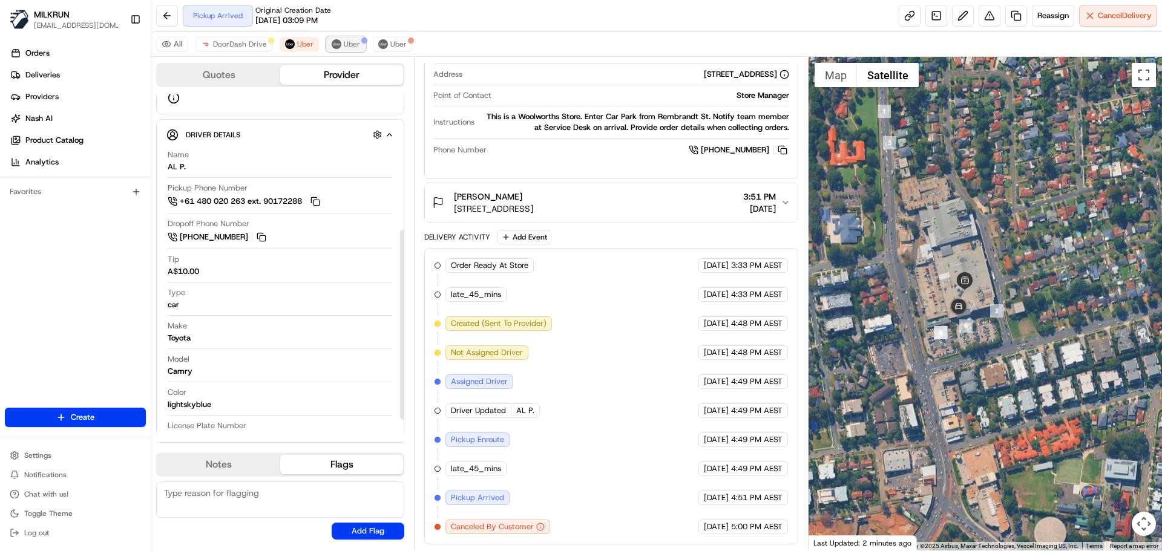
click at [350, 46] on span "Uber" at bounding box center [352, 44] width 16 height 10
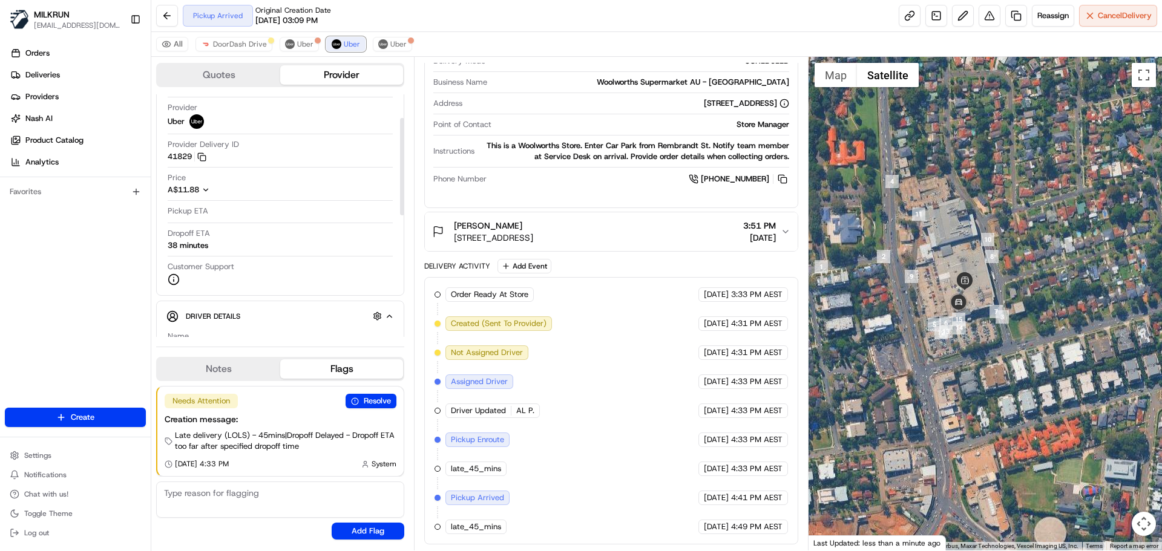
scroll to position [59, 0]
click at [1048, 8] on button "Reassign" at bounding box center [1053, 16] width 42 height 22
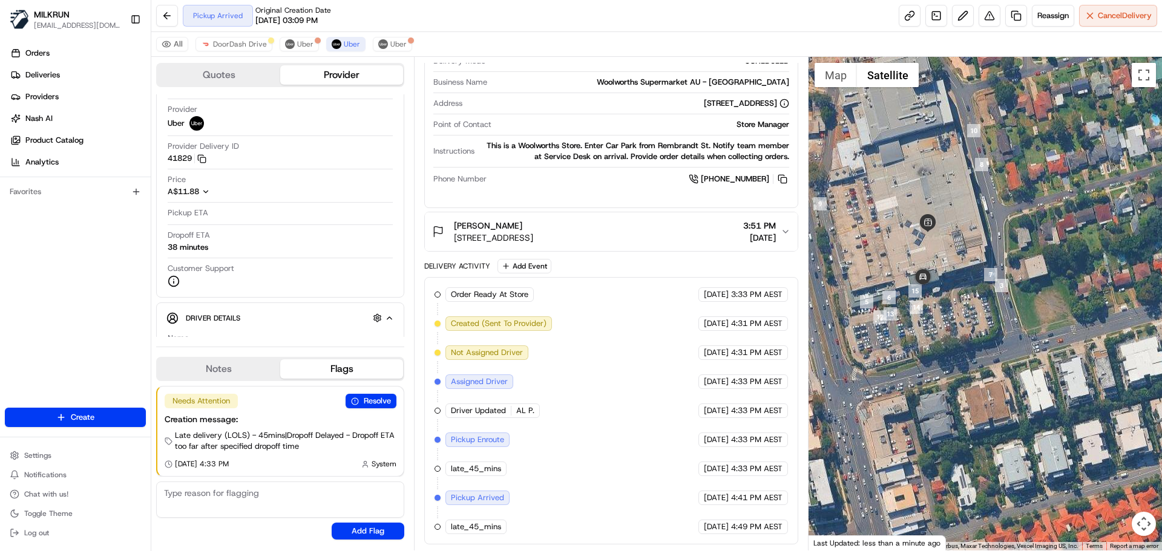
drag, startPoint x: 958, startPoint y: 289, endPoint x: 886, endPoint y: 185, distance: 126.5
click at [984, 234] on div at bounding box center [986, 304] width 354 height 494
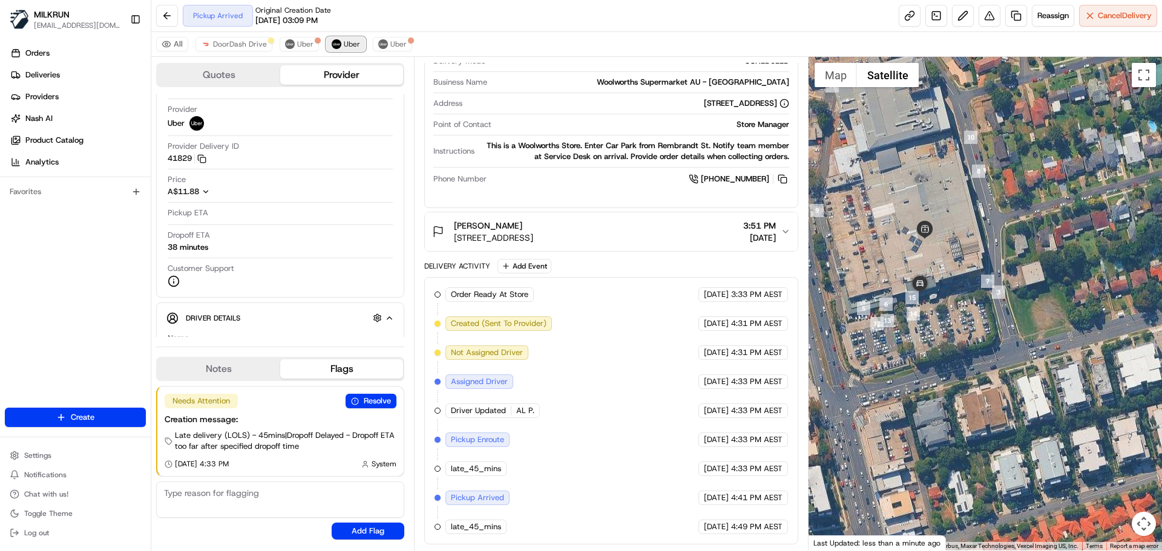
drag, startPoint x: 340, startPoint y: 45, endPoint x: 352, endPoint y: 48, distance: 12.5
click at [340, 44] on button "Uber" at bounding box center [345, 44] width 39 height 15
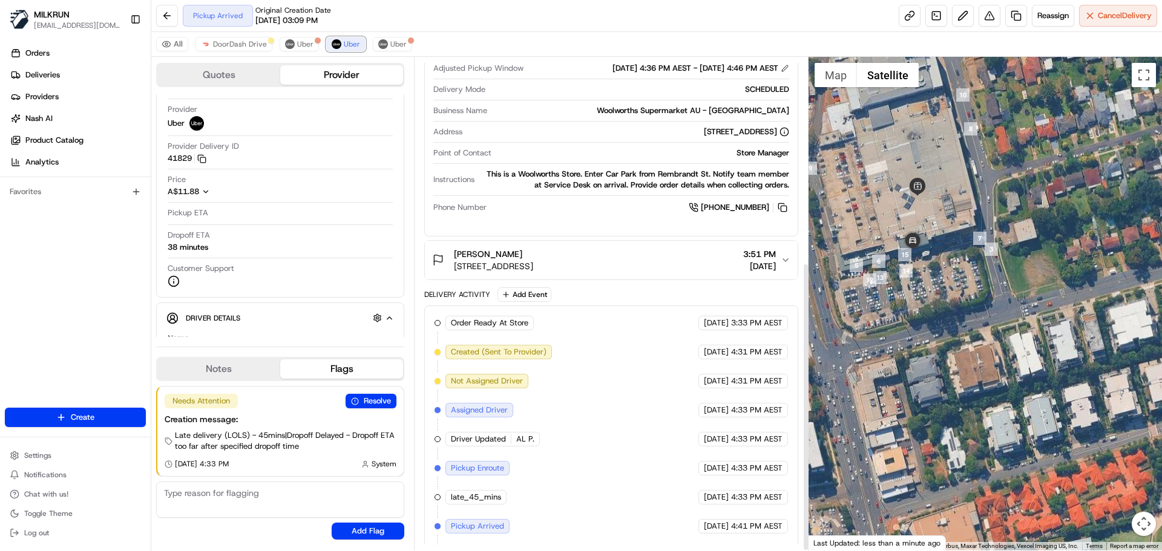
scroll to position [352, 0]
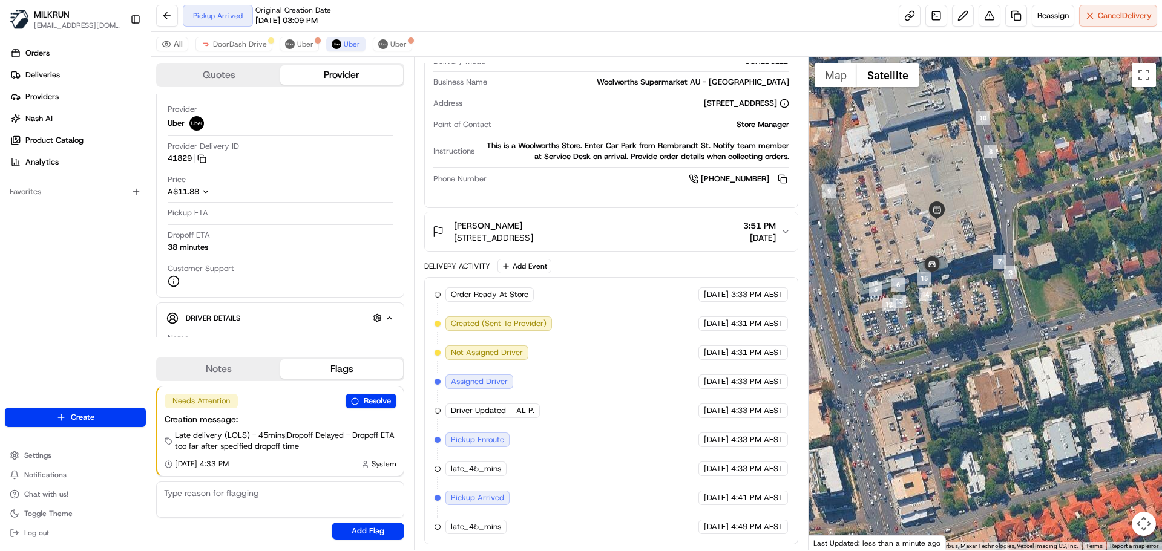
drag, startPoint x: 969, startPoint y: 257, endPoint x: 989, endPoint y: 283, distance: 32.3
click at [989, 283] on div at bounding box center [986, 304] width 354 height 494
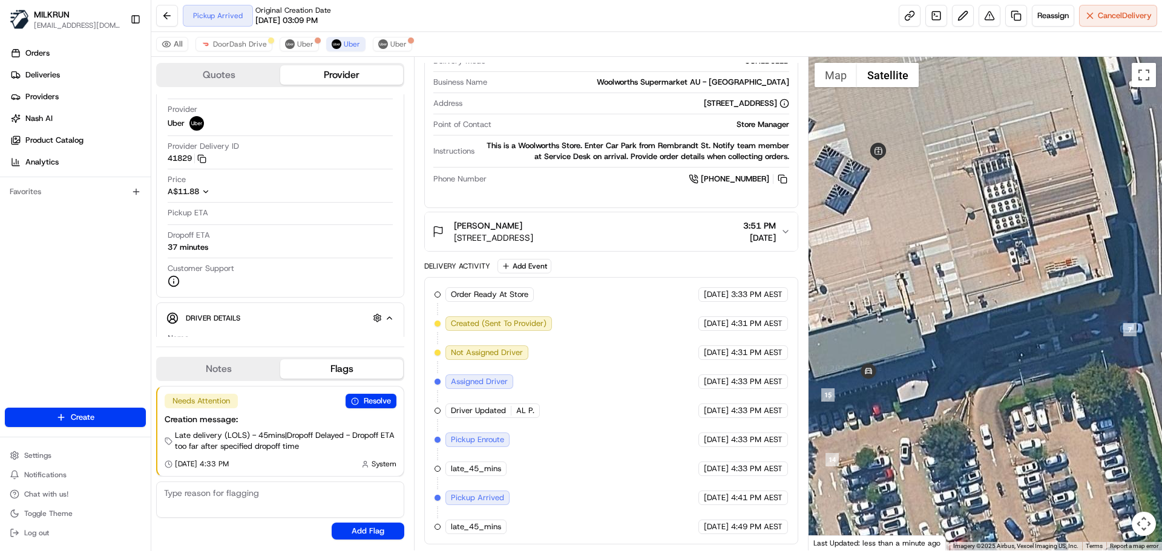
drag, startPoint x: 921, startPoint y: 219, endPoint x: 976, endPoint y: 166, distance: 77.1
click at [977, 165] on div at bounding box center [986, 304] width 354 height 494
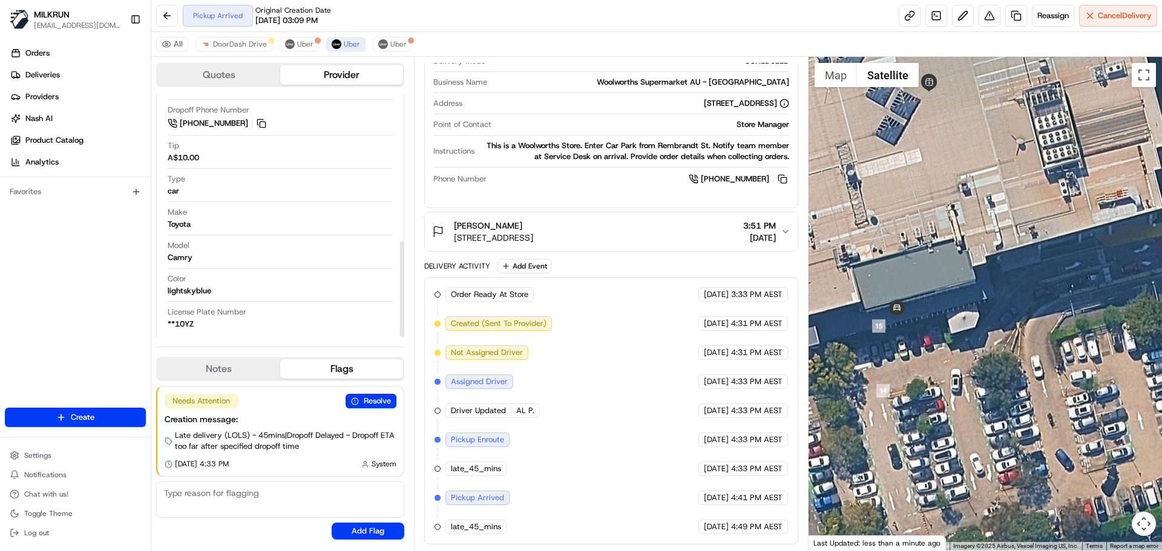
scroll to position [372, 0]
click at [227, 44] on span "DoorDash Drive" at bounding box center [240, 44] width 54 height 10
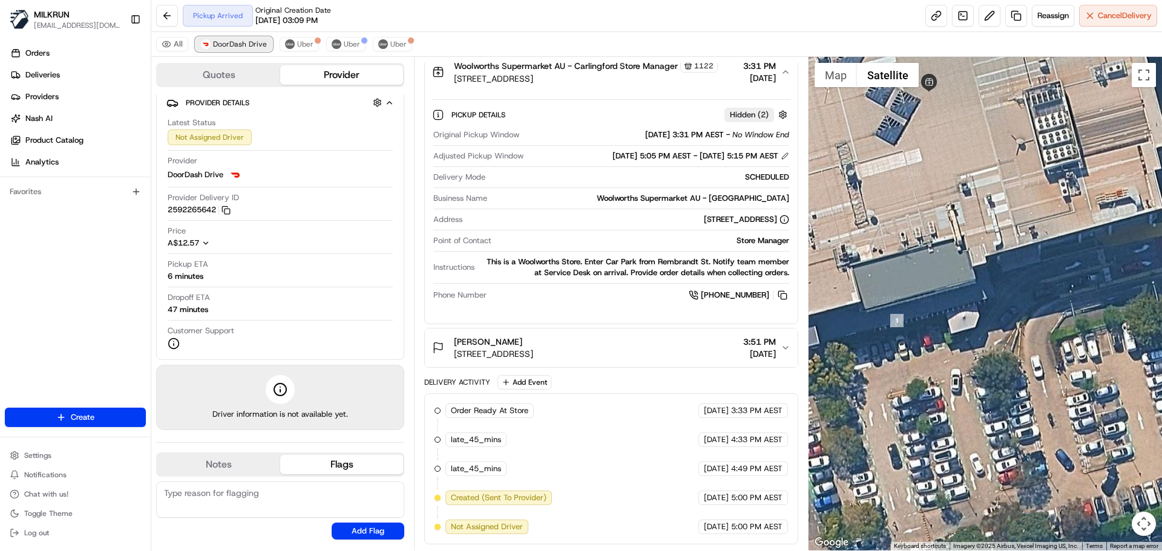
scroll to position [235, 0]
click at [351, 44] on span "Uber" at bounding box center [352, 44] width 16 height 10
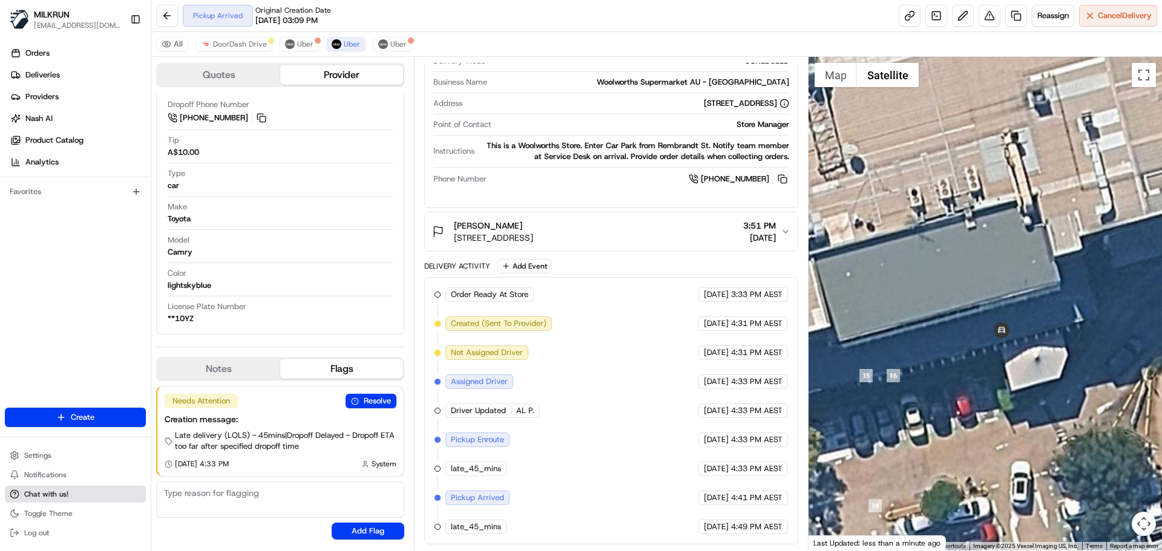
scroll to position [372, 0]
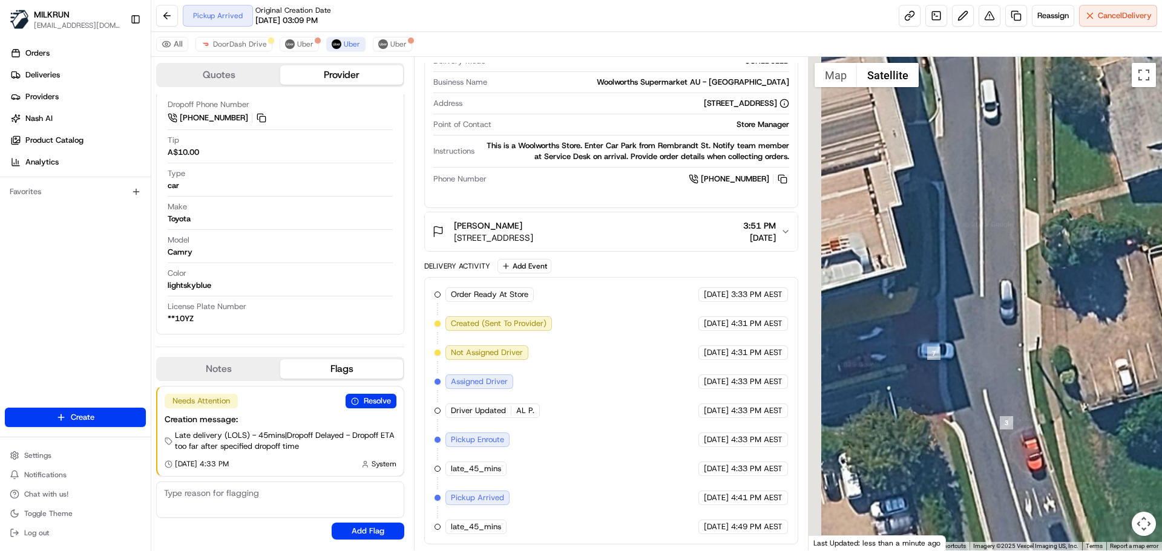
drag, startPoint x: 930, startPoint y: 338, endPoint x: 1103, endPoint y: 284, distance: 182.1
click at [1162, 295] on div at bounding box center [986, 304] width 354 height 494
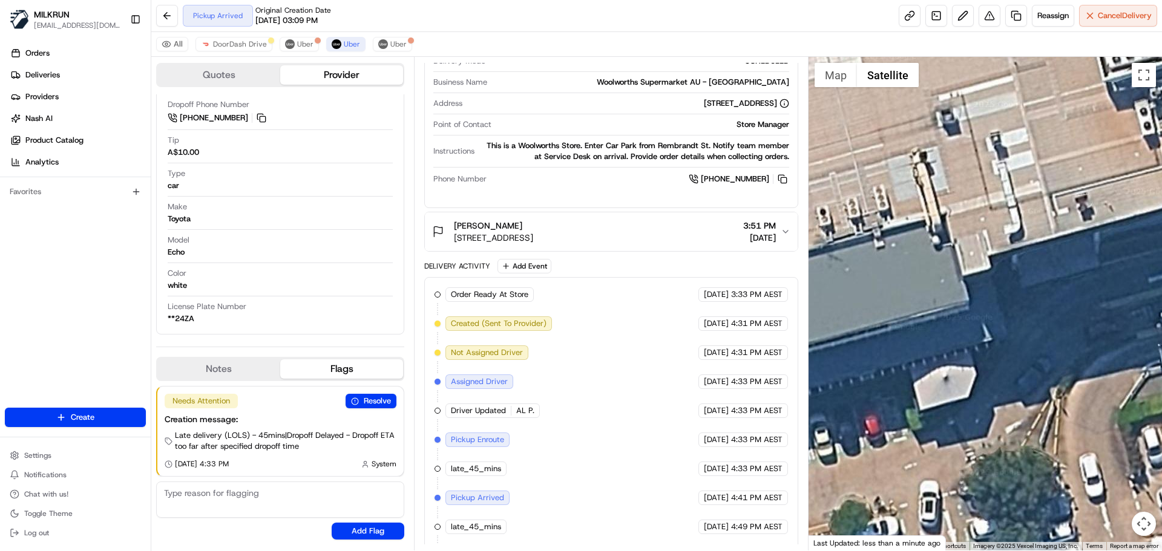
scroll to position [381, 0]
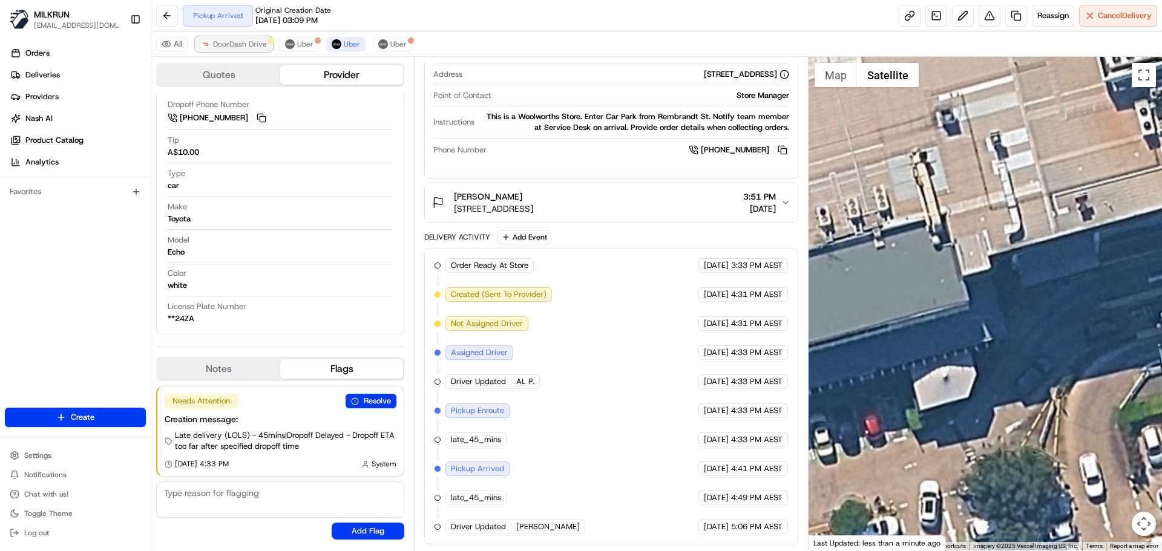
click at [227, 47] on span "DoorDash Drive" at bounding box center [240, 44] width 54 height 10
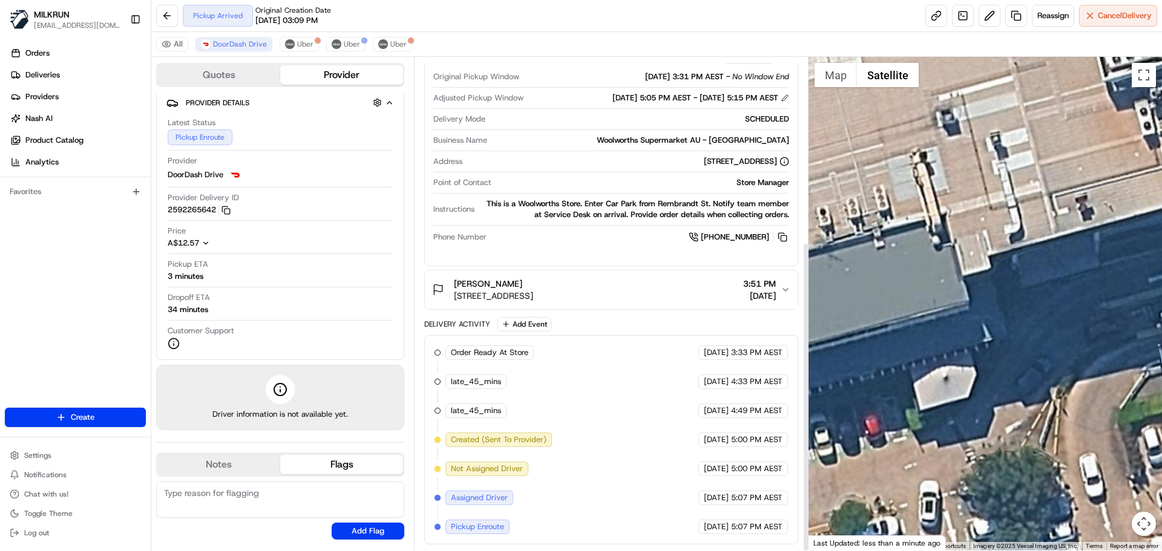
scroll to position [74, 0]
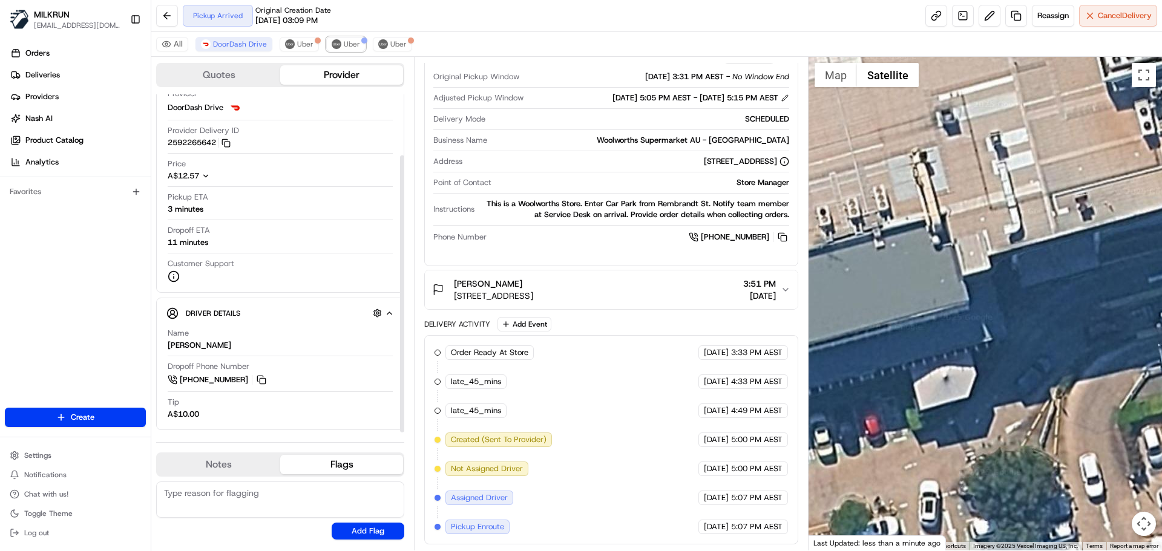
drag, startPoint x: 344, startPoint y: 45, endPoint x: 434, endPoint y: 124, distance: 119.2
click at [353, 53] on div "All DoorDash Drive Uber Uber Uber" at bounding box center [656, 44] width 1011 height 25
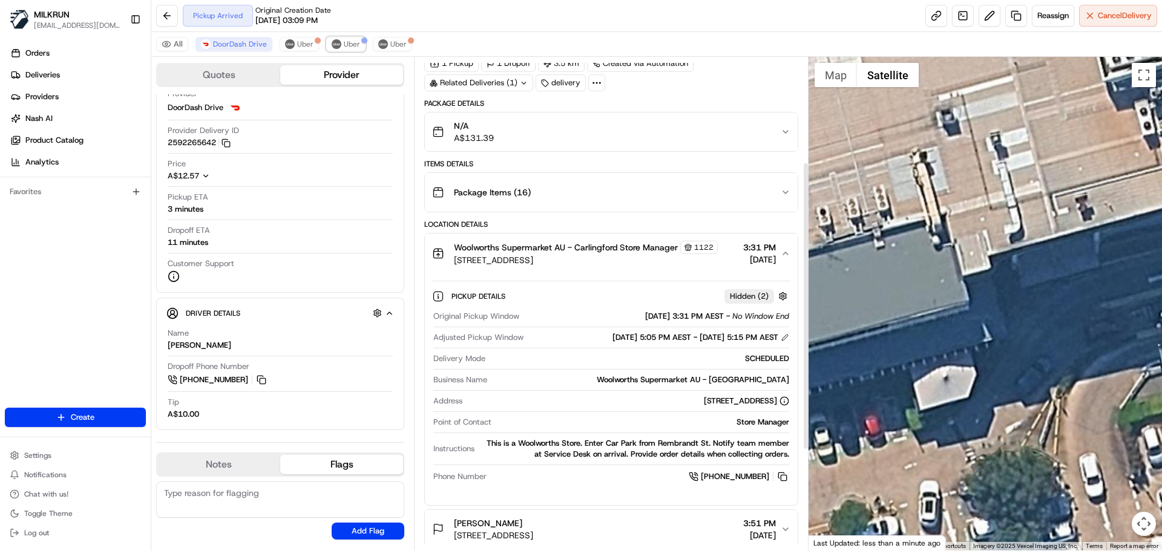
scroll to position [49, 0]
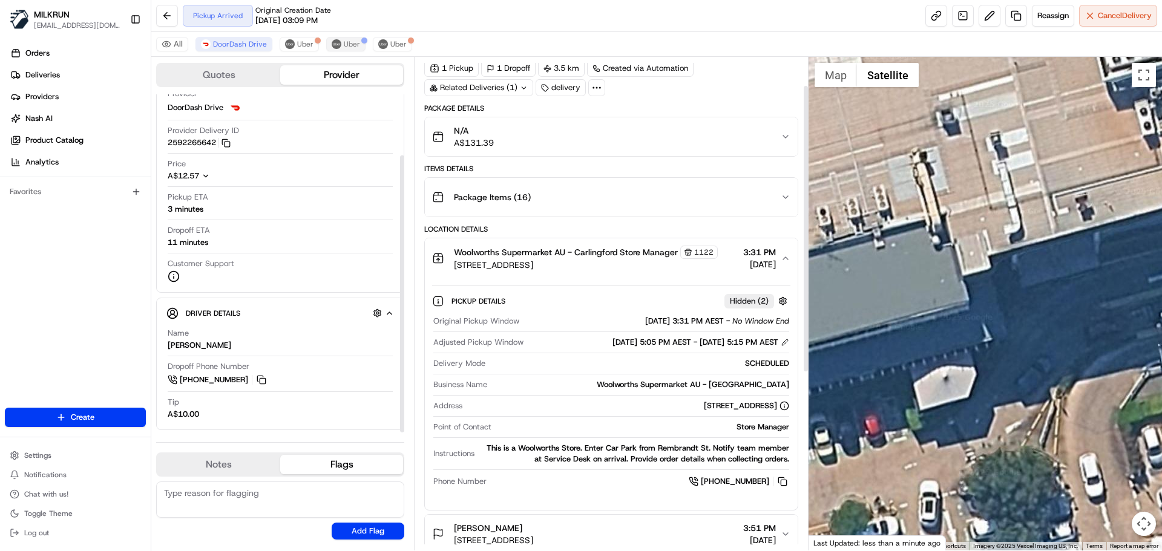
click at [349, 37] on div "All DoorDash Drive Uber Uber Uber" at bounding box center [656, 44] width 1011 height 25
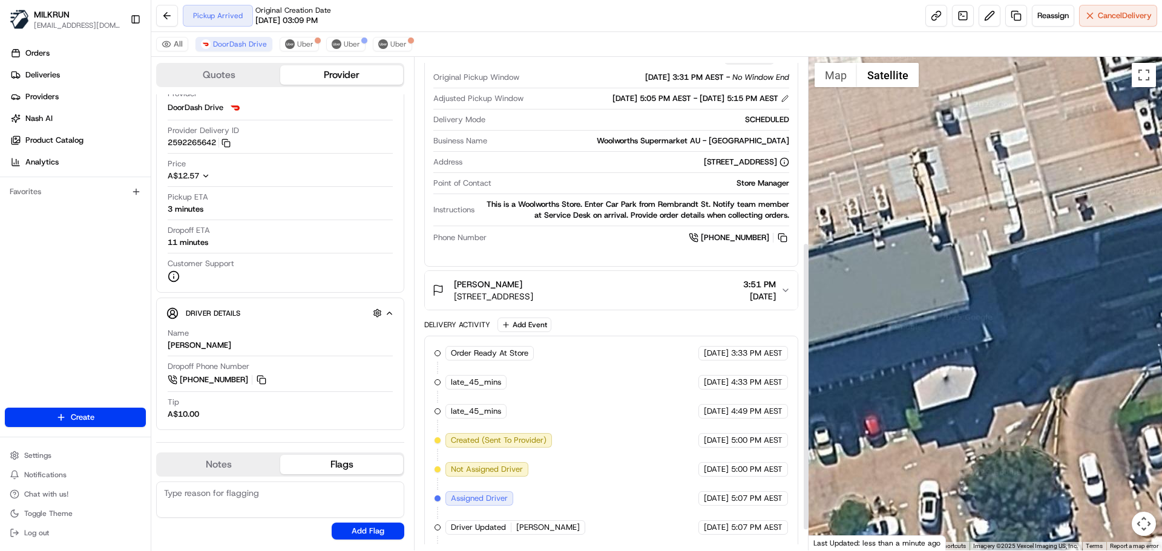
scroll to position [352, 0]
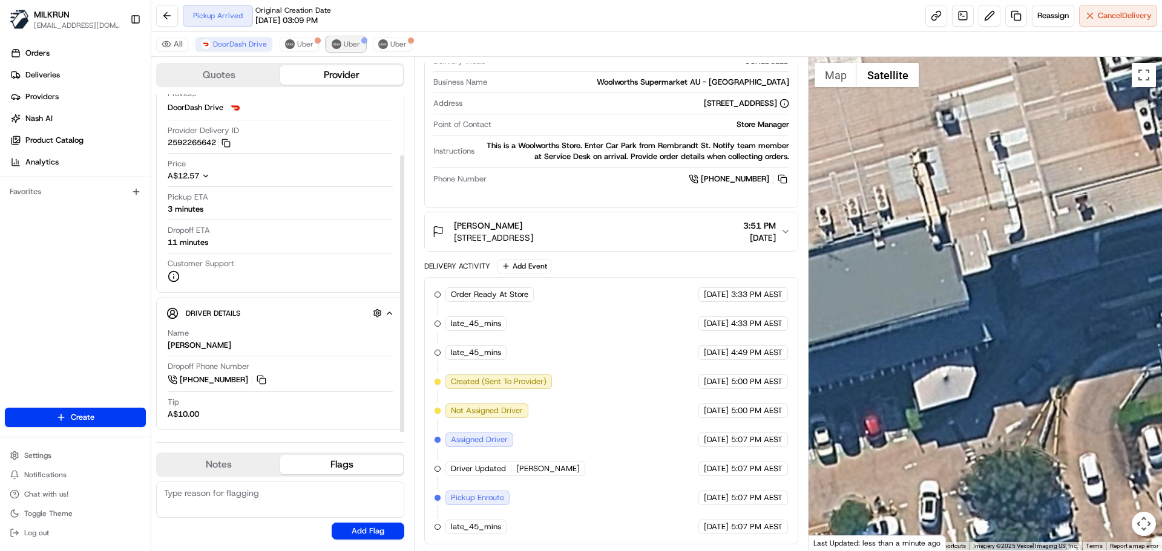
click at [344, 41] on span "Uber" at bounding box center [352, 44] width 16 height 10
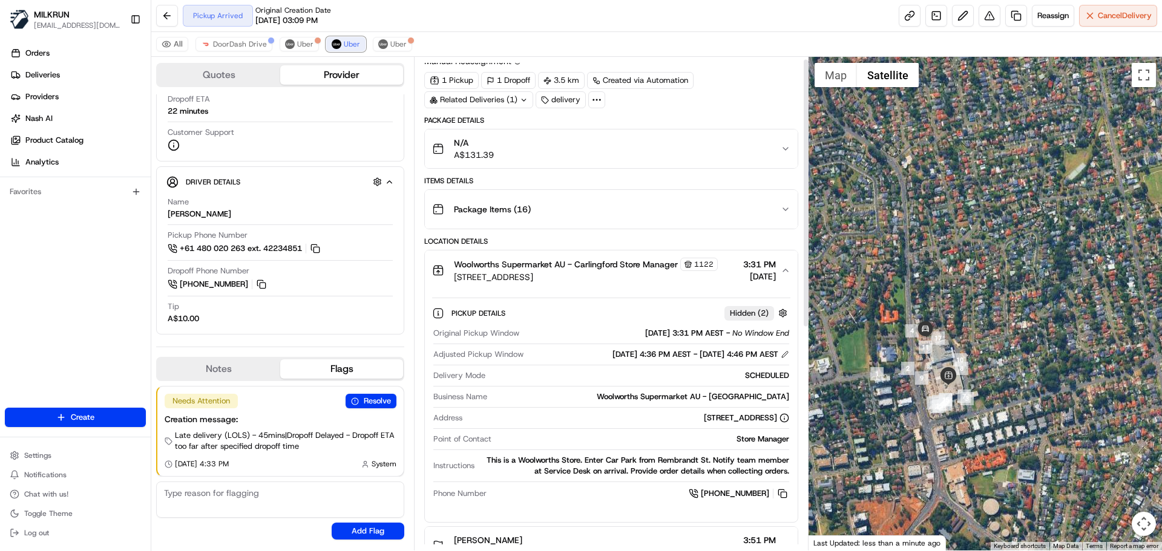
scroll to position [0, 0]
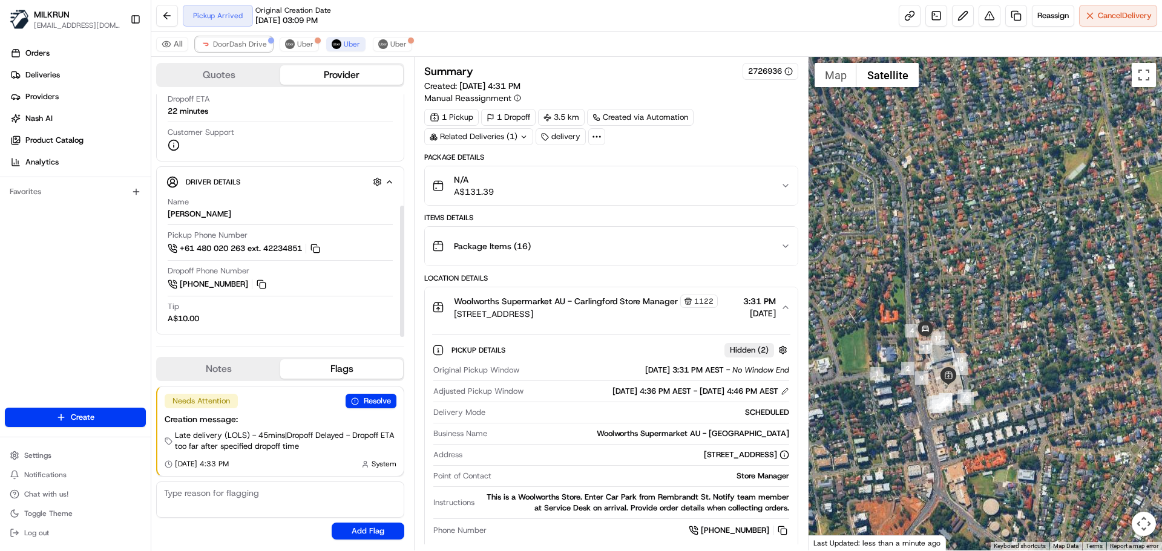
drag, startPoint x: 252, startPoint y: 43, endPoint x: 277, endPoint y: 71, distance: 37.4
click at [253, 43] on span "DoorDash Drive" at bounding box center [240, 44] width 54 height 10
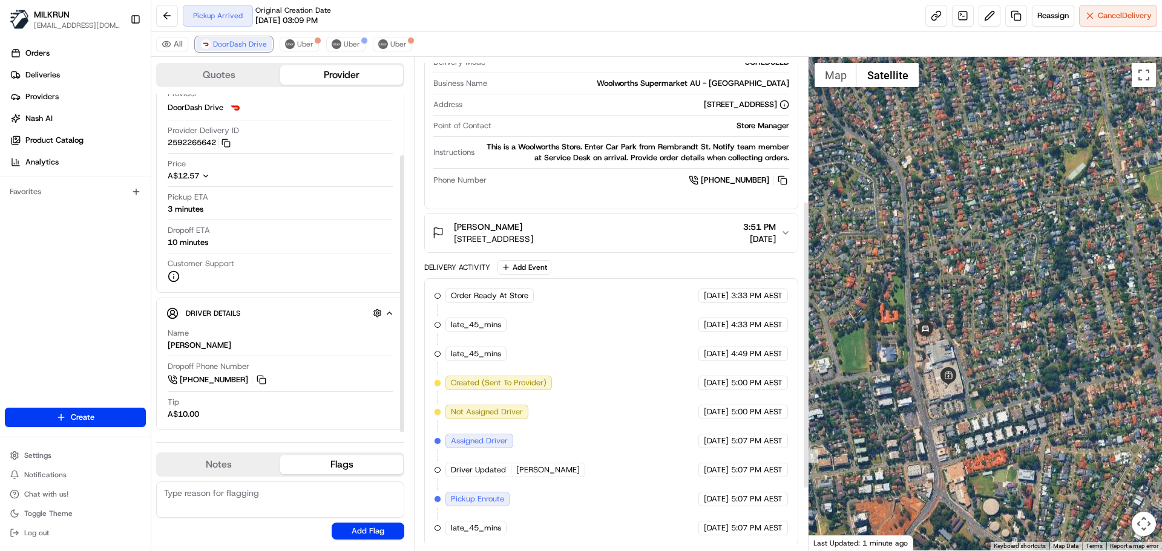
scroll to position [352, 0]
drag, startPoint x: 348, startPoint y: 42, endPoint x: 359, endPoint y: 47, distance: 11.9
click at [349, 42] on span "Uber" at bounding box center [352, 44] width 16 height 10
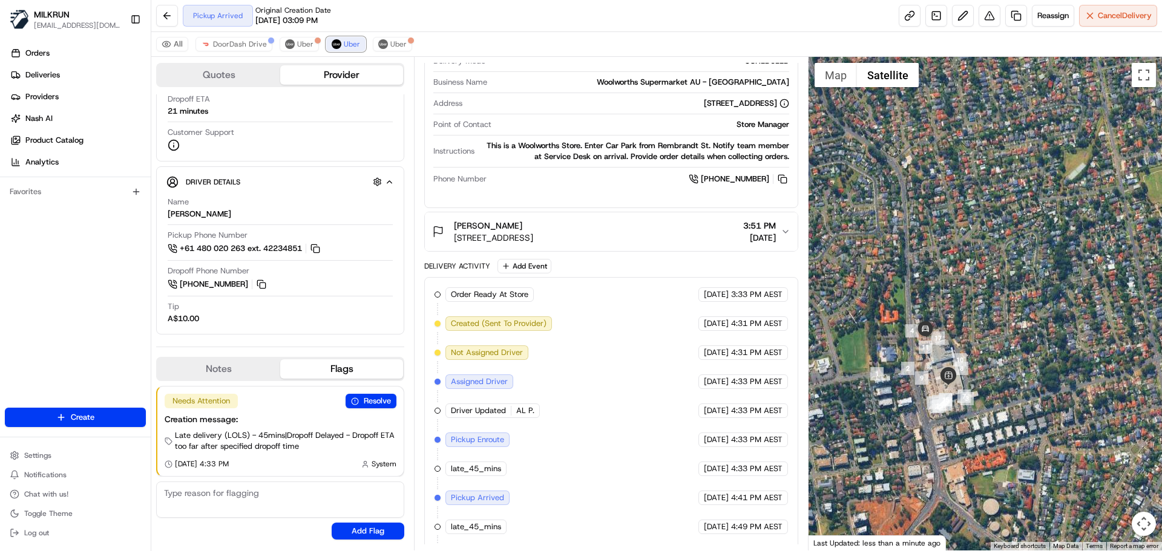
scroll to position [410, 0]
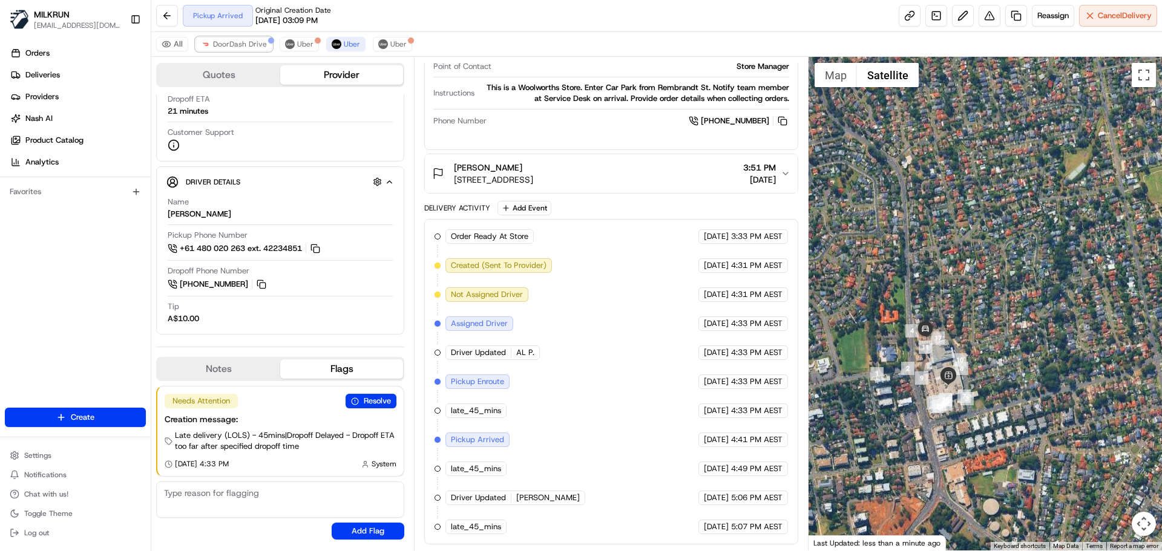
drag, startPoint x: 234, startPoint y: 47, endPoint x: 256, endPoint y: 75, distance: 35.7
click at [234, 47] on span "DoorDash Drive" at bounding box center [240, 44] width 54 height 10
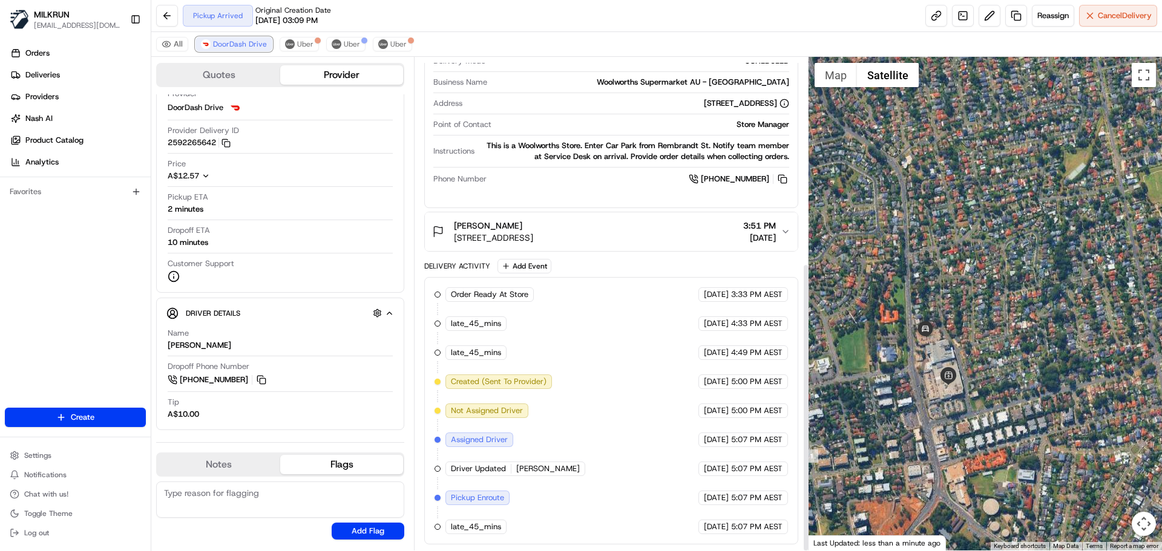
scroll to position [352, 0]
click at [346, 42] on span "Uber" at bounding box center [352, 44] width 16 height 10
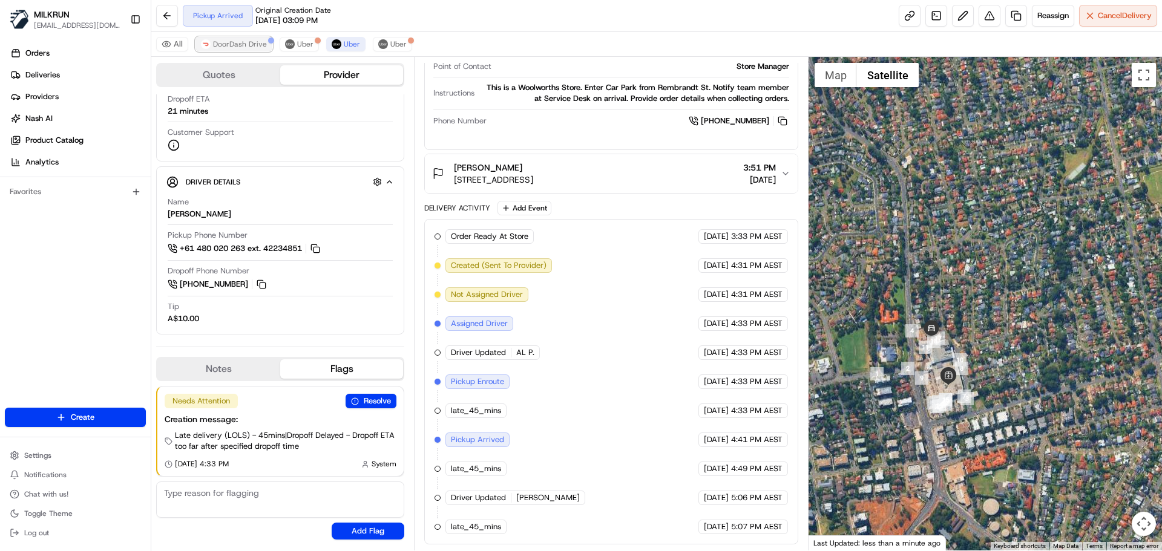
click at [242, 47] on span "DoorDash Drive" at bounding box center [240, 44] width 54 height 10
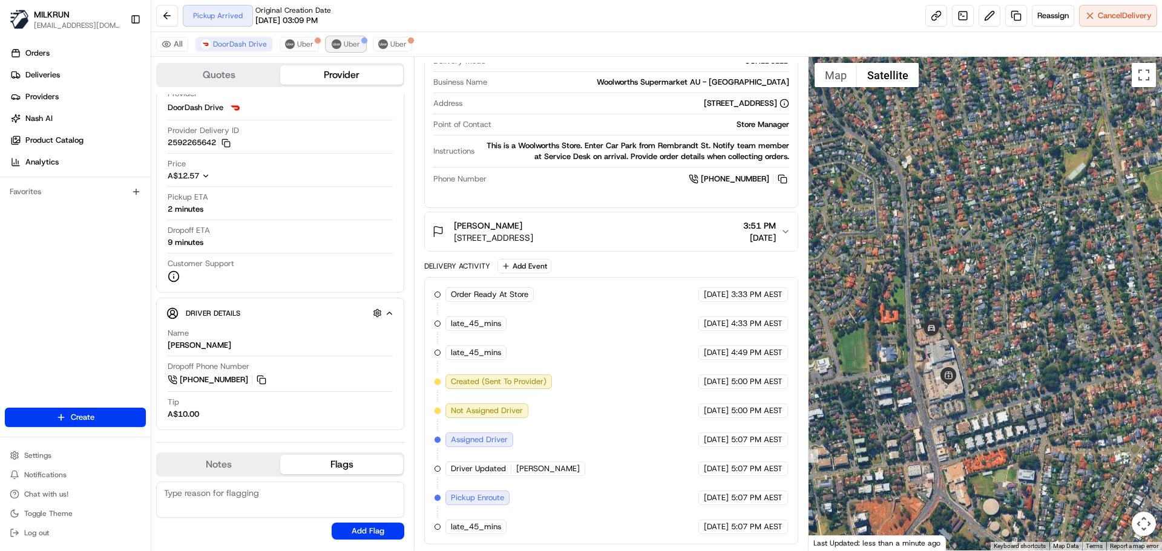
click at [357, 44] on span "Uber" at bounding box center [352, 44] width 16 height 10
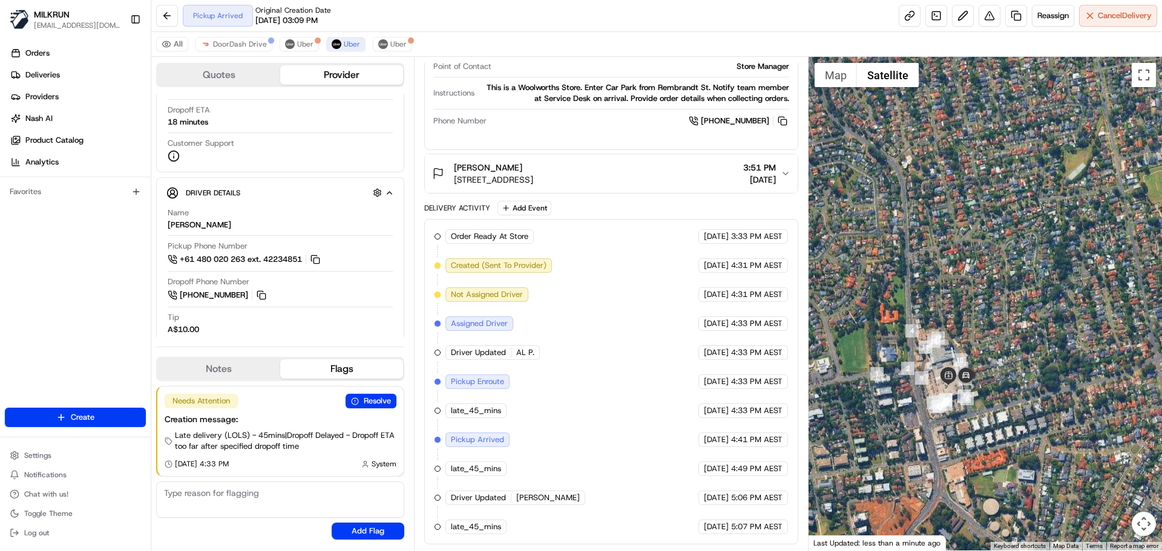
scroll to position [206, 0]
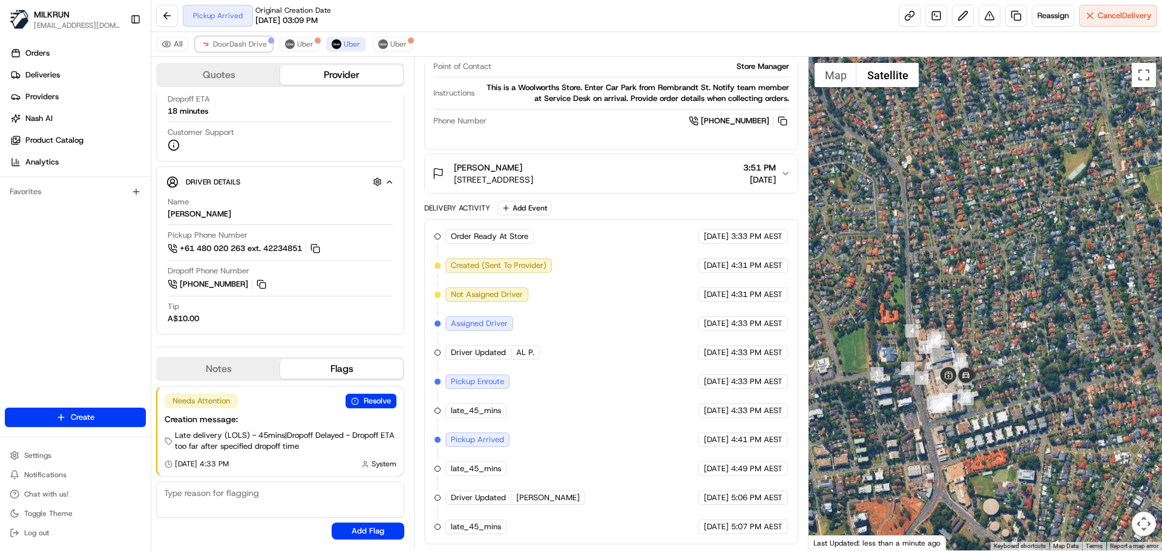
drag, startPoint x: 257, startPoint y: 48, endPoint x: 726, endPoint y: 421, distance: 598.9
click at [258, 48] on span "DoorDash Drive" at bounding box center [240, 44] width 54 height 10
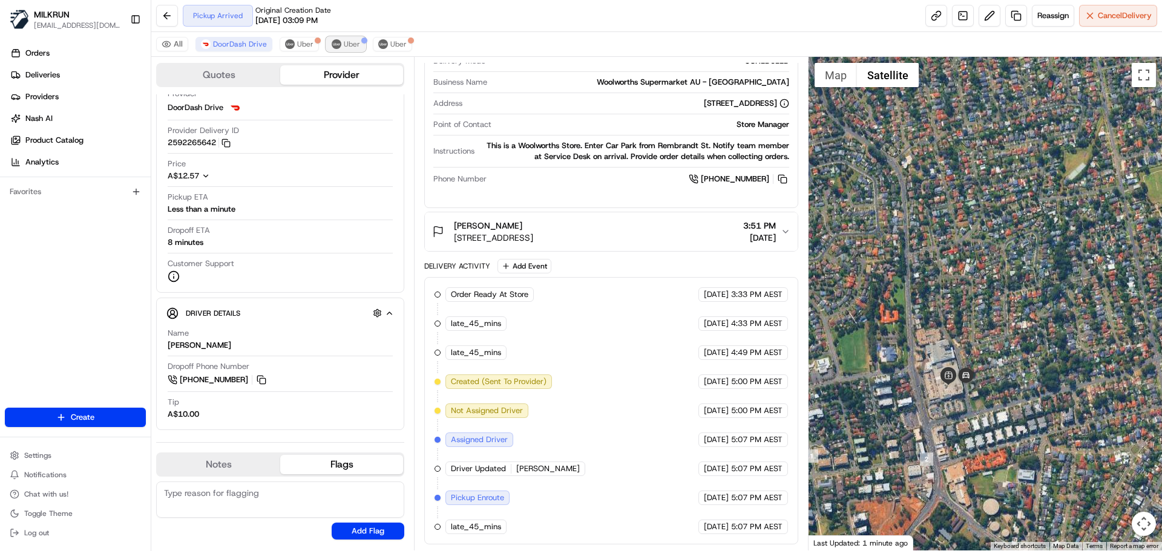
click at [353, 44] on span "Uber" at bounding box center [352, 44] width 16 height 10
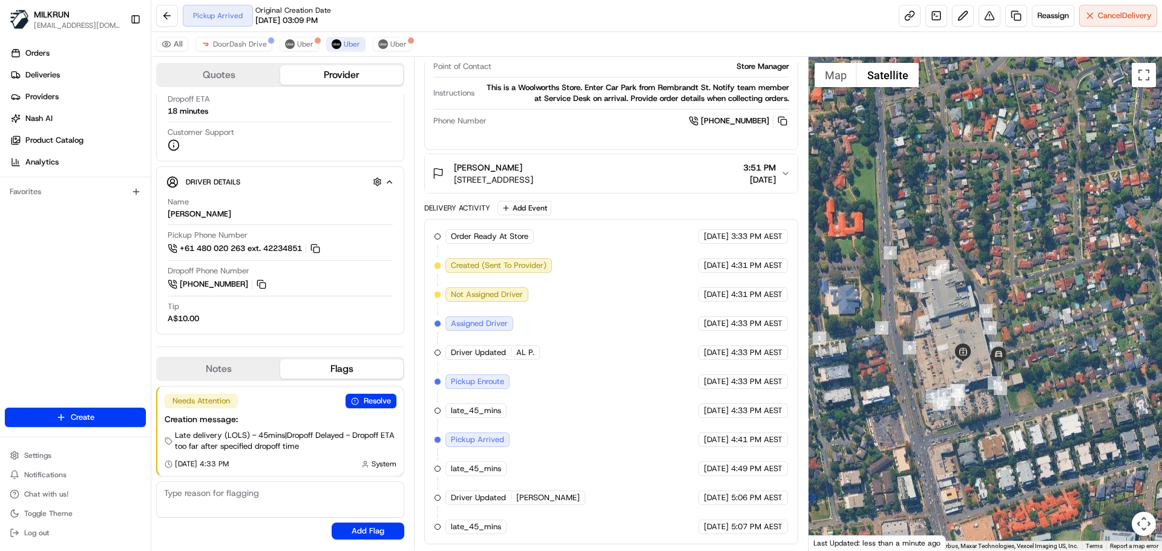
drag, startPoint x: 972, startPoint y: 320, endPoint x: 997, endPoint y: 226, distance: 97.2
click at [998, 225] on div at bounding box center [986, 304] width 354 height 494
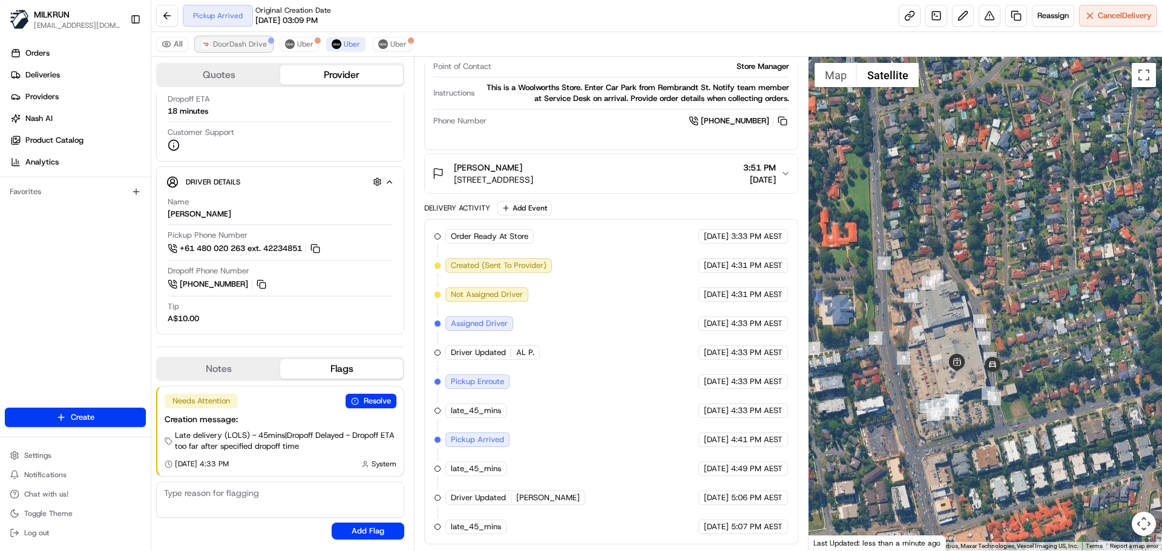
click at [250, 42] on span "DoorDash Drive" at bounding box center [240, 44] width 54 height 10
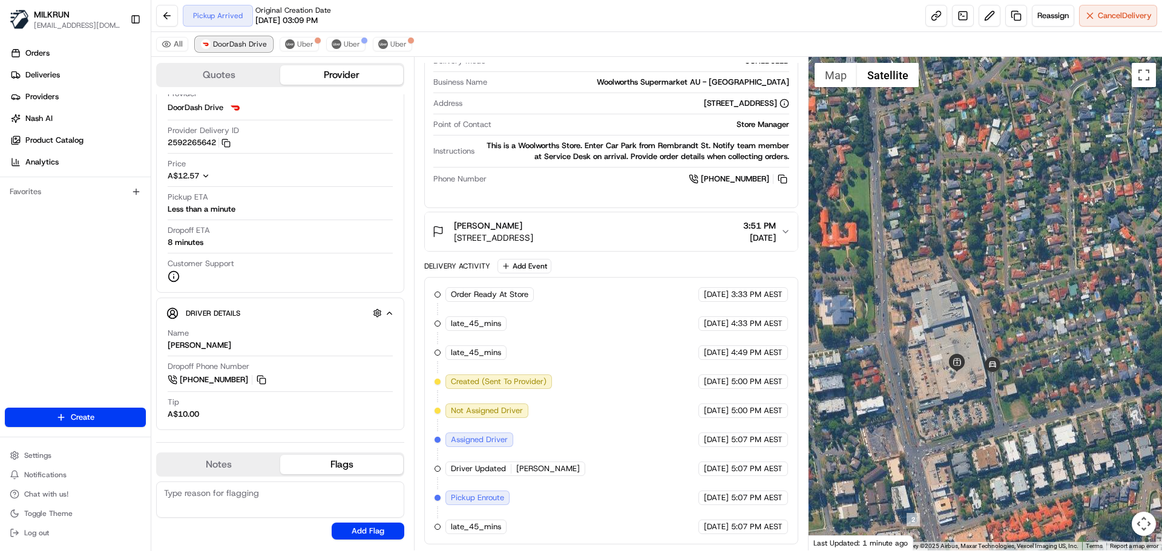
scroll to position [352, 0]
click at [346, 43] on span "Uber" at bounding box center [352, 44] width 16 height 10
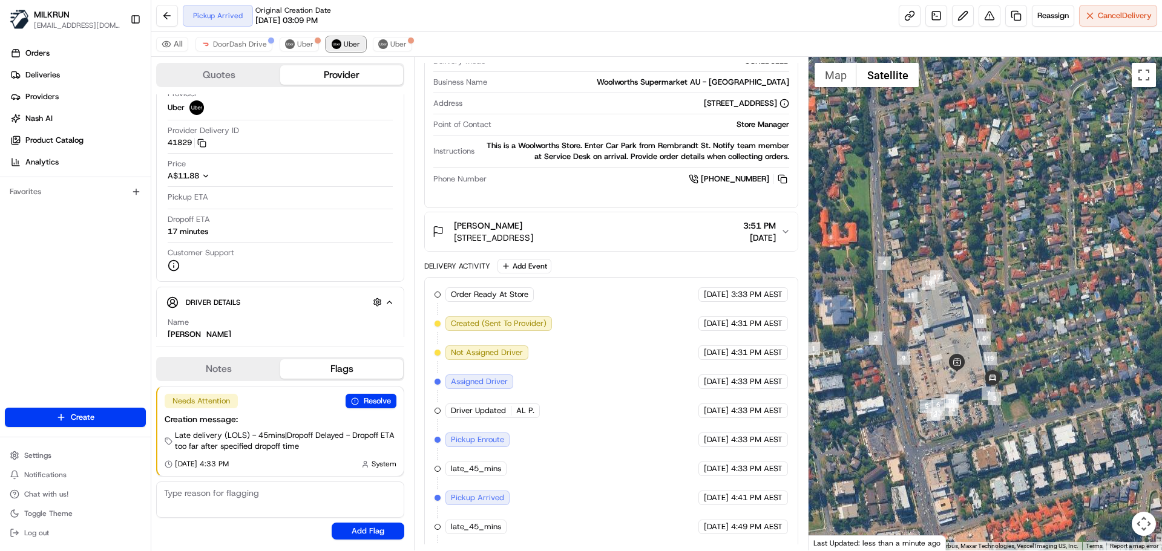
scroll to position [410, 0]
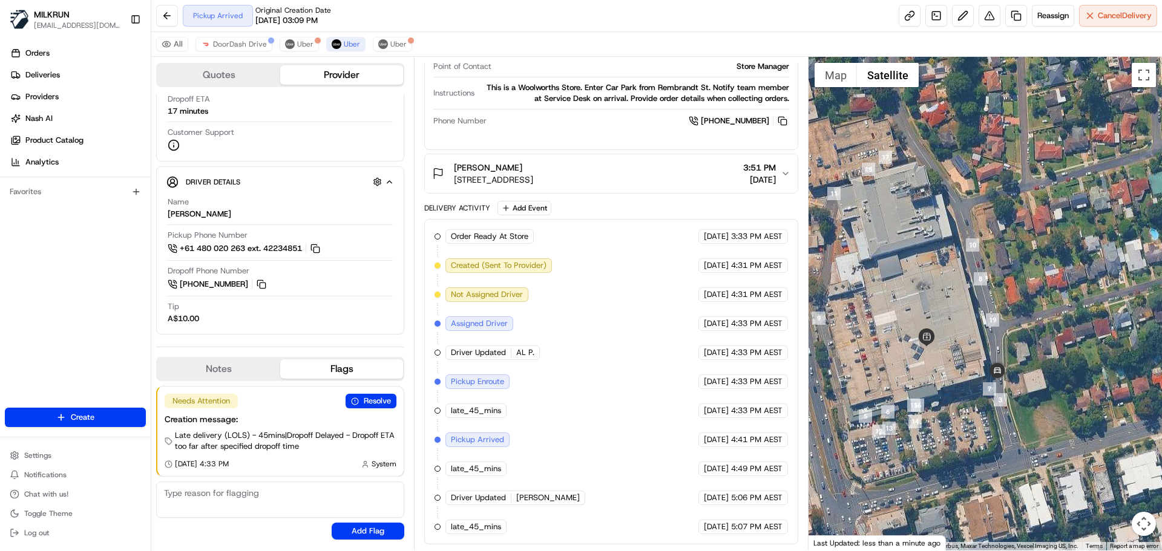
drag, startPoint x: 1023, startPoint y: 375, endPoint x: 1069, endPoint y: 386, distance: 47.3
click at [1069, 386] on div at bounding box center [986, 304] width 354 height 494
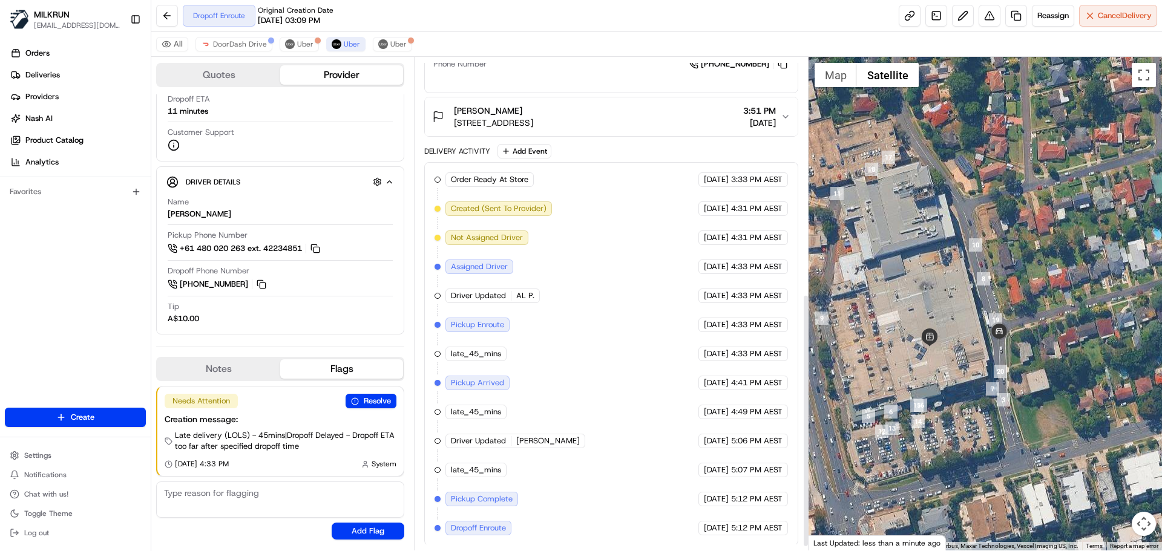
scroll to position [468, 0]
drag, startPoint x: 251, startPoint y: 45, endPoint x: 297, endPoint y: 39, distance: 46.9
click at [251, 44] on span "DoorDash Drive" at bounding box center [240, 44] width 54 height 10
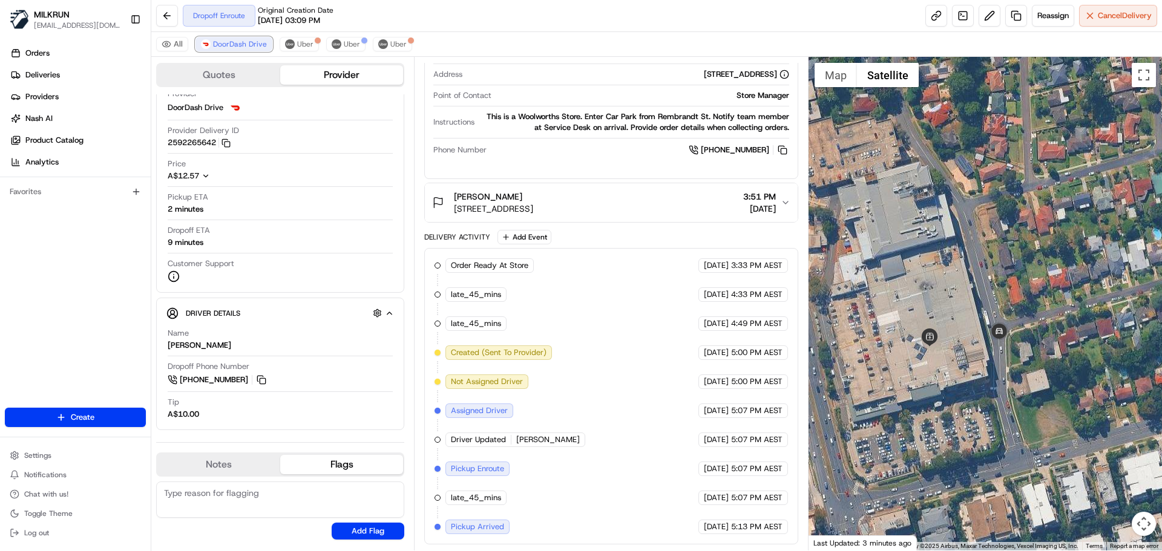
scroll to position [381, 0]
click at [1125, 16] on span "Cancel Delivery" at bounding box center [1125, 15] width 54 height 11
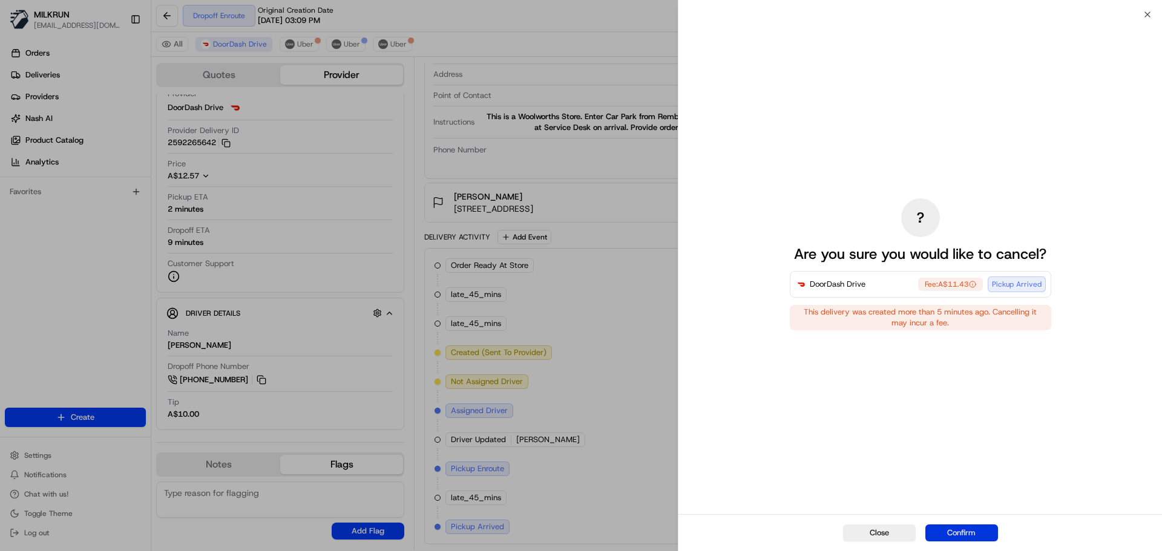
click at [978, 527] on button "Confirm" at bounding box center [962, 533] width 73 height 17
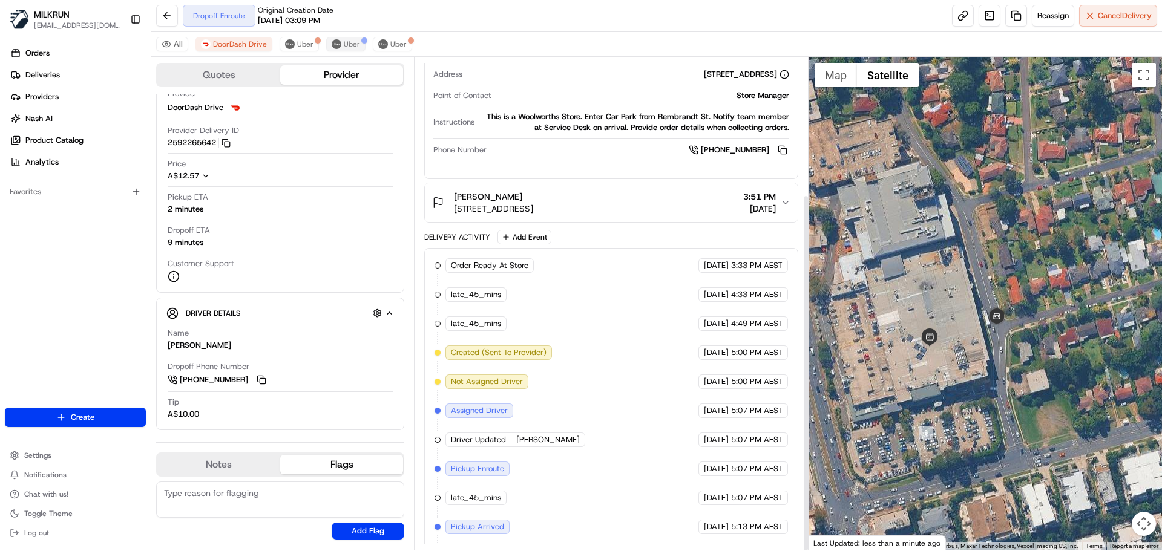
scroll to position [410, 0]
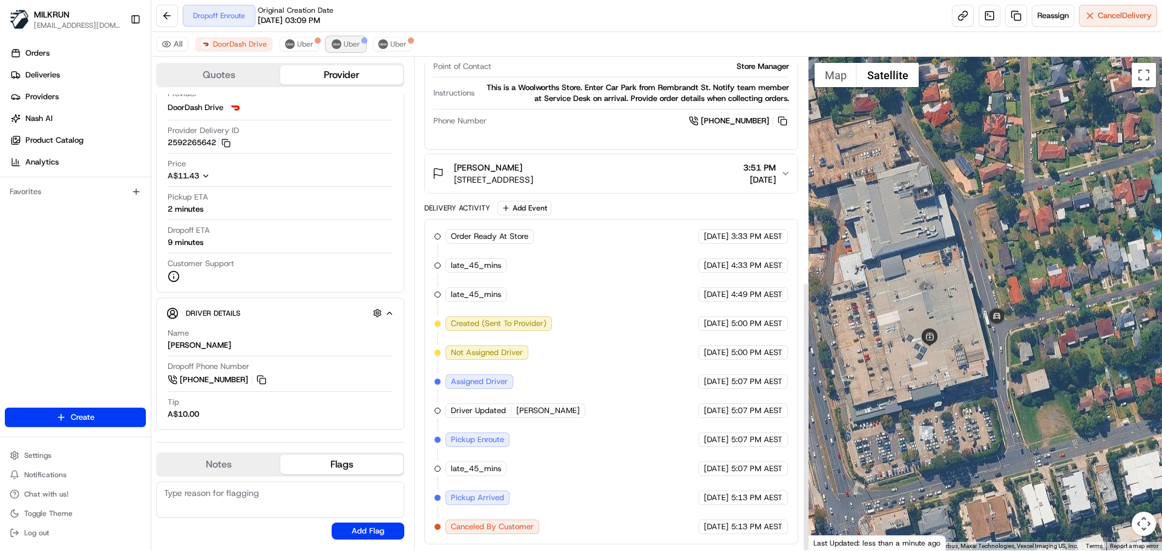
drag, startPoint x: 343, startPoint y: 44, endPoint x: 410, endPoint y: 76, distance: 74.5
click at [344, 44] on span "Uber" at bounding box center [352, 44] width 16 height 10
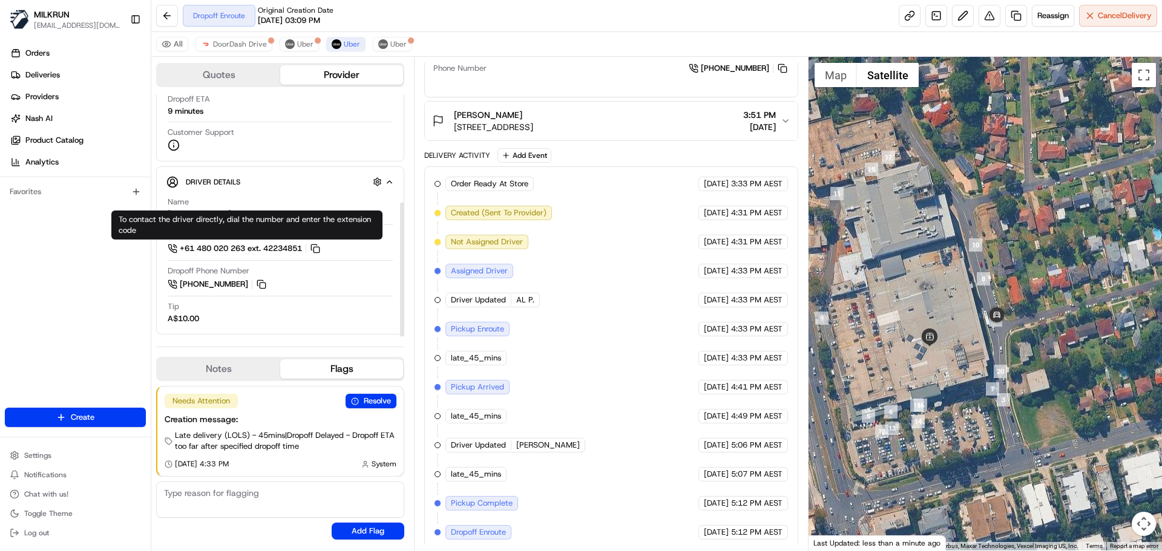
scroll to position [468, 0]
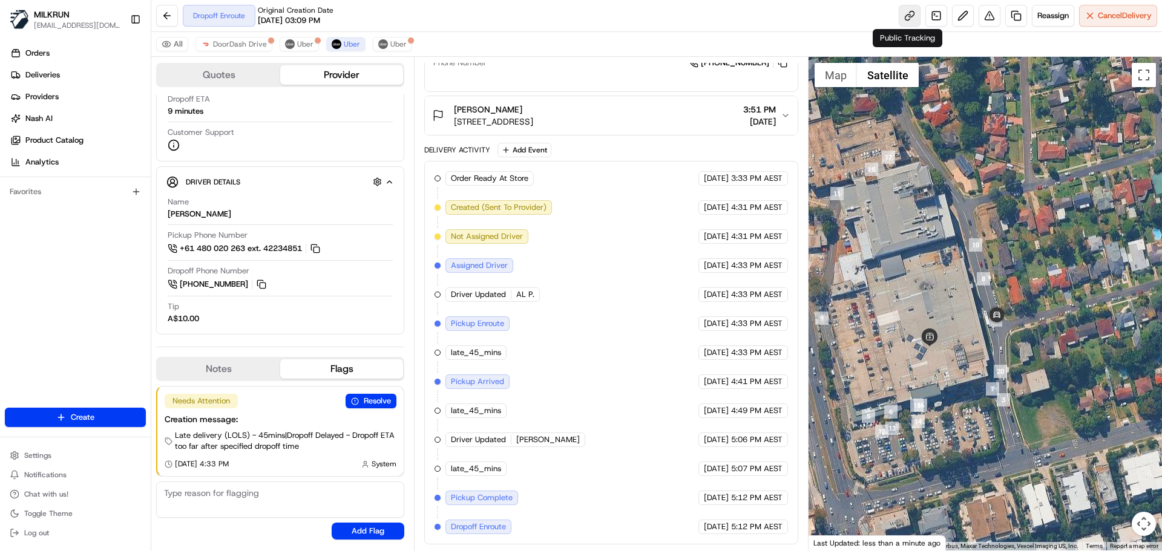
click at [906, 14] on link at bounding box center [910, 16] width 22 height 22
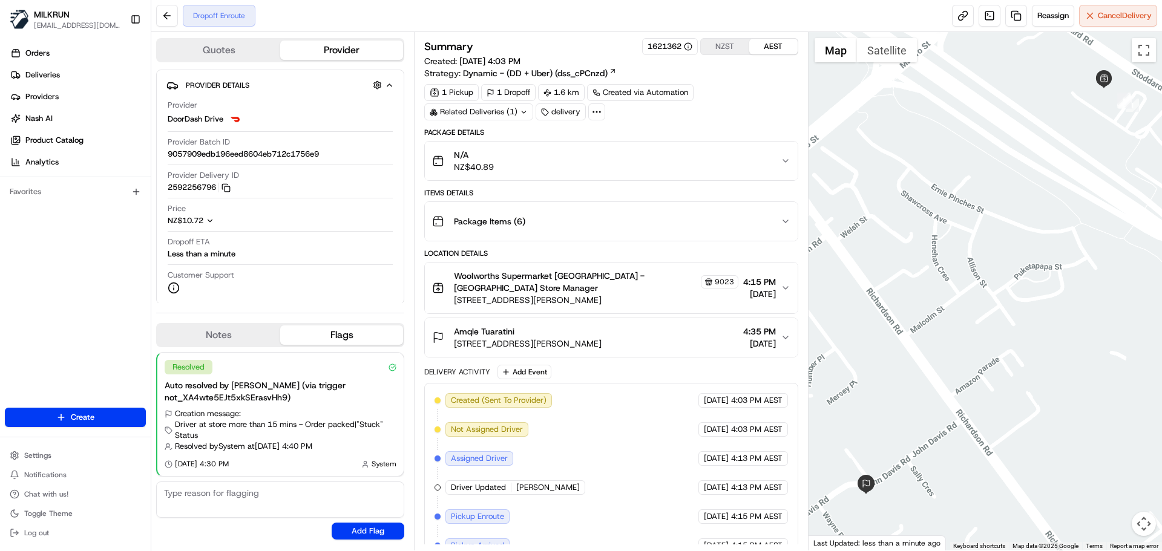
click at [533, 222] on div "Package Items ( 6 )" at bounding box center [606, 221] width 348 height 24
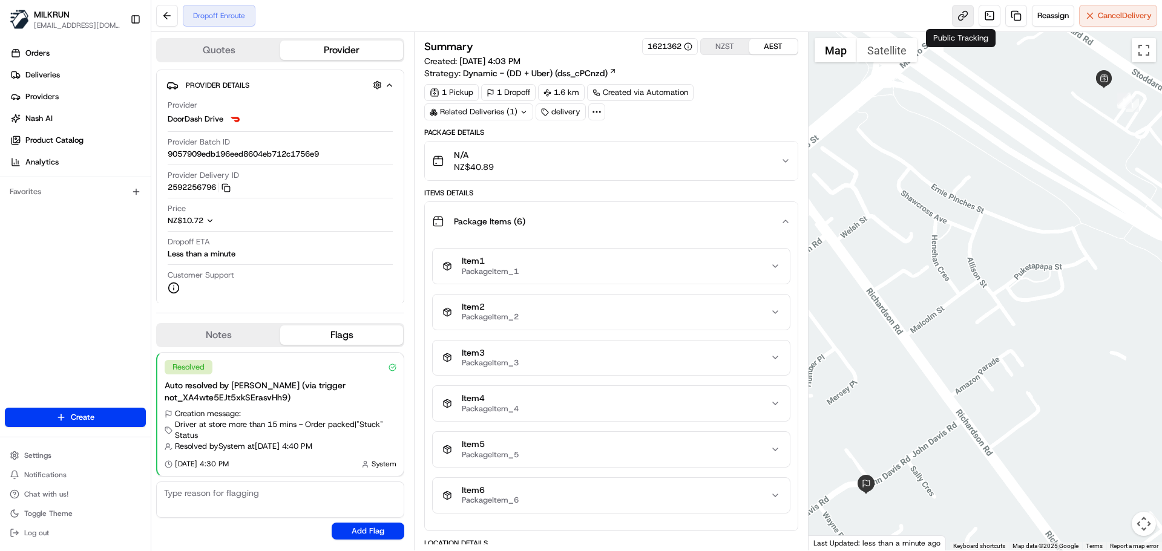
click at [959, 14] on link at bounding box center [963, 16] width 22 height 22
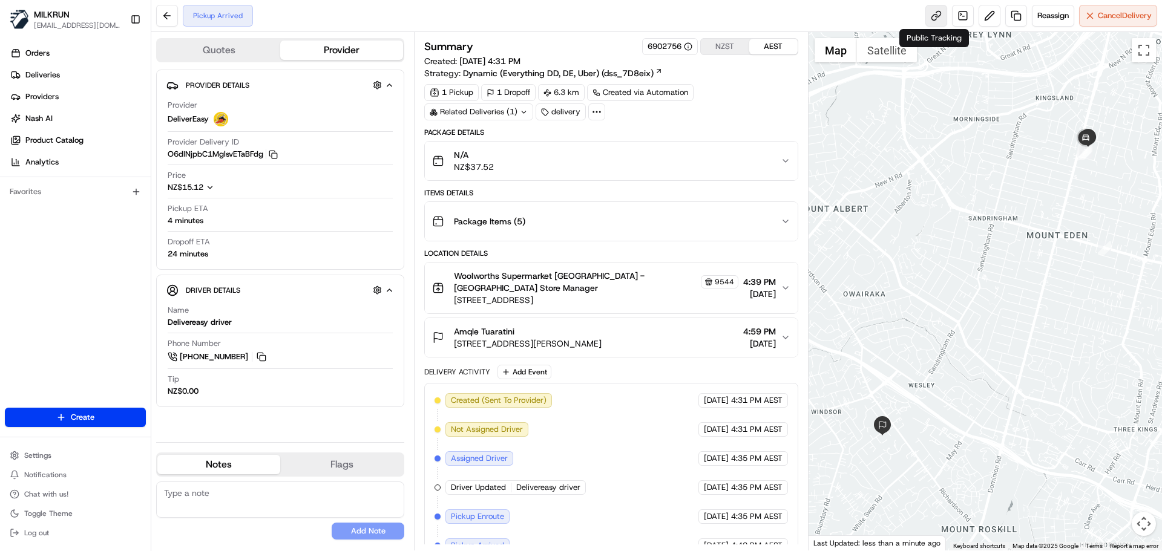
click at [935, 13] on link at bounding box center [937, 16] width 22 height 22
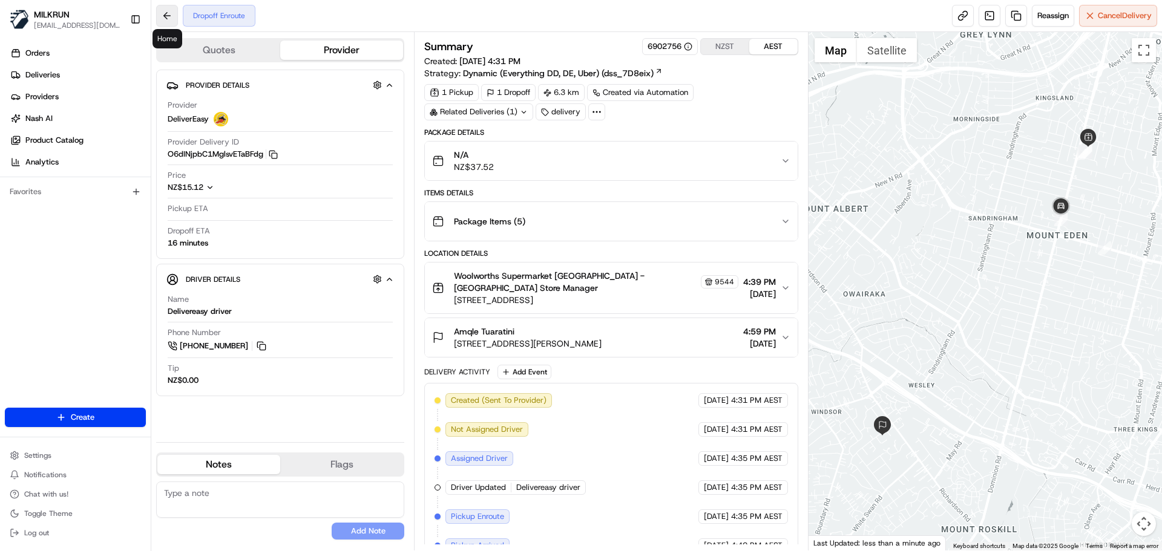
click at [172, 8] on button at bounding box center [167, 16] width 22 height 22
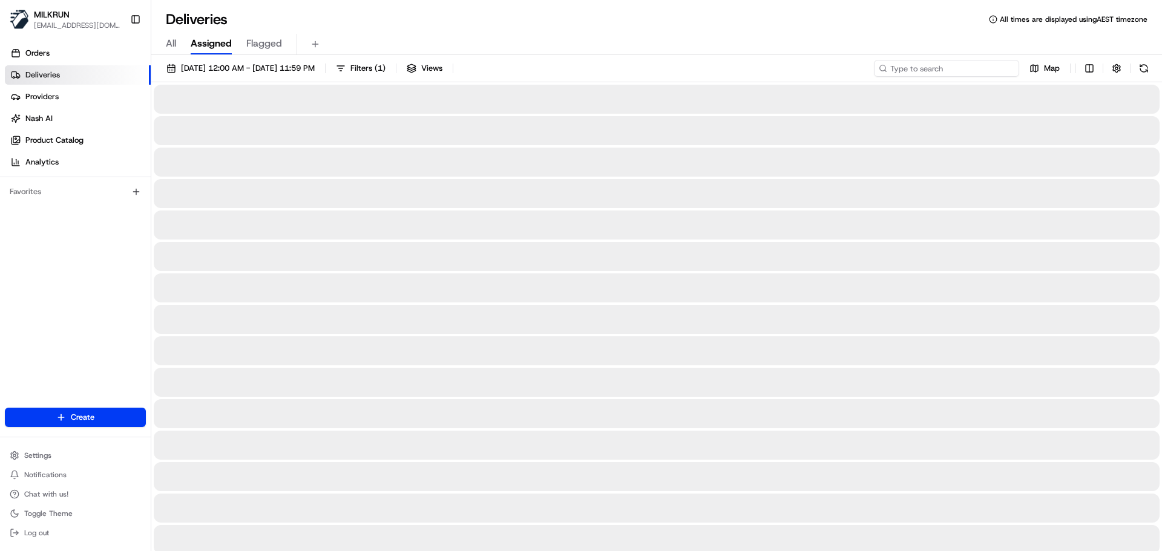
click at [936, 73] on input at bounding box center [946, 68] width 145 height 17
paste input "[PERSON_NAME]"
click at [892, 65] on input "[PERSON_NAME]" at bounding box center [946, 68] width 145 height 17
type input "[PERSON_NAME]"
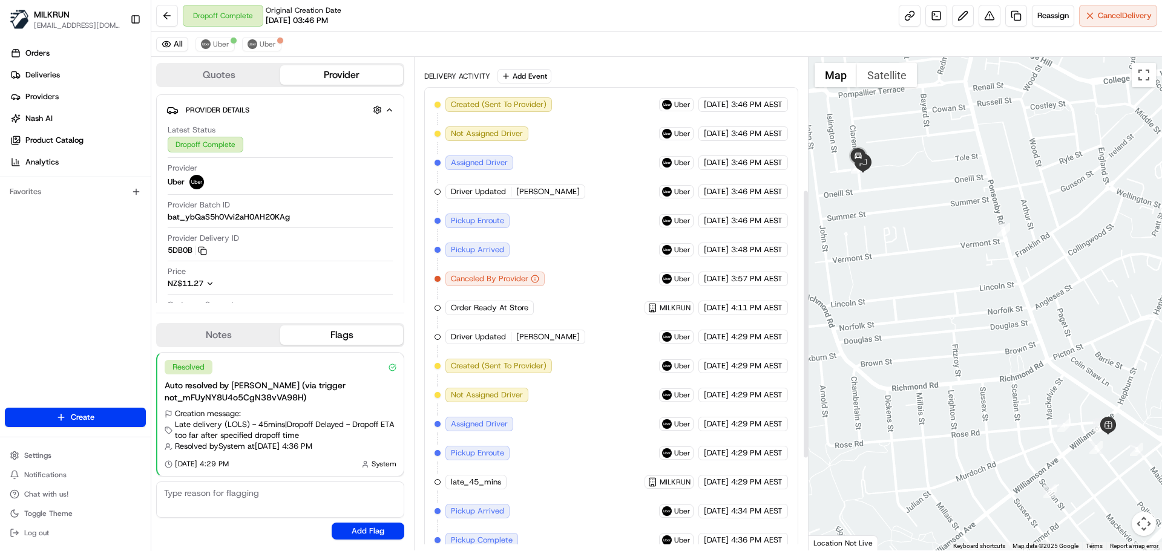
scroll to position [410, 0]
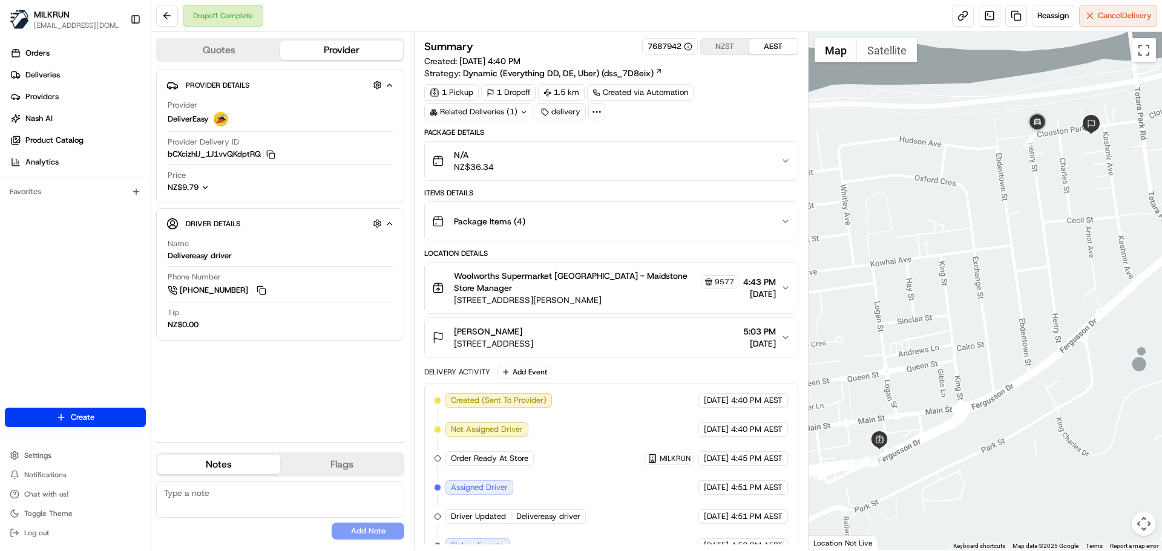
click at [508, 111] on div "Related Deliveries (1)" at bounding box center [478, 112] width 109 height 17
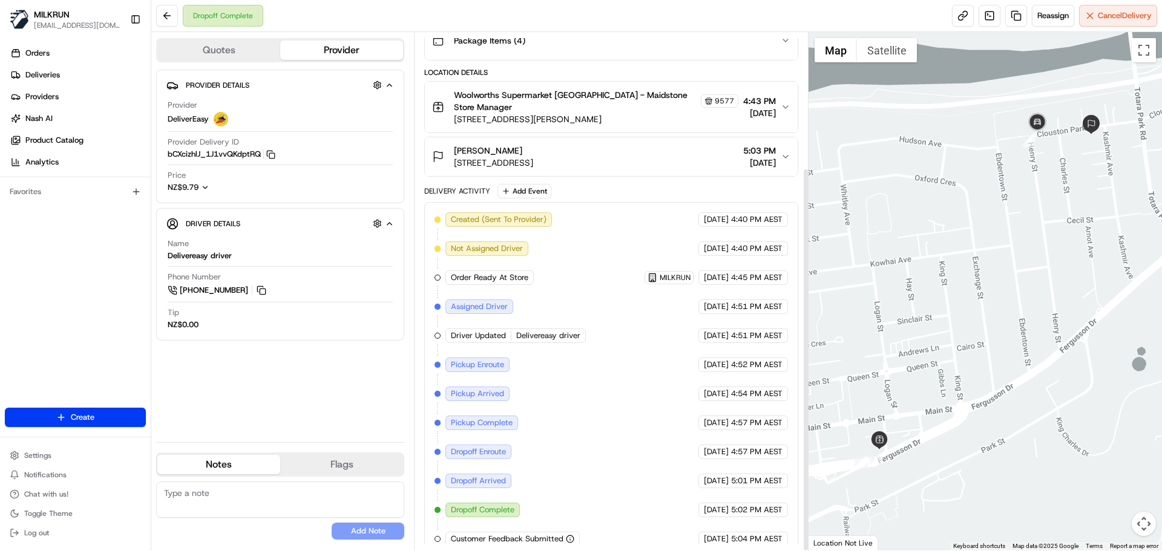
scroll to position [182, 0]
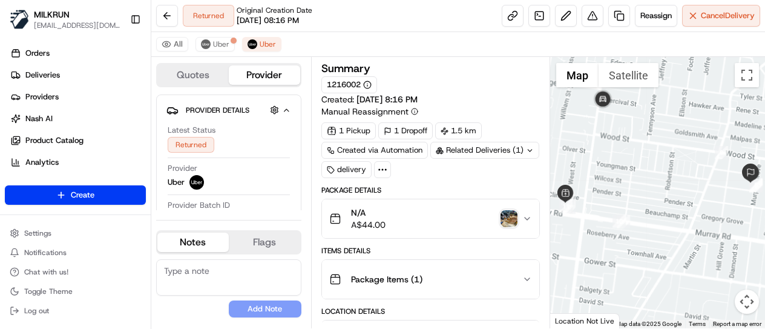
scroll to position [240, 0]
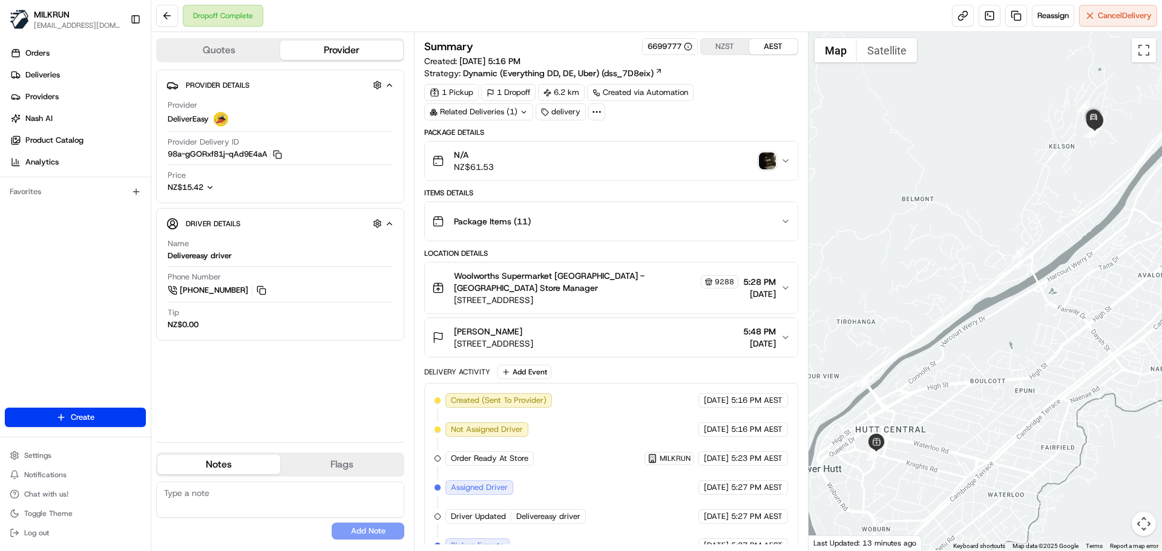
drag, startPoint x: 936, startPoint y: 275, endPoint x: 914, endPoint y: 292, distance: 28.5
click at [914, 292] on div at bounding box center [986, 291] width 354 height 519
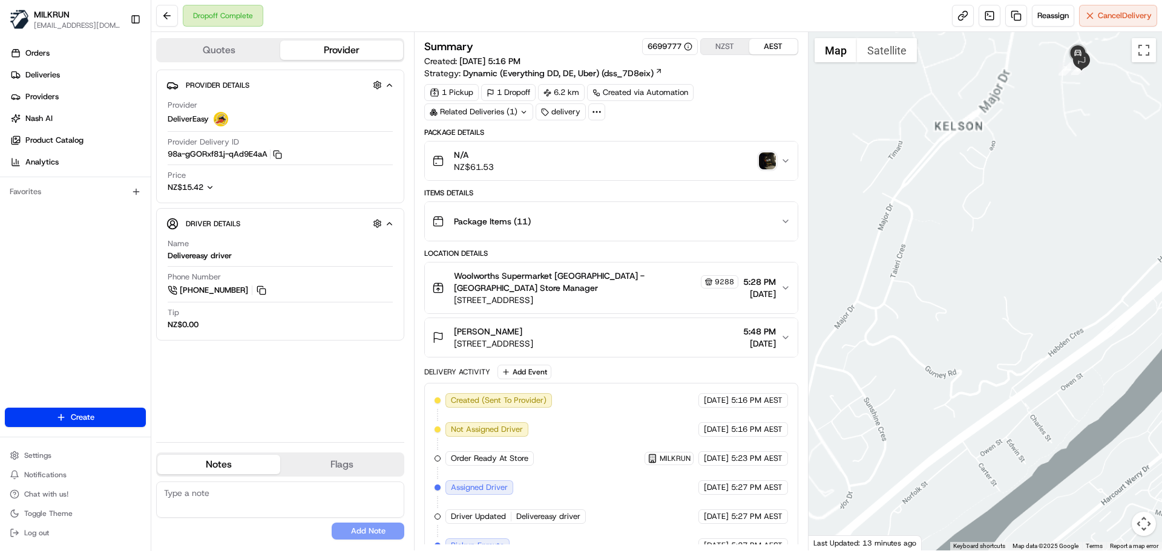
drag, startPoint x: 937, startPoint y: 182, endPoint x: 815, endPoint y: 329, distance: 190.8
click at [815, 329] on div at bounding box center [986, 291] width 354 height 519
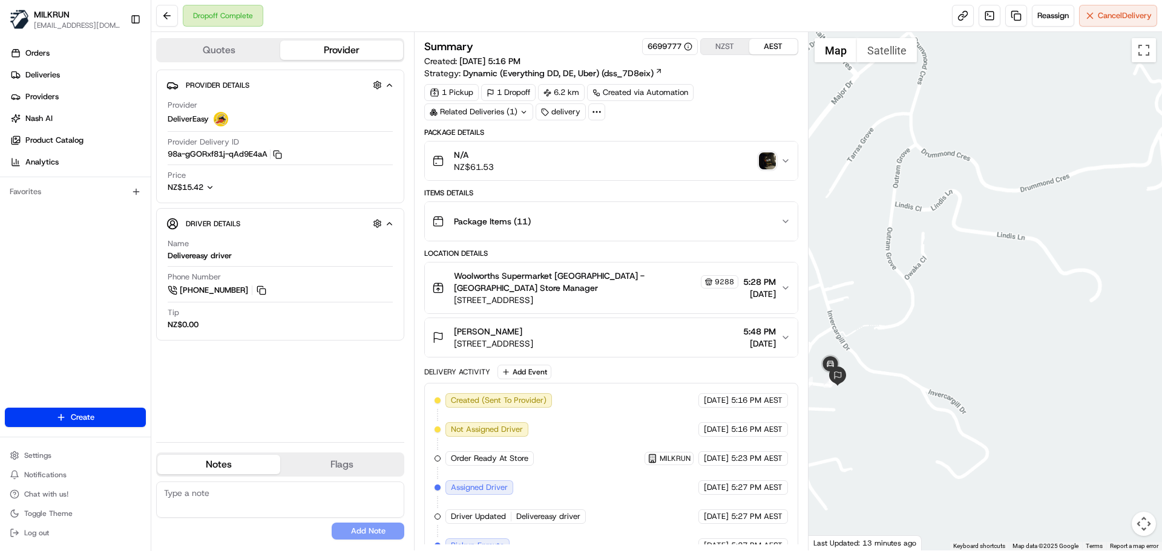
drag, startPoint x: 929, startPoint y: 223, endPoint x: 1021, endPoint y: 237, distance: 93.6
click at [1054, 209] on div at bounding box center [986, 291] width 354 height 519
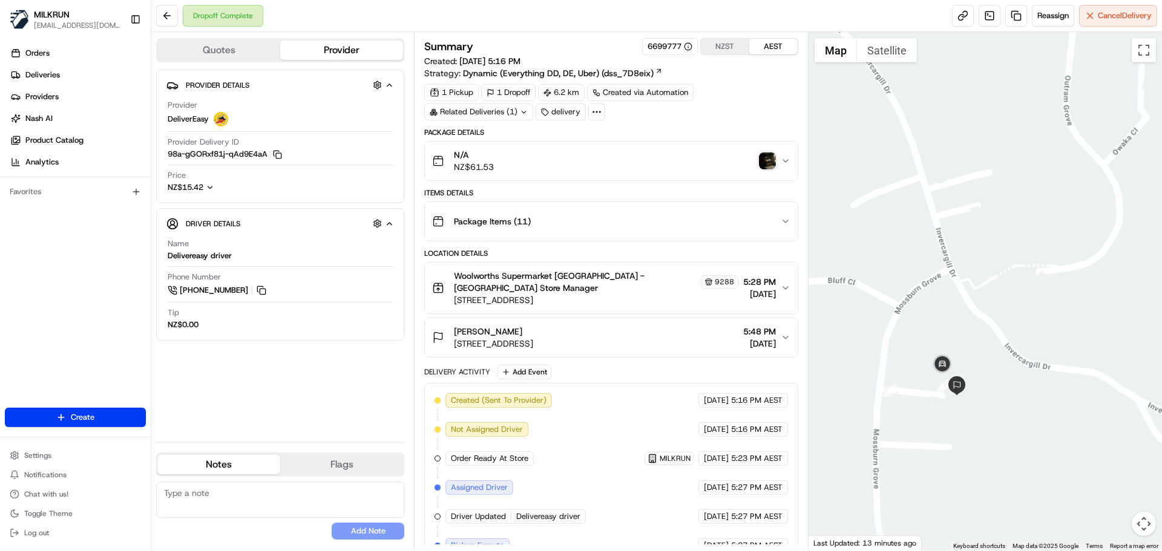
drag, startPoint x: 995, startPoint y: 172, endPoint x: 996, endPoint y: 166, distance: 6.2
click at [999, 164] on div at bounding box center [986, 291] width 354 height 519
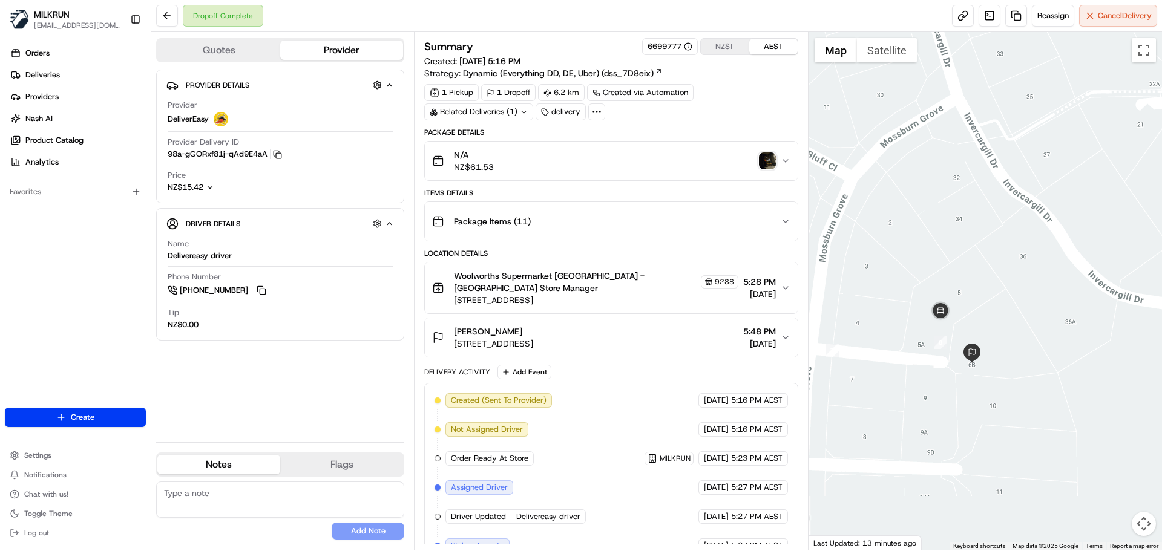
drag, startPoint x: 968, startPoint y: 243, endPoint x: 968, endPoint y: 182, distance: 61.1
click at [968, 182] on div at bounding box center [986, 291] width 354 height 519
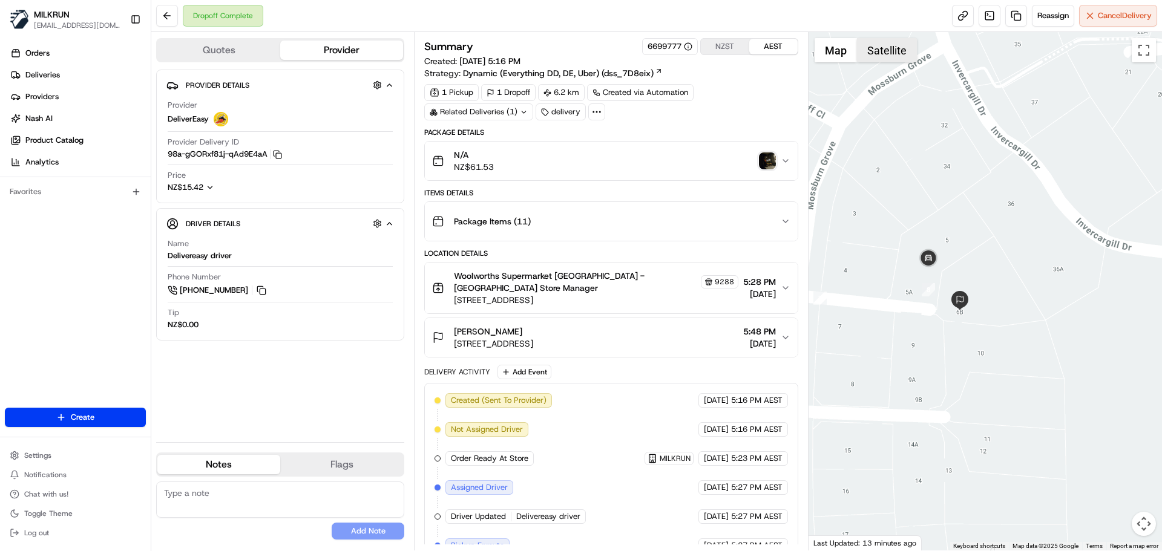
click at [888, 53] on button "Satellite" at bounding box center [887, 50] width 60 height 24
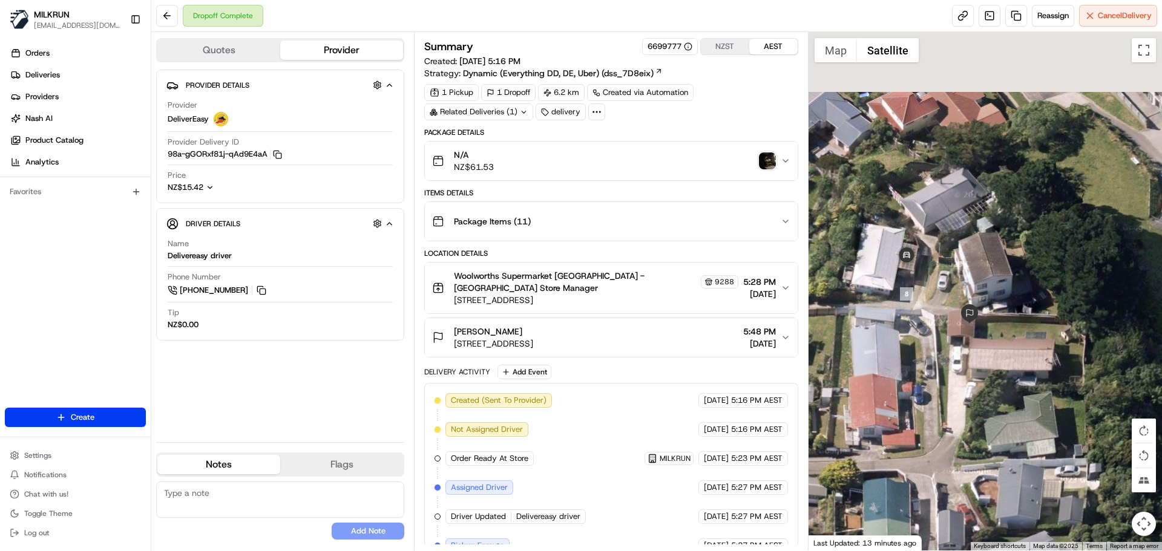
drag, startPoint x: 972, startPoint y: 311, endPoint x: 1008, endPoint y: 387, distance: 84.2
click at [1008, 387] on div at bounding box center [986, 291] width 354 height 519
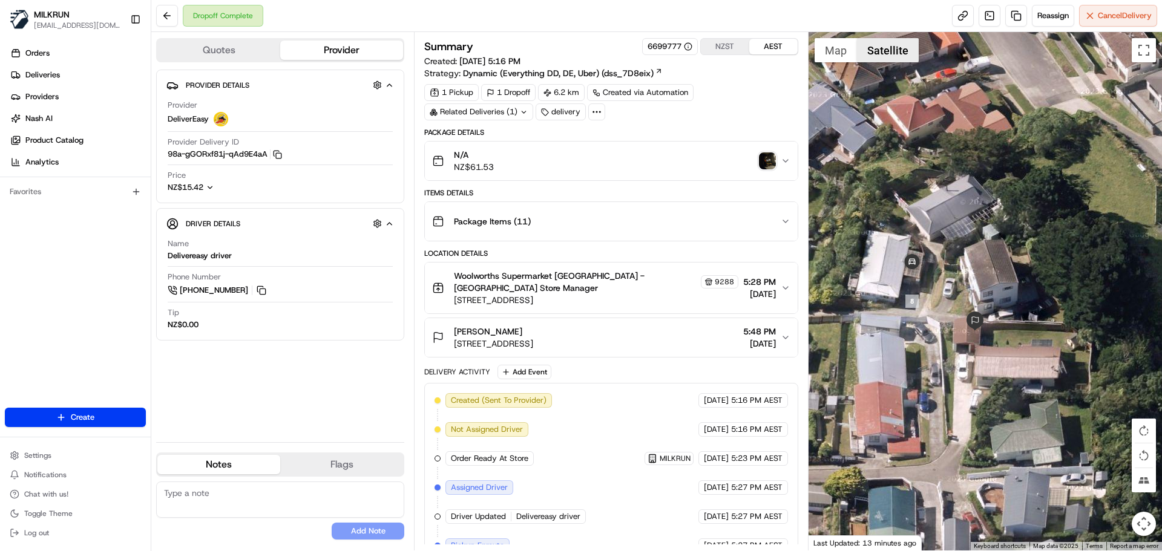
click at [888, 54] on button "Satellite" at bounding box center [888, 50] width 62 height 24
click at [849, 47] on button "Map" at bounding box center [836, 50] width 42 height 24
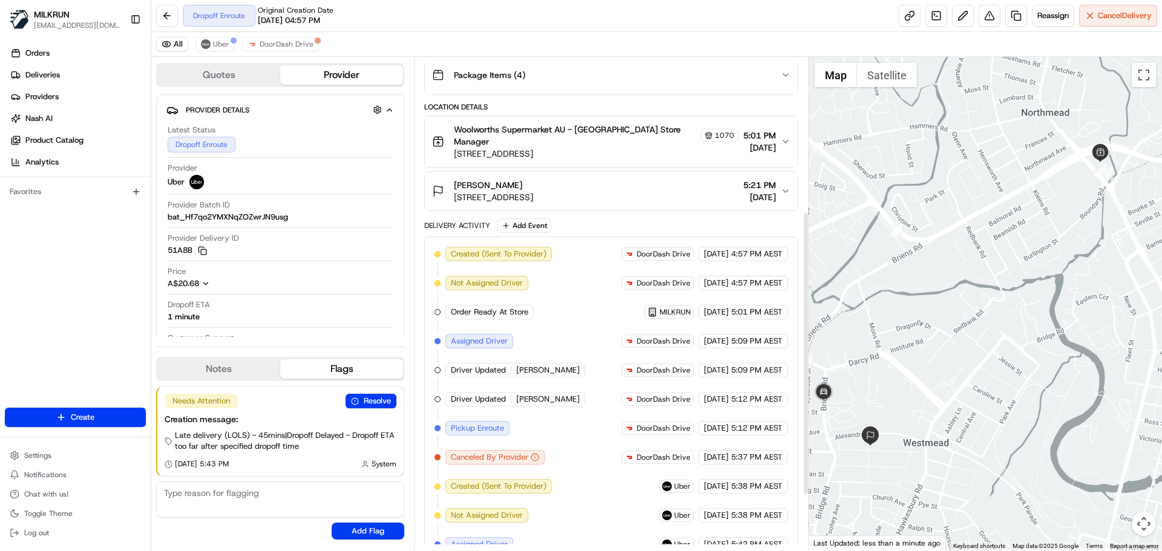
scroll to position [363, 0]
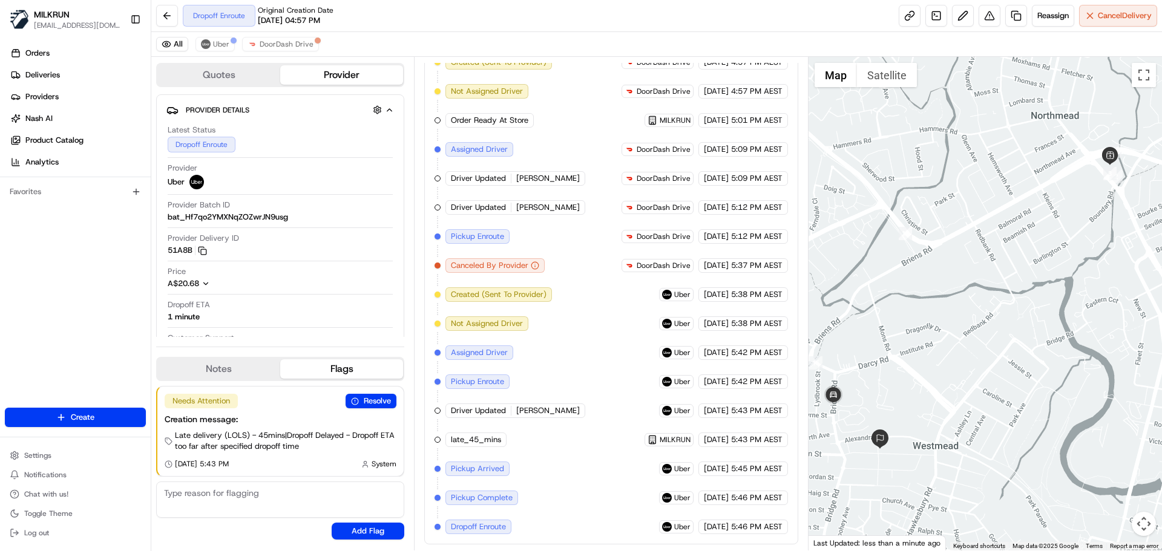
drag, startPoint x: 929, startPoint y: 316, endPoint x: 992, endPoint y: 322, distance: 63.8
click at [994, 323] on div at bounding box center [986, 304] width 354 height 494
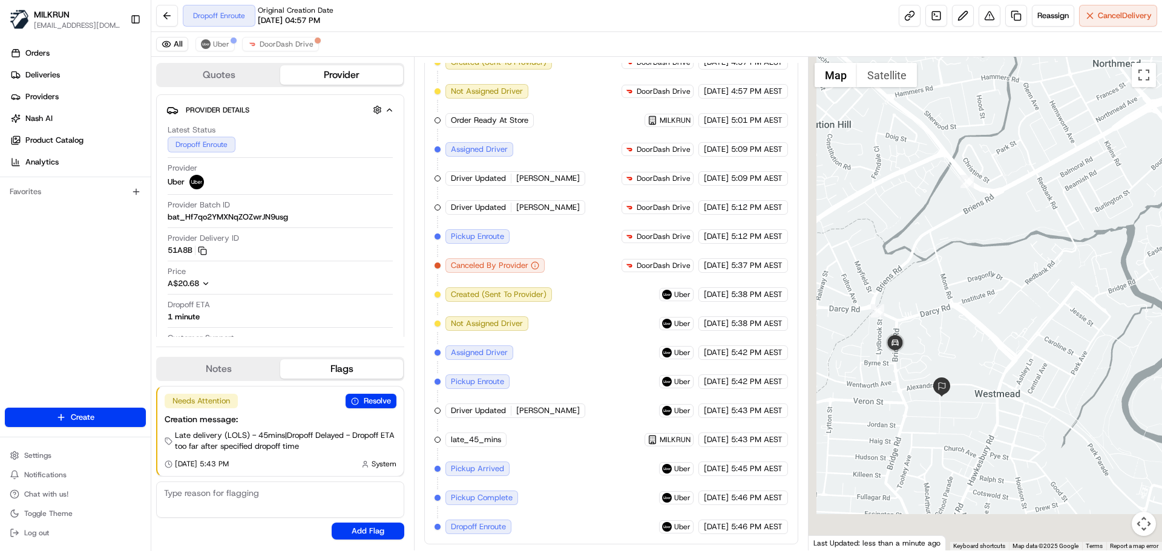
drag, startPoint x: 998, startPoint y: 298, endPoint x: 990, endPoint y: 271, distance: 27.6
click at [1002, 264] on div at bounding box center [986, 304] width 354 height 494
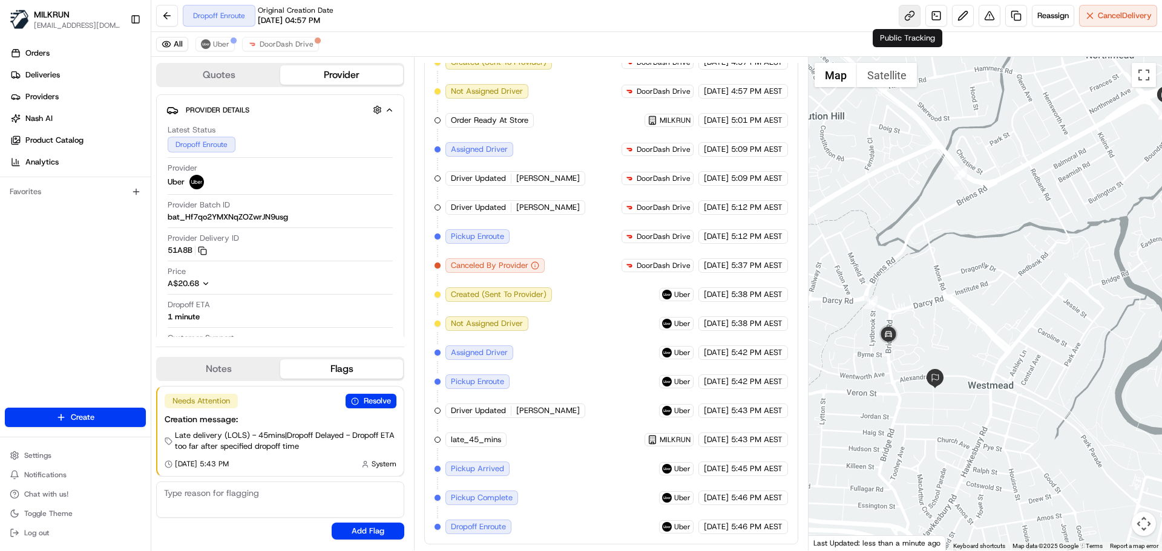
click at [904, 14] on link at bounding box center [910, 16] width 22 height 22
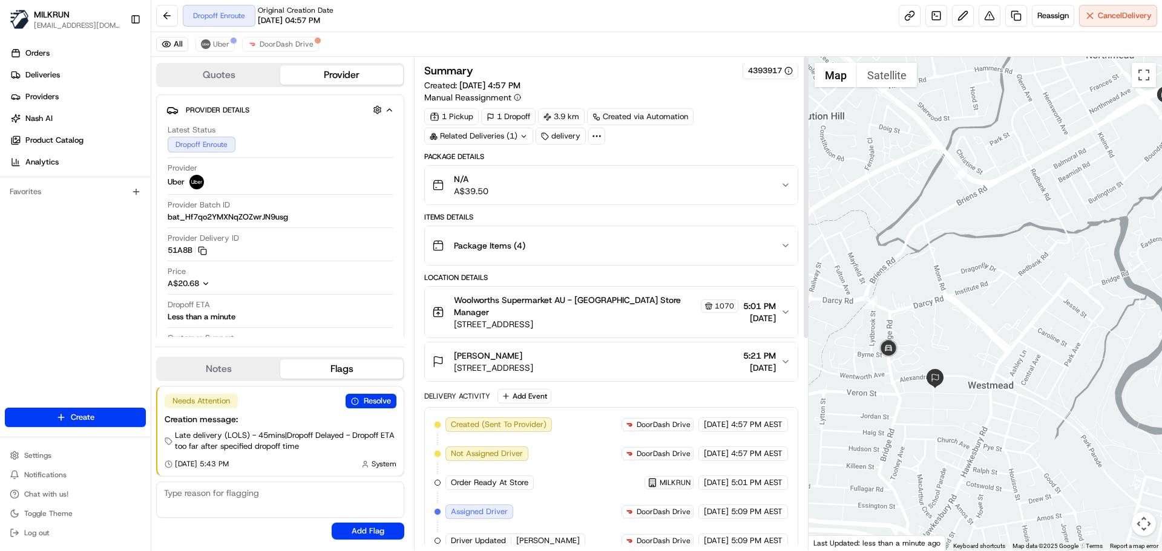
scroll to position [0, 0]
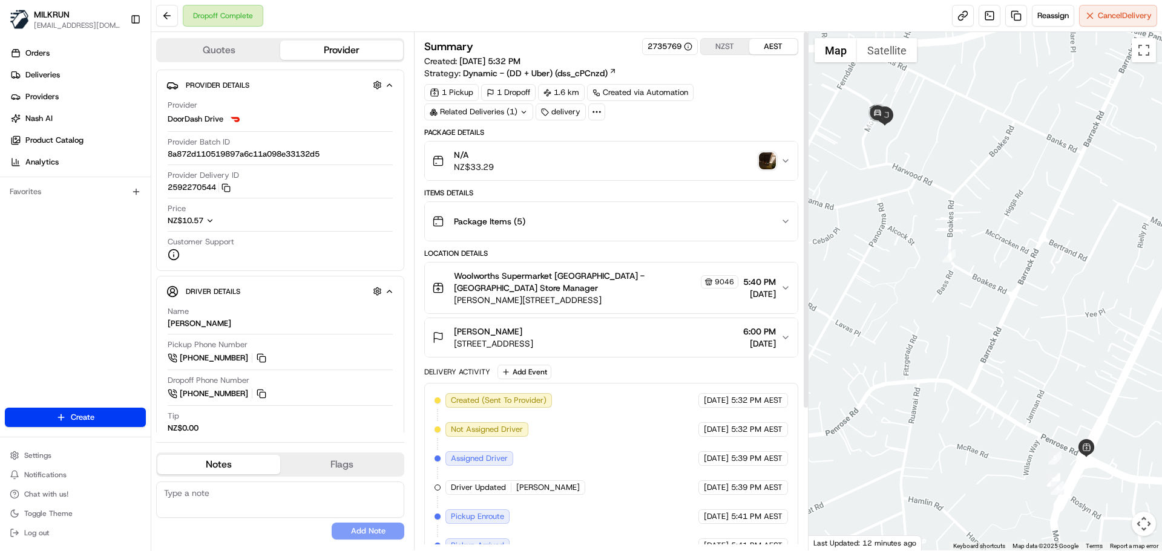
click at [774, 160] on img "button" at bounding box center [767, 161] width 17 height 17
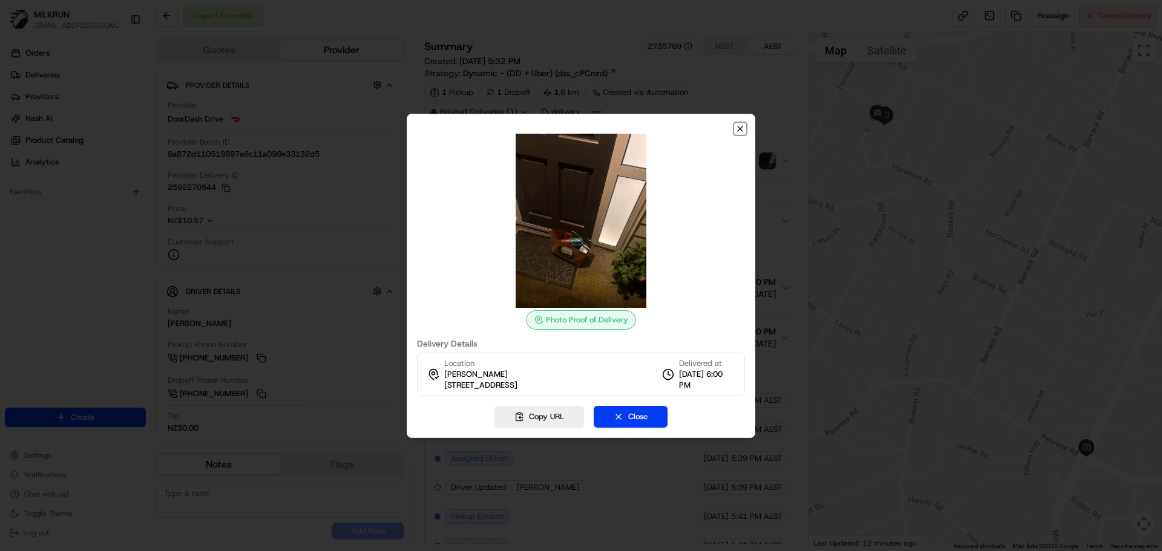
click at [738, 132] on icon "button" at bounding box center [740, 129] width 10 height 10
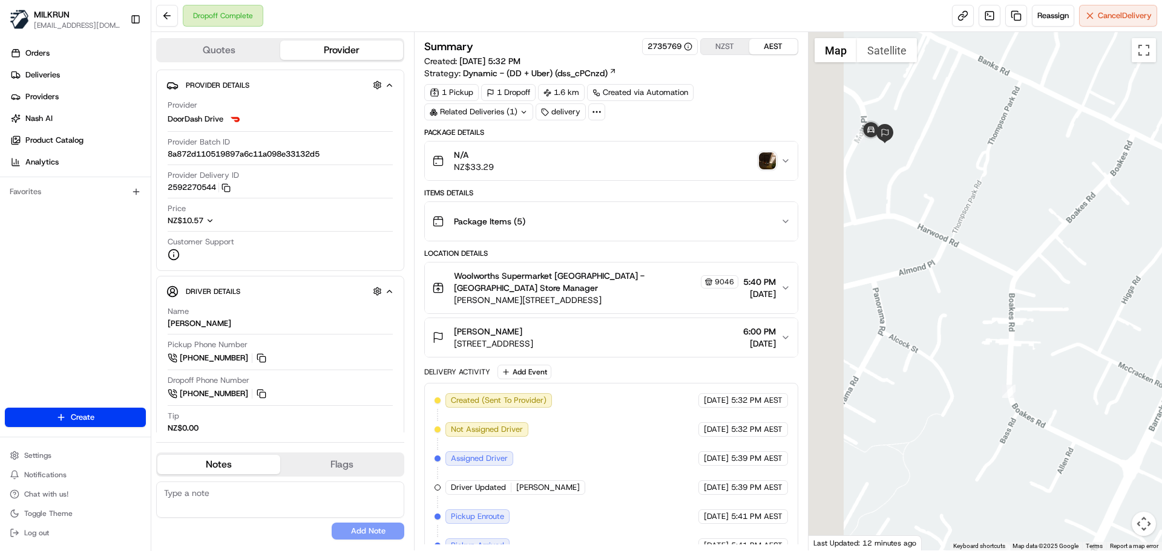
drag, startPoint x: 913, startPoint y: 179, endPoint x: 971, endPoint y: 246, distance: 88.8
click at [971, 246] on div at bounding box center [986, 291] width 354 height 519
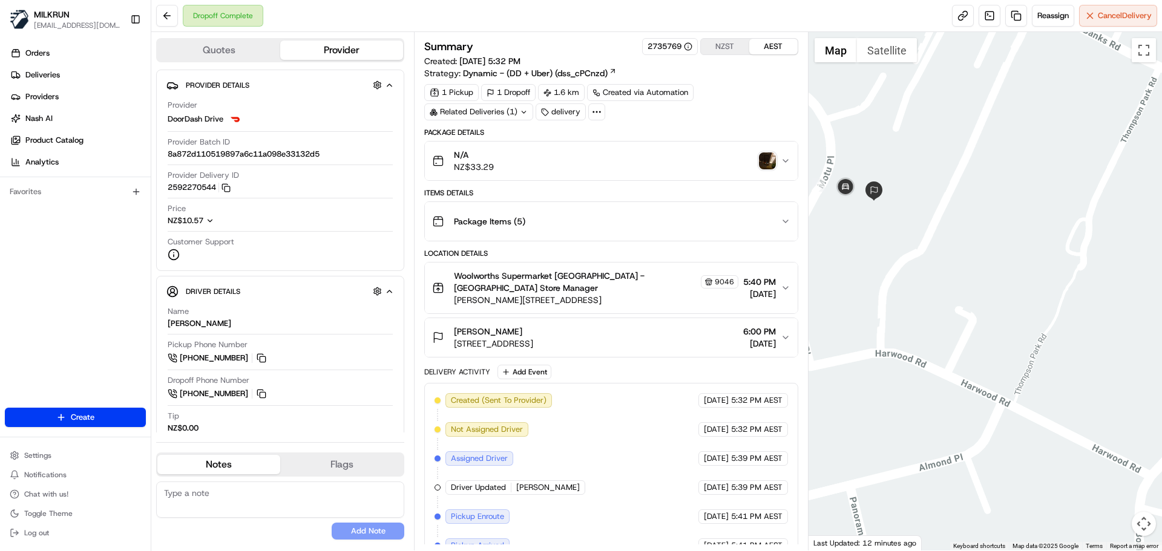
click at [768, 162] on img "button" at bounding box center [767, 161] width 17 height 17
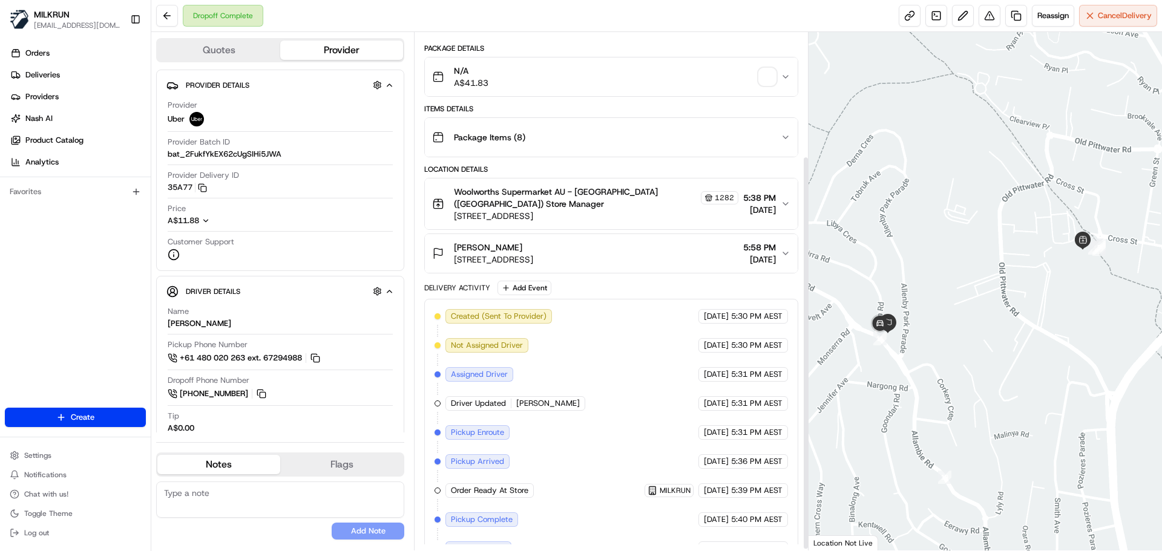
scroll to position [164, 0]
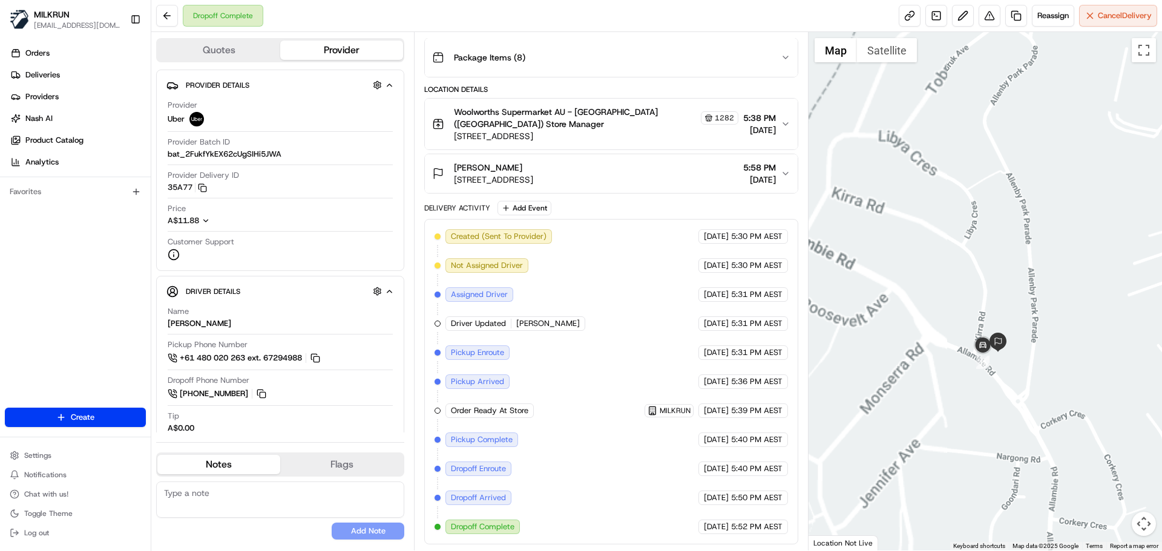
drag, startPoint x: 1115, startPoint y: 312, endPoint x: 1123, endPoint y: 306, distance: 10.3
click at [1125, 304] on div at bounding box center [986, 291] width 354 height 519
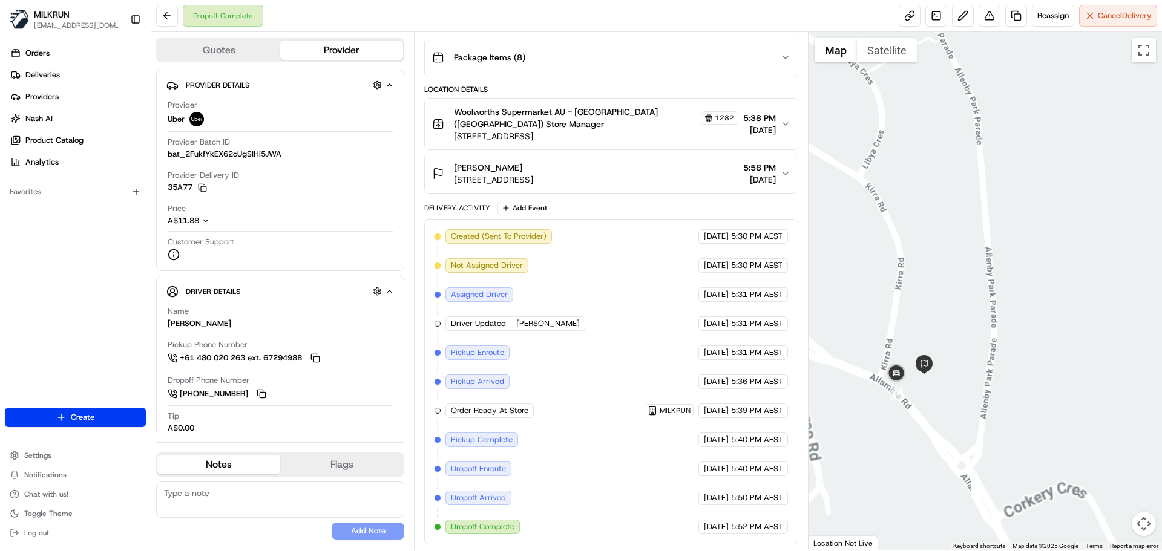
drag, startPoint x: 1057, startPoint y: 250, endPoint x: 1089, endPoint y: 174, distance: 81.9
click at [1089, 174] on div at bounding box center [986, 291] width 354 height 519
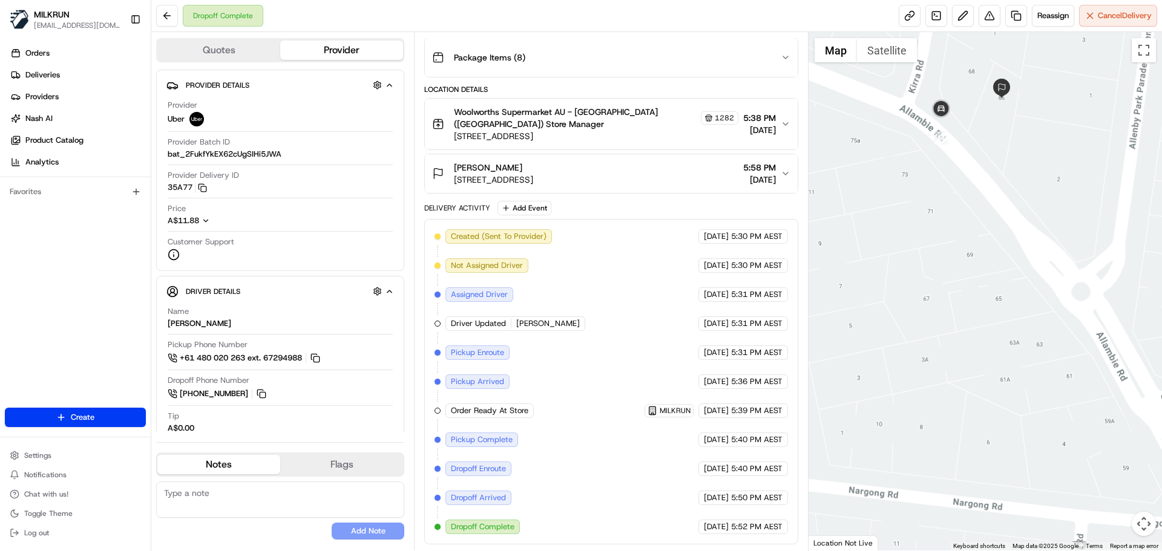
drag, startPoint x: 973, startPoint y: 243, endPoint x: 979, endPoint y: 327, distance: 83.7
click at [979, 327] on div at bounding box center [986, 291] width 354 height 519
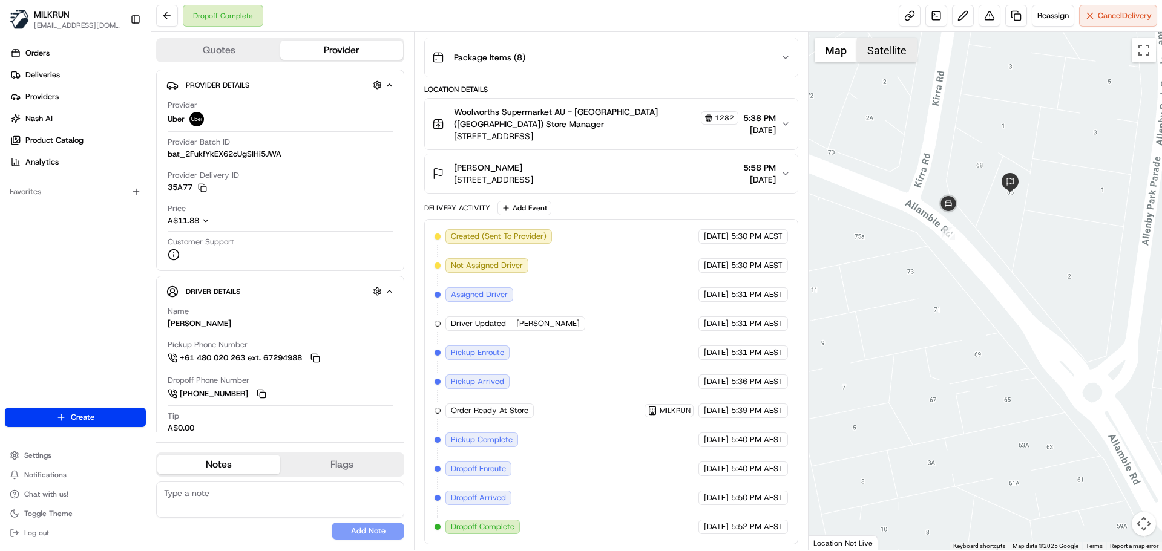
click at [885, 50] on button "Satellite" at bounding box center [887, 50] width 60 height 24
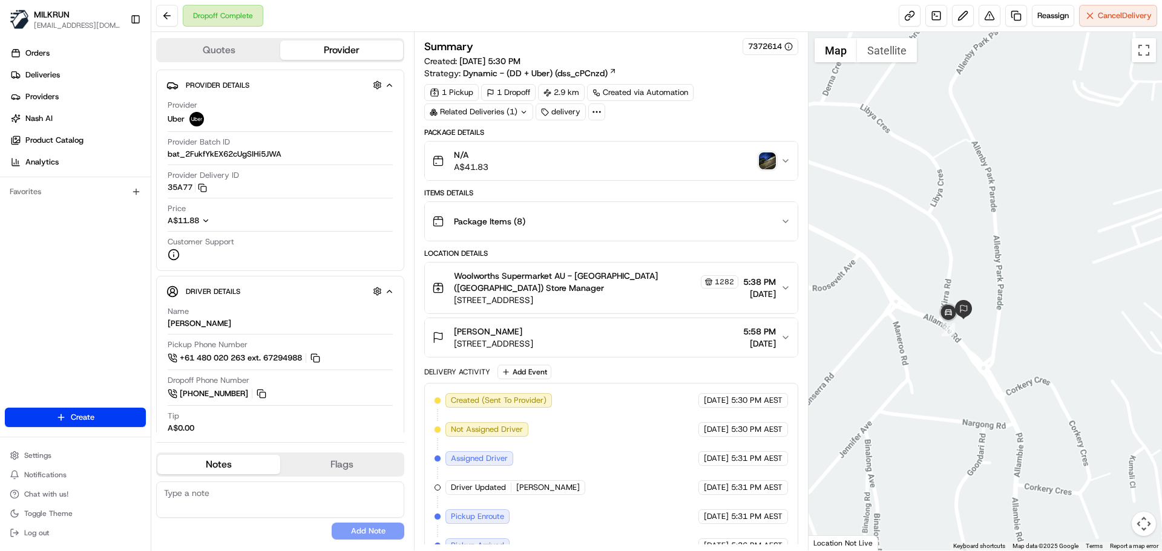
drag, startPoint x: 957, startPoint y: 212, endPoint x: 1024, endPoint y: 164, distance: 82.5
click at [1025, 162] on div at bounding box center [986, 291] width 354 height 519
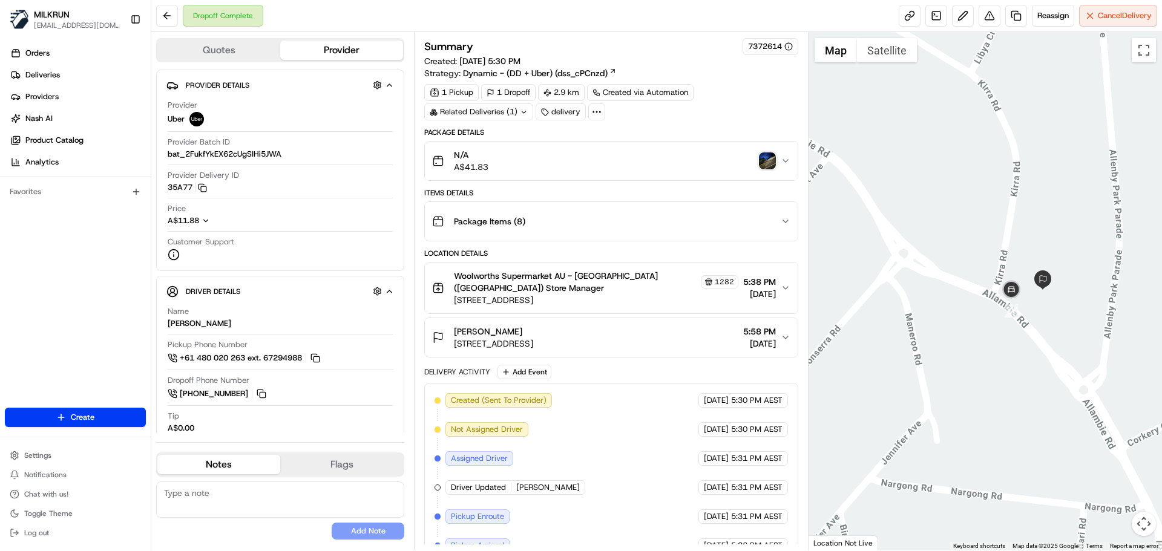
drag, startPoint x: 967, startPoint y: 194, endPoint x: 949, endPoint y: 212, distance: 25.7
click at [918, 197] on div at bounding box center [986, 291] width 354 height 519
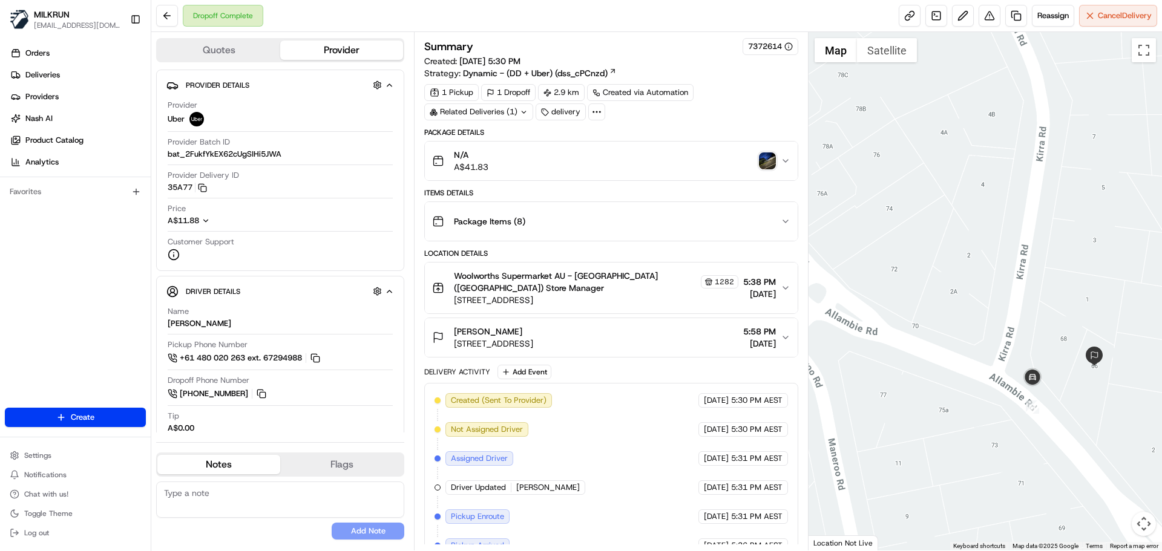
drag, startPoint x: 990, startPoint y: 180, endPoint x: 932, endPoint y: 177, distance: 58.8
click at [932, 177] on div at bounding box center [986, 291] width 354 height 519
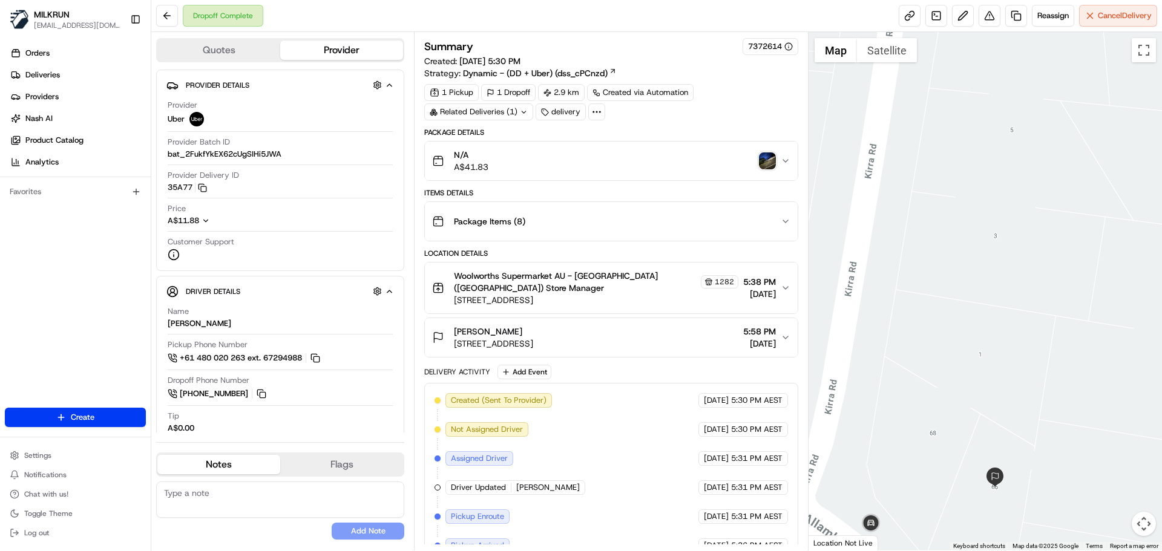
drag, startPoint x: 983, startPoint y: 185, endPoint x: 1051, endPoint y: 80, distance: 125.3
click at [1050, 80] on div at bounding box center [986, 291] width 354 height 519
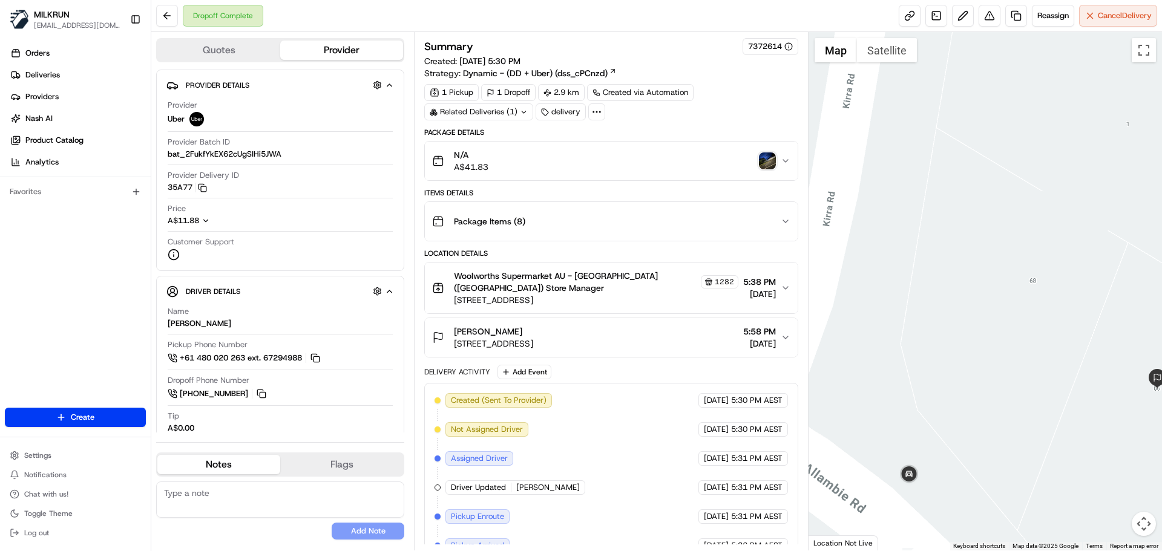
drag, startPoint x: 1002, startPoint y: 206, endPoint x: 994, endPoint y: 119, distance: 87.6
click at [1002, 106] on div at bounding box center [986, 291] width 354 height 519
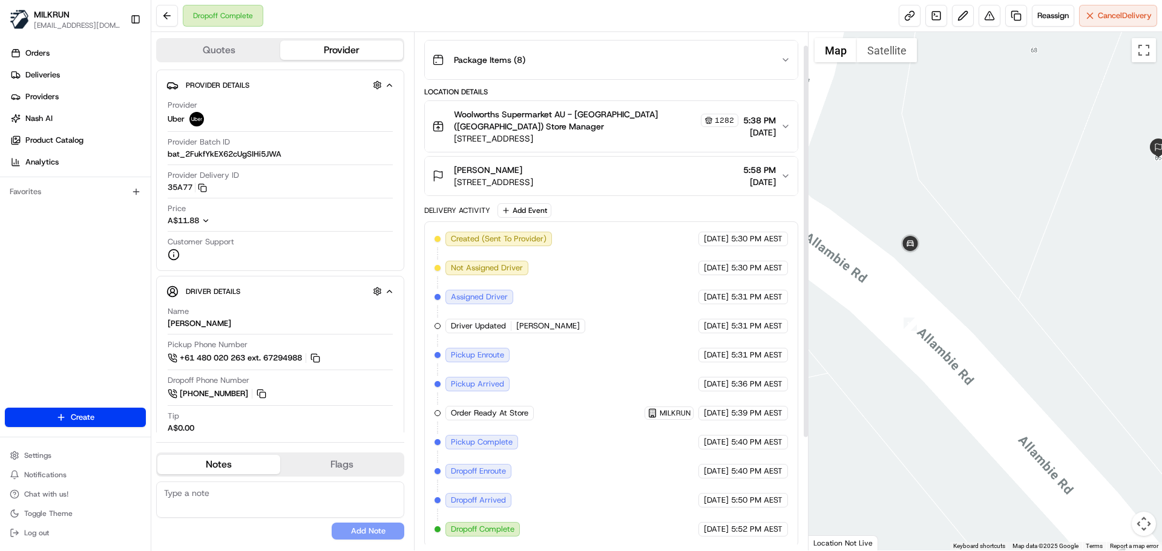
scroll to position [164, 0]
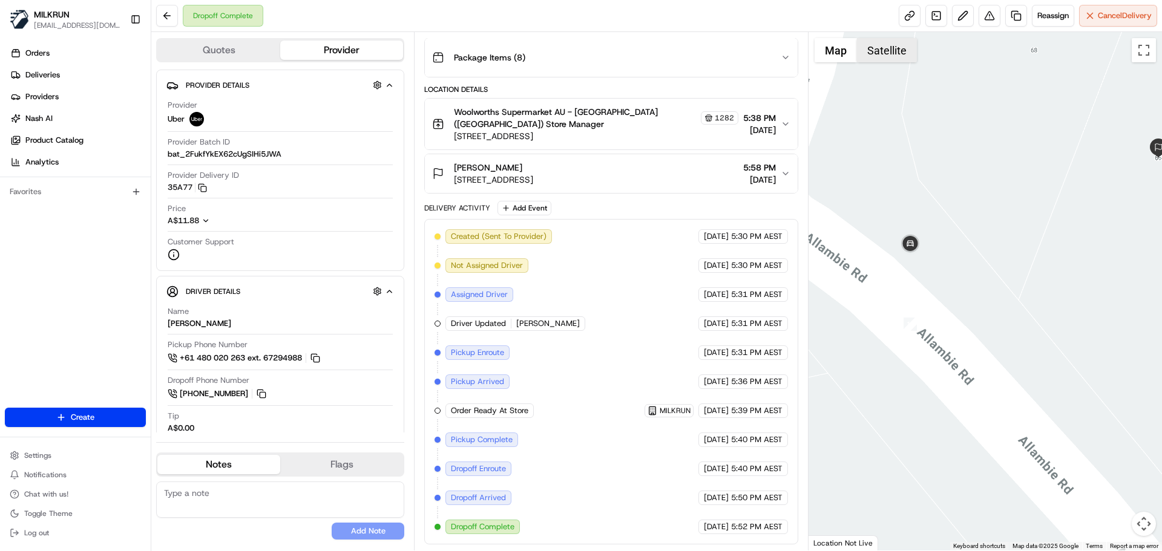
click at [872, 51] on button "Satellite" at bounding box center [887, 50] width 60 height 24
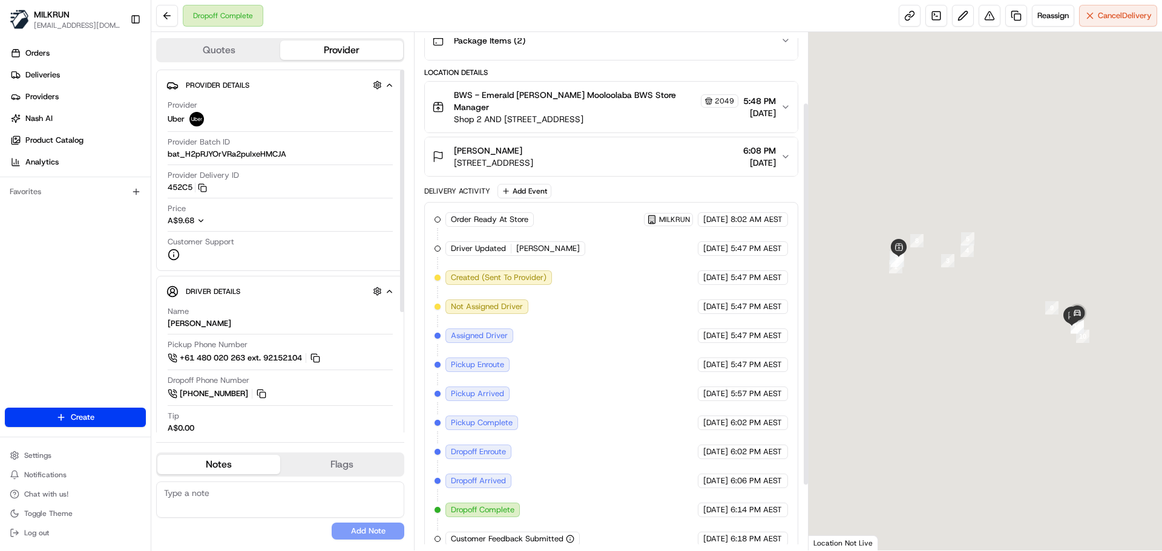
scroll to position [182, 0]
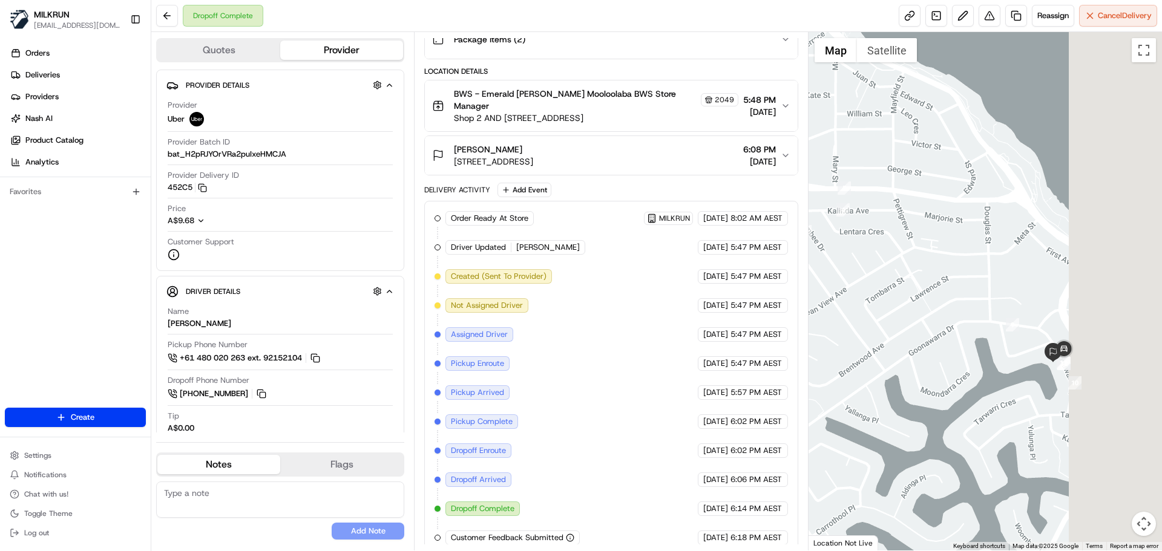
drag, startPoint x: 1008, startPoint y: 229, endPoint x: 876, endPoint y: 215, distance: 132.1
click at [873, 214] on div at bounding box center [986, 291] width 354 height 519
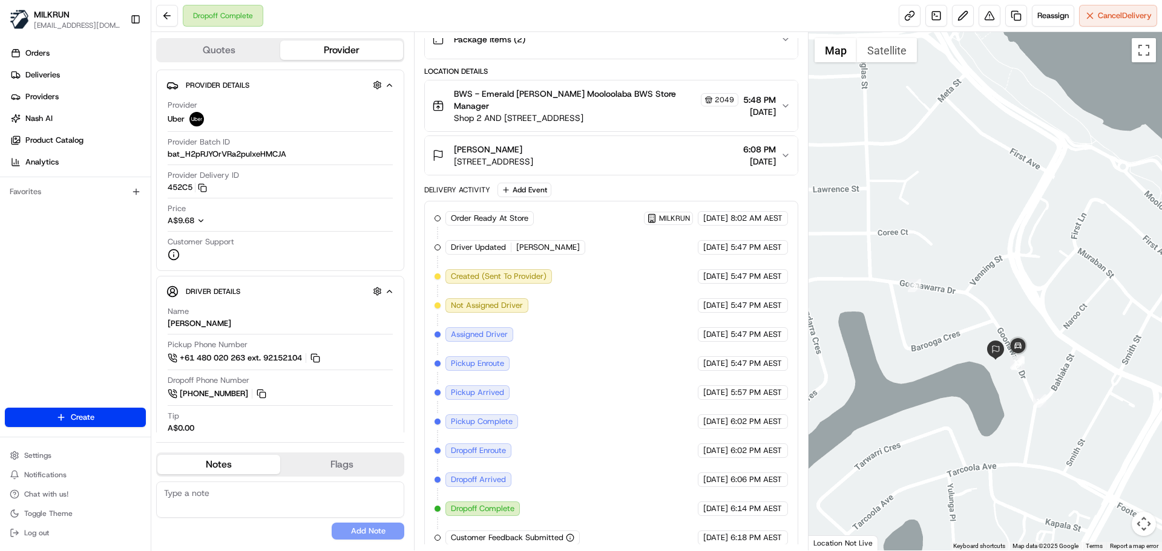
drag, startPoint x: 969, startPoint y: 202, endPoint x: 955, endPoint y: 162, distance: 43.1
click at [956, 160] on div at bounding box center [986, 291] width 354 height 519
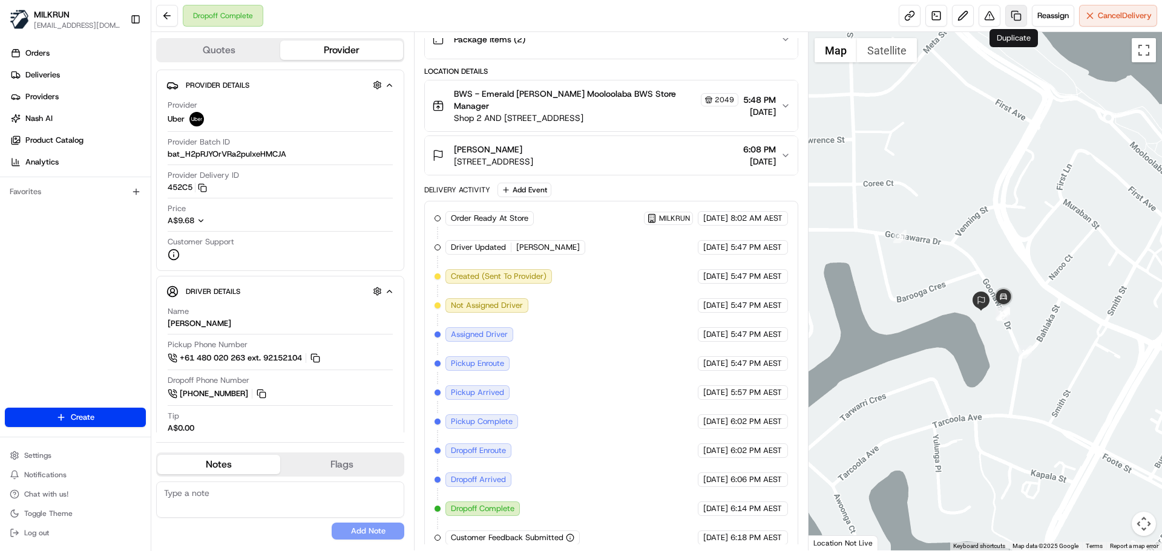
click at [1011, 9] on link at bounding box center [1016, 16] width 22 height 22
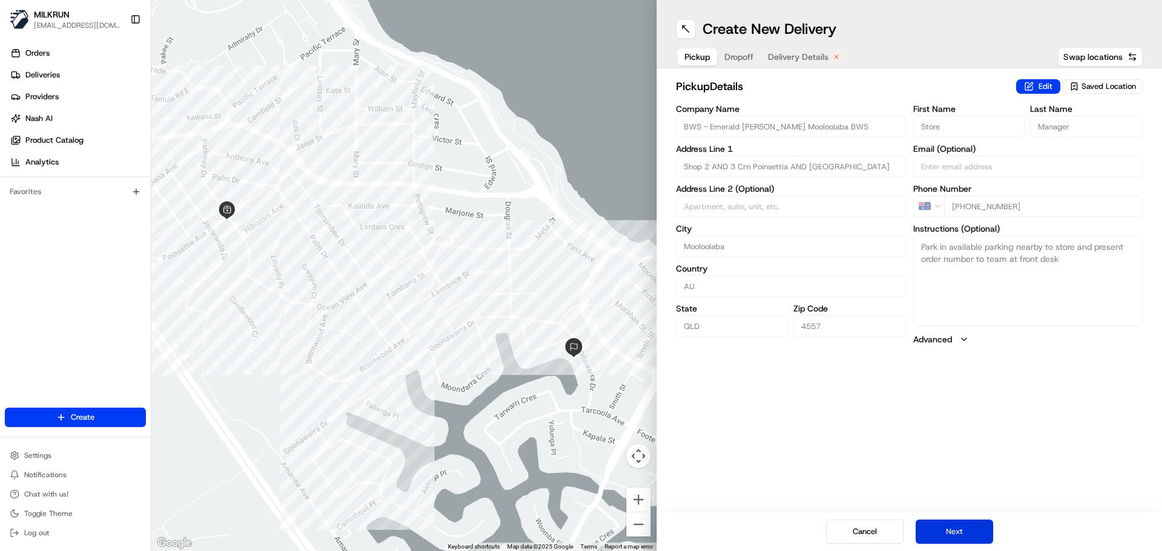
click at [947, 521] on button "Next" at bounding box center [954, 532] width 77 height 24
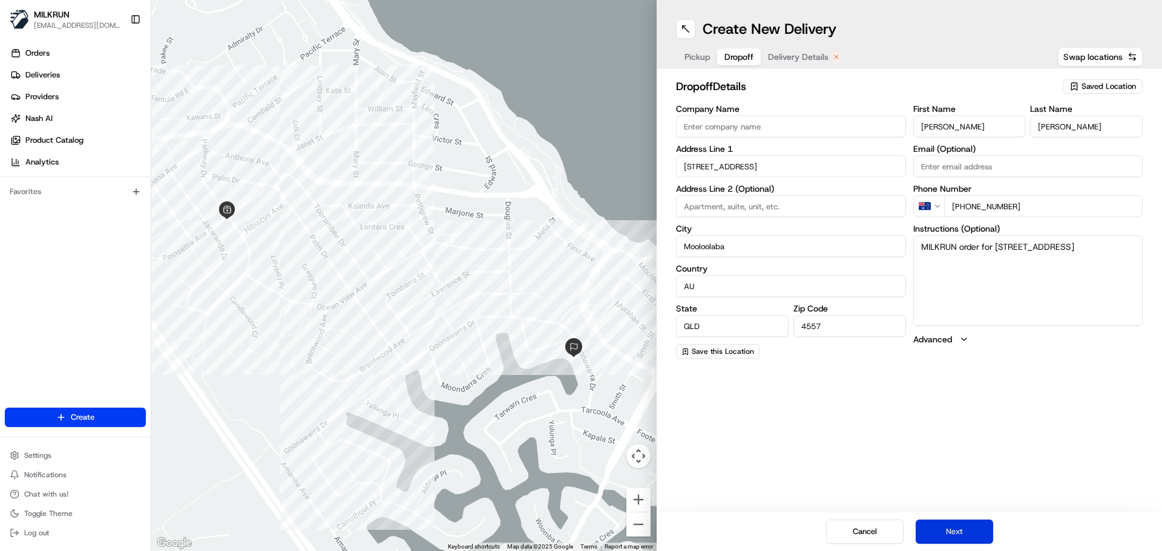
click at [952, 526] on button "Next" at bounding box center [954, 532] width 77 height 24
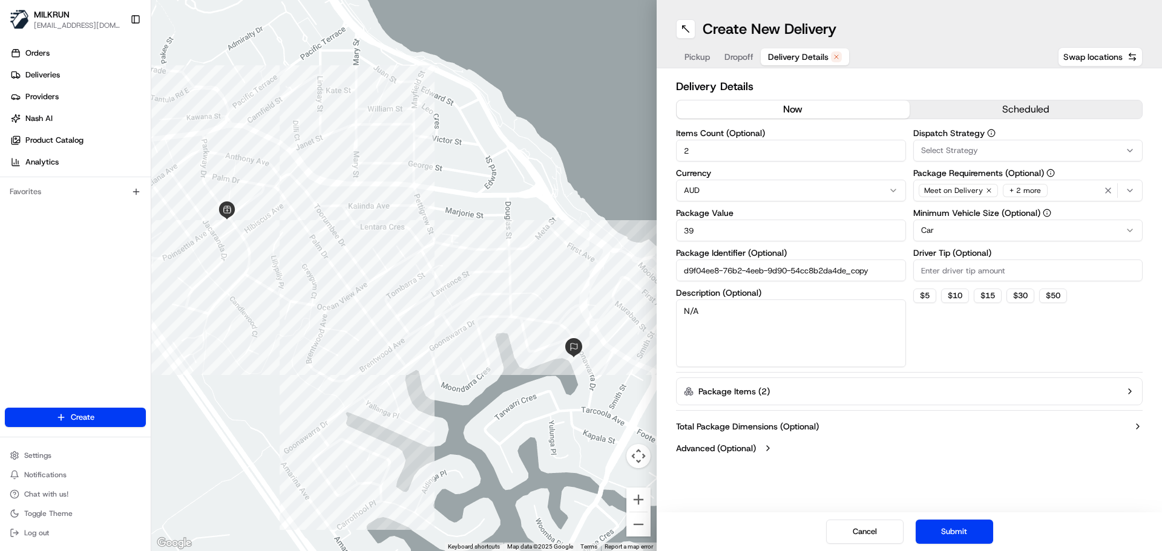
click at [806, 110] on button "now" at bounding box center [793, 109] width 233 height 18
click at [708, 151] on input "2" at bounding box center [791, 151] width 230 height 22
click at [961, 531] on button "Submit" at bounding box center [954, 532] width 77 height 24
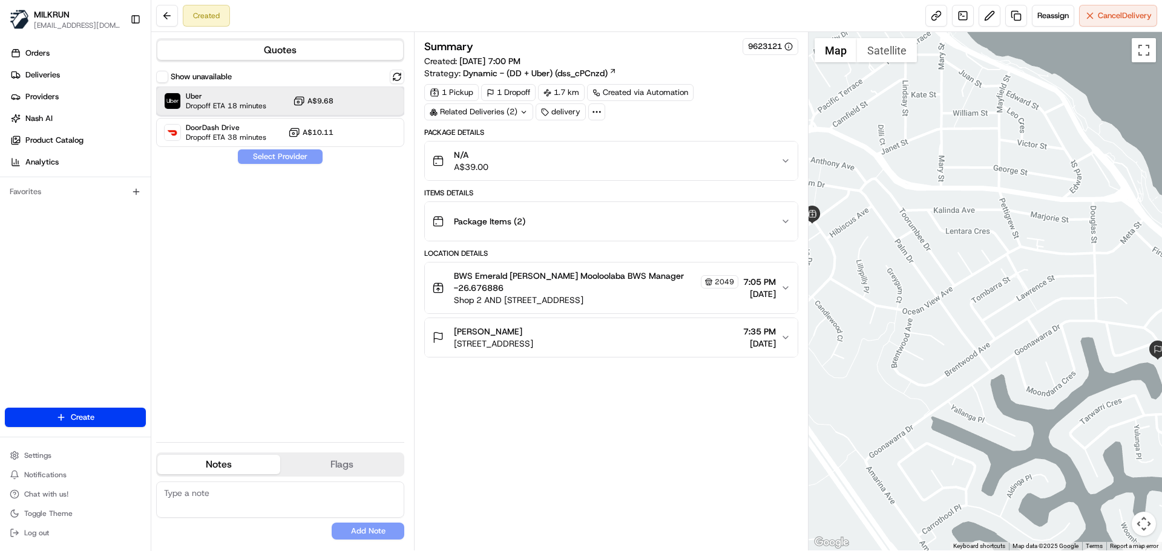
drag, startPoint x: 252, startPoint y: 97, endPoint x: 306, endPoint y: 232, distance: 144.8
click at [252, 97] on span "Uber" at bounding box center [226, 96] width 81 height 10
click at [285, 162] on button "Assign Provider" at bounding box center [280, 157] width 86 height 15
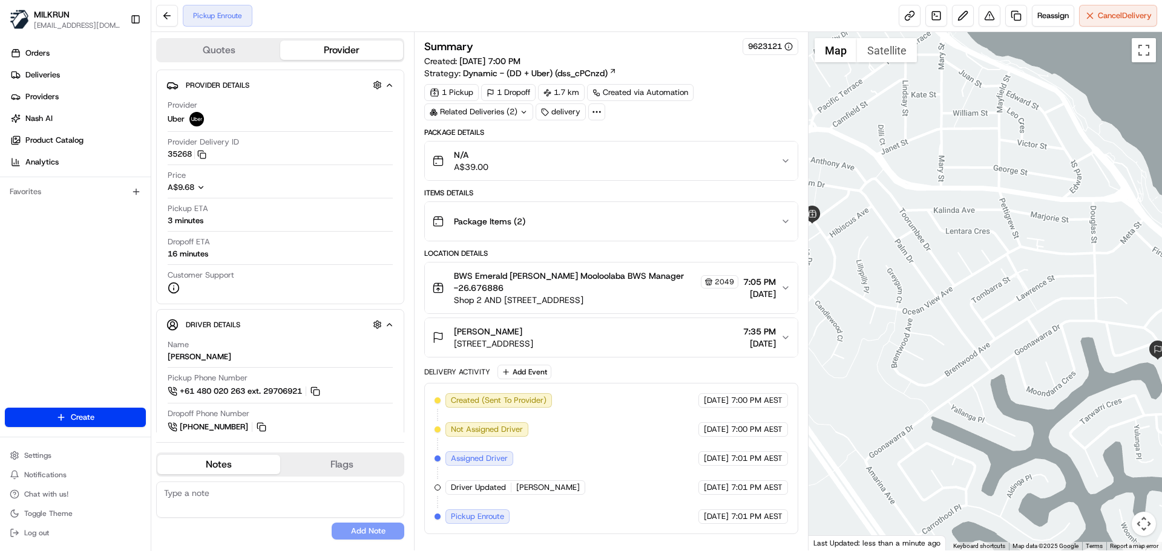
drag, startPoint x: 456, startPoint y: 326, endPoint x: 534, endPoint y: 326, distance: 78.1
click at [533, 329] on div "Dionne Burgess" at bounding box center [493, 332] width 79 height 12
copy span "Dionne Burgess"
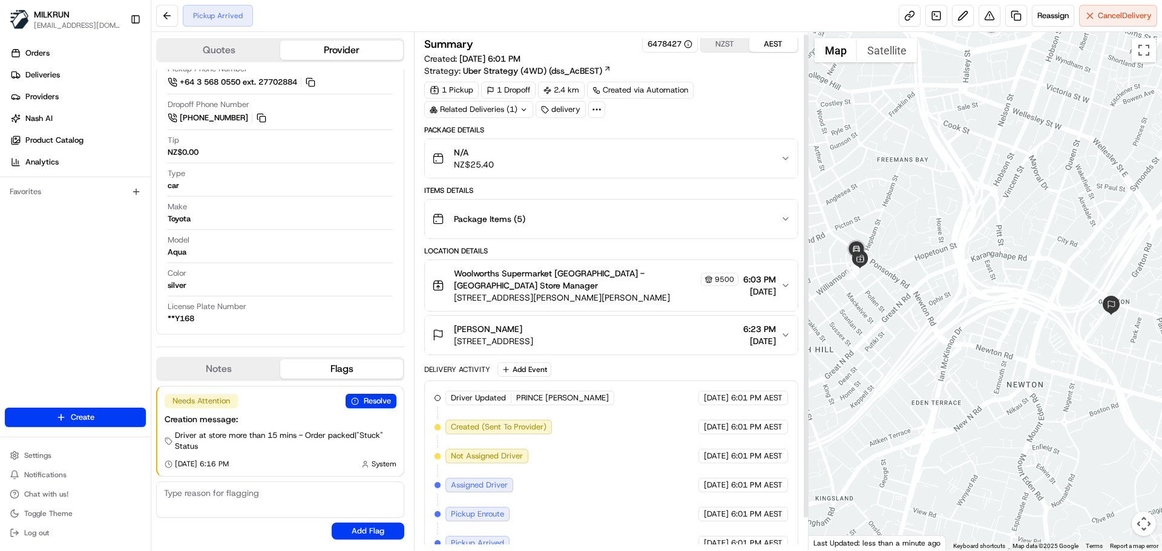
scroll to position [37, 0]
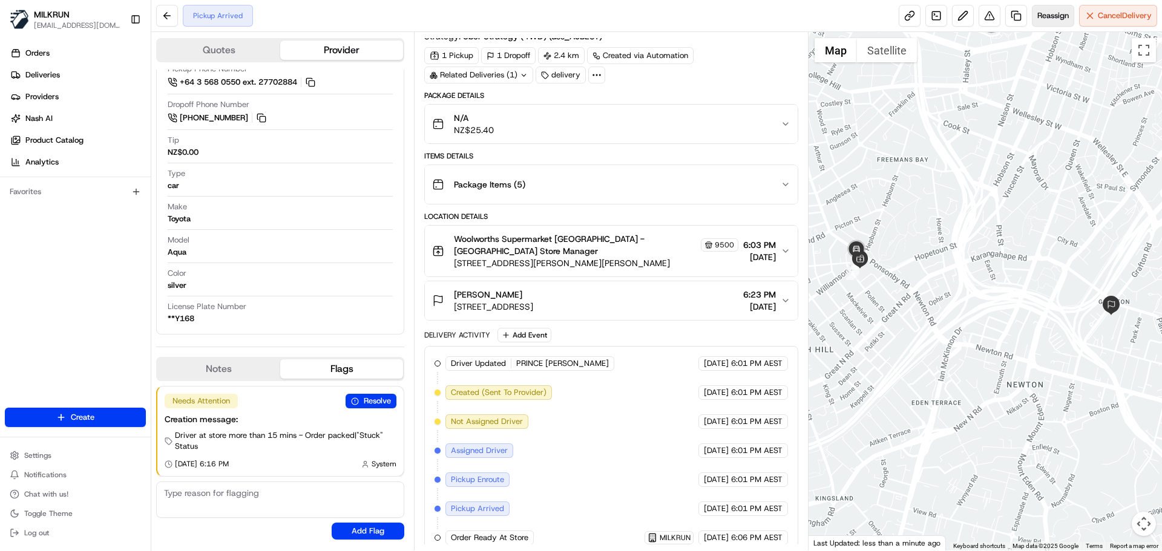
click at [1051, 18] on span "Reassign" at bounding box center [1052, 15] width 31 height 11
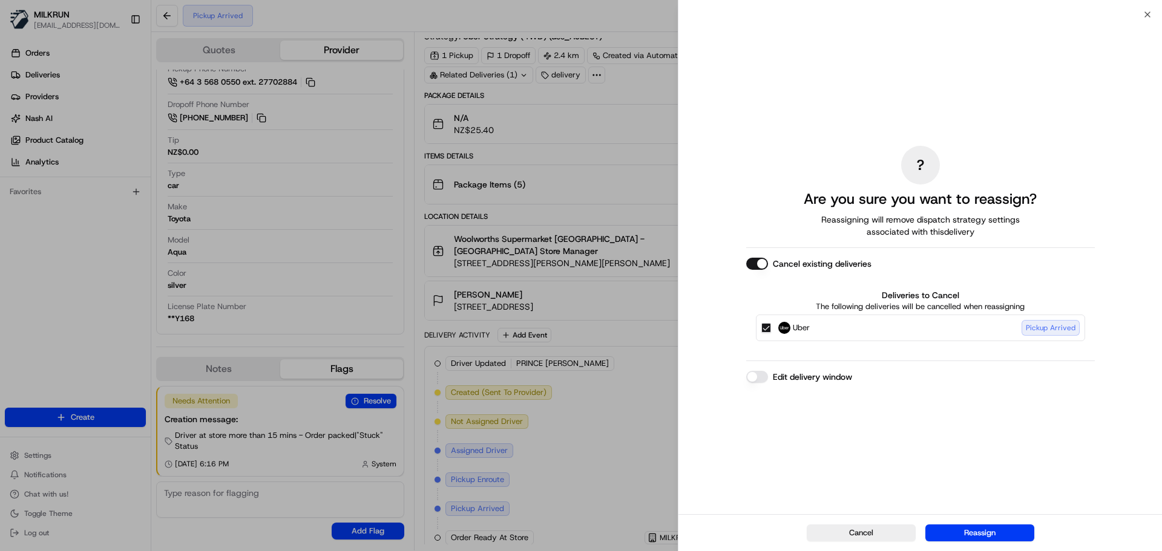
click at [770, 329] on button "Uber Pickup Arrived" at bounding box center [766, 328] width 10 height 10
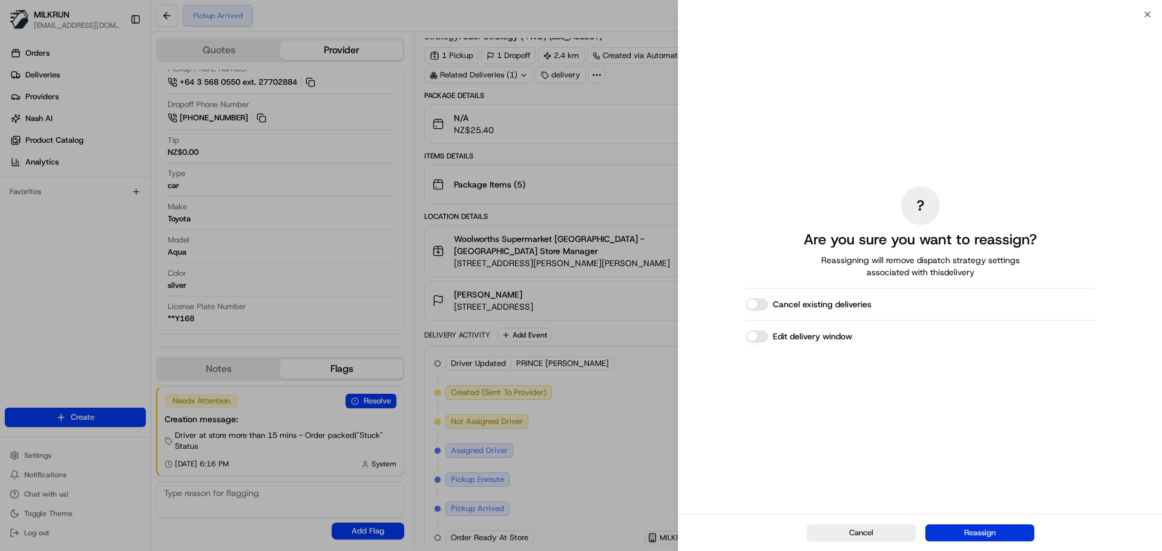
click at [1000, 533] on button "Reassign" at bounding box center [980, 533] width 109 height 17
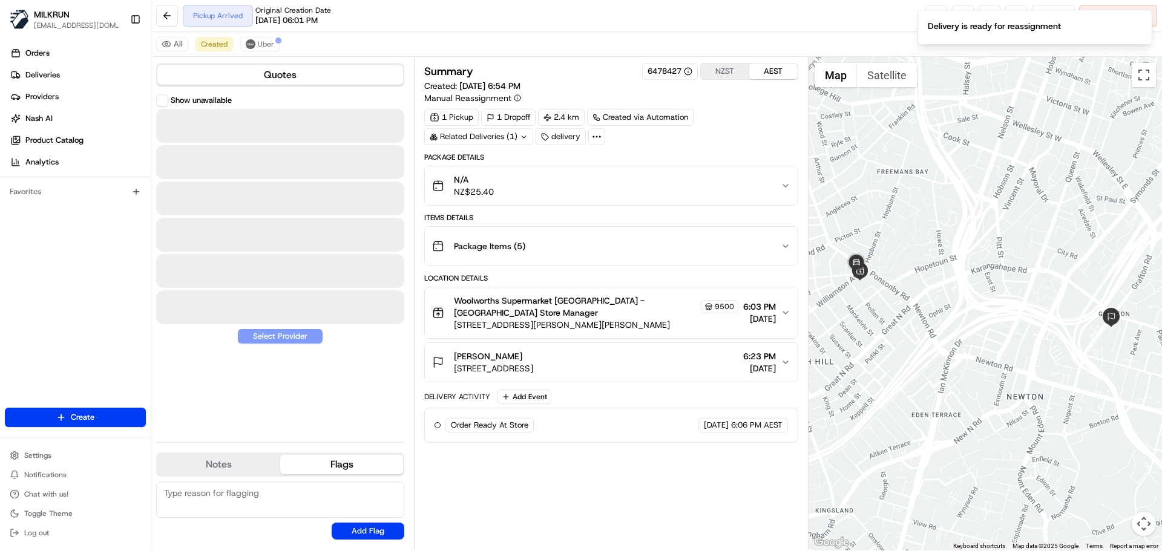
scroll to position [0, 0]
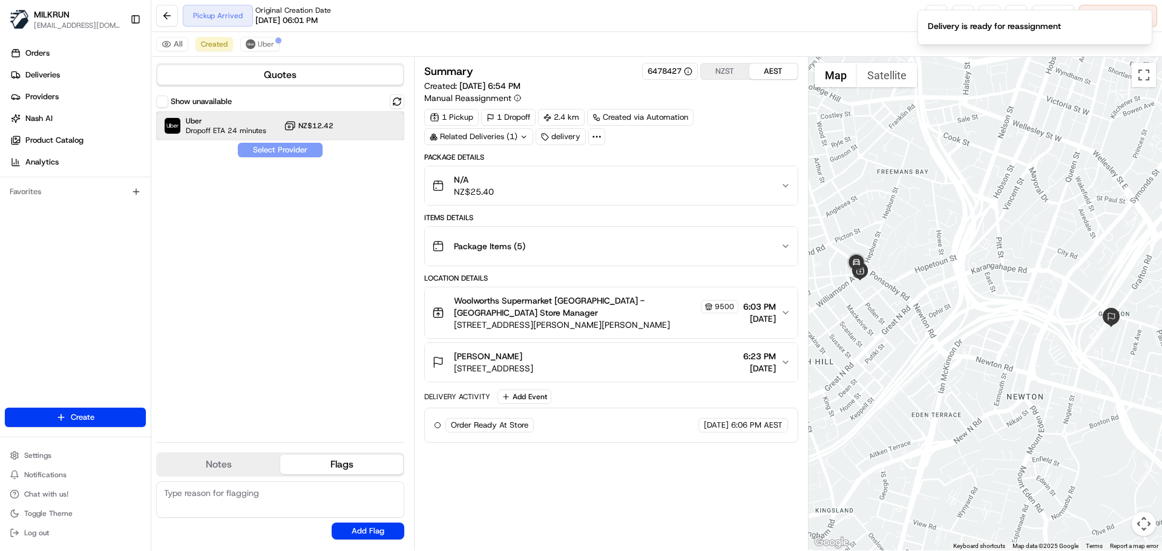
drag, startPoint x: 243, startPoint y: 116, endPoint x: 249, endPoint y: 120, distance: 7.4
click at [243, 116] on span "Uber" at bounding box center [226, 121] width 81 height 10
click at [286, 146] on button "Assign Provider" at bounding box center [280, 150] width 86 height 15
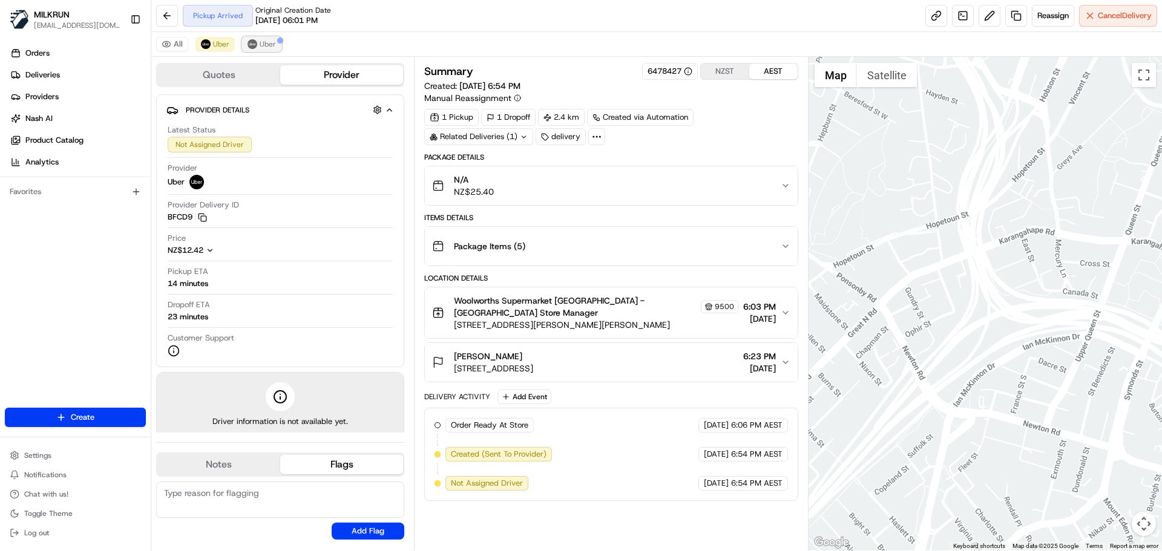
click at [270, 46] on span "Uber" at bounding box center [268, 44] width 16 height 10
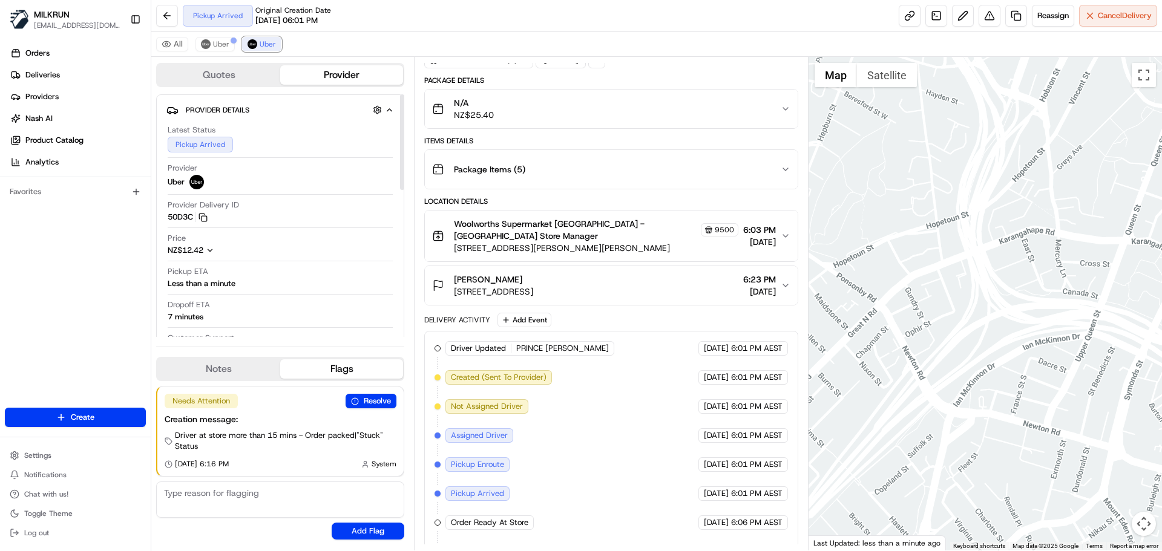
scroll to position [91, 0]
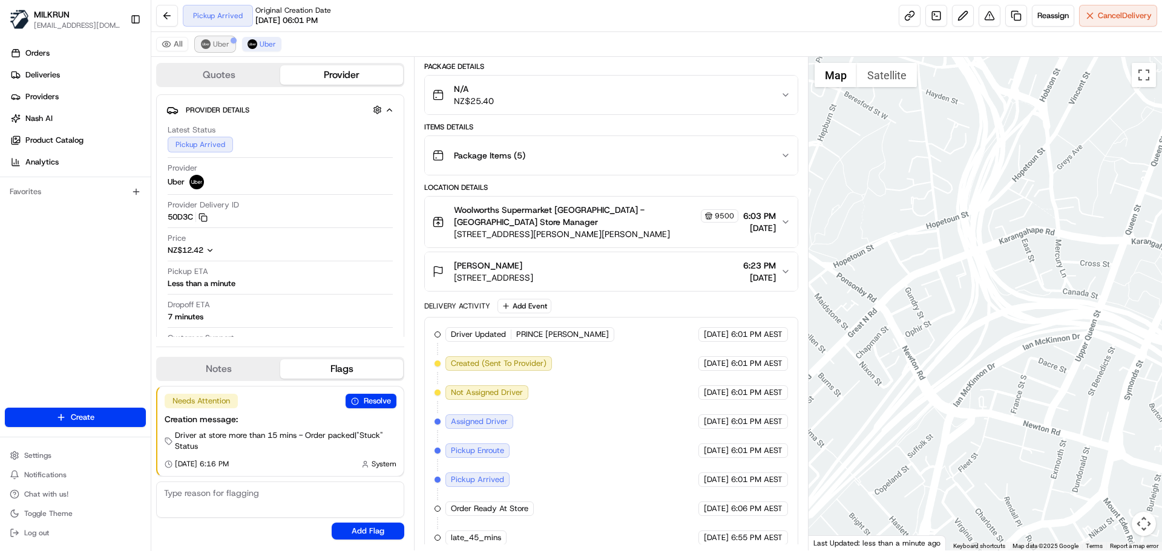
click at [227, 42] on span "Uber" at bounding box center [221, 44] width 16 height 10
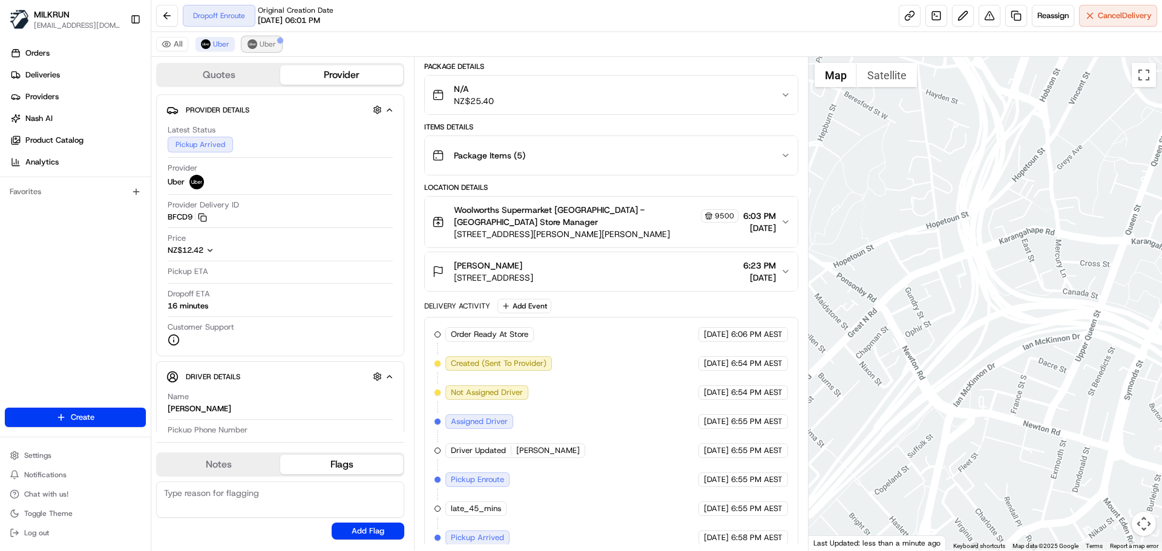
click at [266, 42] on span "Uber" at bounding box center [268, 44] width 16 height 10
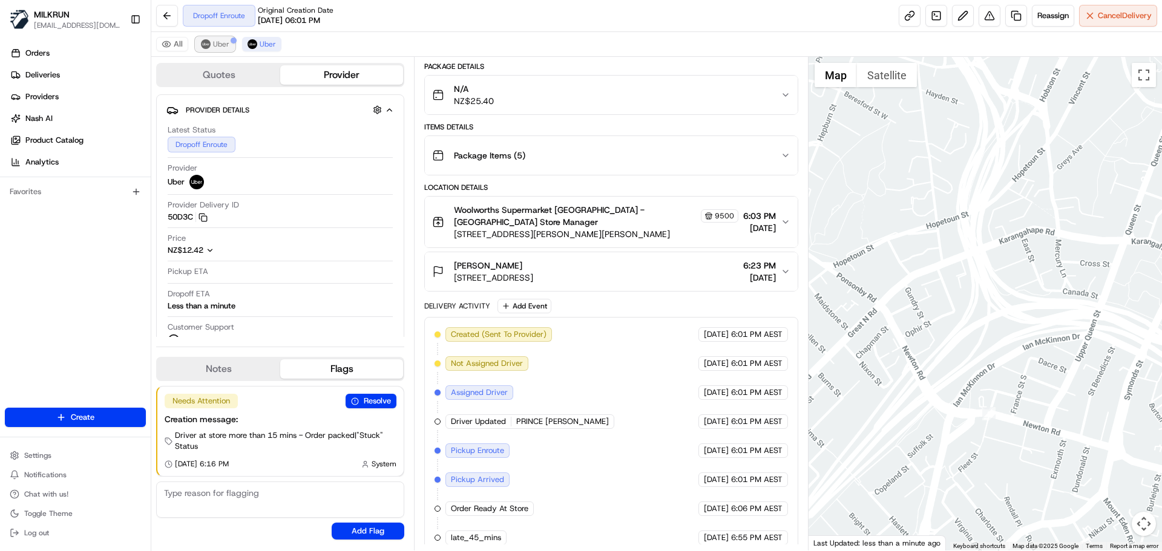
click at [216, 40] on span "Uber" at bounding box center [221, 44] width 16 height 10
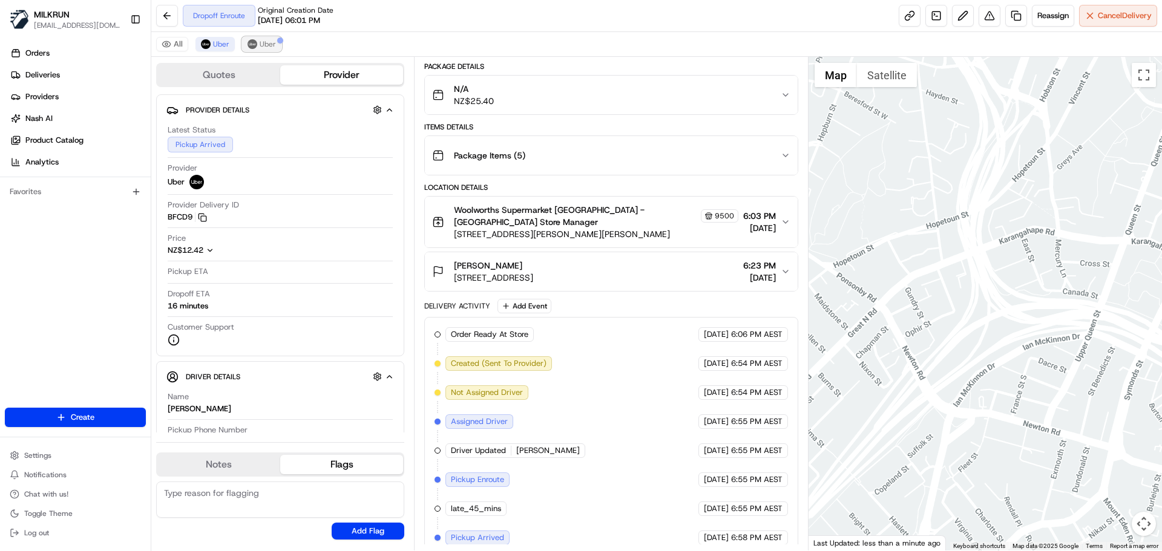
click at [269, 39] on span "Uber" at bounding box center [268, 44] width 16 height 10
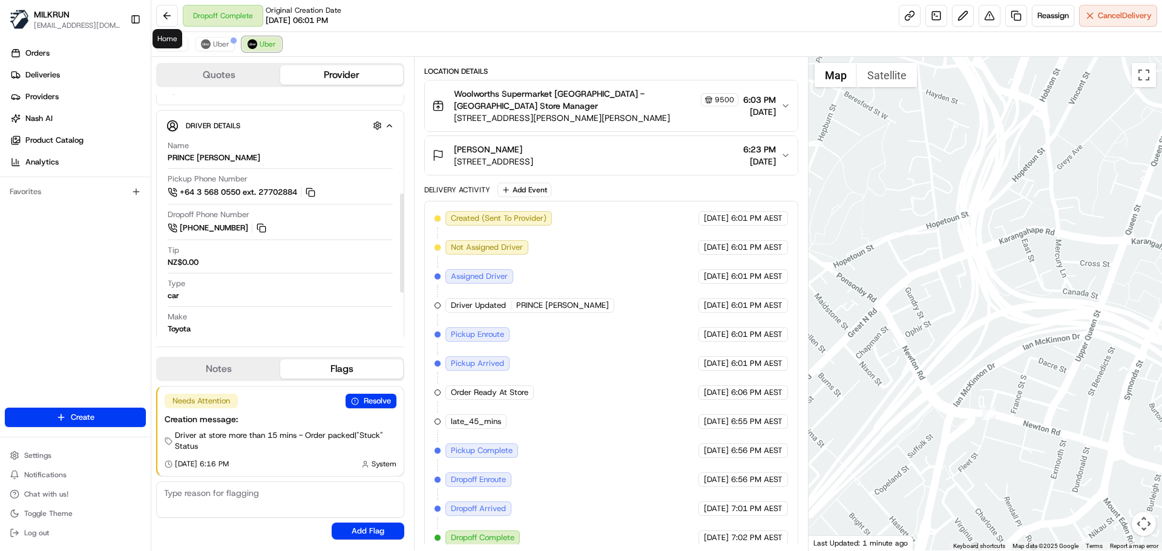
scroll to position [242, 0]
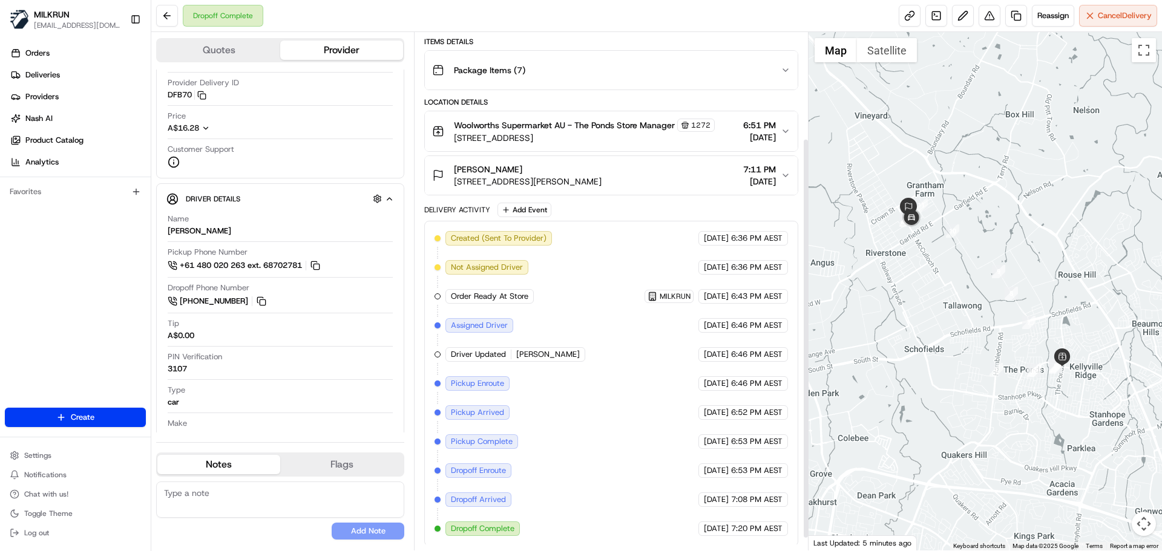
scroll to position [153, 0]
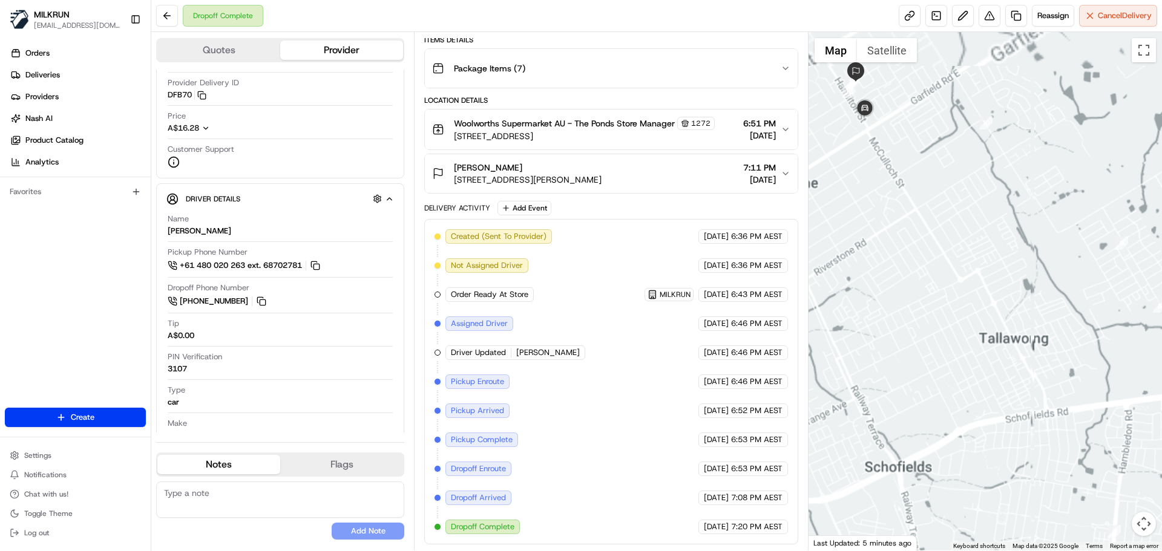
drag, startPoint x: 934, startPoint y: 318, endPoint x: 1020, endPoint y: 507, distance: 207.5
click at [1020, 511] on div at bounding box center [986, 291] width 354 height 519
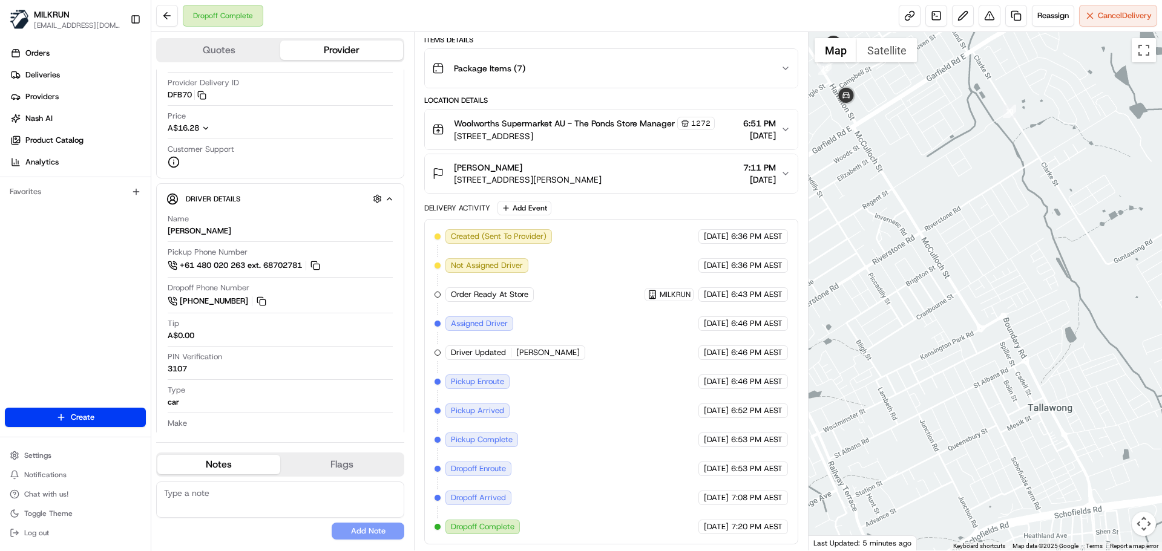
drag, startPoint x: 878, startPoint y: 153, endPoint x: 915, endPoint y: 227, distance: 83.1
click at [915, 227] on div at bounding box center [986, 291] width 354 height 519
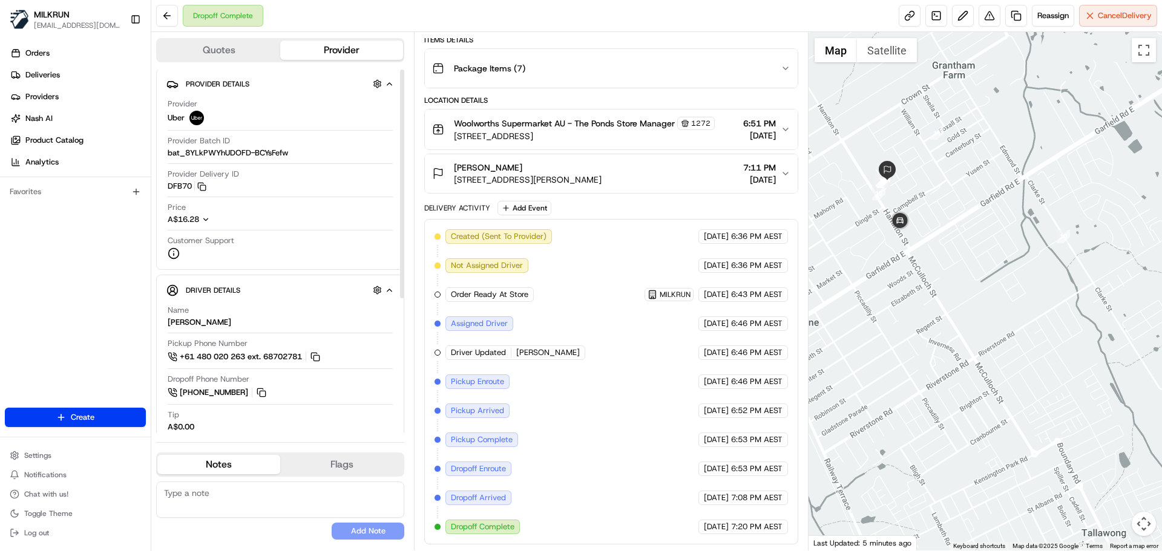
scroll to position [0, 0]
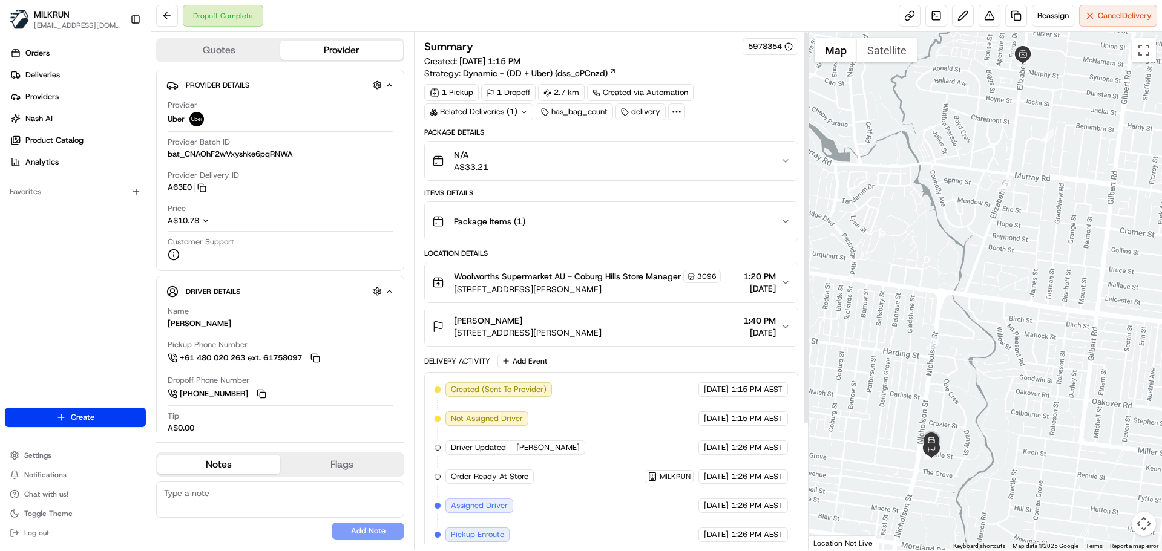
drag, startPoint x: 1115, startPoint y: 433, endPoint x: 1093, endPoint y: 372, distance: 64.9
click at [1093, 372] on div at bounding box center [986, 291] width 354 height 519
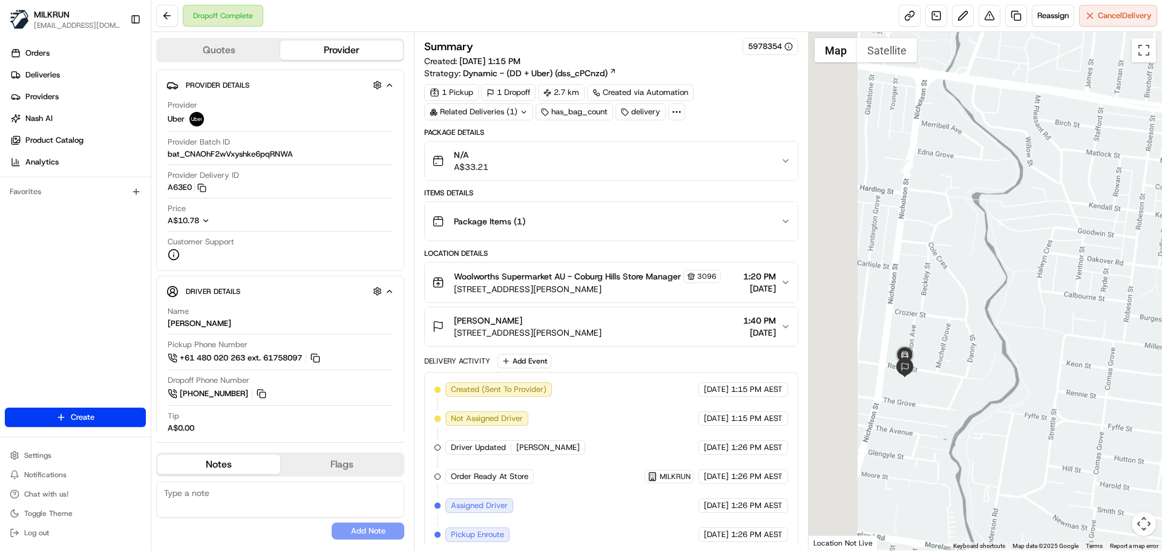
drag, startPoint x: 1000, startPoint y: 307, endPoint x: 1142, endPoint y: 382, distance: 160.6
click at [1159, 375] on div at bounding box center [986, 291] width 354 height 519
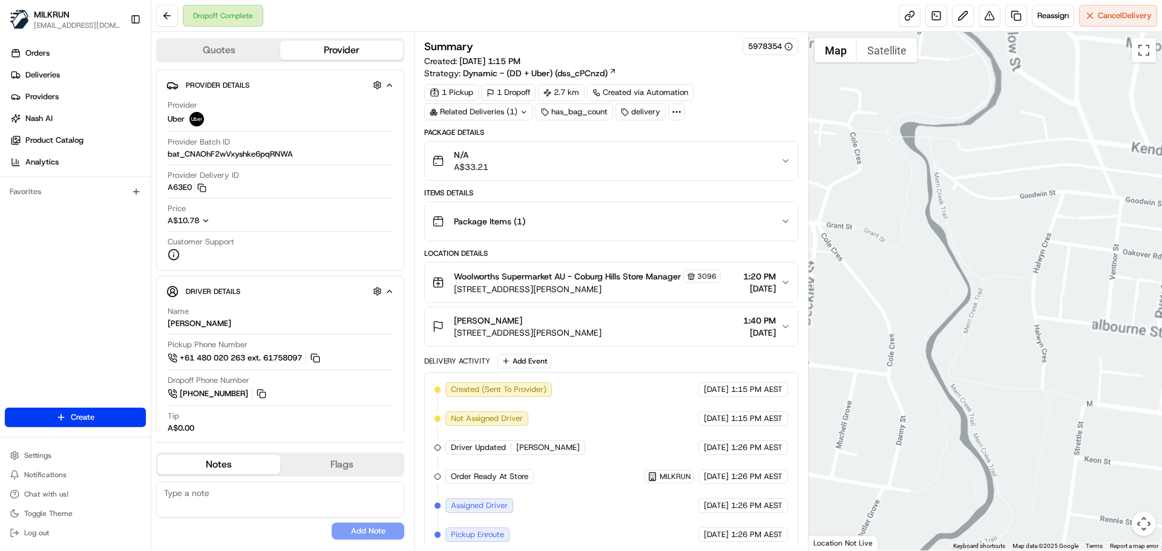
drag, startPoint x: 1065, startPoint y: 312, endPoint x: 1137, endPoint y: 225, distance: 112.6
click at [1137, 225] on div at bounding box center [986, 291] width 354 height 519
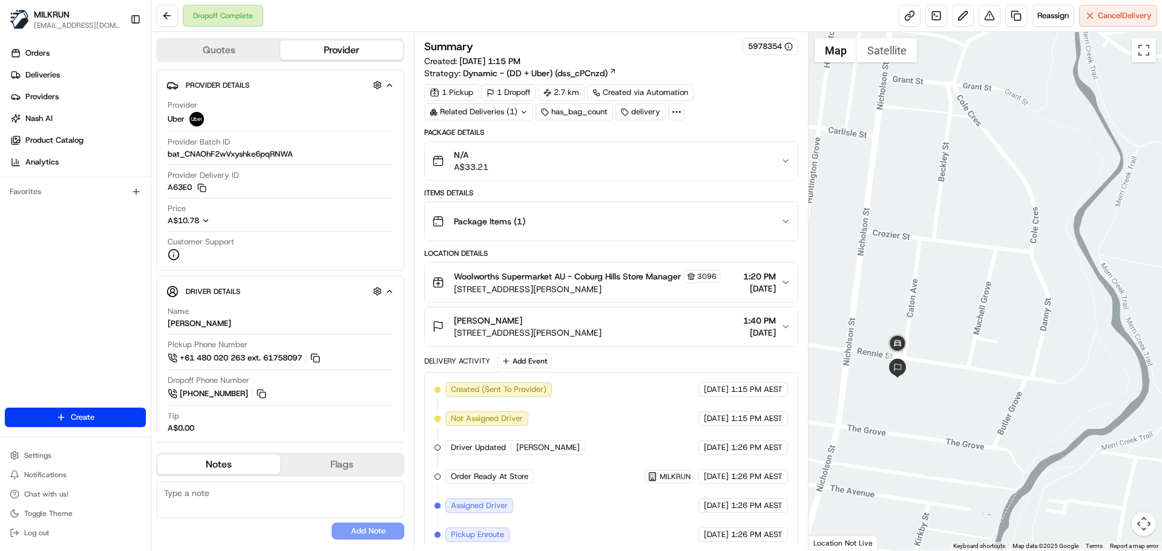
drag, startPoint x: 1005, startPoint y: 365, endPoint x: 1079, endPoint y: 356, distance: 74.4
click at [1079, 356] on div at bounding box center [986, 291] width 354 height 519
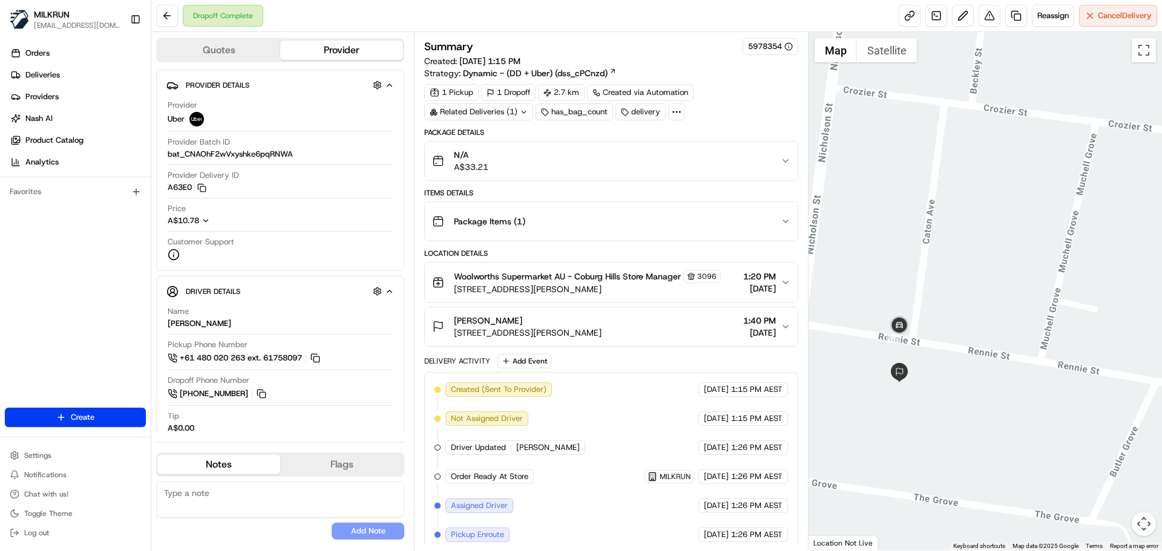
click at [1004, 314] on div at bounding box center [986, 291] width 354 height 519
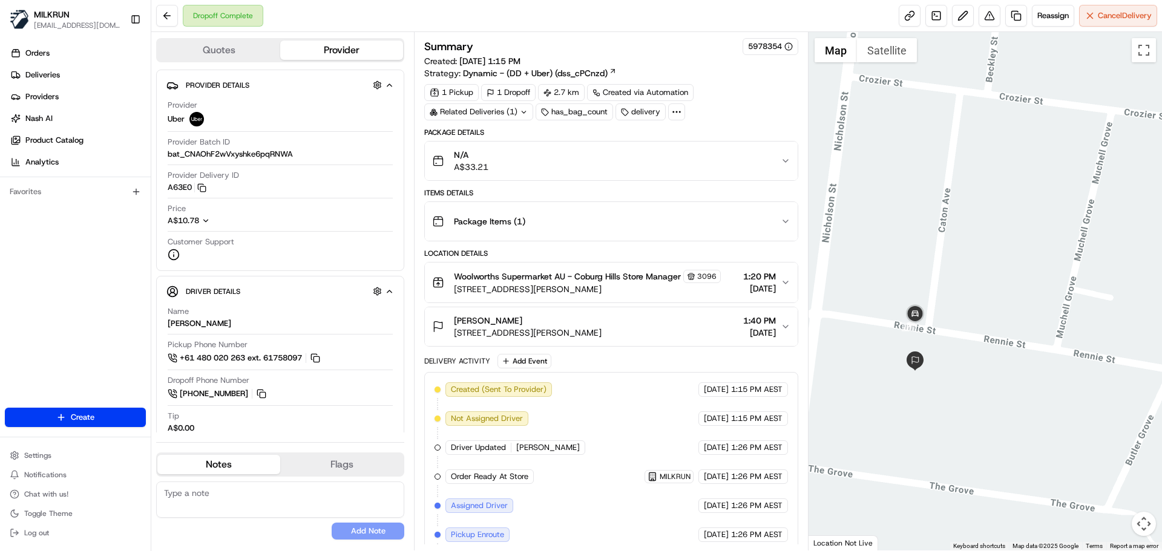
click at [785, 332] on icon "button" at bounding box center [786, 327] width 10 height 10
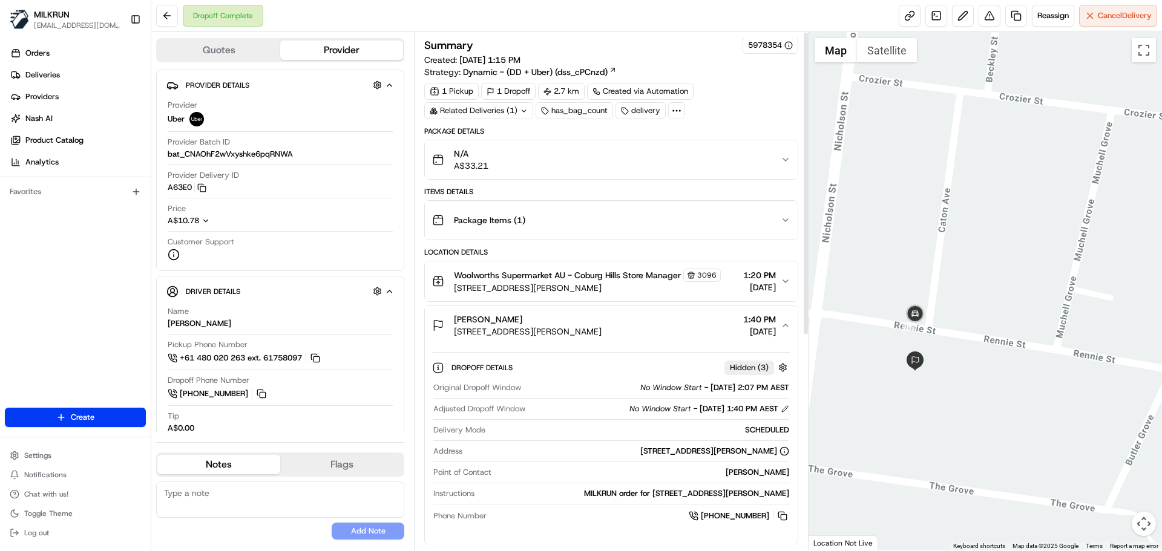
scroll to position [1, 0]
click at [987, 16] on button at bounding box center [990, 16] width 22 height 22
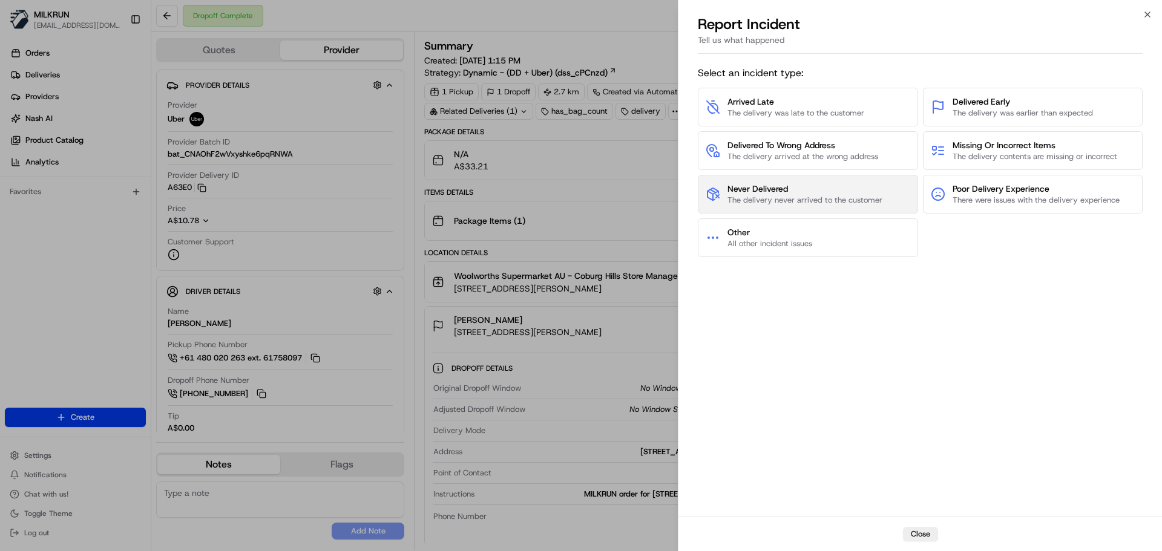
click at [838, 188] on span "Never Delivered" at bounding box center [805, 189] width 155 height 12
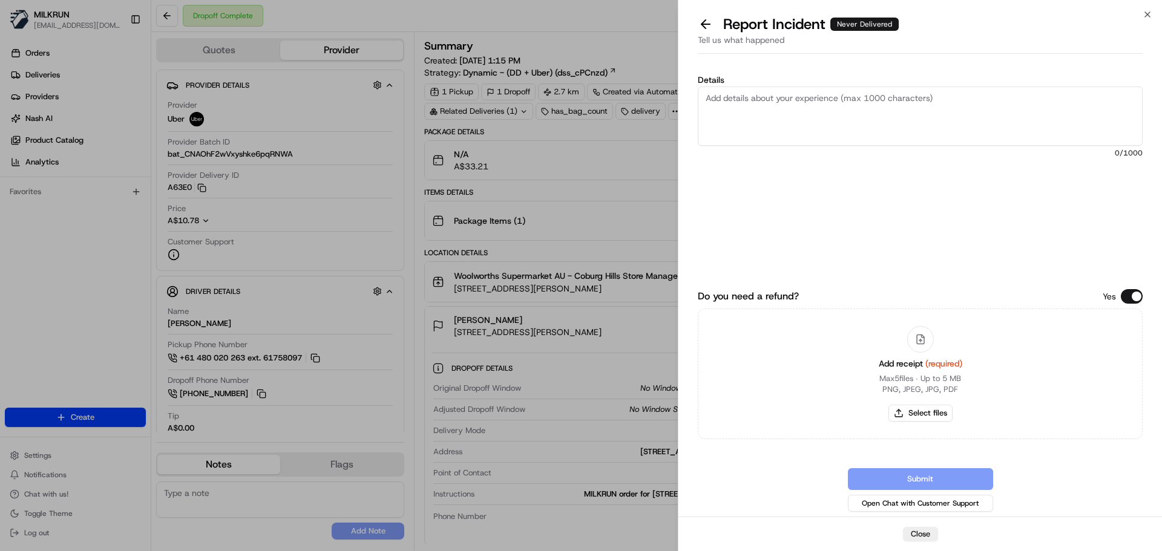
drag, startPoint x: 749, startPoint y: 122, endPoint x: 757, endPoint y: 136, distance: 15.5
click at [751, 127] on textarea "Details" at bounding box center [920, 116] width 445 height 59
type textarea "Cx could not locate order and driver did not reach out to them. Order not deliv…"
click at [920, 413] on button "Select files" at bounding box center [921, 413] width 64 height 17
type input "C:\fakepath\Jordana inv.png"
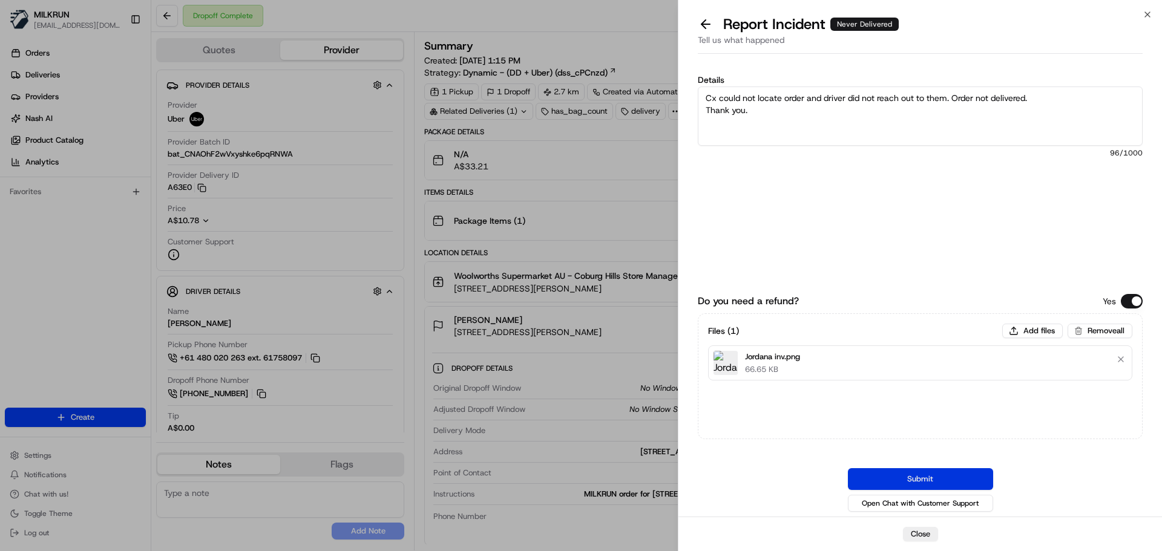
click at [941, 477] on button "Submit" at bounding box center [920, 480] width 145 height 22
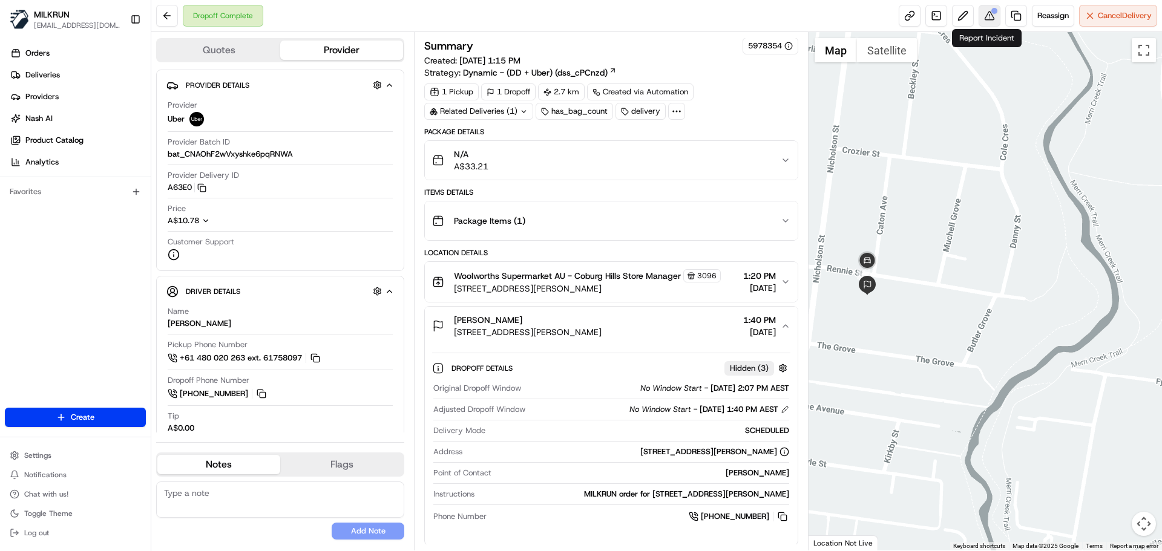
click at [984, 17] on button at bounding box center [990, 16] width 22 height 22
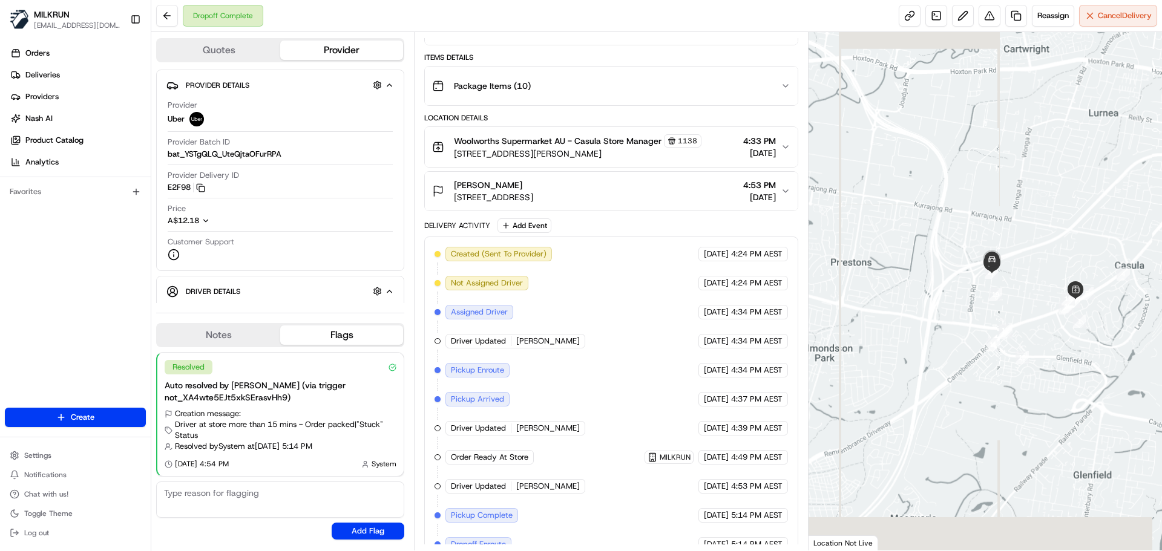
scroll to position [211, 0]
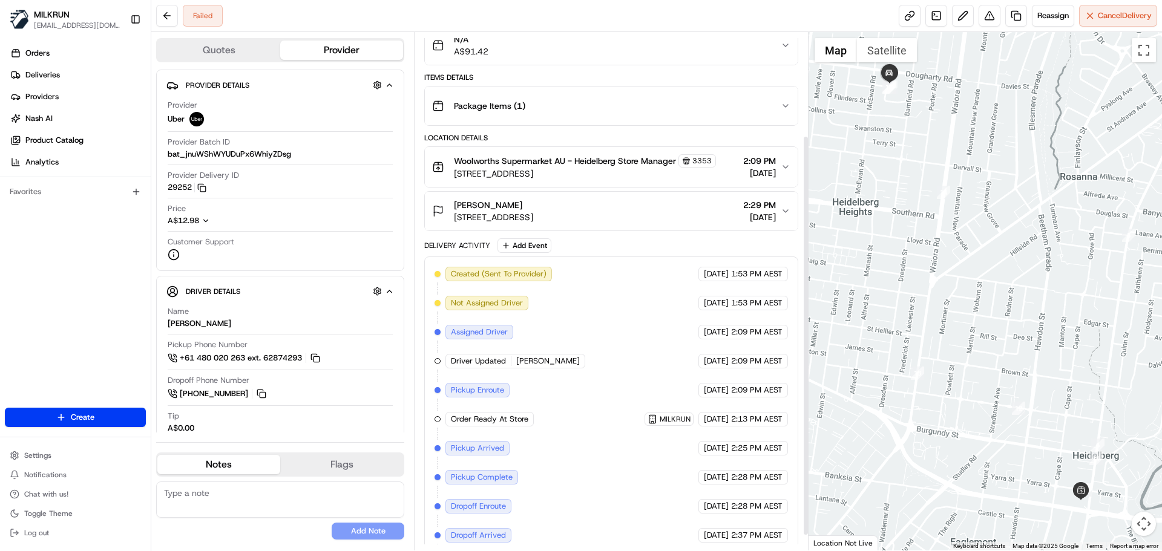
scroll to position [153, 0]
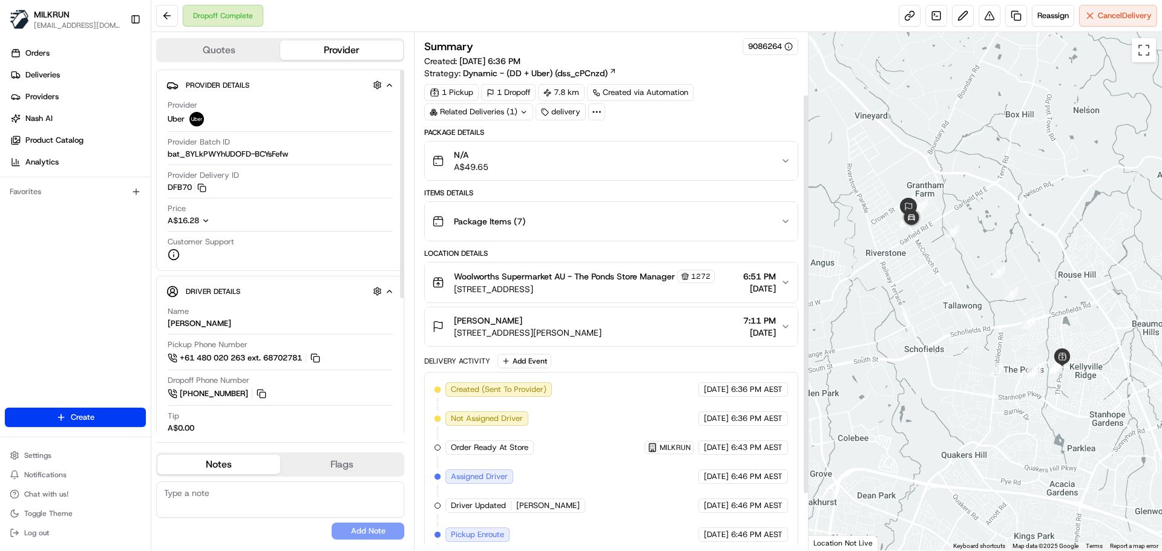
scroll to position [153, 0]
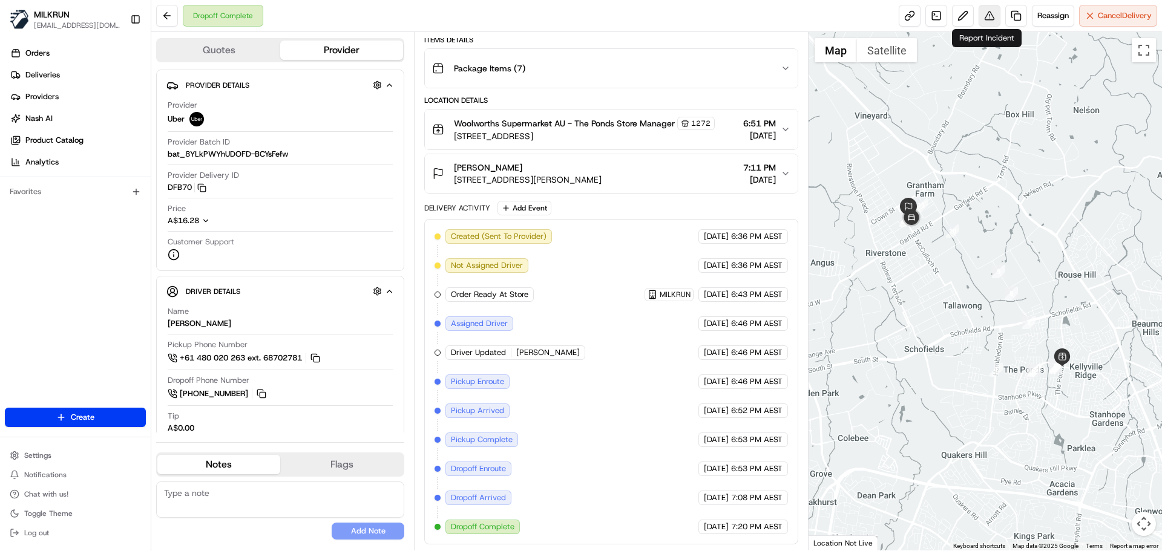
click at [984, 15] on button at bounding box center [990, 16] width 22 height 22
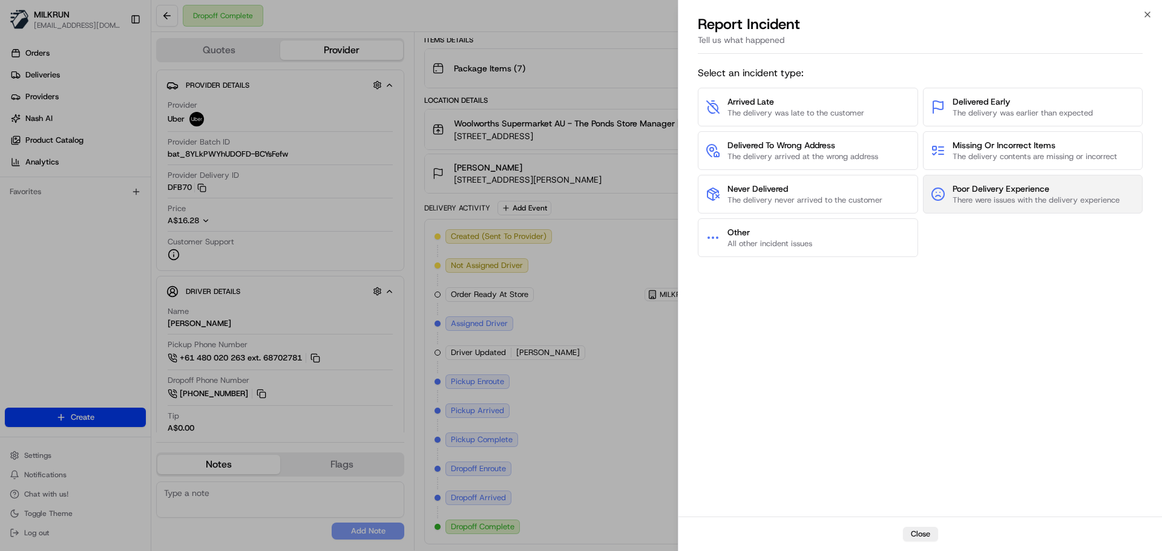
click at [978, 184] on span "Poor Delivery Experience" at bounding box center [1036, 189] width 167 height 12
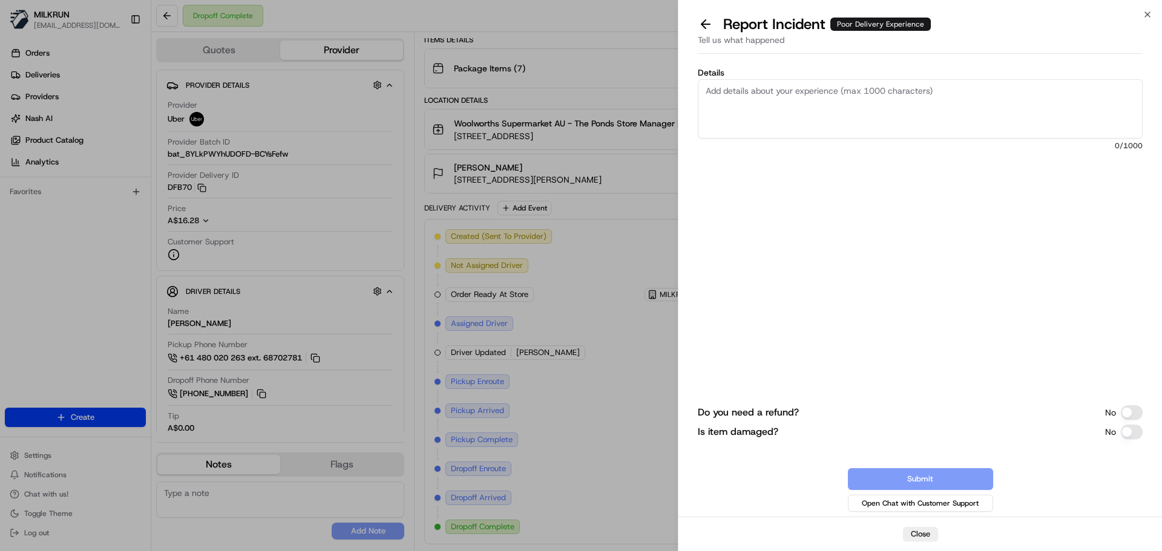
drag, startPoint x: 767, startPoint y: 113, endPoint x: 768, endPoint y: 120, distance: 7.4
click at [768, 120] on textarea "Details" at bounding box center [920, 108] width 445 height 59
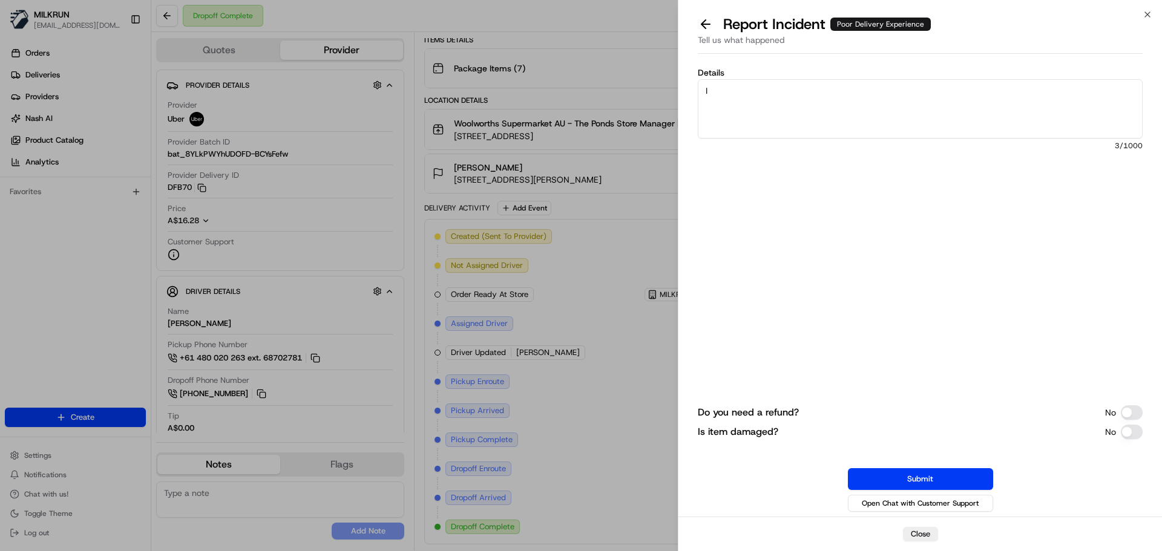
type textarea "I"
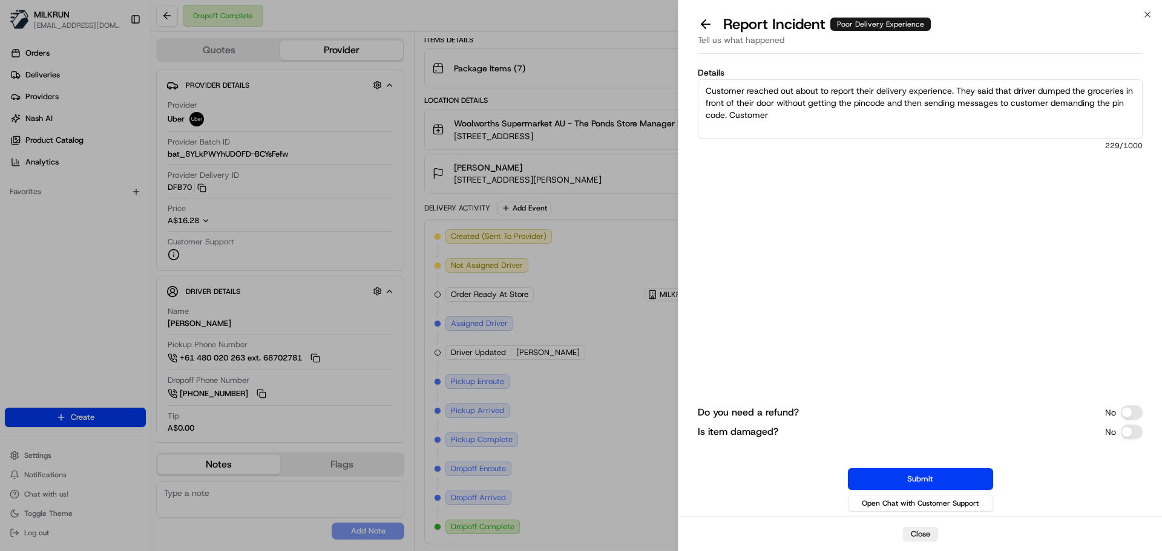
drag, startPoint x: 724, startPoint y: 113, endPoint x: 730, endPoint y: 125, distance: 14.1
click at [724, 116] on textarea "Customer reached out about to report their delivery experience. They said that …" at bounding box center [920, 108] width 445 height 59
click at [945, 112] on textarea "Customer reached out about to report their delivery experience. They said that …" at bounding box center [920, 108] width 445 height 59
drag, startPoint x: 704, startPoint y: 91, endPoint x: 702, endPoint y: 100, distance: 9.9
click at [705, 92] on textarea "Customer reached out about to report their delivery experience. They said that …" at bounding box center [920, 108] width 445 height 59
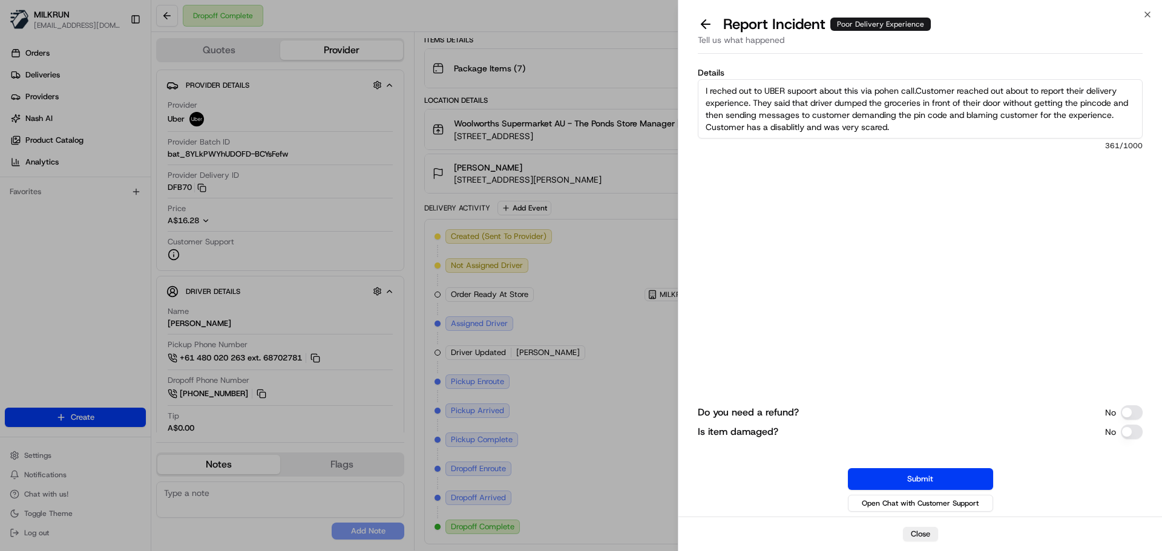
type textarea "I reched out to UBER supoort about this via pohen call. Customer reached out ab…"
drag, startPoint x: 703, startPoint y: 93, endPoint x: 853, endPoint y: 188, distance: 177.2
click at [997, 148] on div "Details I reched out to UBER supoort about this via pohen call. Customer reache…" at bounding box center [920, 157] width 445 height 179
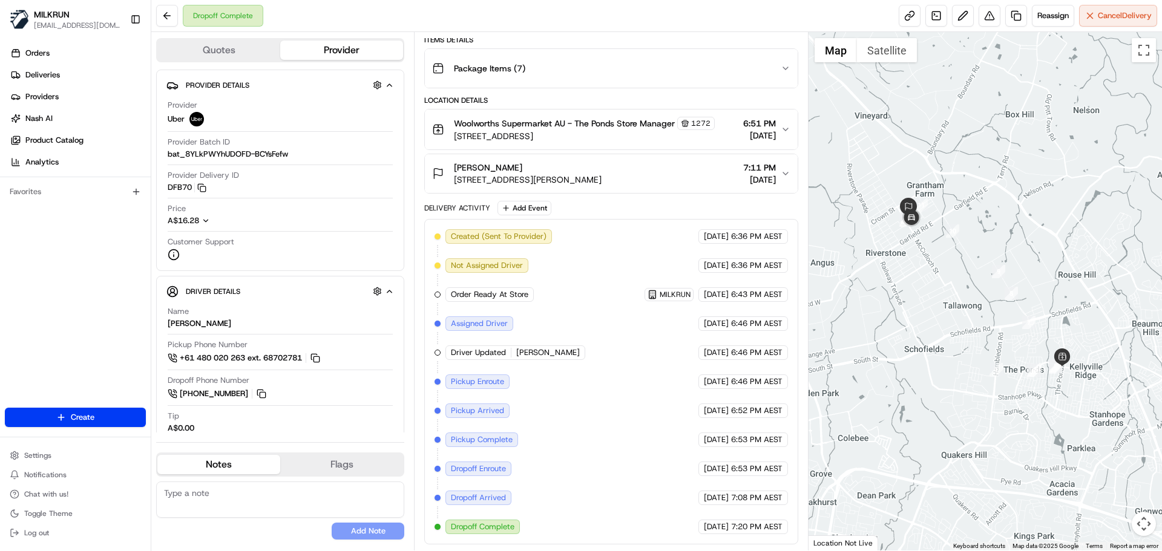
click at [789, 170] on icon "button" at bounding box center [786, 174] width 10 height 10
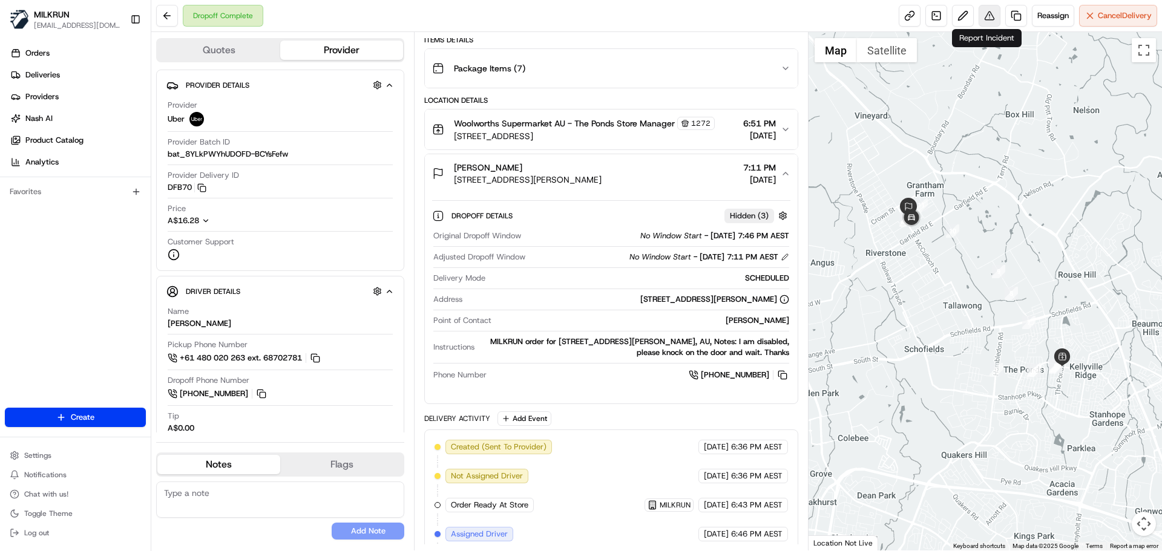
click at [987, 13] on button at bounding box center [990, 16] width 22 height 22
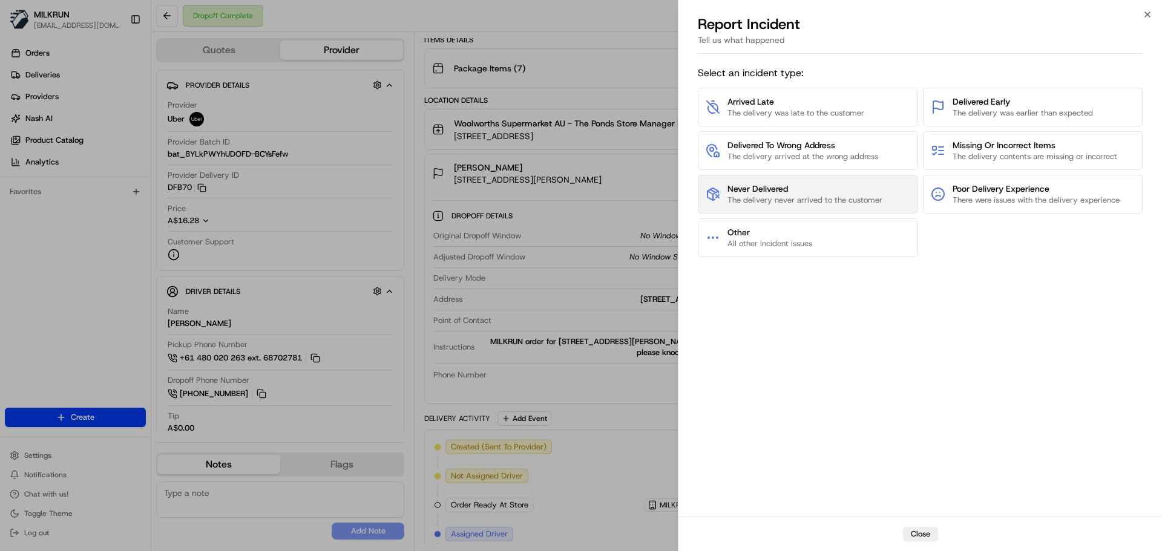
click at [778, 191] on span "Never Delivered" at bounding box center [805, 189] width 155 height 12
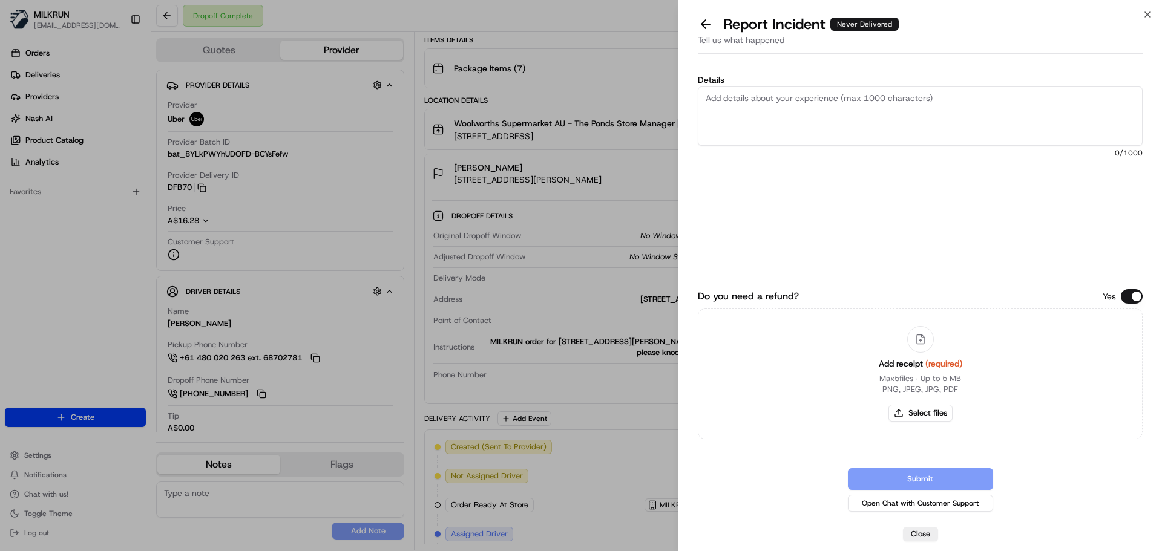
click at [747, 108] on textarea "Details" at bounding box center [920, 116] width 445 height 59
paste textarea "Reached out to UBER Support via phone call regarding this. Customer reported th…"
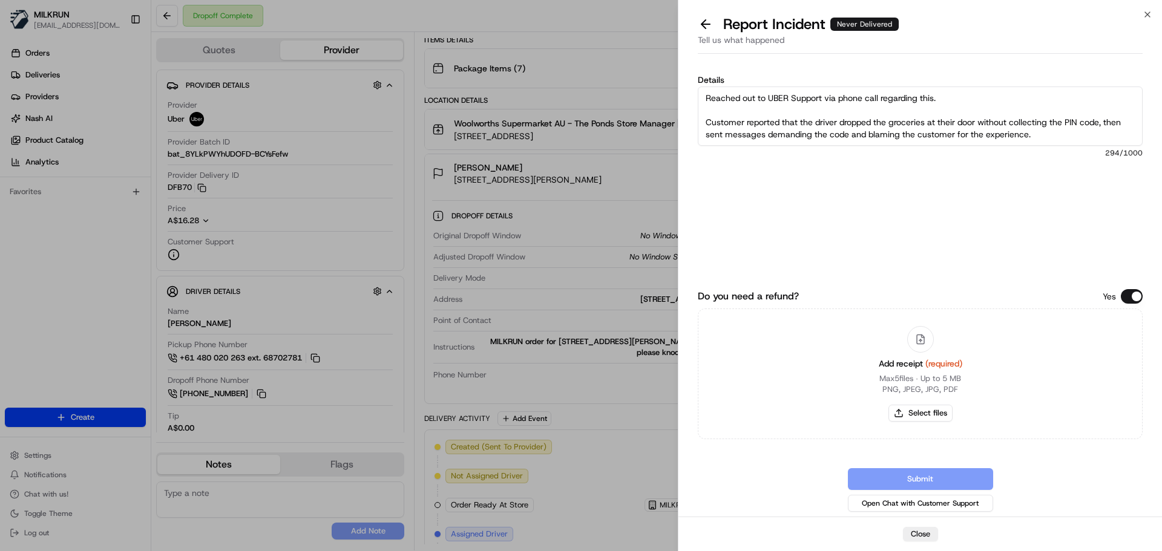
scroll to position [19, 0]
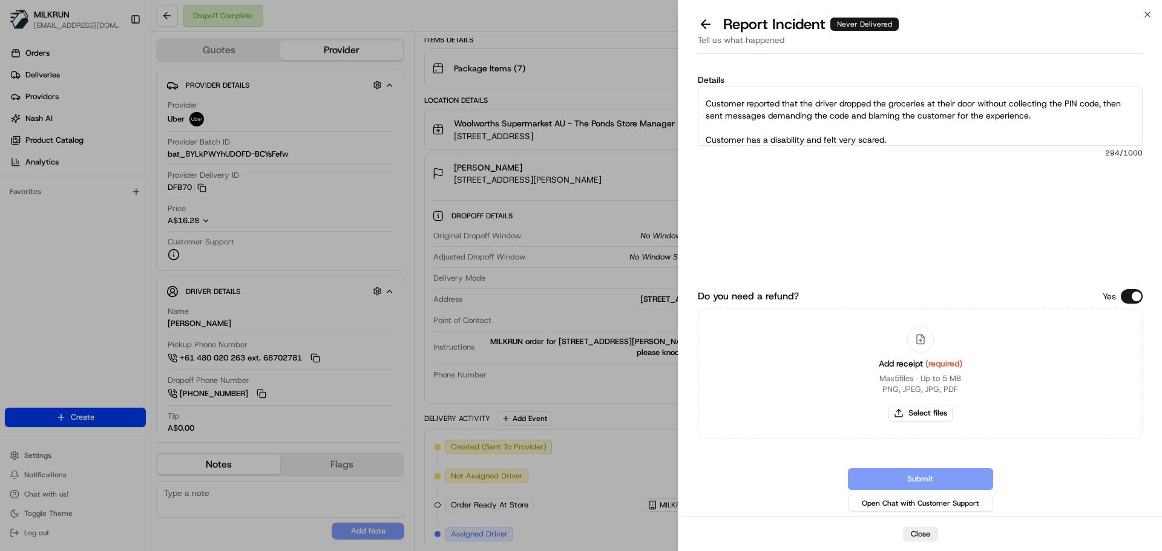
click at [758, 141] on textarea "Reached out to UBER Support via phone call regarding this. Customer reported th…" at bounding box center [920, 116] width 445 height 59
click at [712, 128] on textarea "Reached out to UBER Support via phone call regarding this. Customer reported th…" at bounding box center [920, 116] width 445 height 59
drag, startPoint x: 894, startPoint y: 139, endPoint x: 695, endPoint y: 143, distance: 199.2
click at [669, 145] on body "MILKRUN aoman@woolworths.com.au Toggle Sidebar Orders Deliveries Providers Nash…" at bounding box center [581, 275] width 1162 height 551
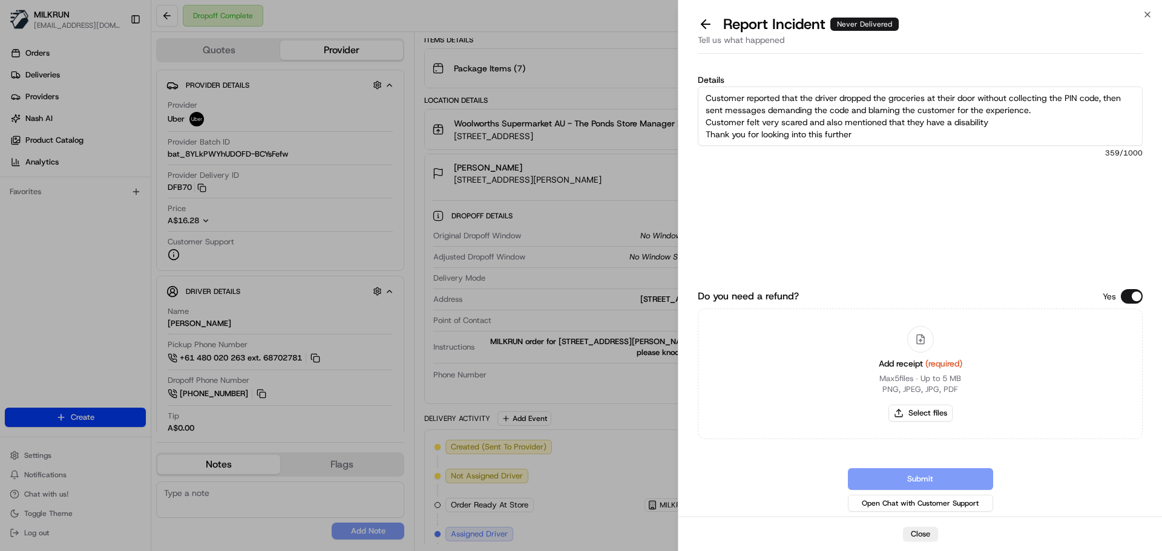
type textarea "Reached out to UBER Support via phone call regarding this. Customer reported th…"
drag, startPoint x: 703, startPoint y: 94, endPoint x: 1047, endPoint y: 148, distance: 348.0
click at [1047, 148] on div "Details Reached out to UBER Support via phone call regarding this. Customer rep…" at bounding box center [920, 164] width 445 height 176
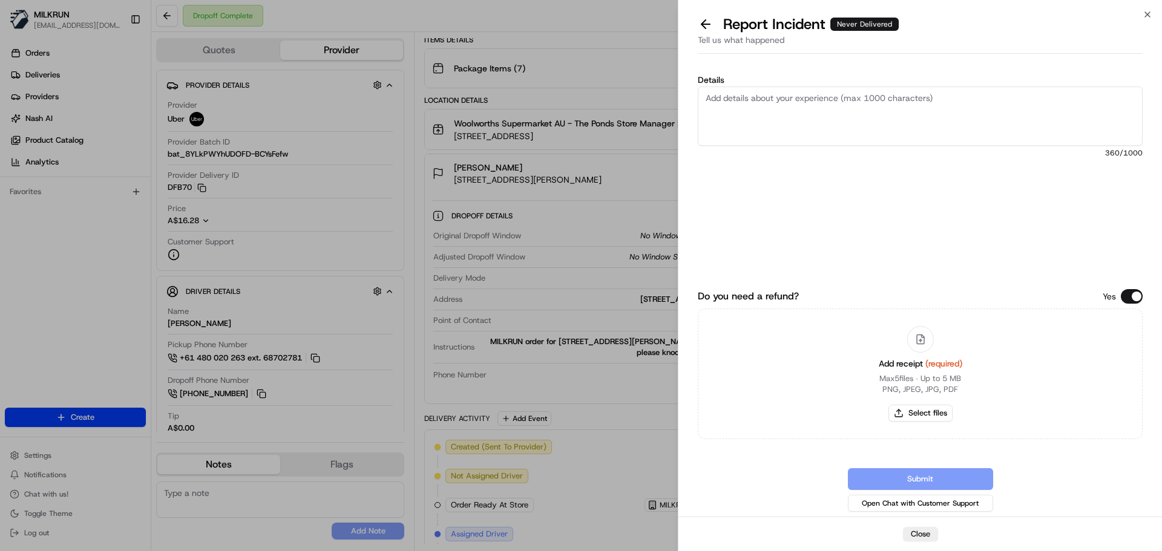
scroll to position [0, 0]
click at [705, 27] on button at bounding box center [705, 24] width 25 height 17
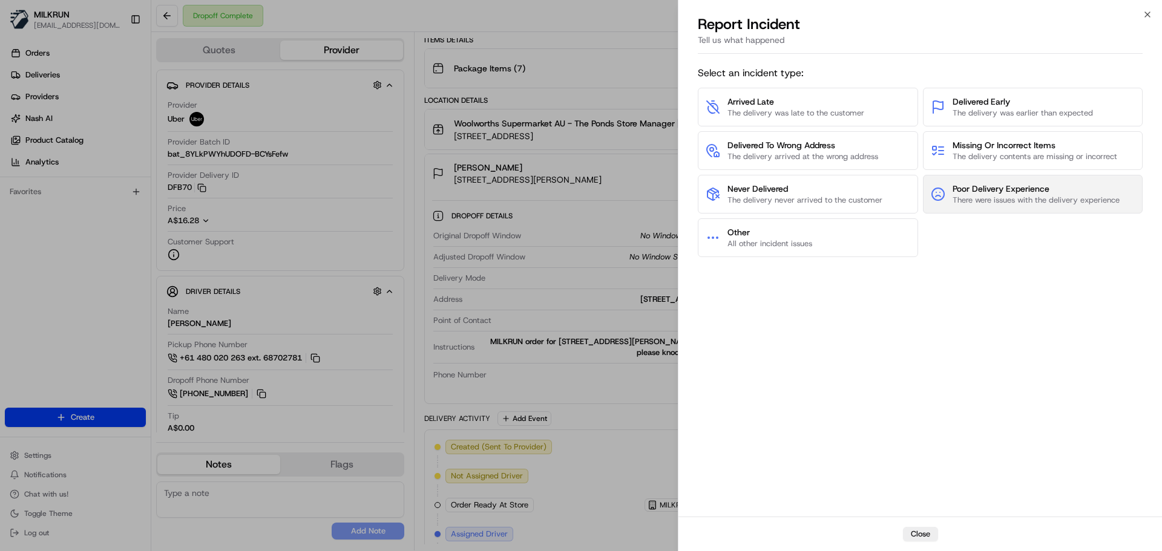
click at [972, 192] on span "Poor Delivery Experience" at bounding box center [1036, 189] width 167 height 12
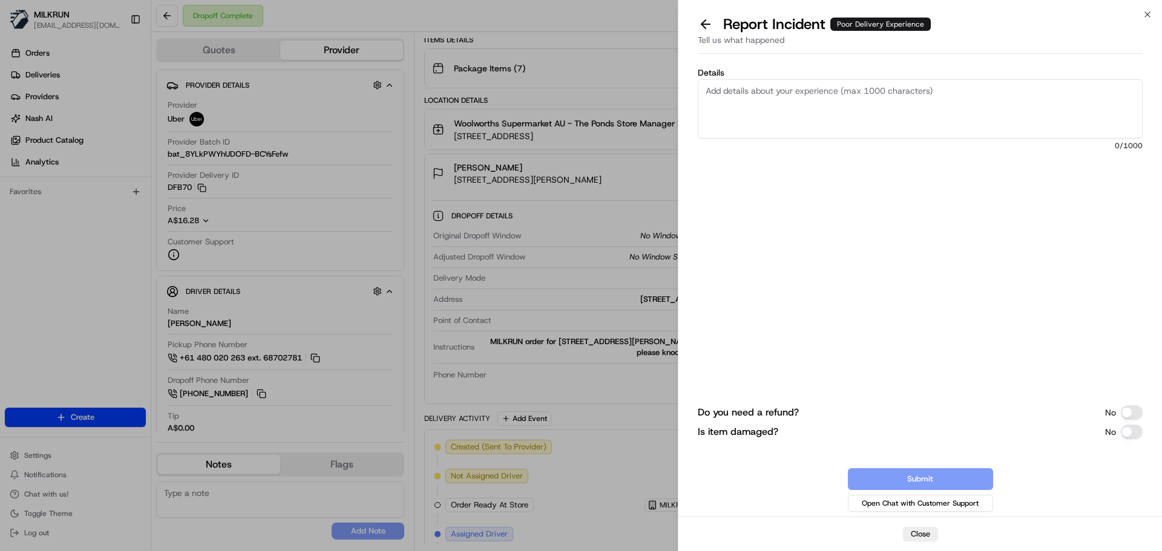
click at [780, 107] on textarea "Details" at bounding box center [920, 108] width 445 height 59
paste textarea "Reached out to UBER Support via phone call regarding this. Customer reported th…"
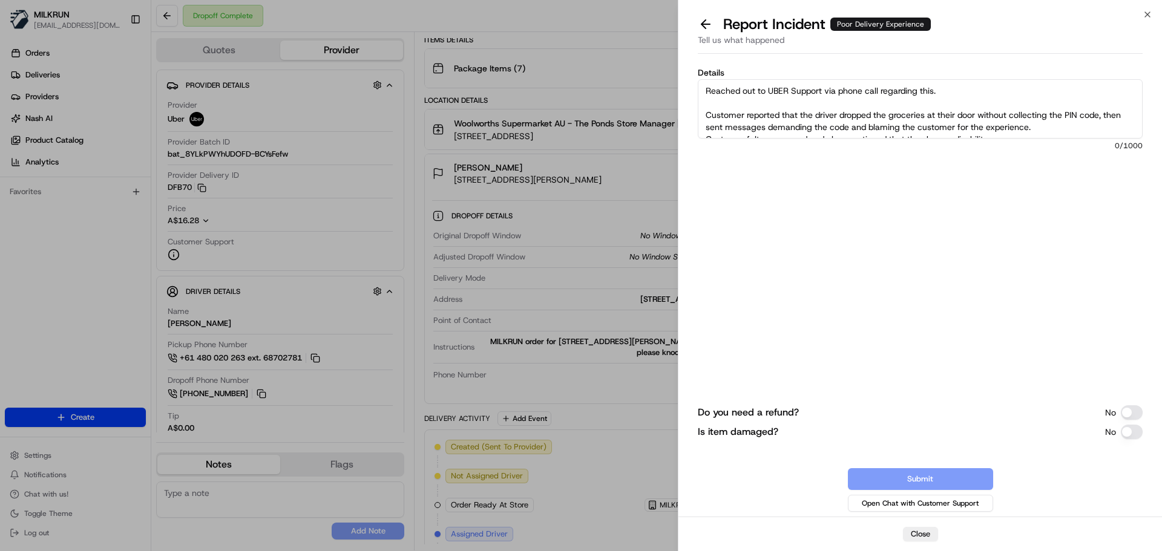
scroll to position [19, 0]
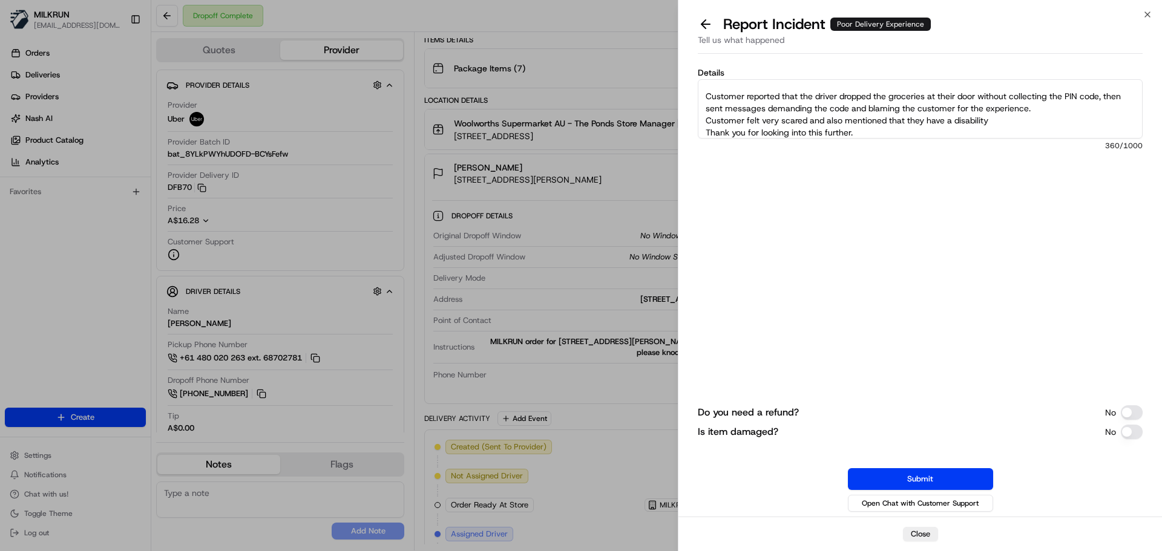
click at [706, 95] on textarea "Reached out to UBER Support via phone call regarding this. Customer reported th…" at bounding box center [920, 108] width 445 height 59
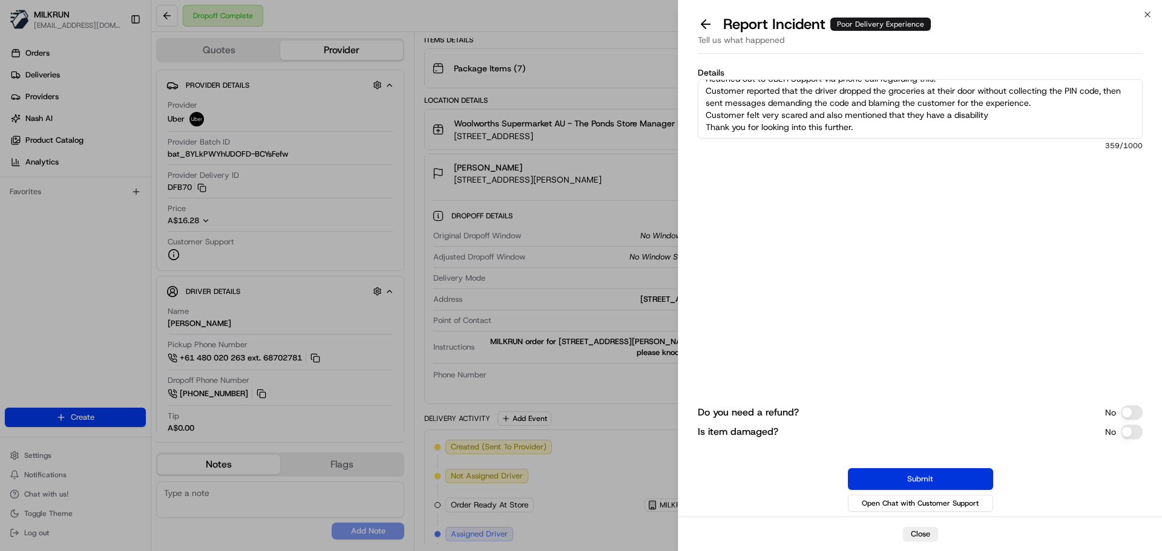
type textarea "Reached out to UBER Support via phone call regarding this. Customer reported th…"
click at [924, 481] on button "Submit" at bounding box center [920, 480] width 145 height 22
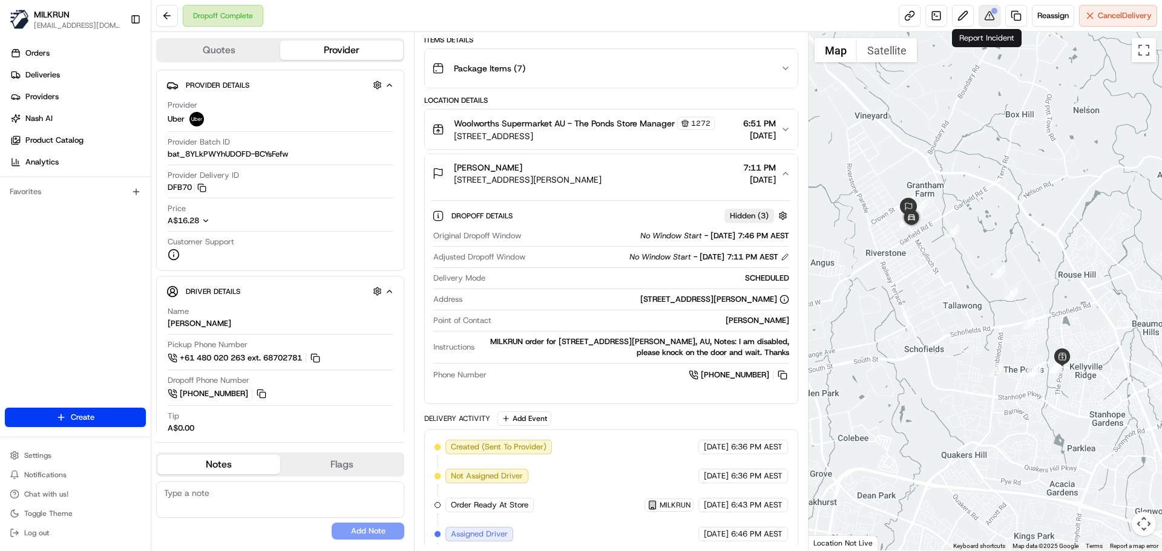
click at [982, 16] on button at bounding box center [990, 16] width 22 height 22
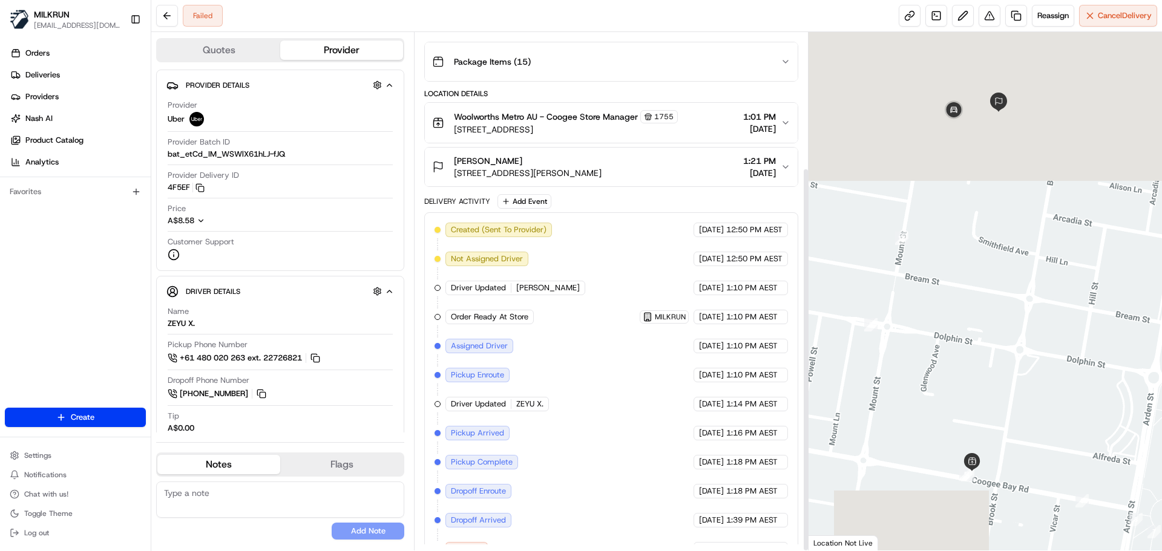
scroll to position [182, 0]
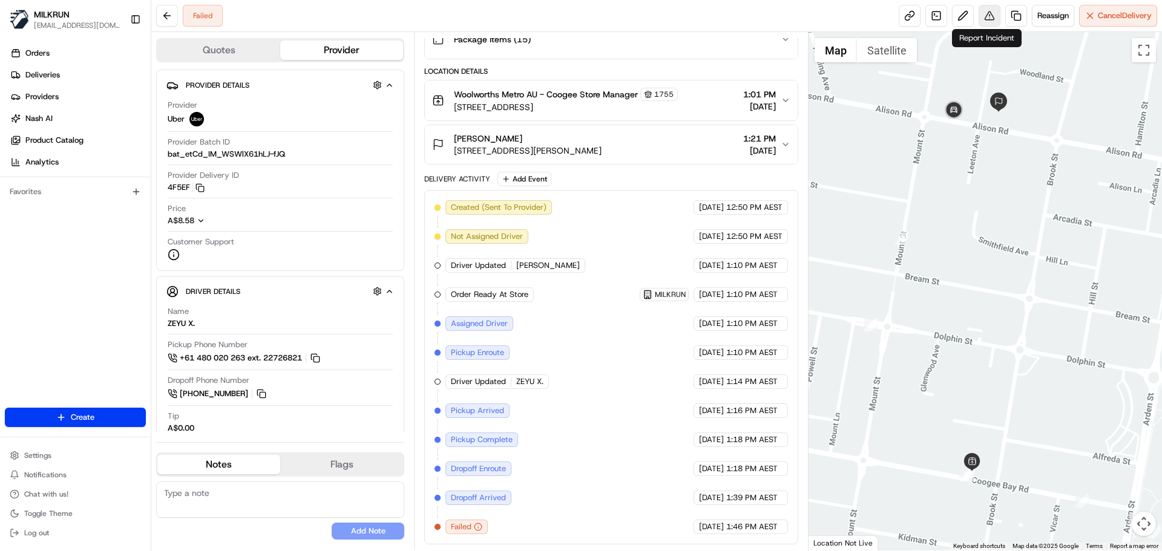
click at [985, 17] on button at bounding box center [990, 16] width 22 height 22
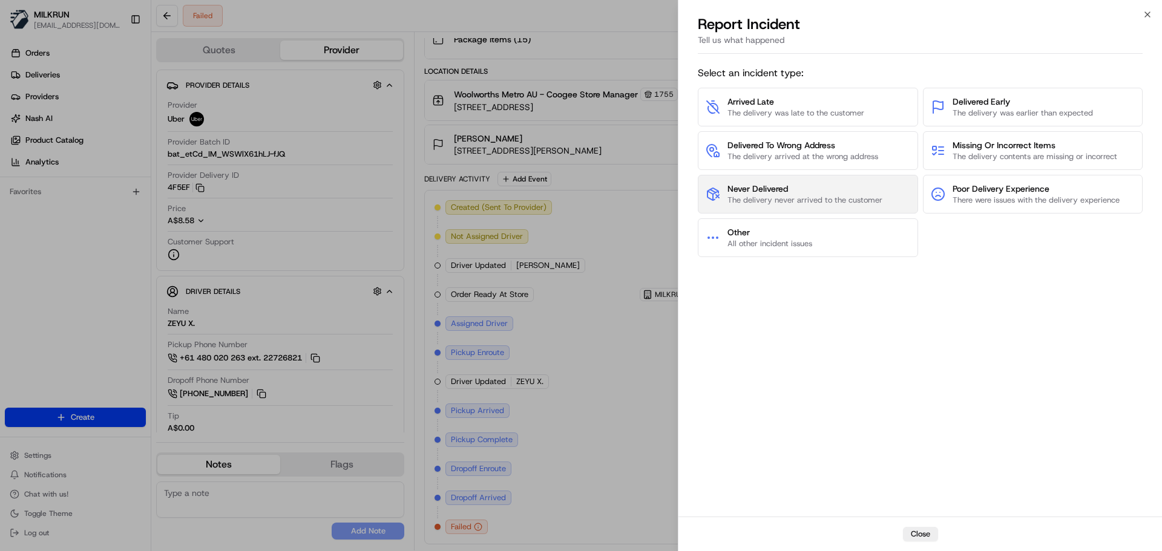
drag, startPoint x: 769, startPoint y: 194, endPoint x: 770, endPoint y: 188, distance: 6.2
click at [770, 188] on span "Never Delivered" at bounding box center [805, 189] width 155 height 12
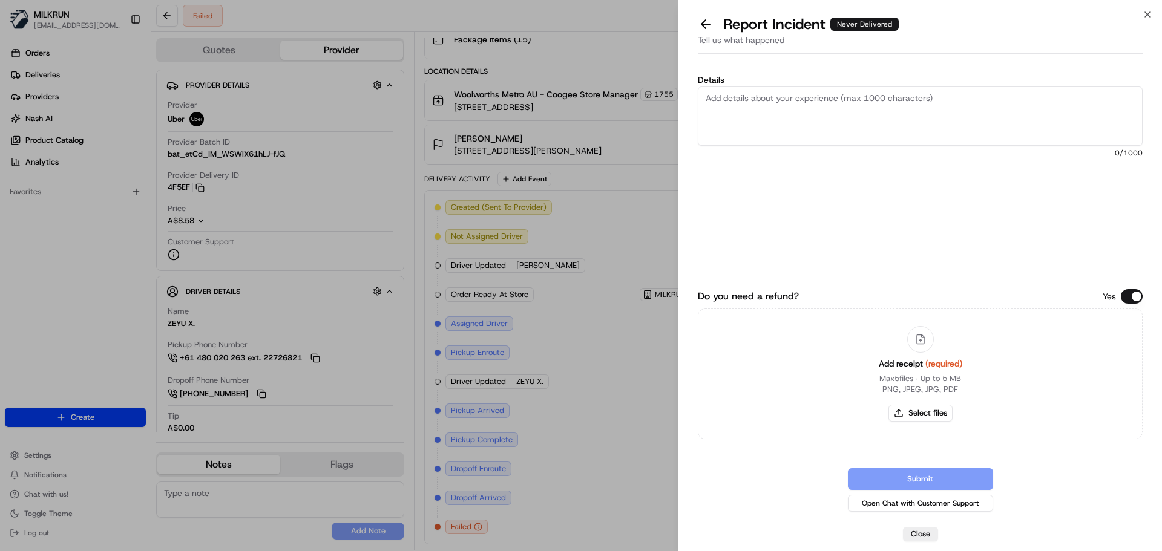
click at [758, 104] on textarea "Details" at bounding box center [920, 116] width 445 height 59
click at [1025, 111] on textarea "Driver failed the delivery as they could not find customers address. Customer d…" at bounding box center [920, 116] width 445 height 59
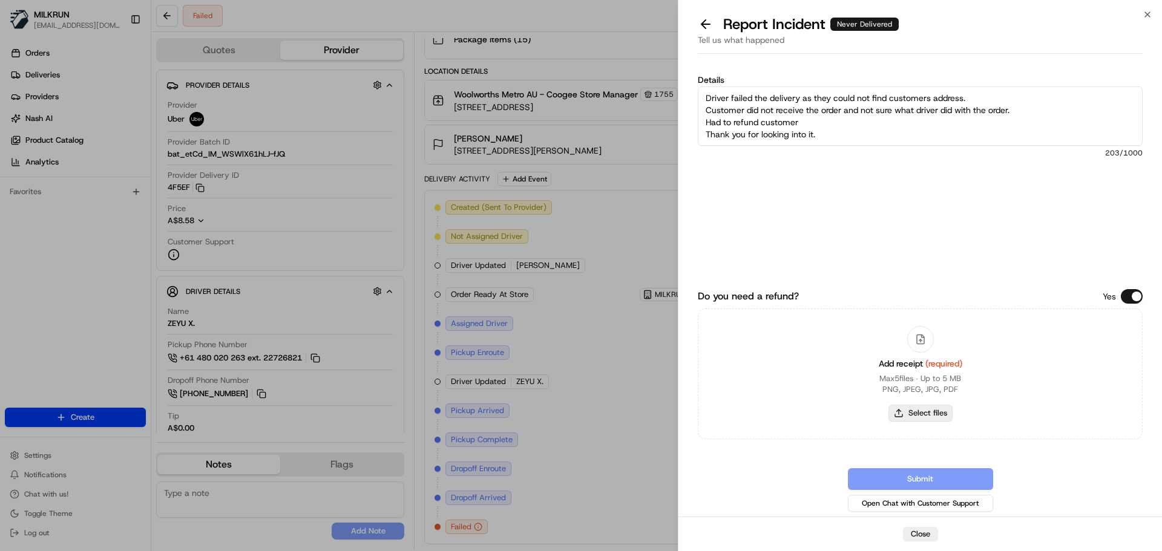
type textarea "Driver failed the delivery as they could not find customers address. Customer d…"
click at [938, 410] on button "Select files" at bounding box center [921, 413] width 64 height 17
type input "C:\fakepath\Alexandra inv.png"
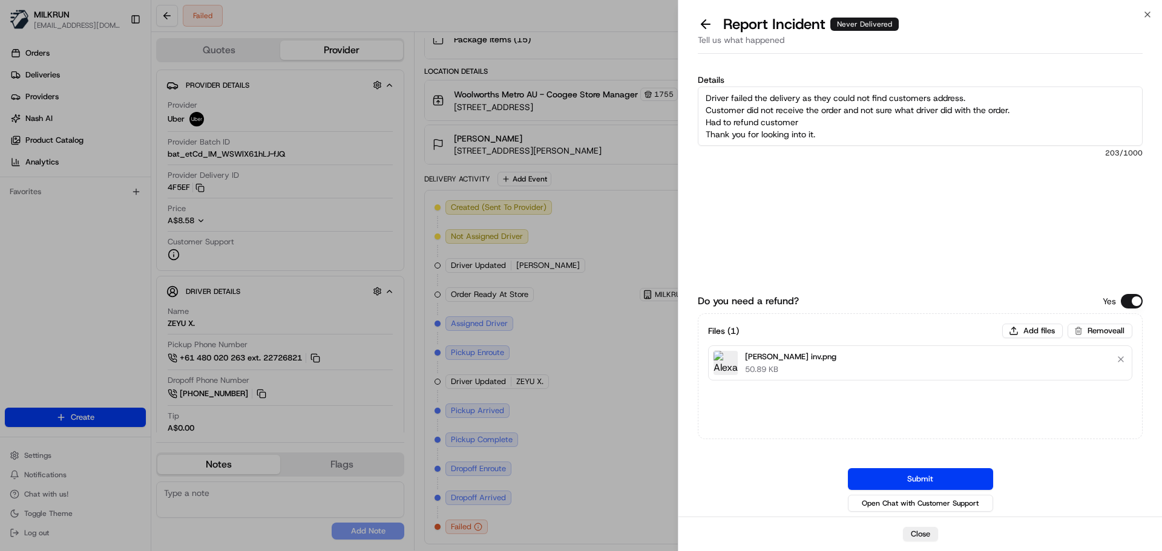
click at [941, 479] on button "Submit" at bounding box center [920, 480] width 145 height 22
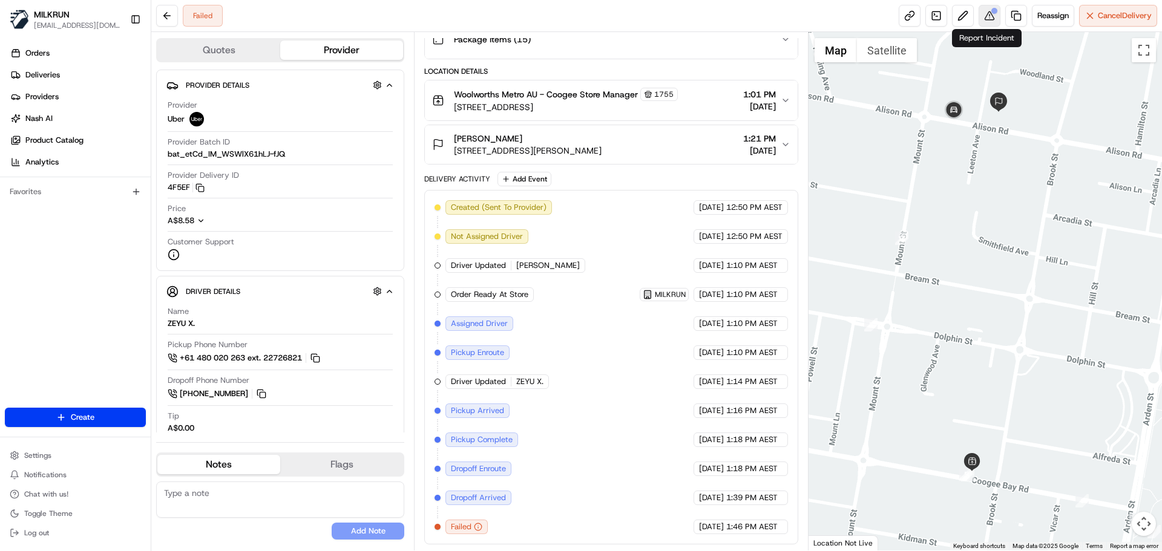
click at [985, 12] on button at bounding box center [990, 16] width 22 height 22
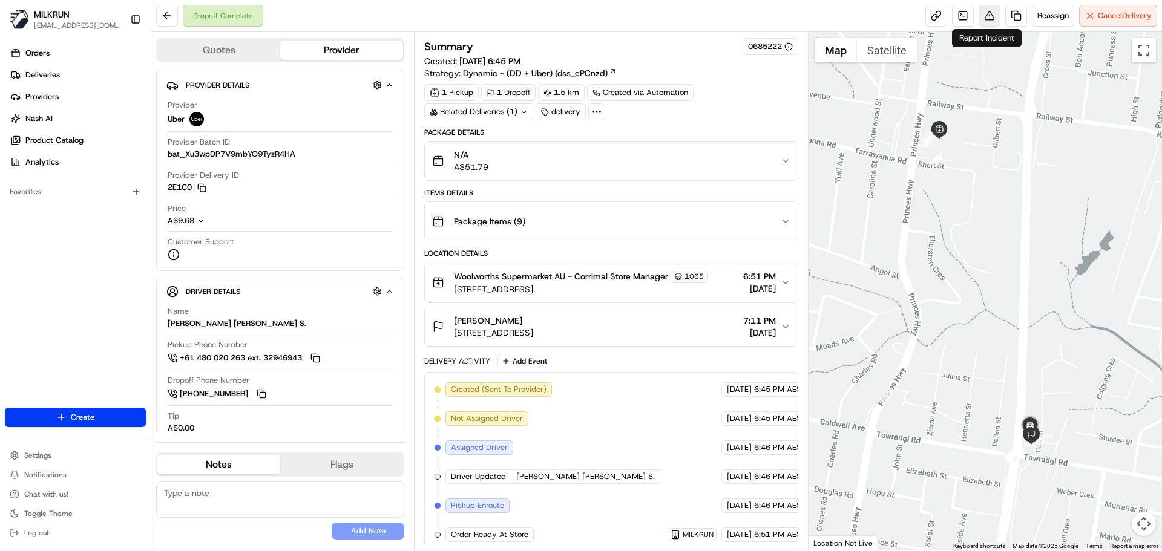
click at [985, 12] on button at bounding box center [990, 16] width 22 height 22
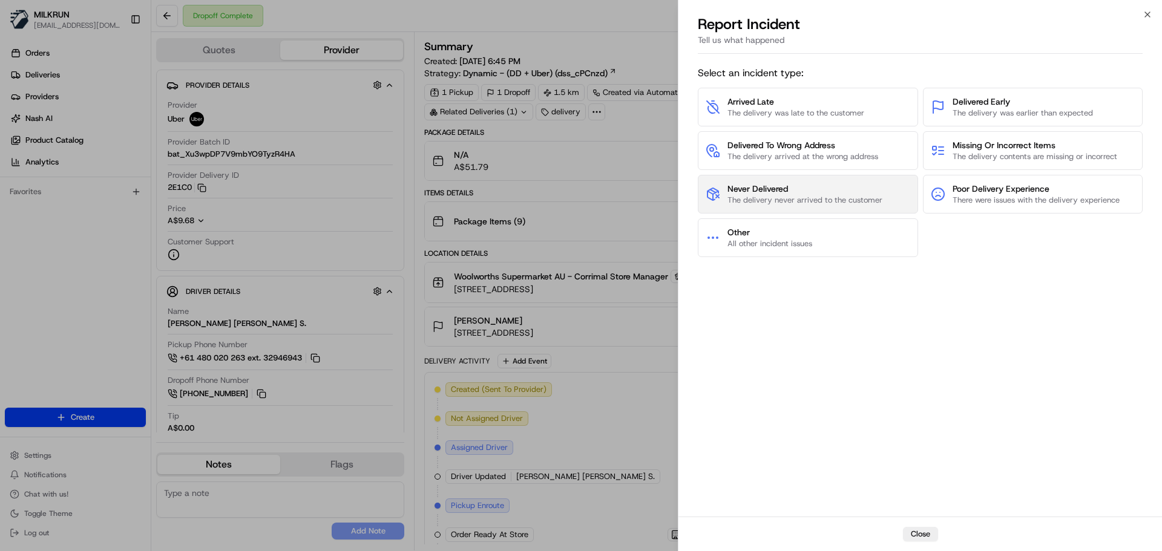
click at [737, 192] on span "Never Delivered" at bounding box center [805, 189] width 155 height 12
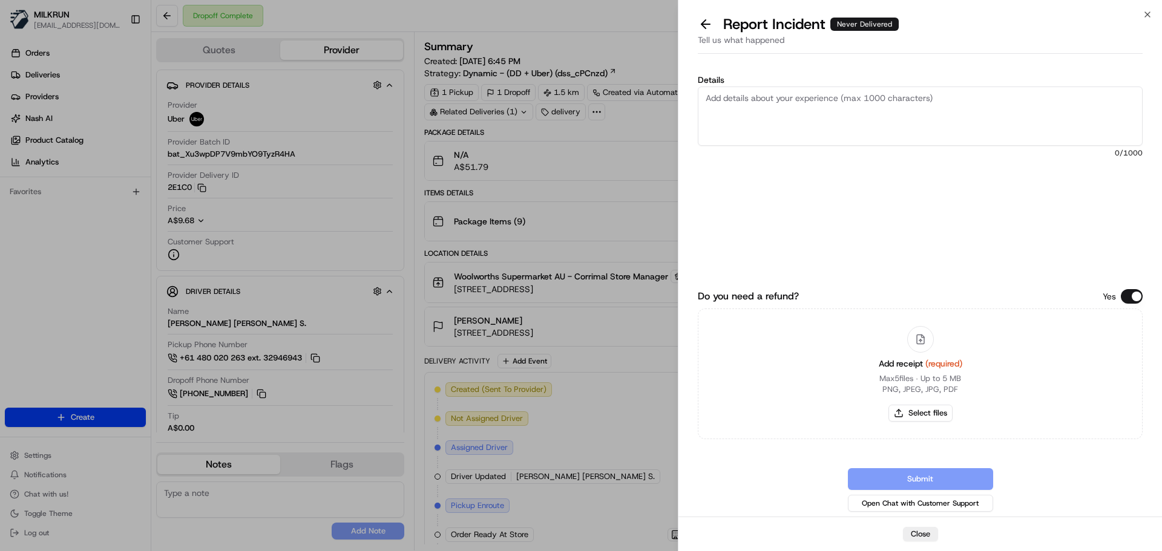
drag, startPoint x: 824, startPoint y: 115, endPoint x: 718, endPoint y: 147, distance: 110.7
click at [819, 119] on textarea "Details" at bounding box center [920, 116] width 445 height 59
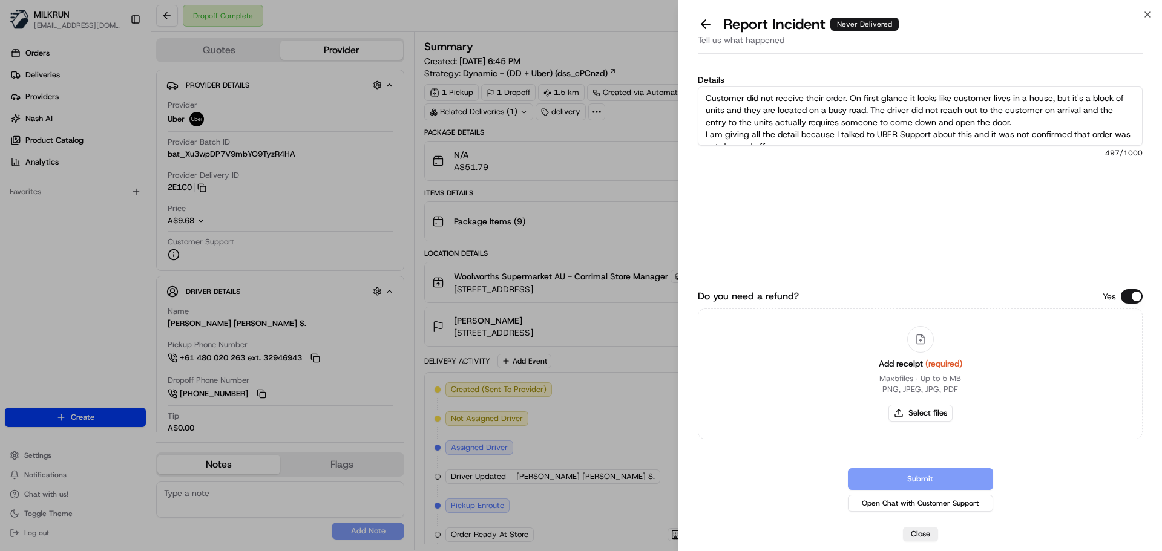
scroll to position [24, 0]
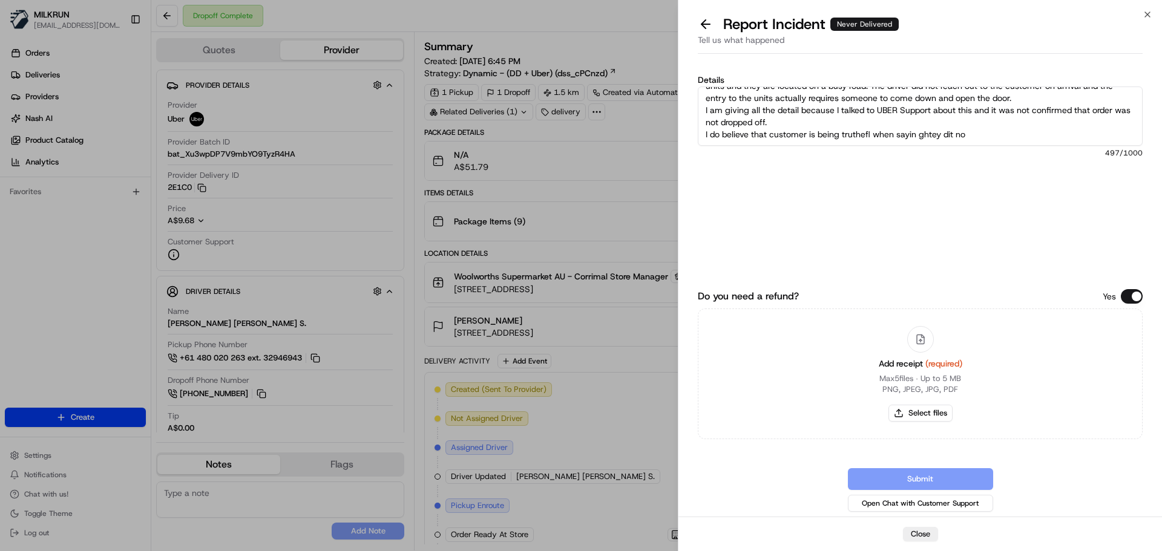
drag, startPoint x: 709, startPoint y: 99, endPoint x: 1060, endPoint y: 142, distance: 353.6
click at [1081, 142] on textarea "Customer did not receive their order. On first glance it looks like customer li…" at bounding box center [920, 116] width 445 height 59
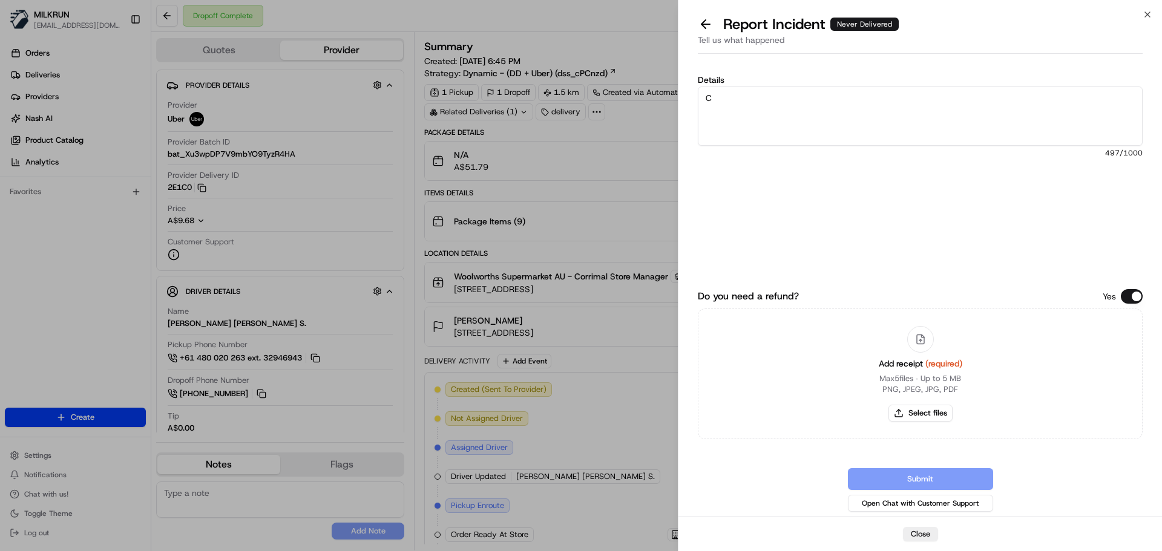
scroll to position [0, 0]
type textarea "C"
paste textarea "Customer did not receive their order. At first glance it looks like they live i…"
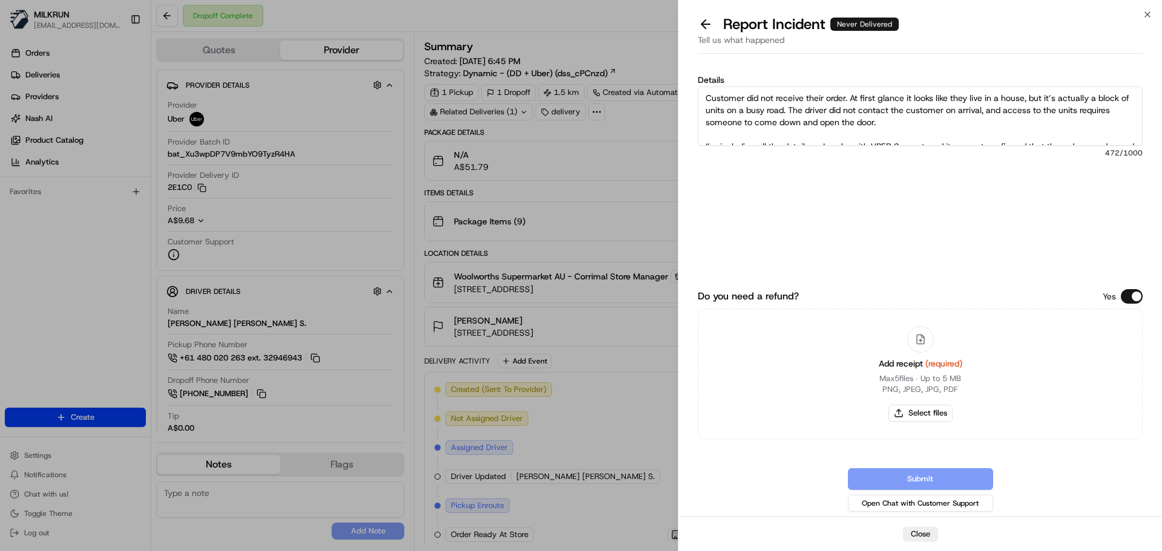
click at [725, 132] on textarea "Customer did not receive their order. At first glance it looks like they live i…" at bounding box center [920, 116] width 445 height 59
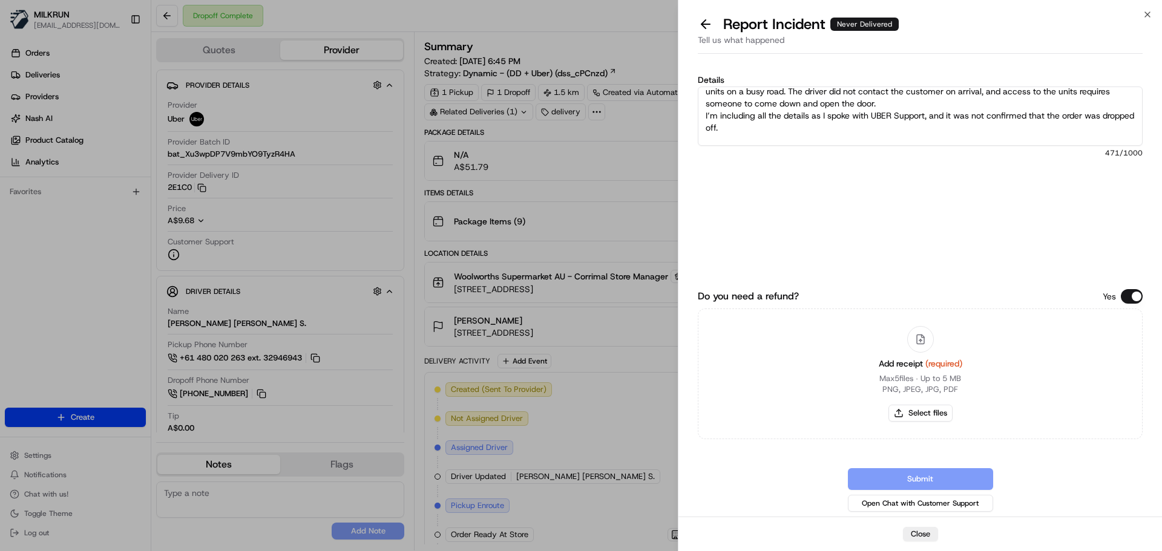
scroll to position [36, 0]
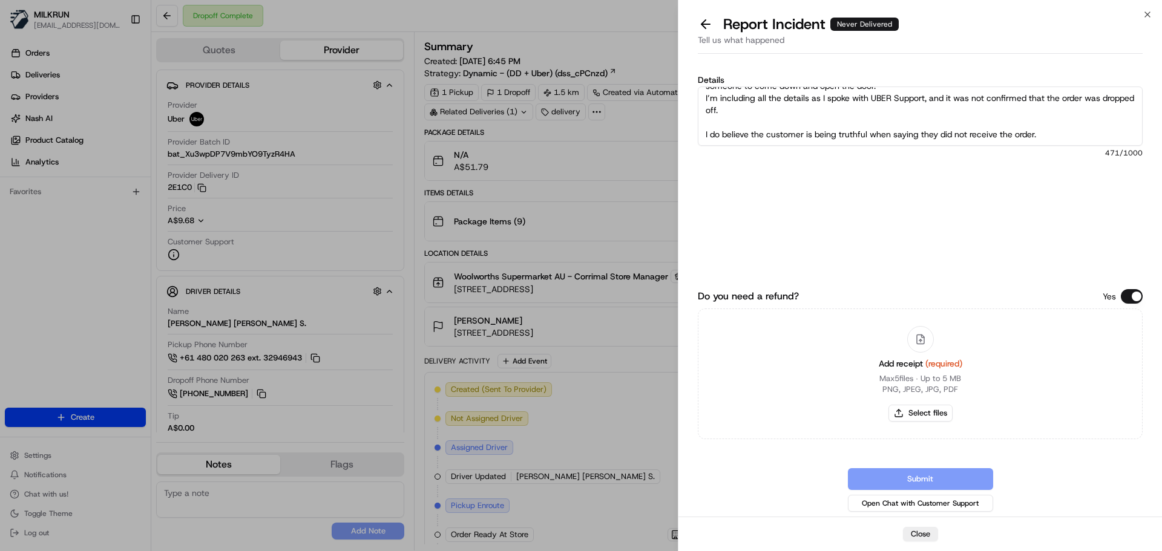
click at [730, 119] on textarea "Customer did not receive their order. At first glance it looks like they live i…" at bounding box center [920, 116] width 445 height 59
type textarea "Customer did not receive their order. At first glance it looks like they live i…"
click at [939, 410] on button "Select files" at bounding box center [921, 413] width 64 height 17
type input "C:\fakepath\[PERSON_NAME] invoice_.png"
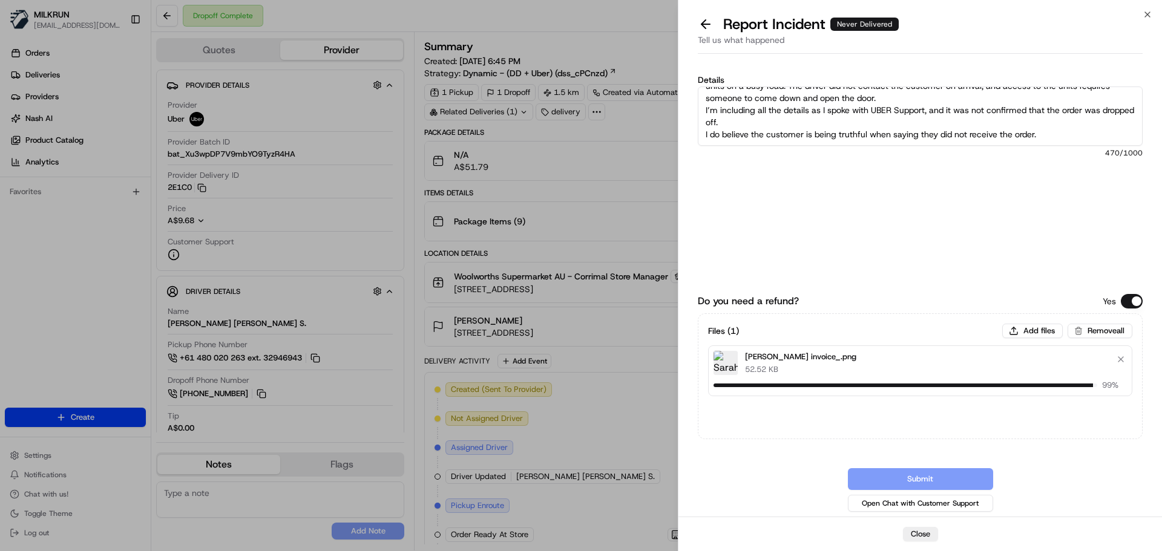
drag, startPoint x: 1050, startPoint y: 127, endPoint x: 1067, endPoint y: 145, distance: 25.3
click at [1058, 133] on textarea "Customer did not receive their order. At first glance it looks like they live i…" at bounding box center [920, 116] width 445 height 59
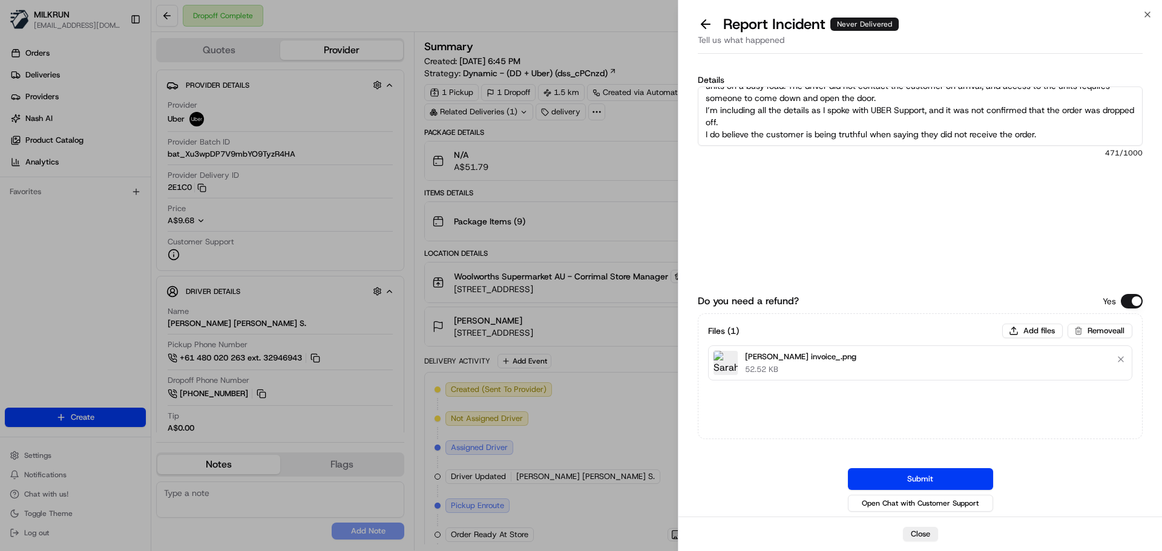
scroll to position [36, 0]
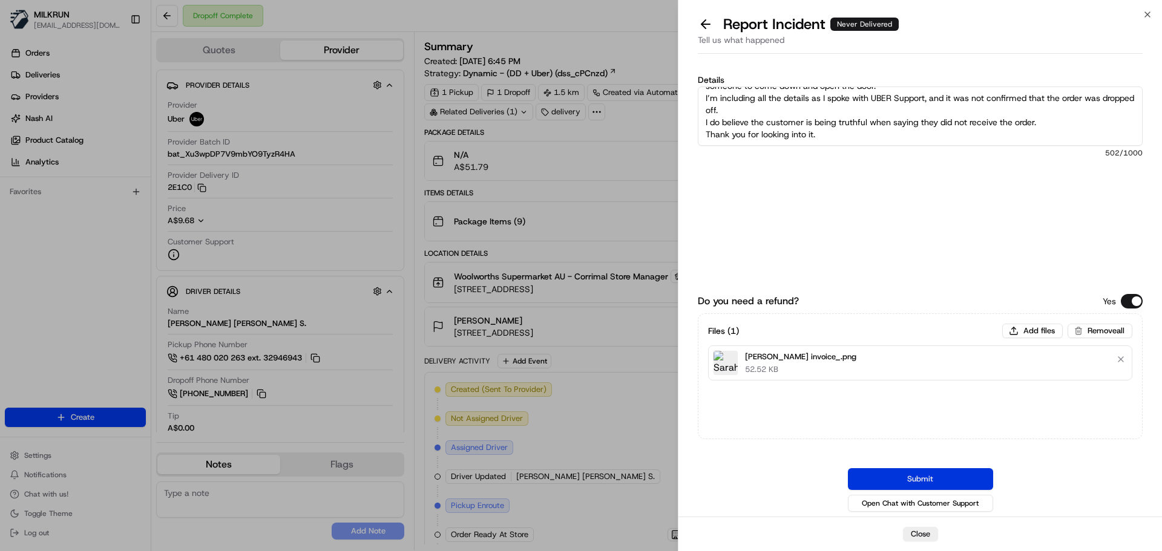
type textarea "Customer did not receive their order. At first glance it looks like they live i…"
click at [933, 479] on button "Submit" at bounding box center [920, 480] width 145 height 22
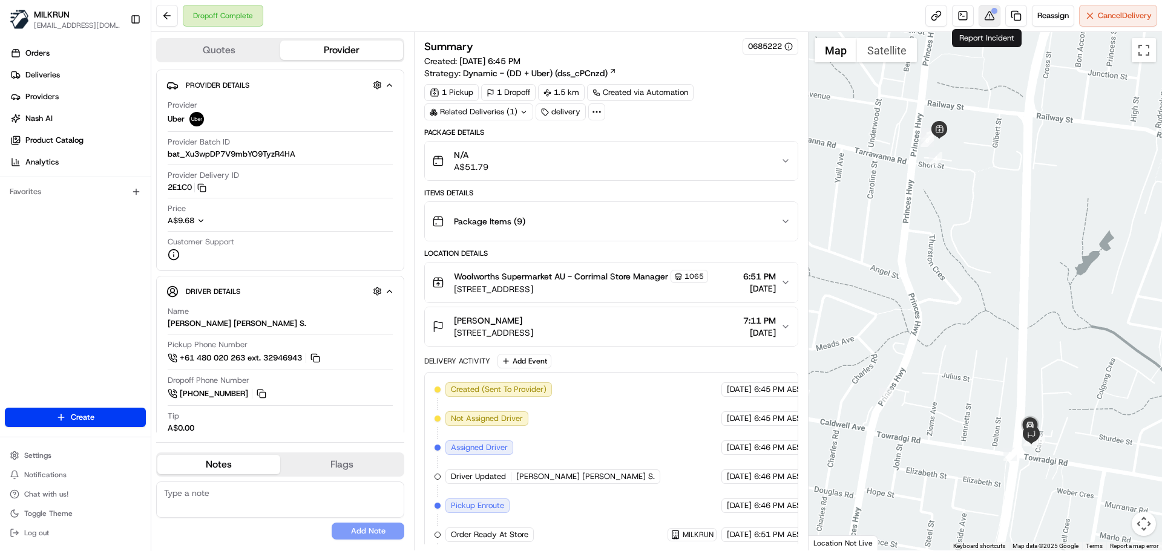
click at [988, 5] on div "Dropoff Complete Reassign Cancel Delivery" at bounding box center [656, 16] width 1011 height 32
click at [985, 10] on button at bounding box center [990, 16] width 22 height 22
